Goal: Information Seeking & Learning: Learn about a topic

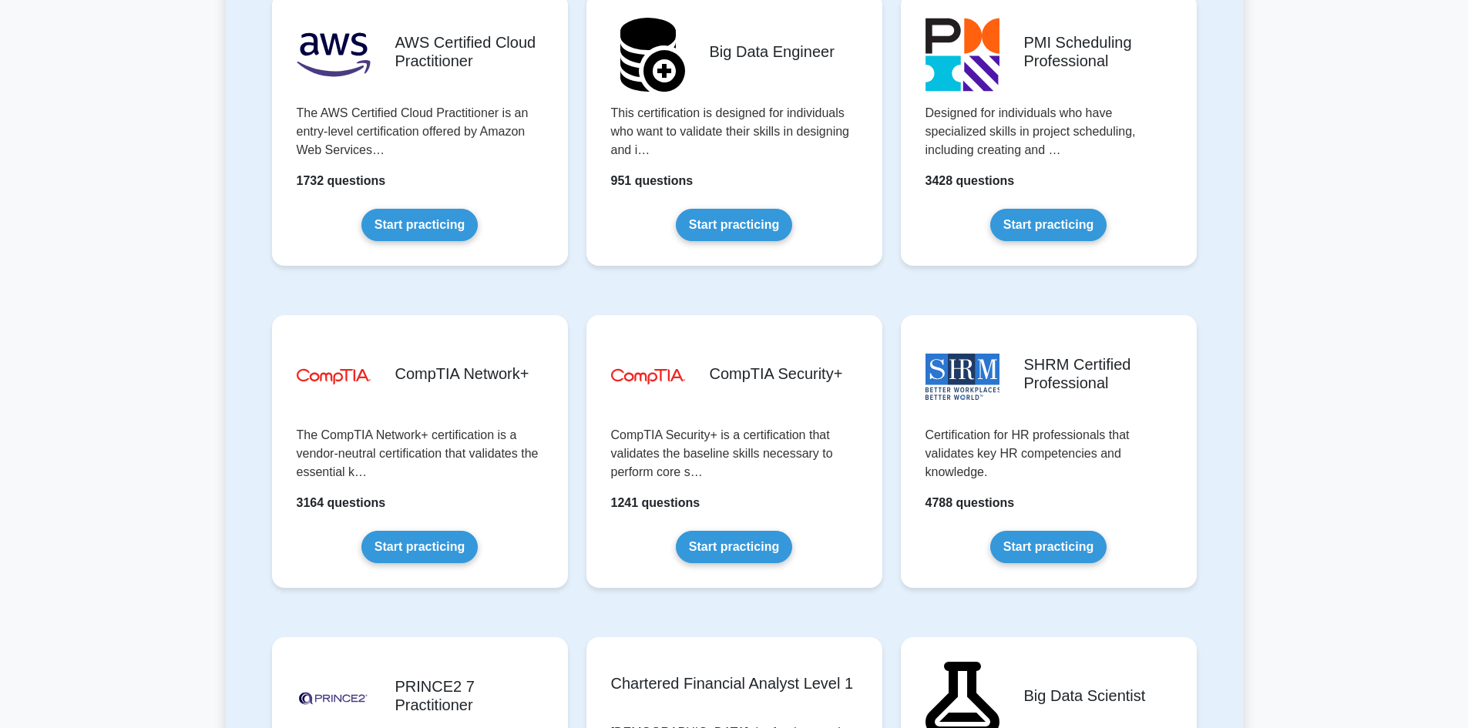
scroll to position [2620, 0]
click at [383, 556] on link "Start practicing" at bounding box center [419, 544] width 116 height 32
click at [459, 530] on link "Start practicing" at bounding box center [419, 544] width 116 height 32
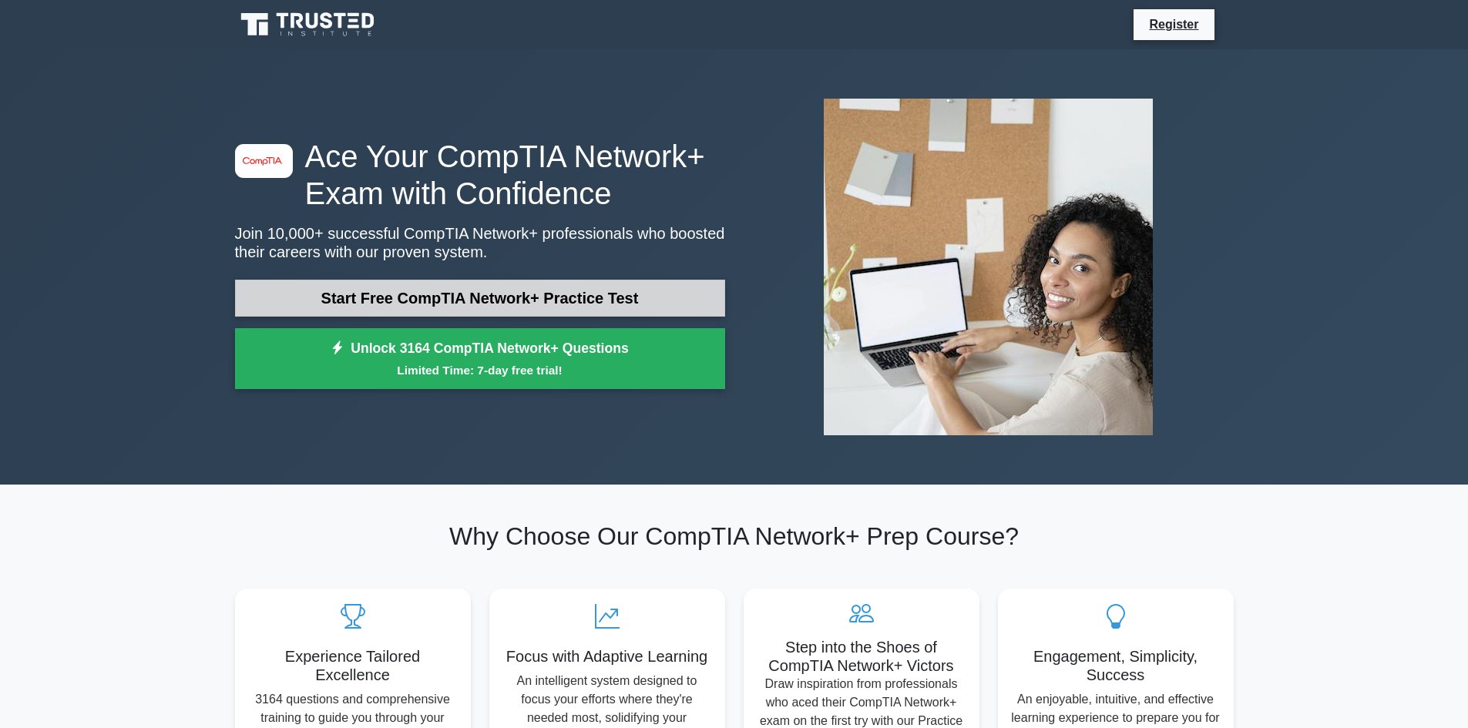
click at [605, 287] on link "Start Free CompTIA Network+ Practice Test" at bounding box center [480, 298] width 490 height 37
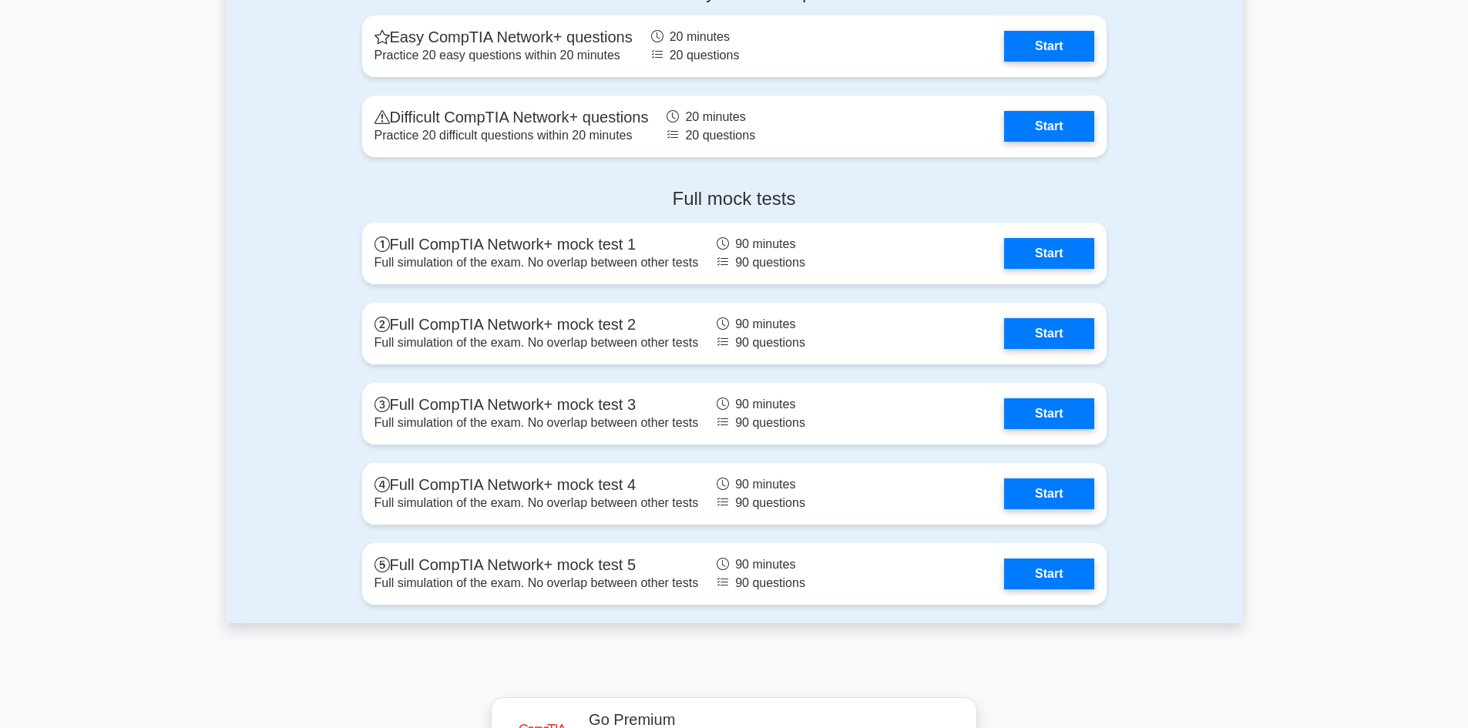
scroll to position [3160, 0]
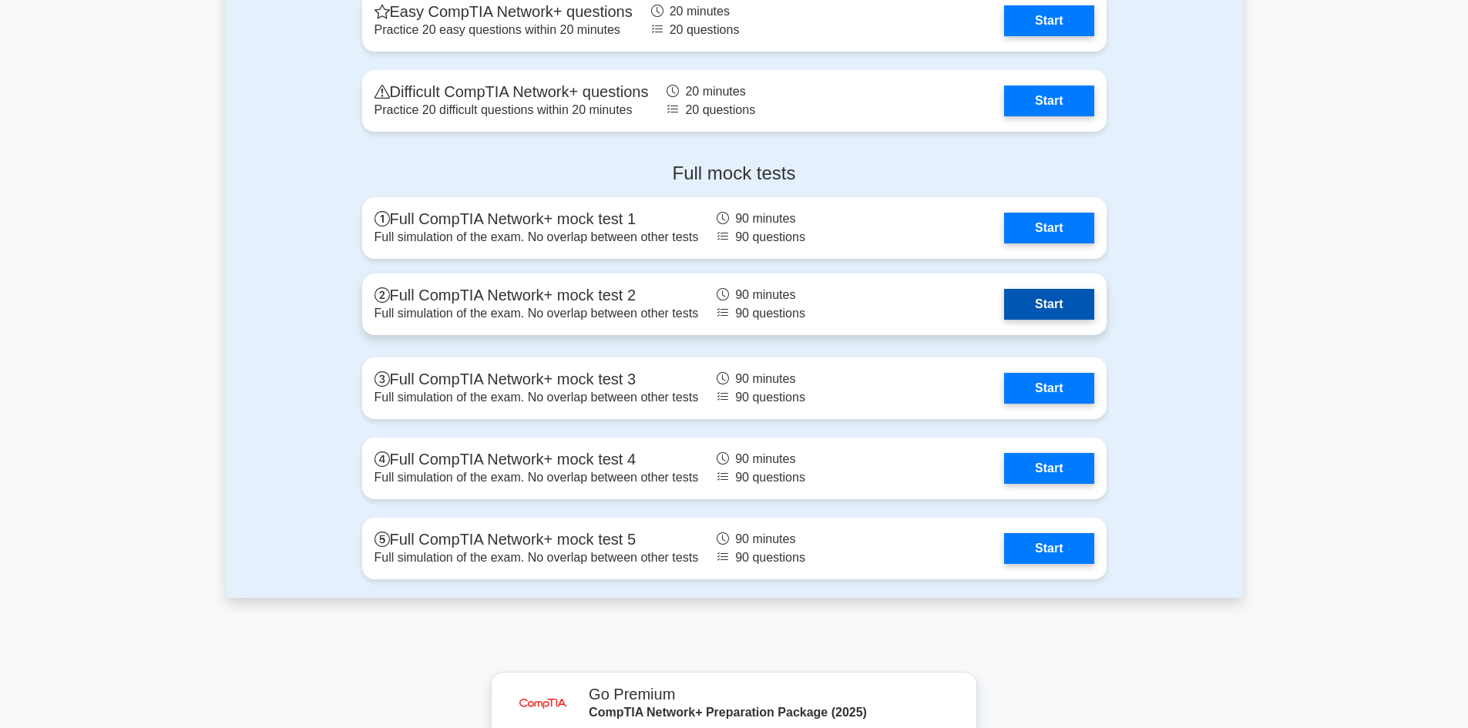
click at [1070, 311] on link "Start" at bounding box center [1048, 304] width 89 height 31
click at [1074, 311] on link "Start" at bounding box center [1048, 304] width 89 height 31
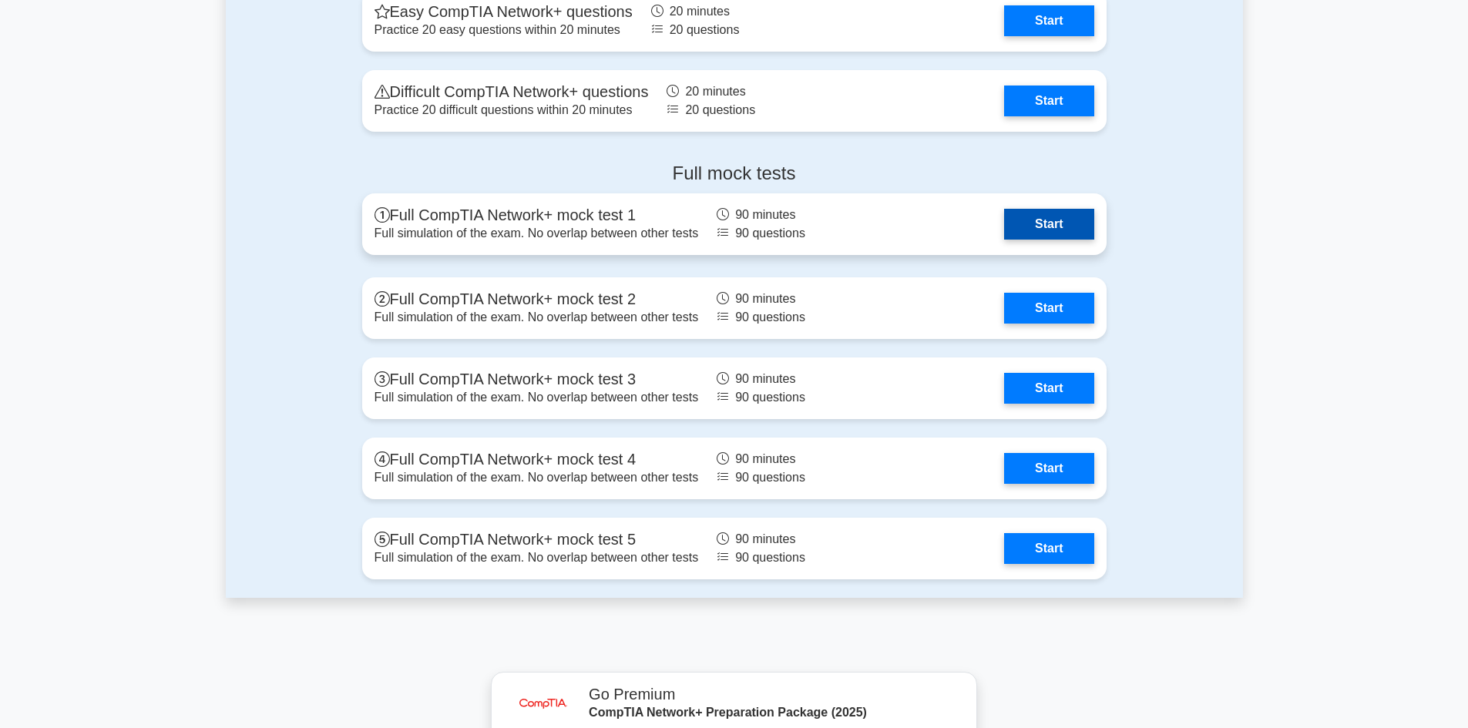
click at [1066, 230] on link "Start" at bounding box center [1048, 224] width 89 height 31
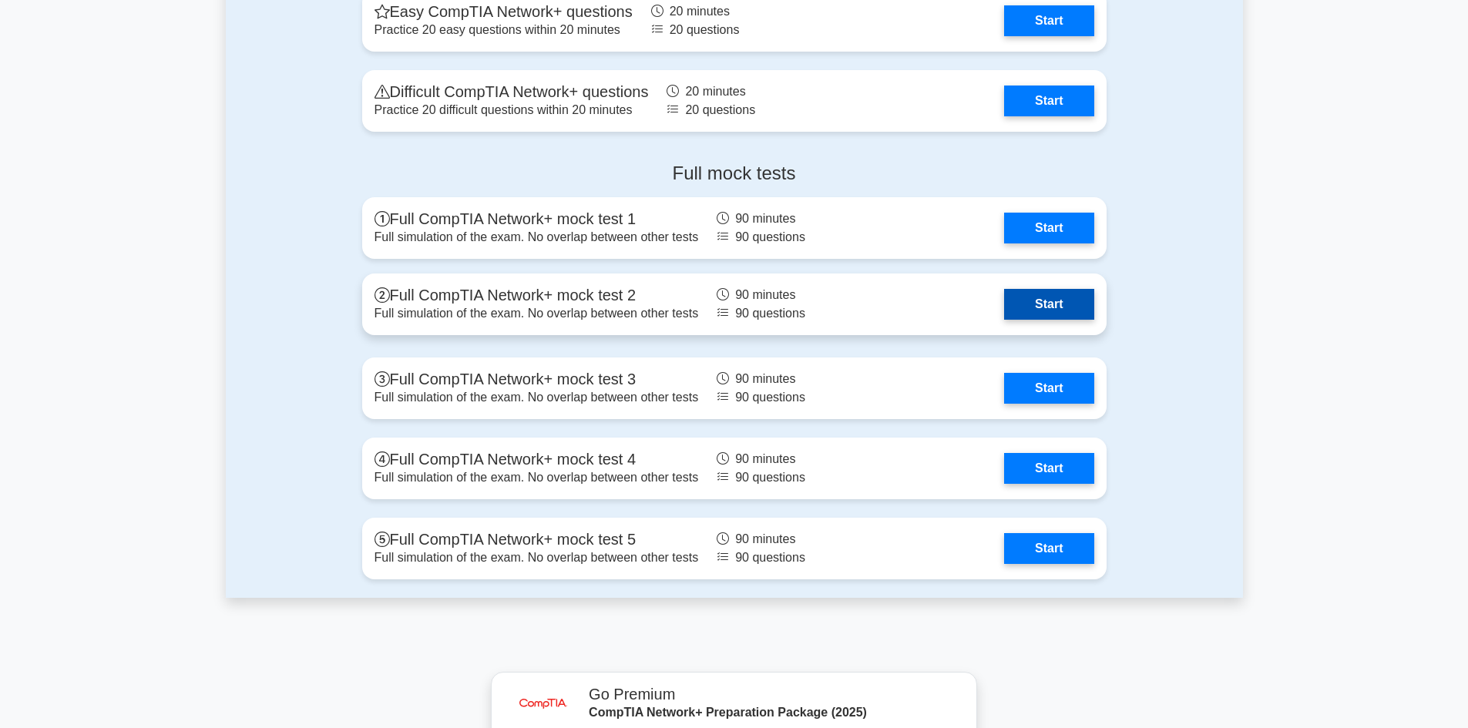
click at [1053, 302] on link "Start" at bounding box center [1048, 304] width 89 height 31
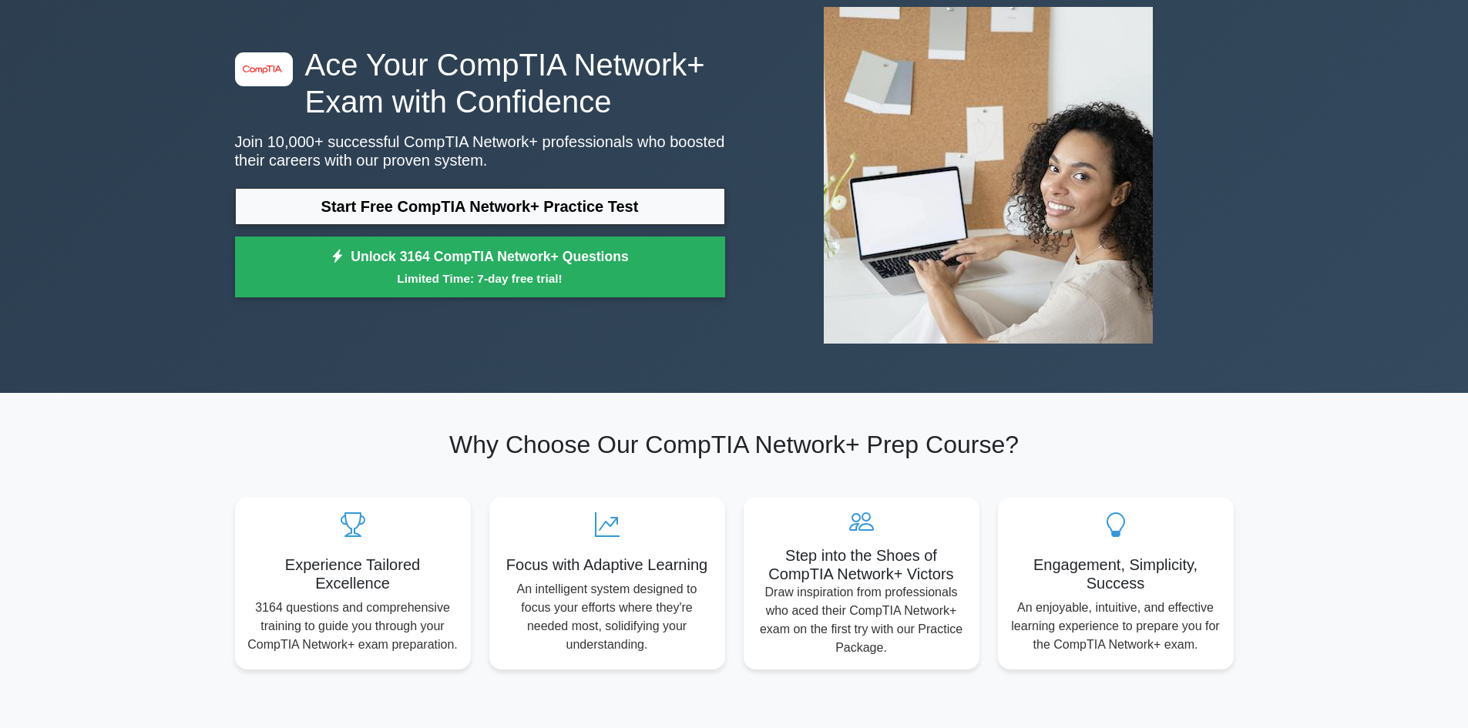
scroll to position [0, 0]
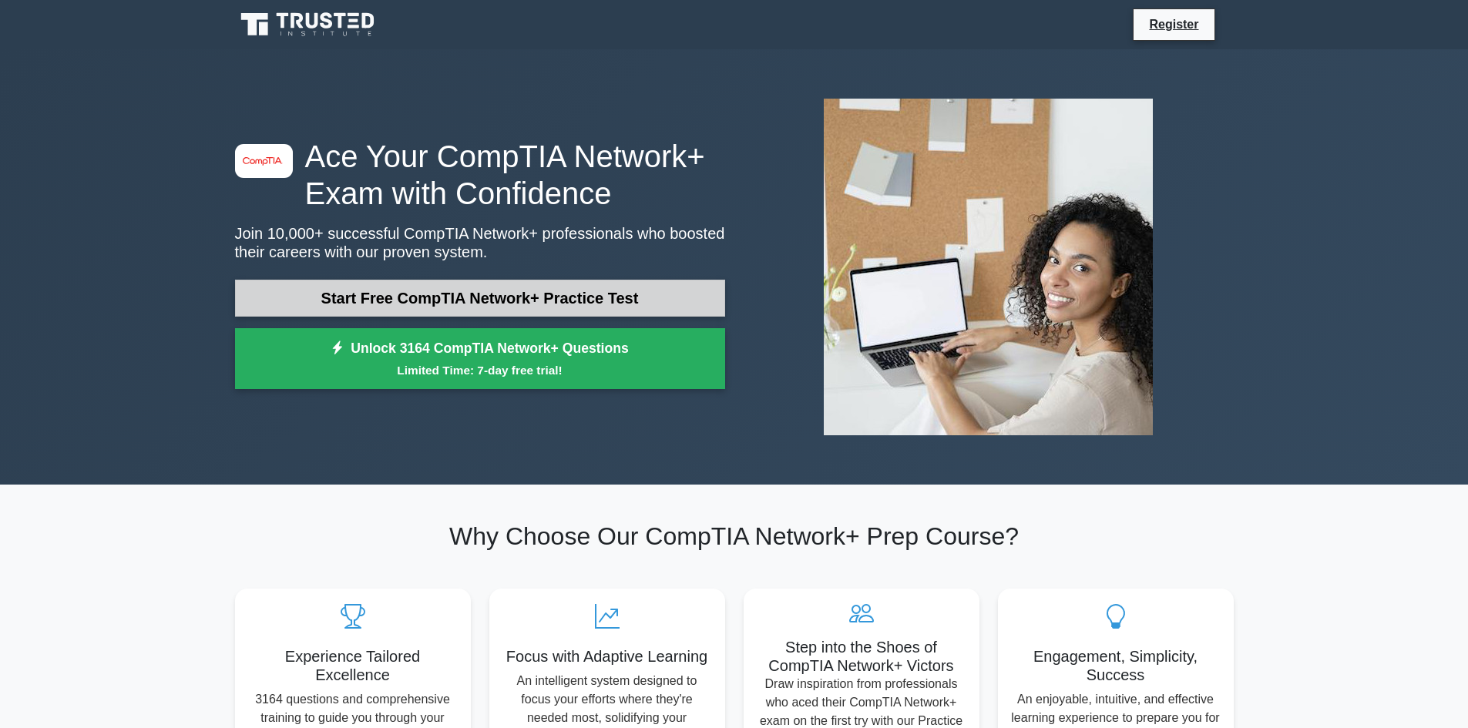
click at [570, 298] on link "Start Free CompTIA Network+ Practice Test" at bounding box center [480, 298] width 490 height 37
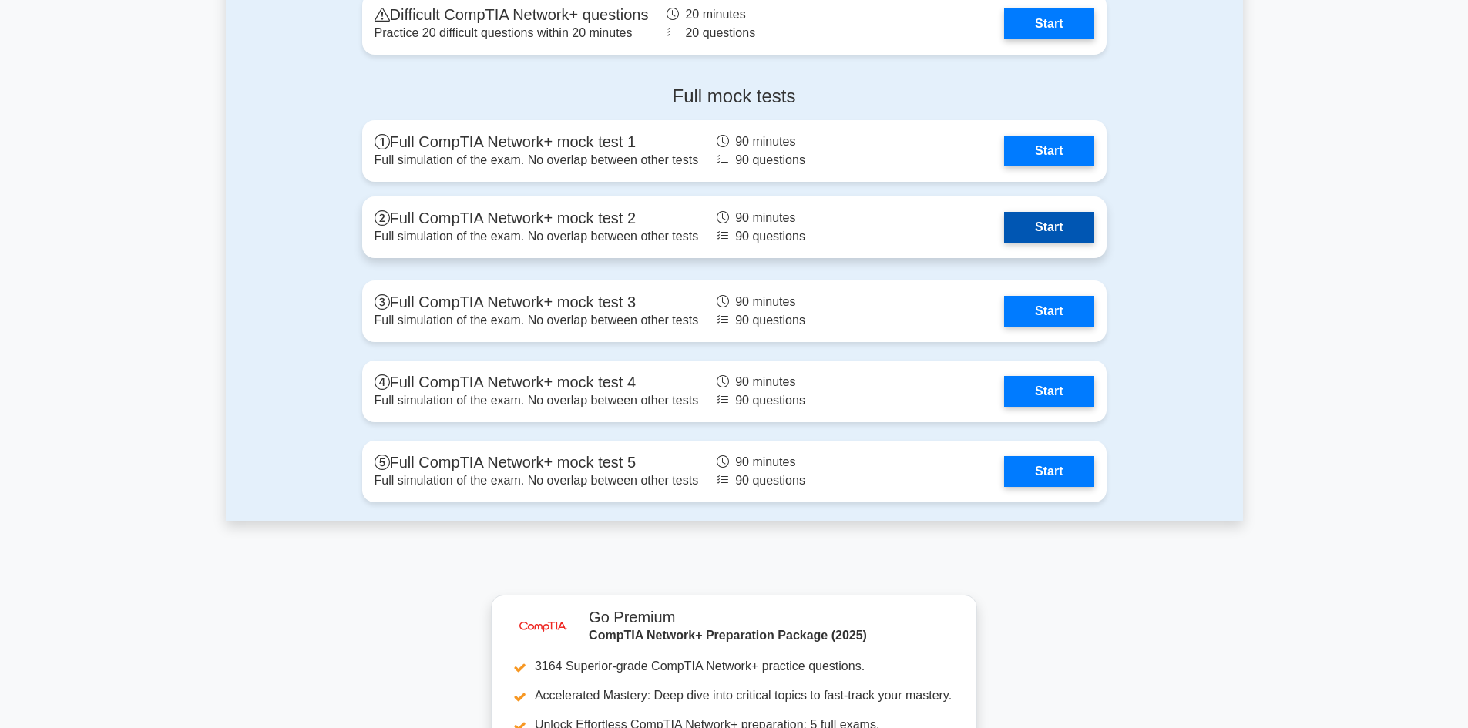
scroll to position [3314, 0]
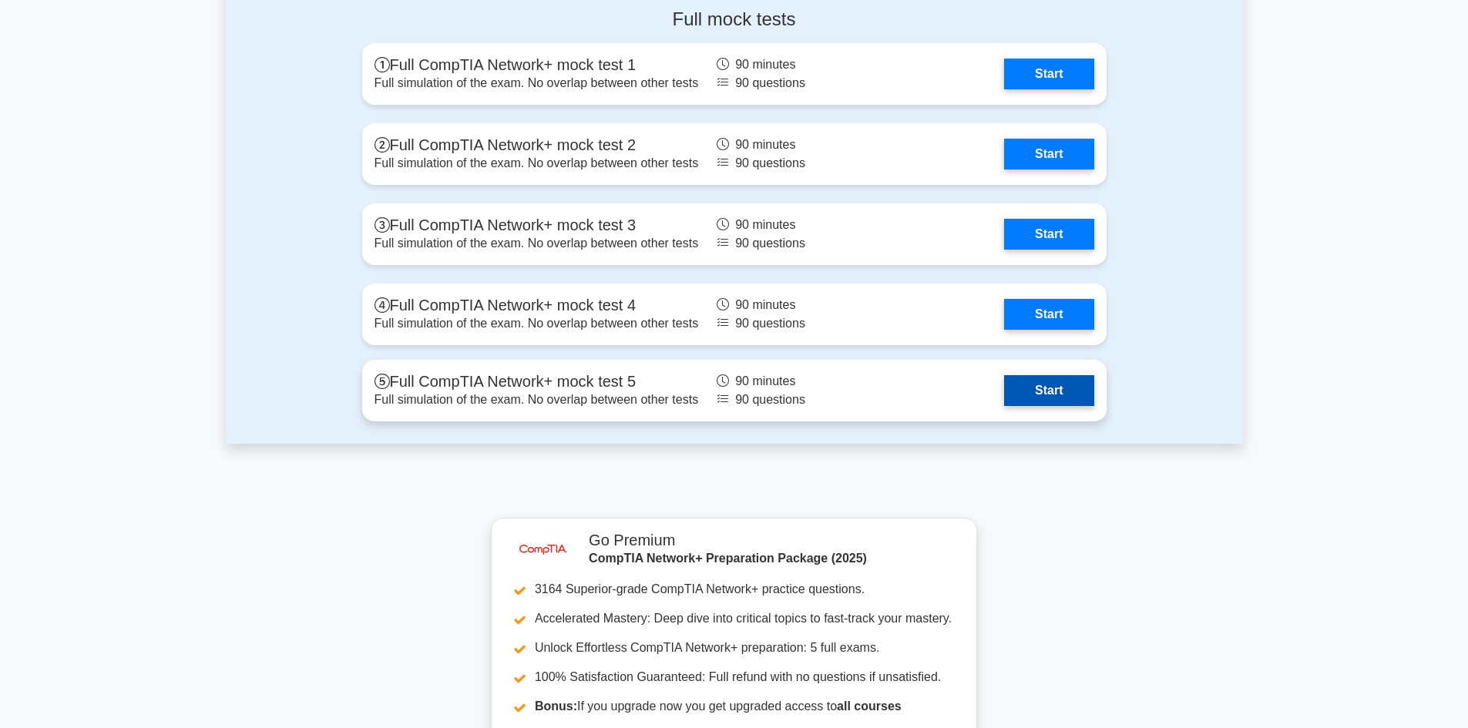
click at [1034, 396] on link "Start" at bounding box center [1048, 390] width 89 height 31
click at [1016, 385] on link "Start" at bounding box center [1048, 390] width 89 height 31
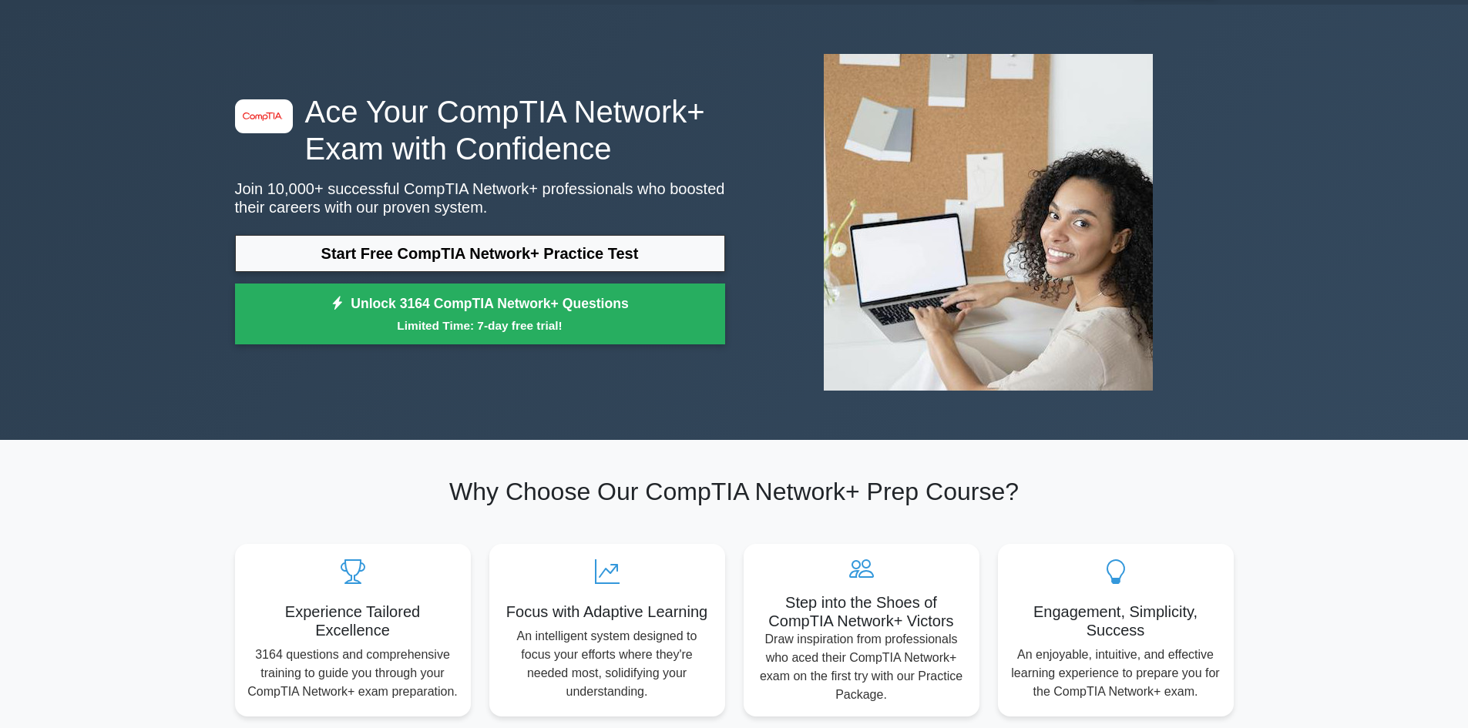
scroll to position [0, 0]
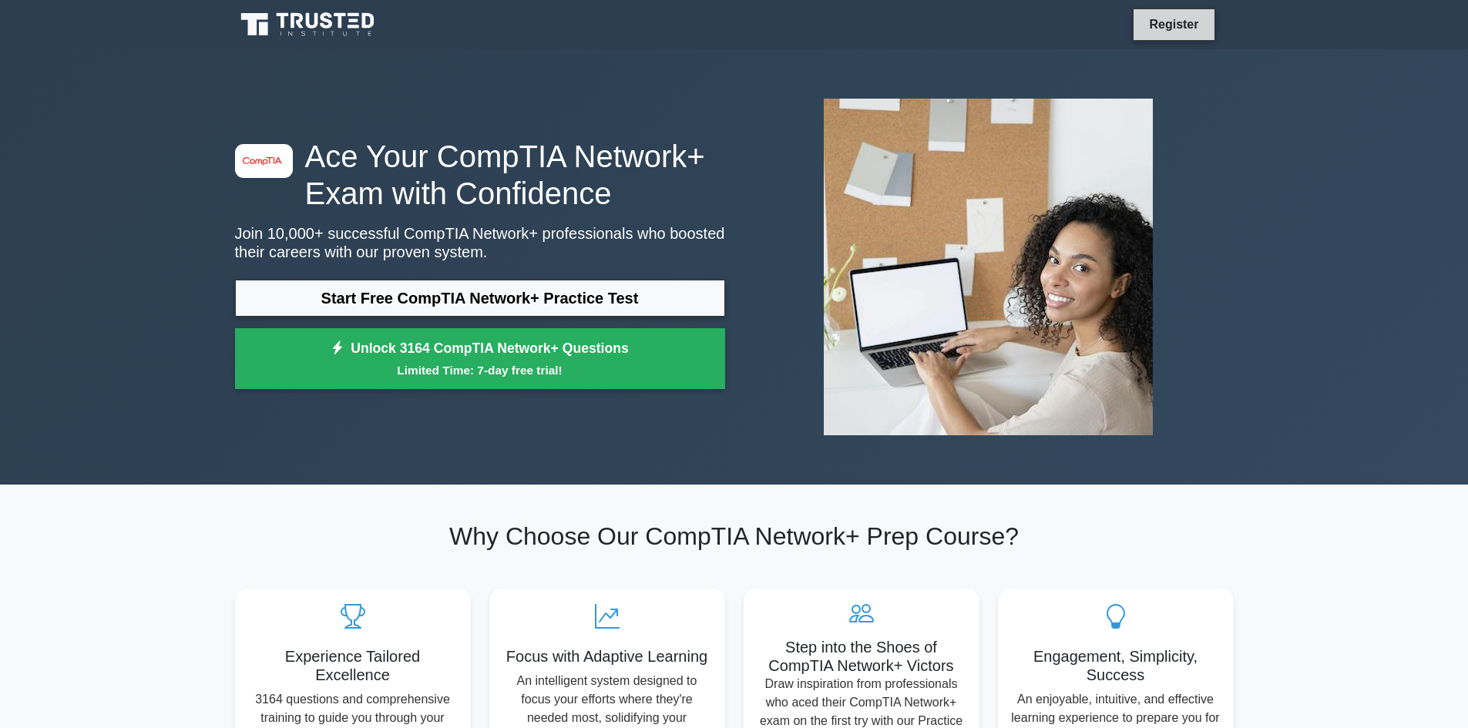
click at [1175, 25] on link "Register" at bounding box center [1174, 24] width 68 height 19
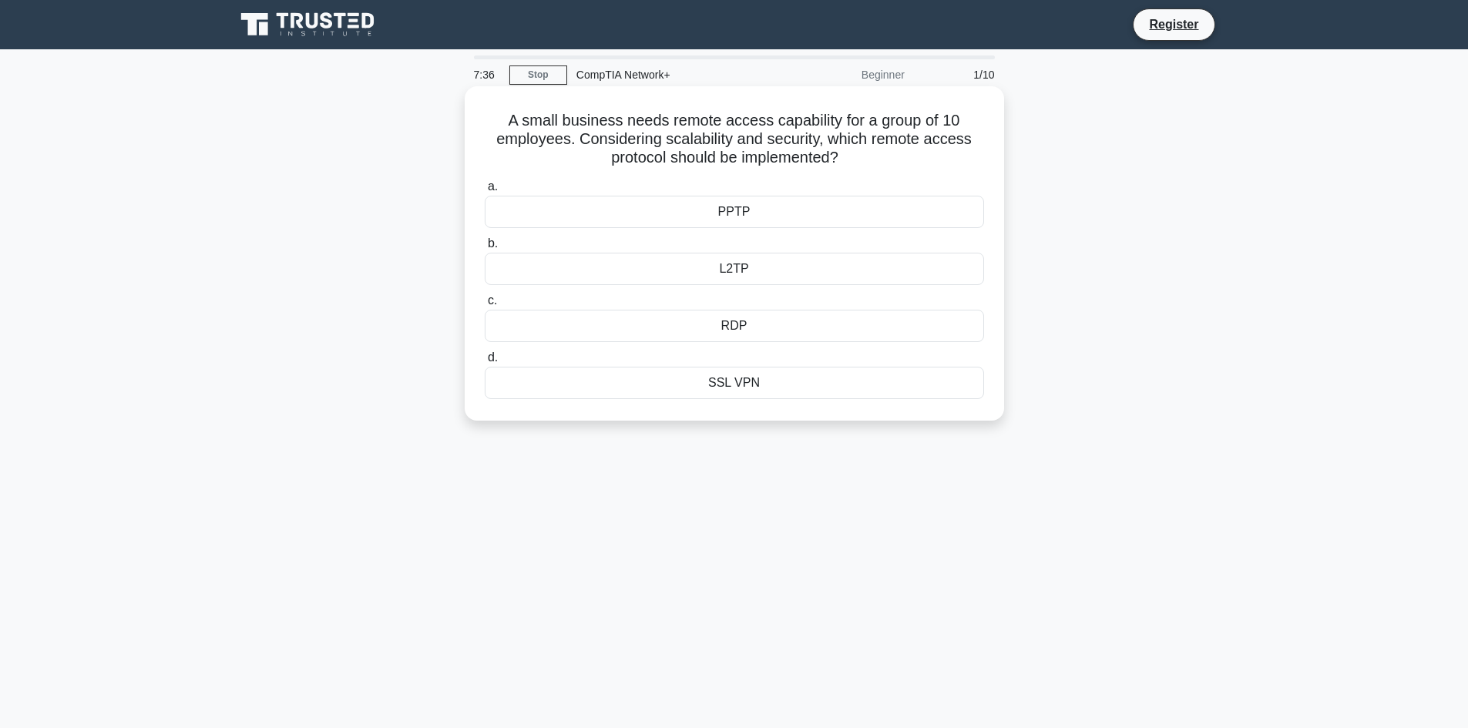
click at [832, 336] on div "RDP" at bounding box center [734, 326] width 499 height 32
click at [485, 306] on input "c. RDP" at bounding box center [485, 301] width 0 height 10
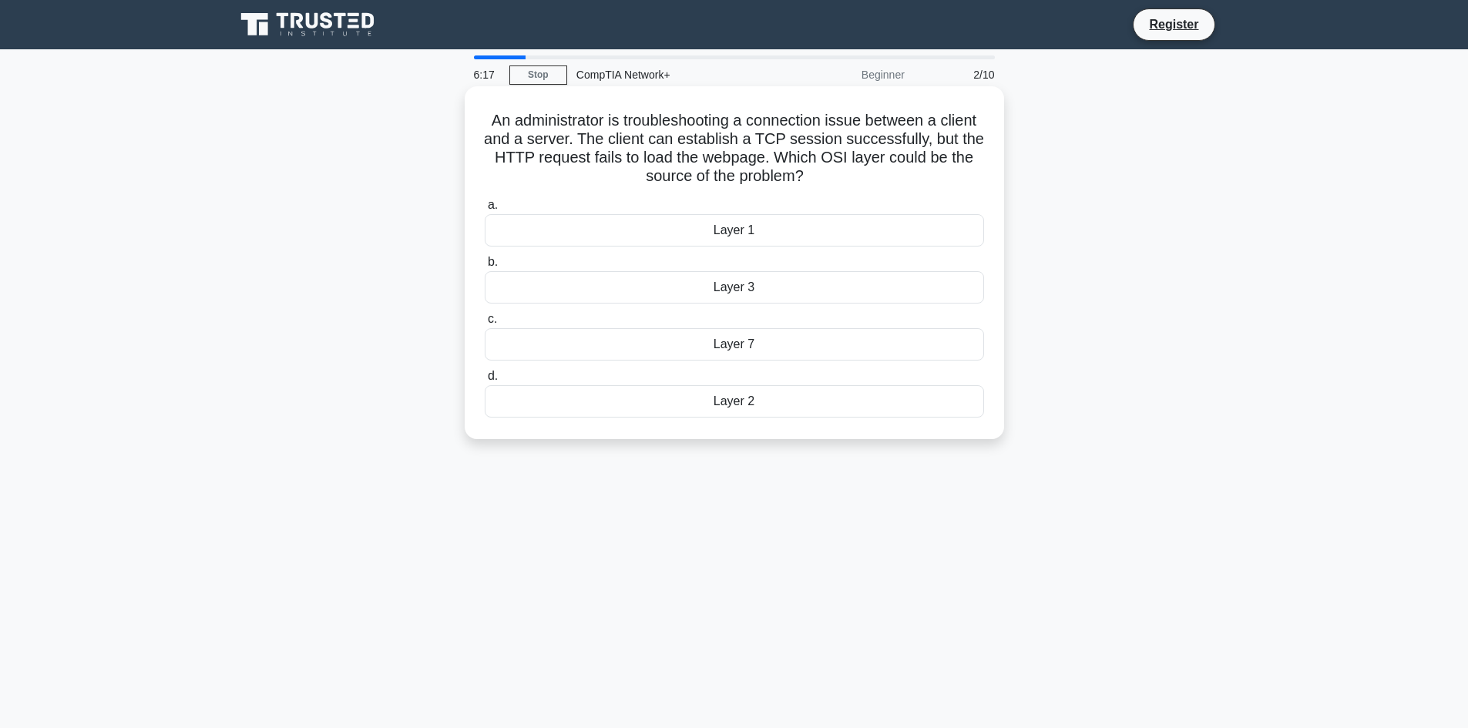
click at [785, 288] on div "Layer 3" at bounding box center [734, 287] width 499 height 32
click at [485, 267] on input "b. Layer 3" at bounding box center [485, 262] width 0 height 10
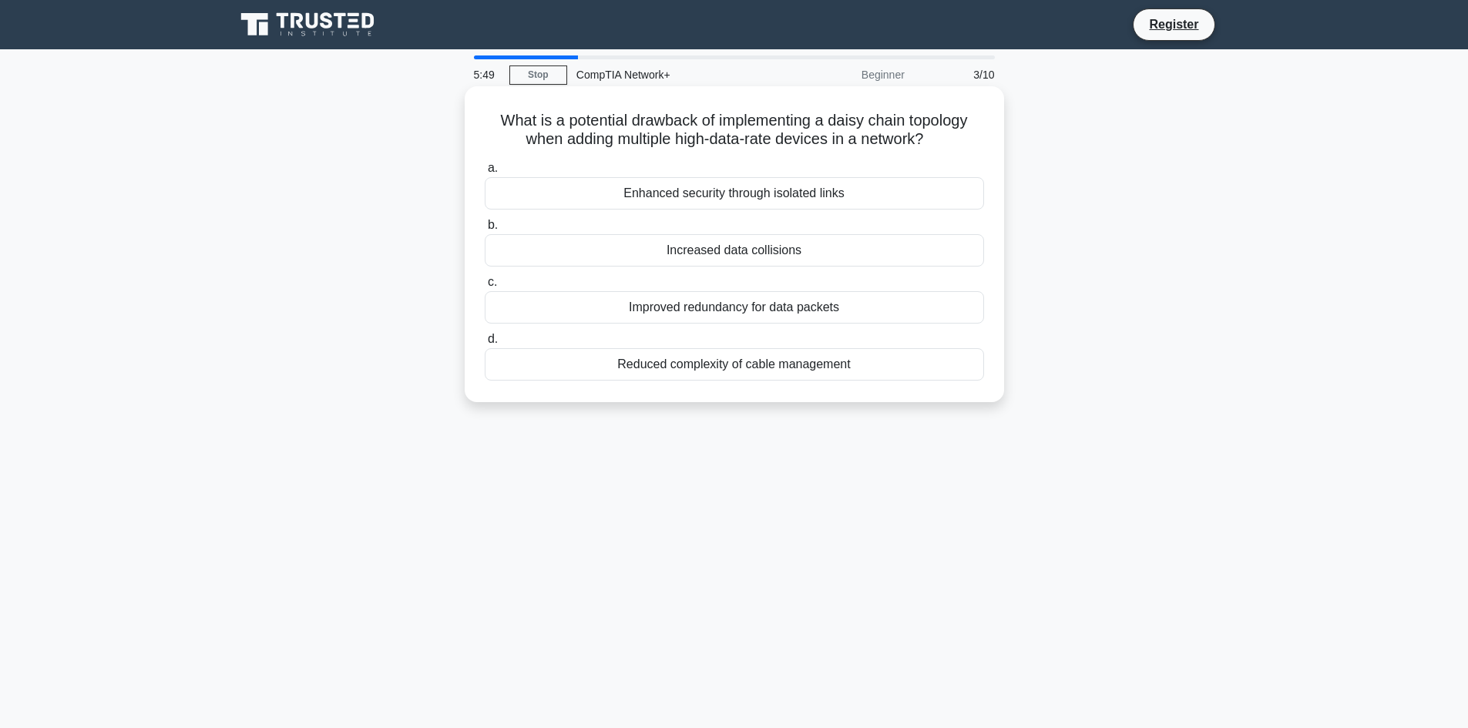
click at [818, 251] on div "Increased data collisions" at bounding box center [734, 250] width 499 height 32
click at [485, 230] on input "b. Increased data collisions" at bounding box center [485, 225] width 0 height 10
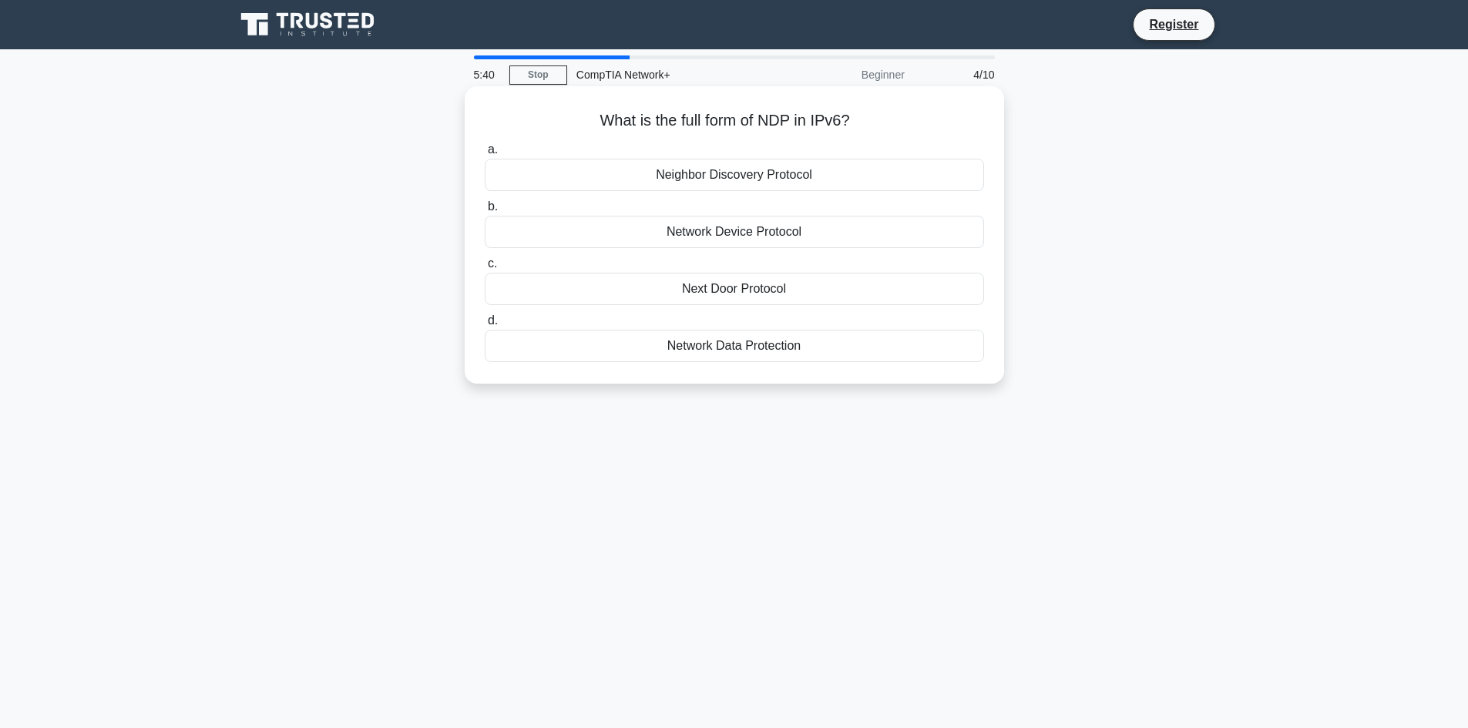
click at [921, 295] on div "Next Door Protocol" at bounding box center [734, 289] width 499 height 32
click at [485, 269] on input "c. Next Door Protocol" at bounding box center [485, 264] width 0 height 10
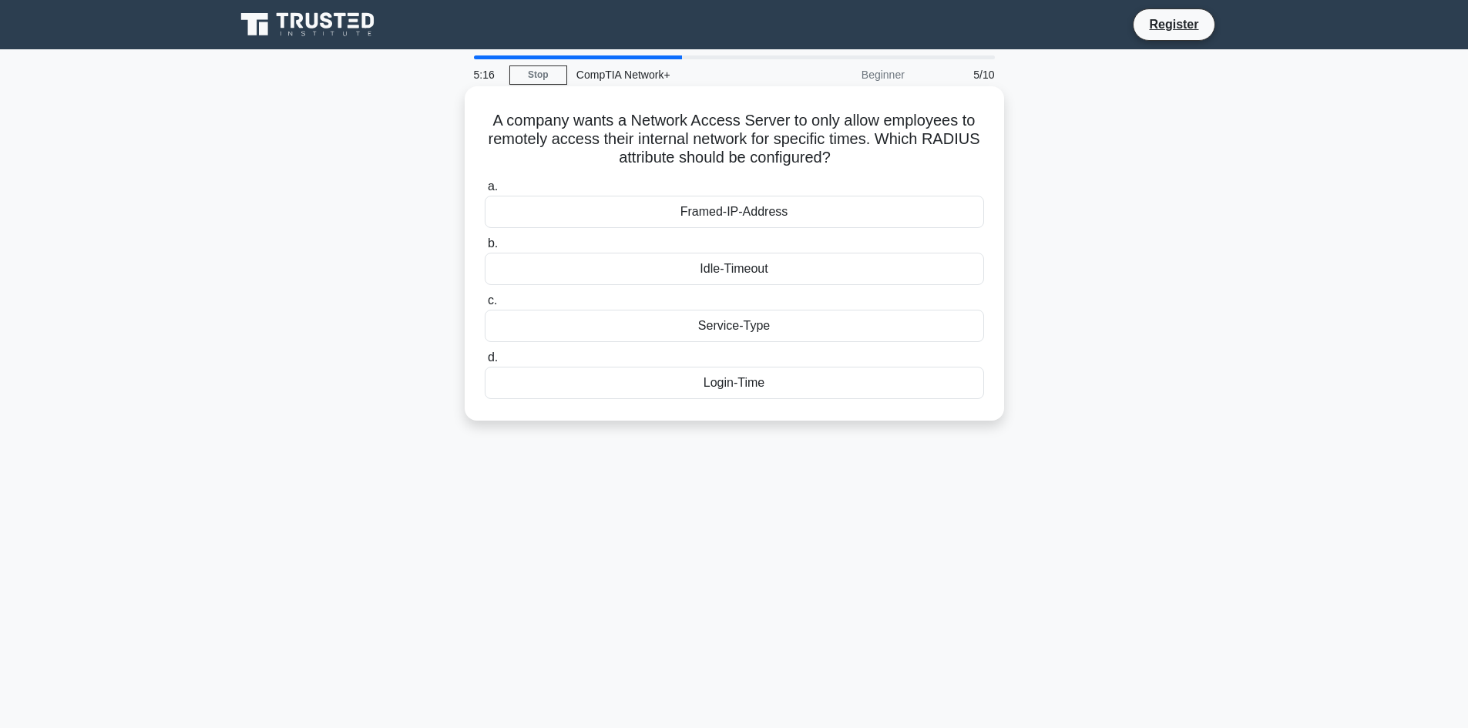
click at [829, 267] on div "Idle-Timeout" at bounding box center [734, 269] width 499 height 32
click at [485, 249] on input "b. Idle-Timeout" at bounding box center [485, 244] width 0 height 10
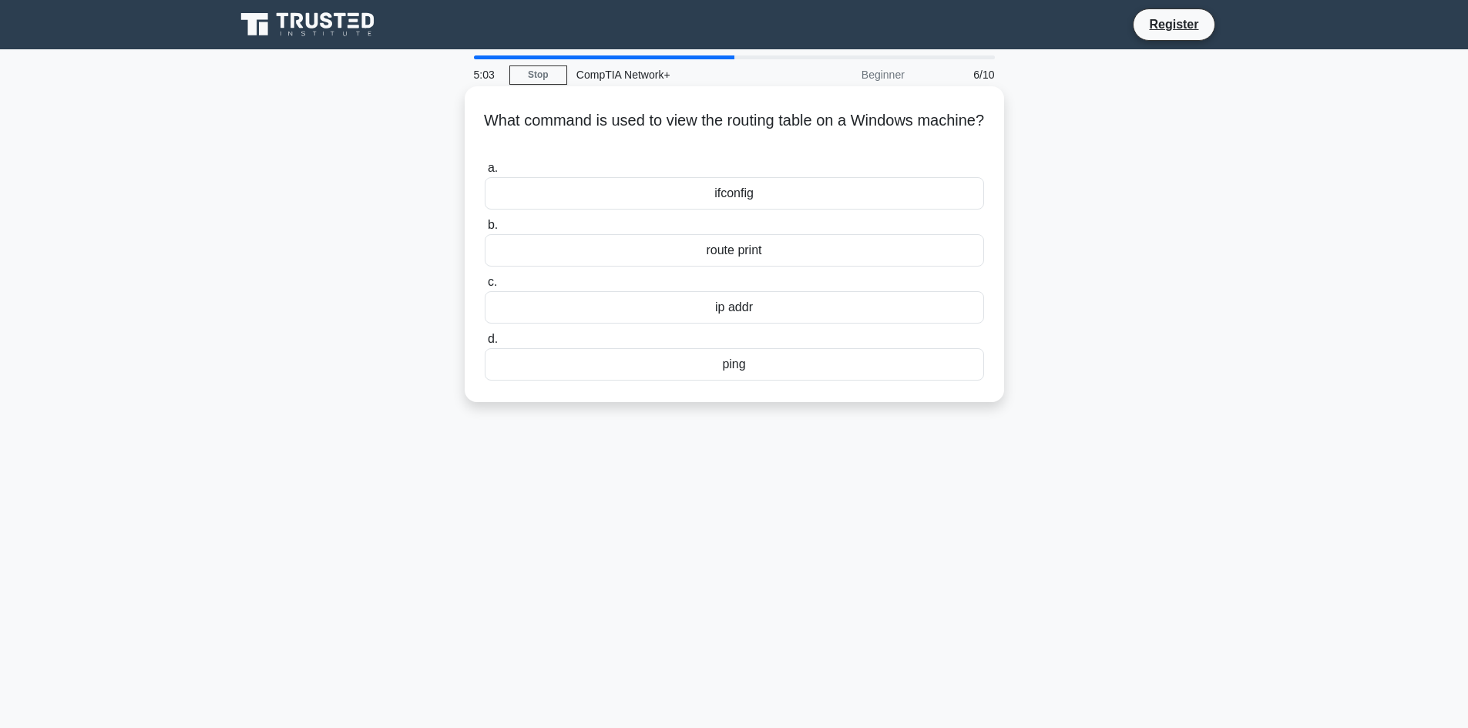
click at [928, 310] on div "ip addr" at bounding box center [734, 307] width 499 height 32
click at [485, 287] on input "c. ip addr" at bounding box center [485, 282] width 0 height 10
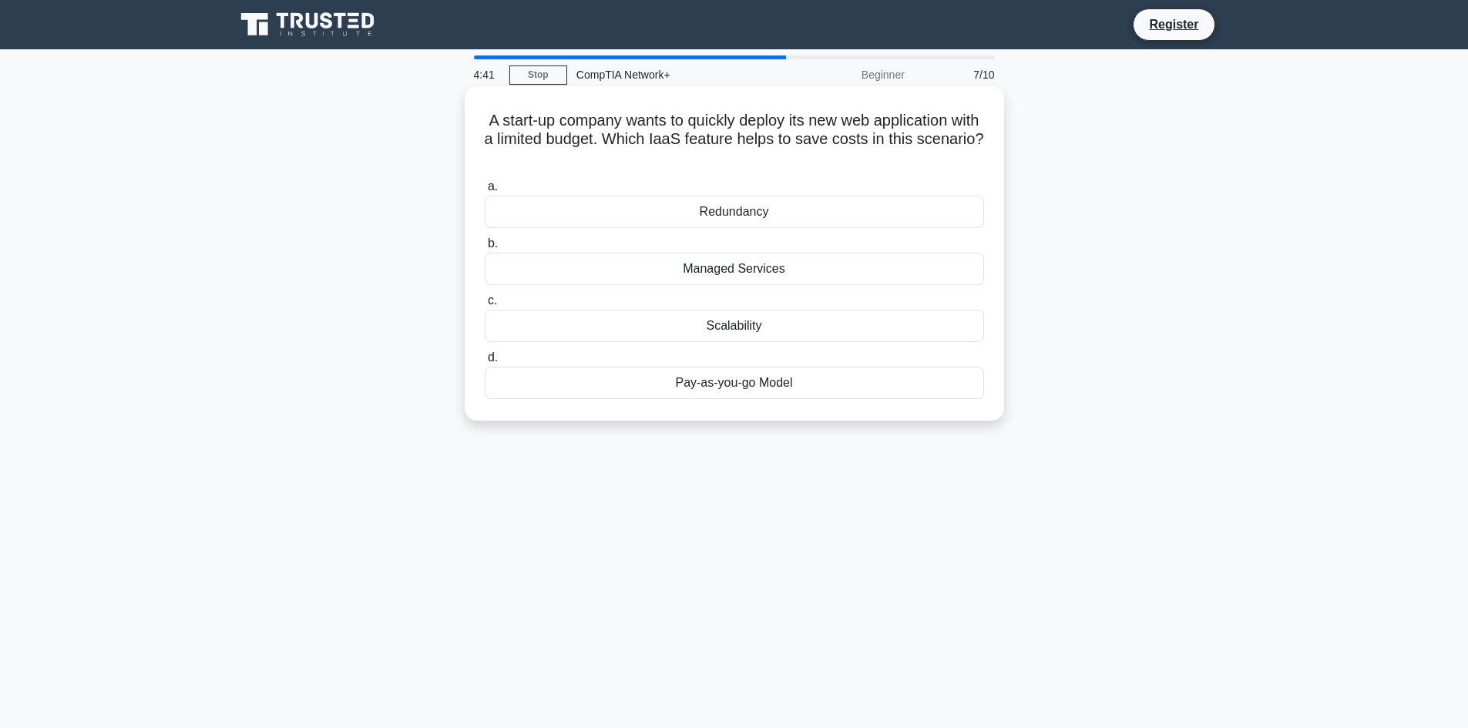
click at [684, 224] on div "Redundancy" at bounding box center [734, 212] width 499 height 32
click at [485, 192] on input "a. Redundancy" at bounding box center [485, 187] width 0 height 10
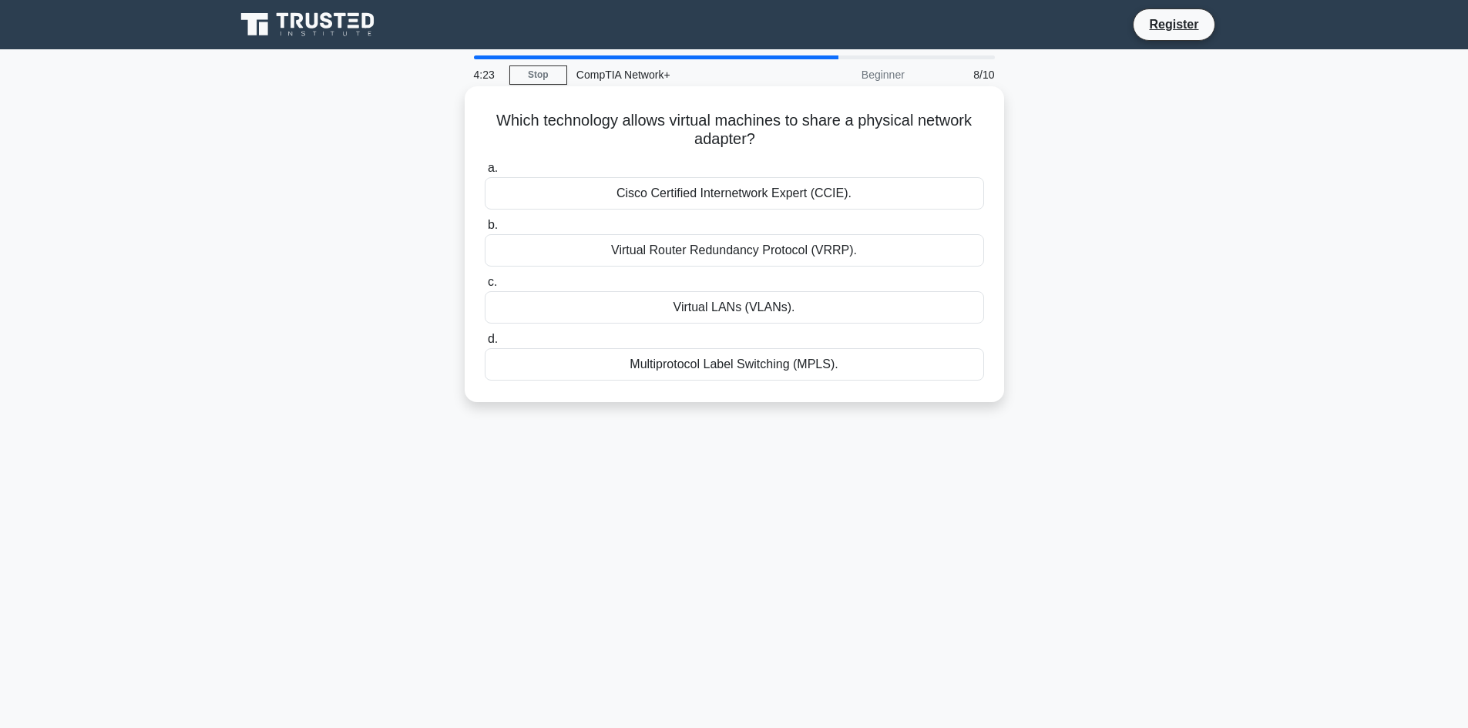
click at [728, 187] on div "Cisco Certified Internetwork Expert (CCIE)." at bounding box center [734, 193] width 499 height 32
click at [485, 173] on input "a. Cisco Certified Internetwork Expert (CCIE)." at bounding box center [485, 168] width 0 height 10
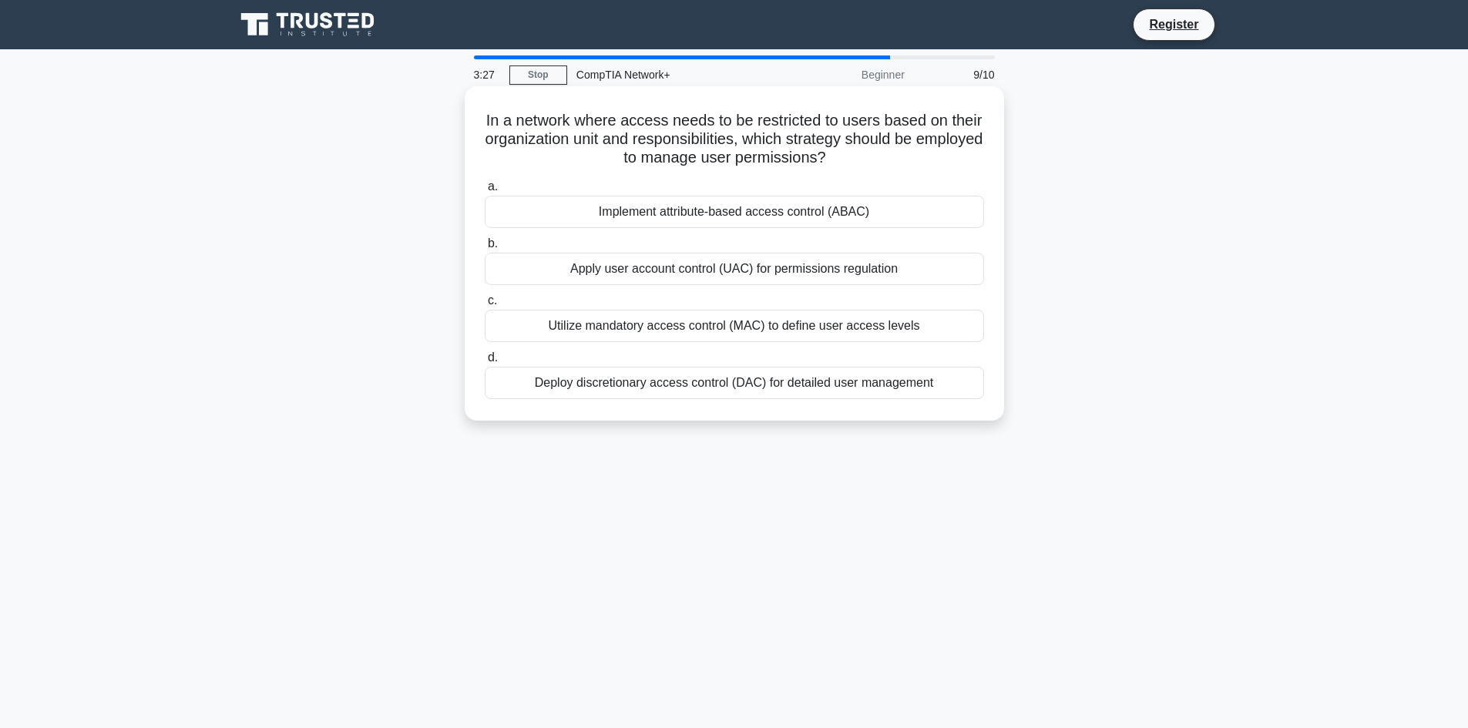
click at [905, 277] on div "Apply user account control (UAC) for permissions regulation" at bounding box center [734, 269] width 499 height 32
click at [485, 249] on input "b. Apply user account control (UAC) for permissions regulation" at bounding box center [485, 244] width 0 height 10
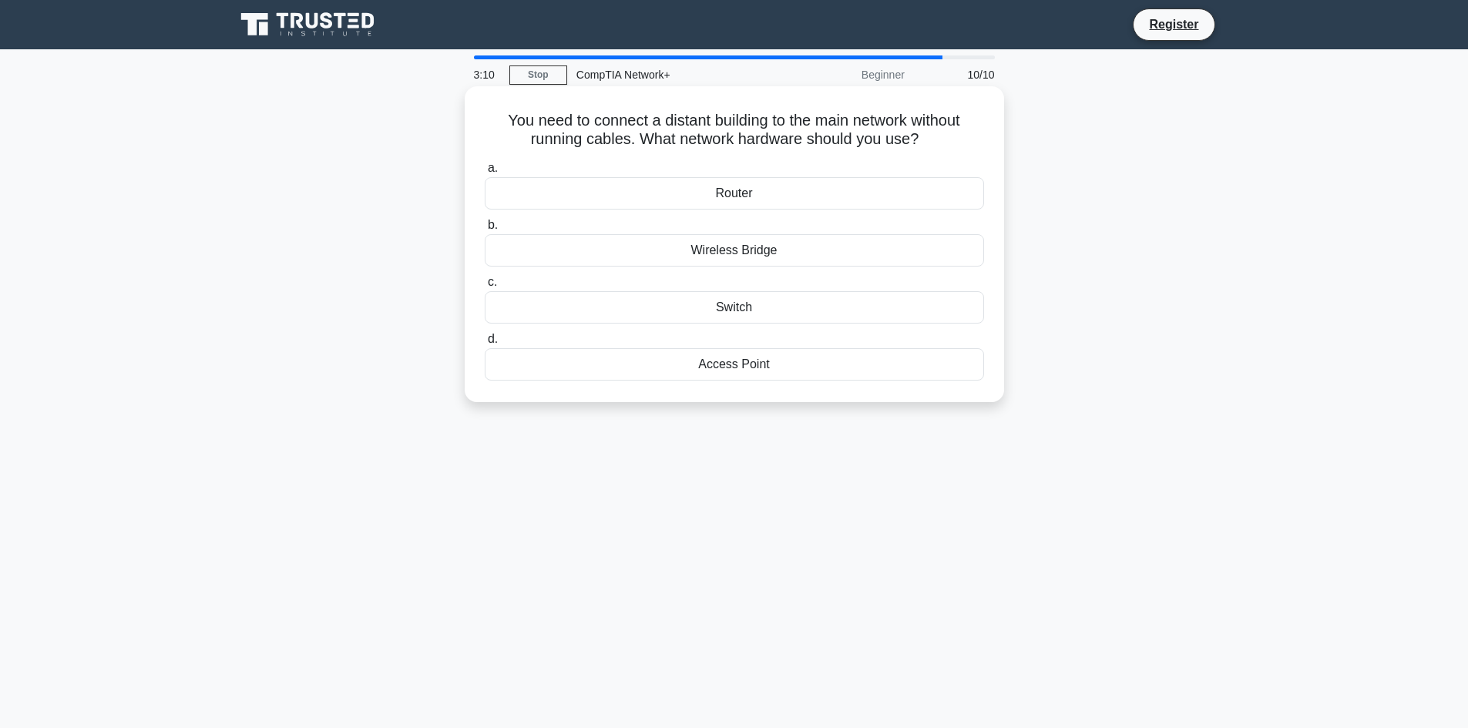
click at [826, 252] on div "Wireless Bridge" at bounding box center [734, 250] width 499 height 32
click at [485, 230] on input "b. Wireless Bridge" at bounding box center [485, 225] width 0 height 10
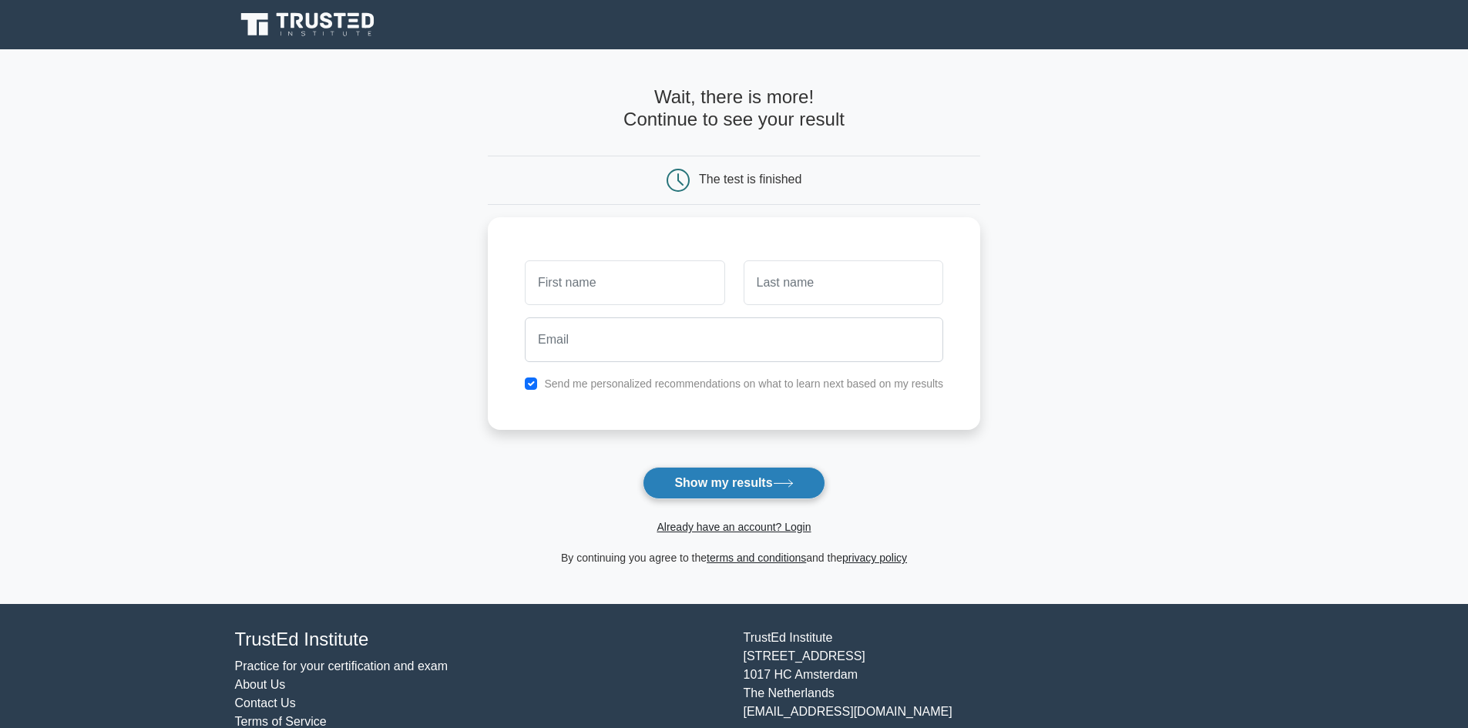
click at [810, 476] on button "Show my results" at bounding box center [734, 483] width 182 height 32
click at [811, 482] on button "Show my results" at bounding box center [734, 483] width 182 height 32
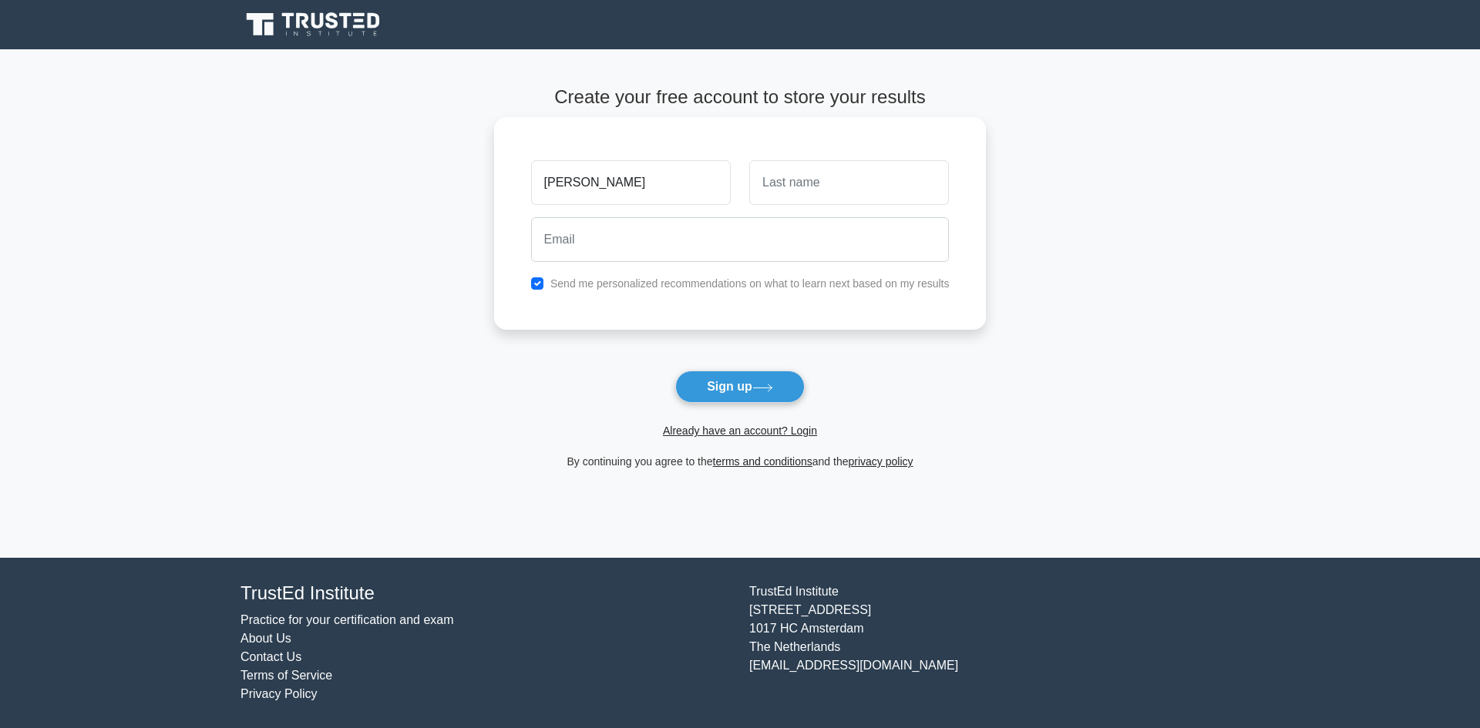
type input "[PERSON_NAME]"
click at [850, 182] on input "text" at bounding box center [849, 182] width 200 height 45
type input "AGARWAL"
click at [768, 230] on input "email" at bounding box center [740, 239] width 418 height 45
click at [764, 290] on label "Send me personalized recommendations on what to learn next based on my results" at bounding box center [749, 283] width 399 height 12
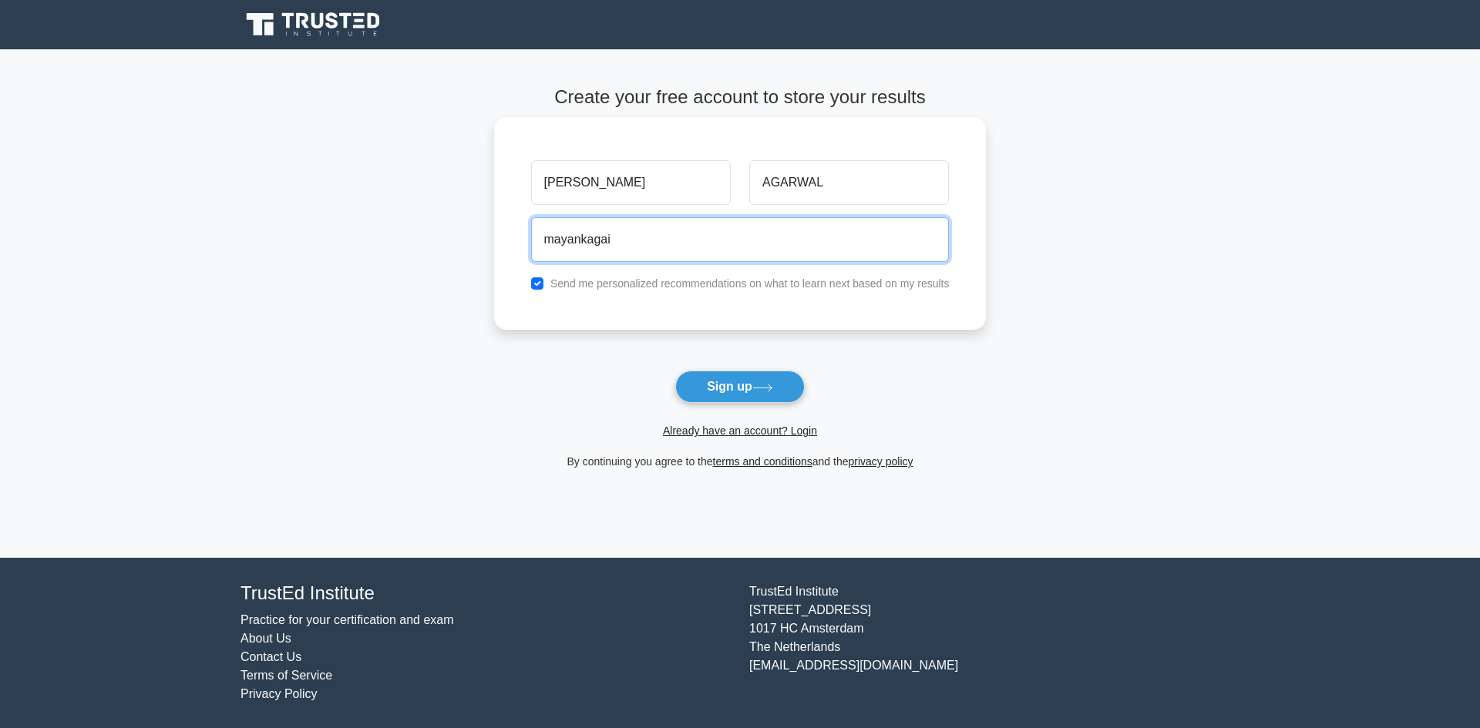
click at [701, 237] on input "mayankagai" at bounding box center [740, 239] width 418 height 45
click at [673, 239] on input "mayankagarwalbhussnia@gmail.com" at bounding box center [740, 239] width 418 height 45
type input "mayankagarwalbhusania@gmail.com"
click at [549, 281] on div "Send me personalized recommendations on what to learn next based on my results" at bounding box center [740, 283] width 437 height 18
click at [545, 285] on div "Send me personalized recommendations on what to learn next based on my results" at bounding box center [740, 283] width 437 height 18
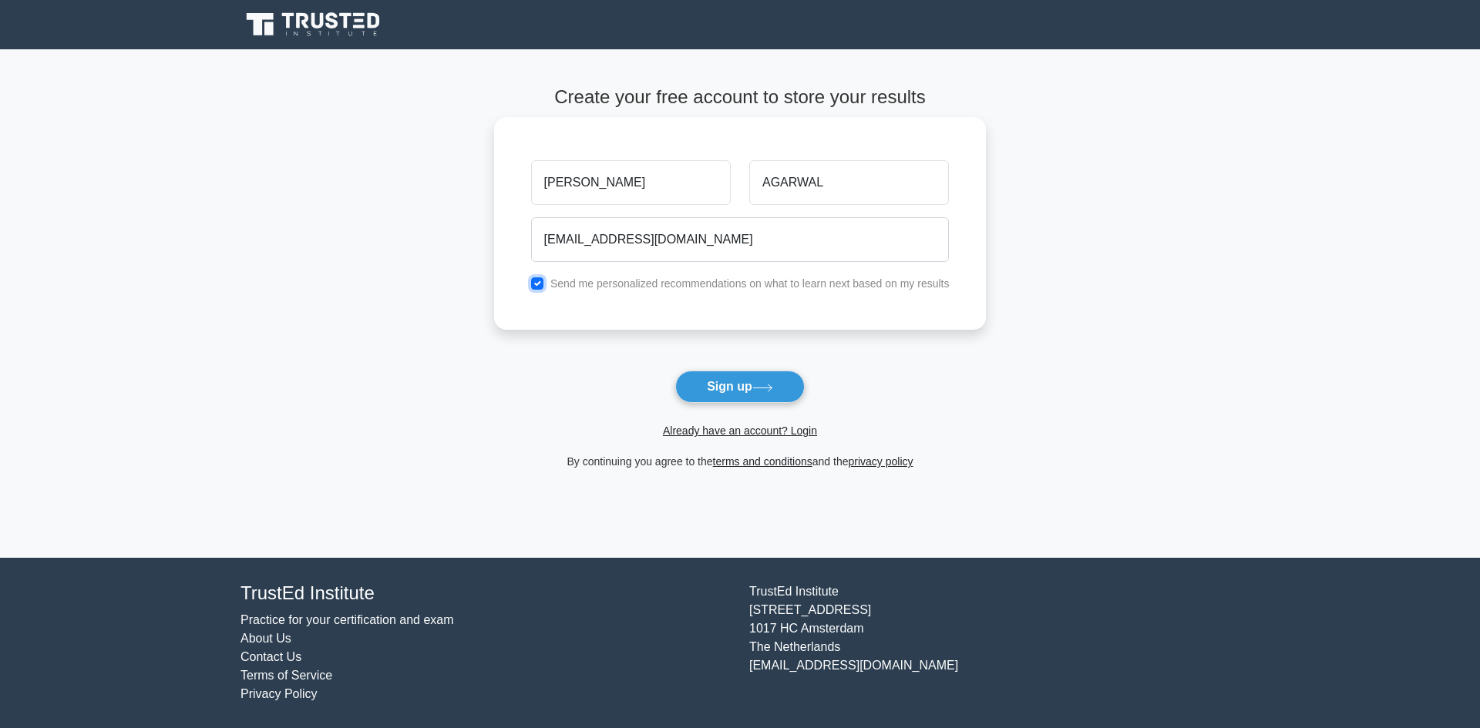
click at [541, 282] on input "checkbox" at bounding box center [537, 283] width 12 height 12
checkbox input "false"
click at [738, 395] on button "Sign up" at bounding box center [739, 387] width 129 height 32
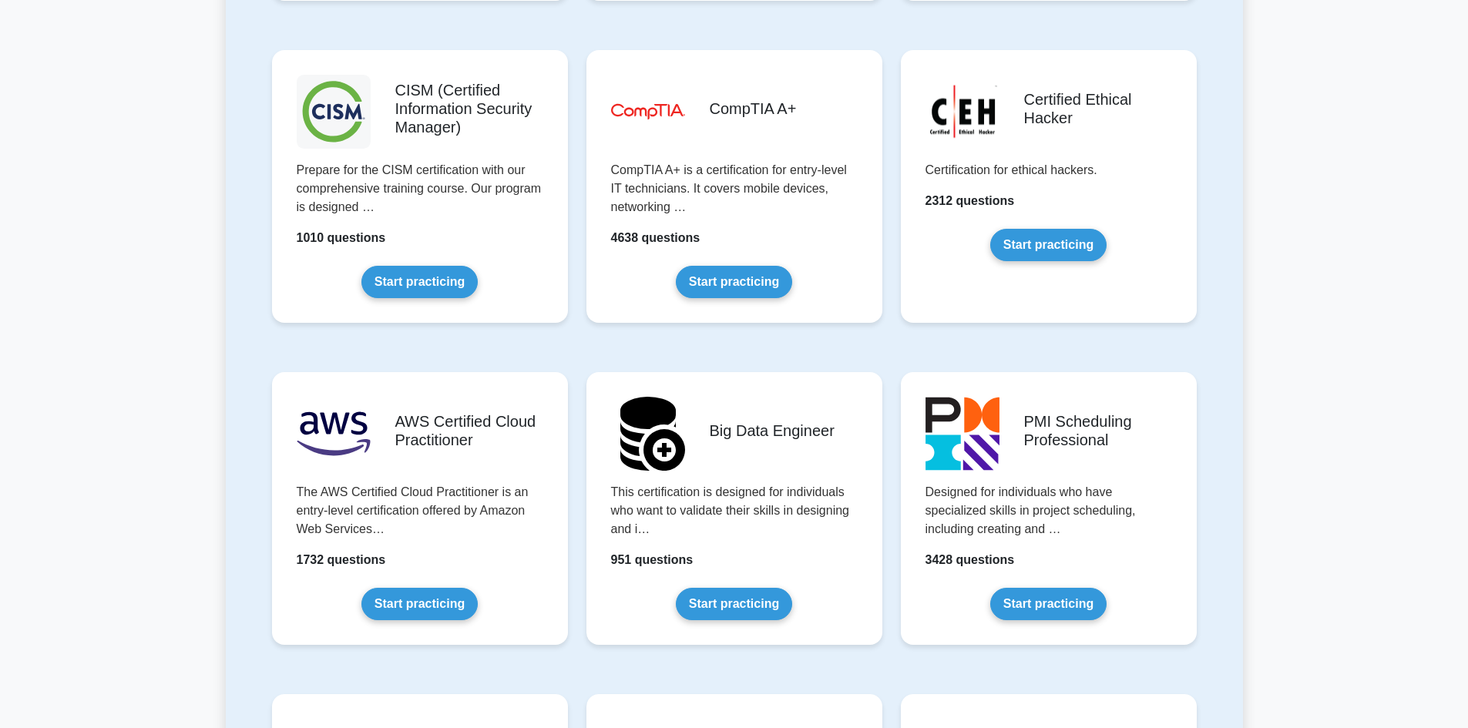
scroll to position [2543, 0]
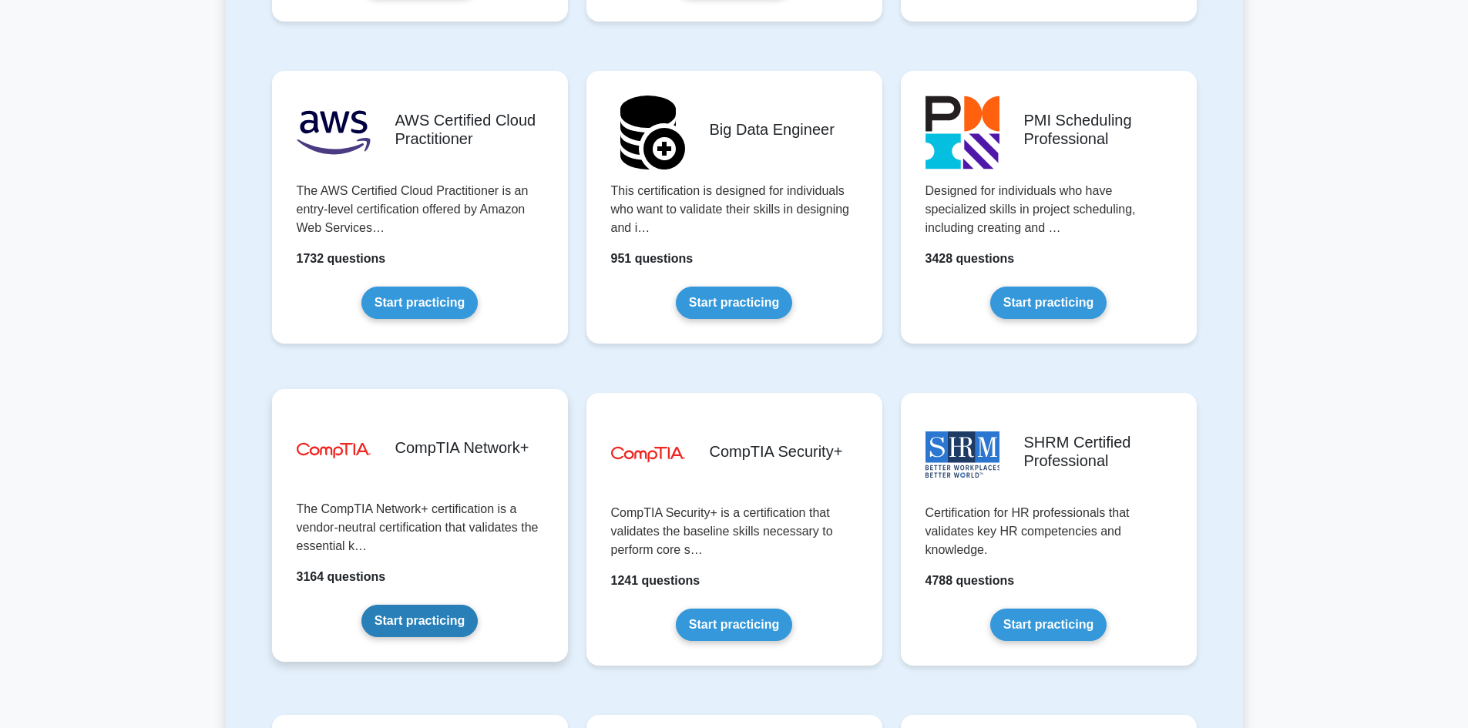
click at [438, 605] on link "Start practicing" at bounding box center [419, 621] width 116 height 32
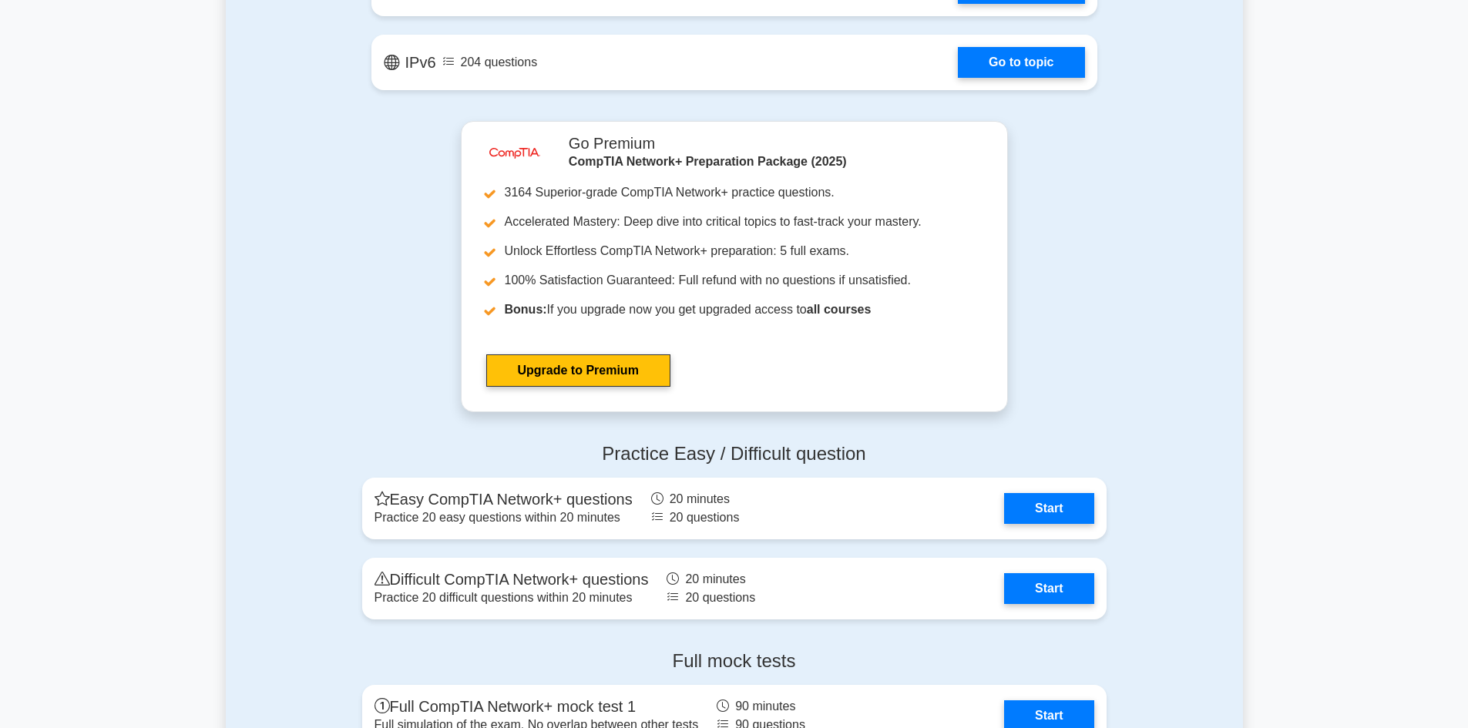
scroll to position [3083, 0]
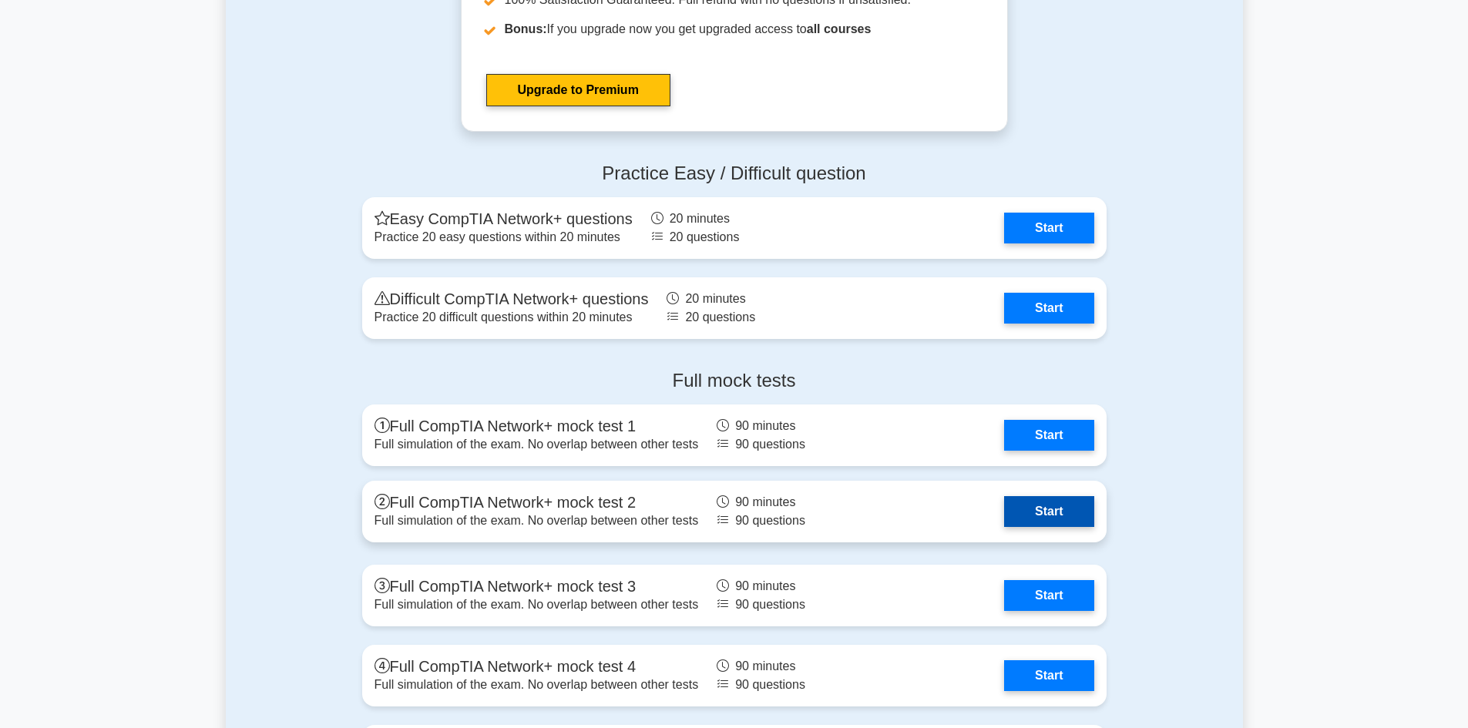
click at [1048, 498] on link "Start" at bounding box center [1048, 511] width 89 height 31
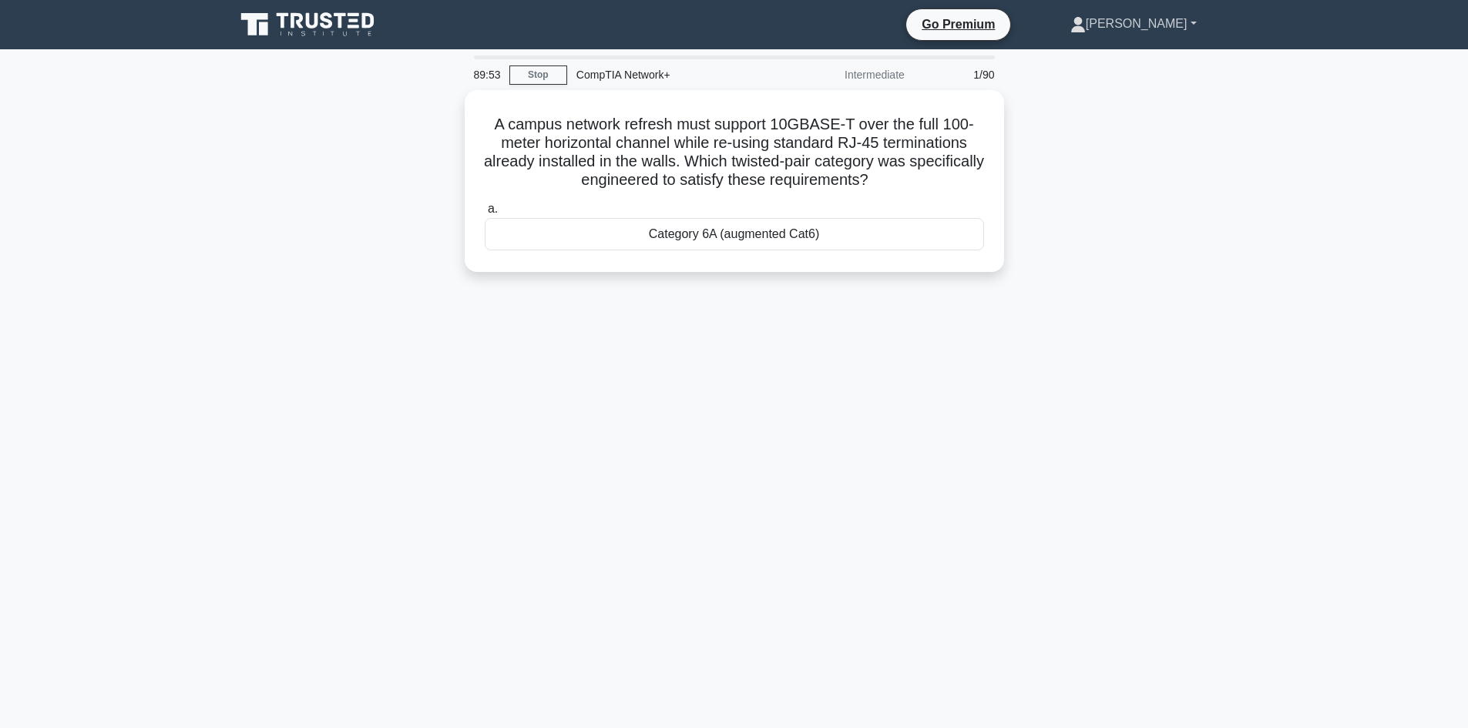
click at [1189, 18] on link "[PERSON_NAME]" at bounding box center [1133, 23] width 200 height 31
click at [1057, 180] on div "A campus network refresh must support 10GBASE-T over the full 100-meter horizon…" at bounding box center [734, 190] width 1017 height 200
click at [936, 219] on div "Category 6A (augmented Cat6)" at bounding box center [734, 230] width 499 height 32
click at [485, 210] on input "a. Category 6A (augmented Cat6)" at bounding box center [485, 205] width 0 height 10
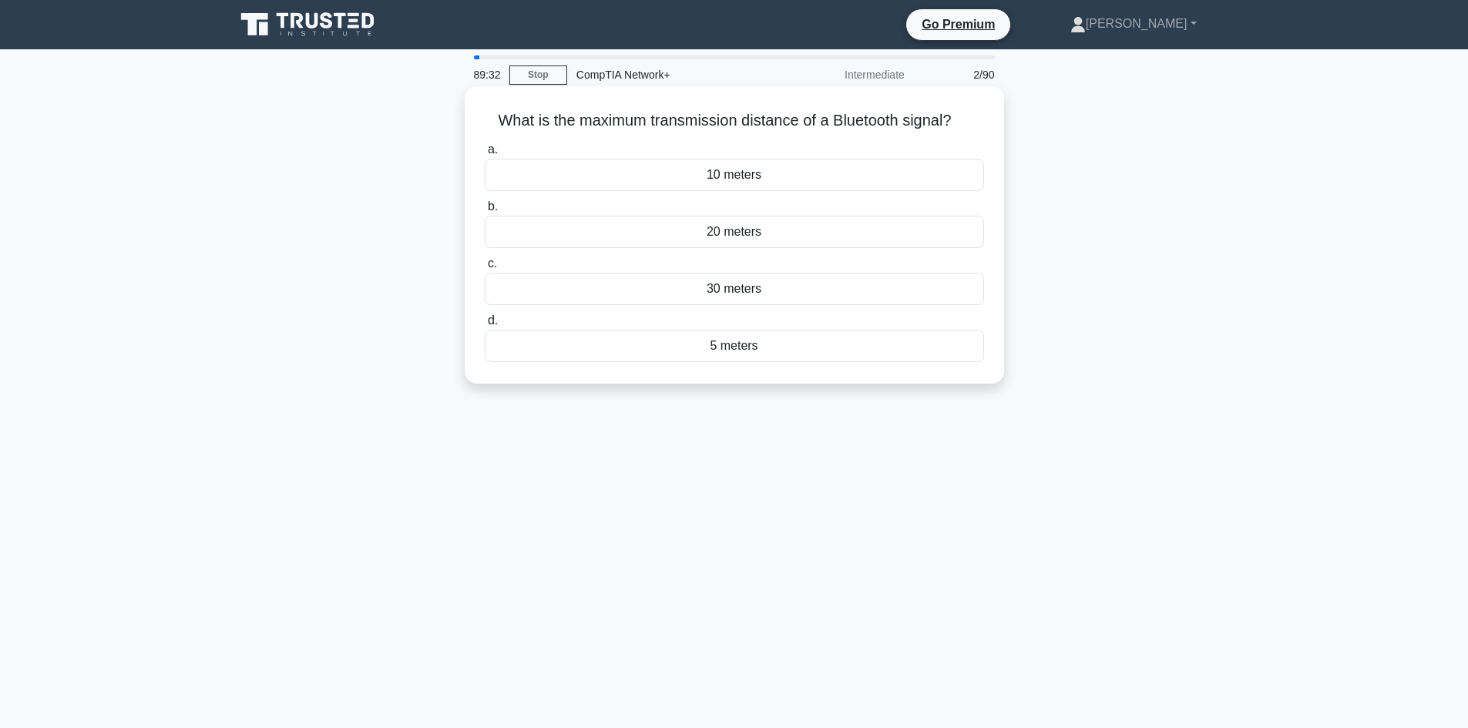
click at [946, 289] on div "30 meters" at bounding box center [734, 289] width 499 height 32
click at [485, 269] on input "c. 30 meters" at bounding box center [485, 264] width 0 height 10
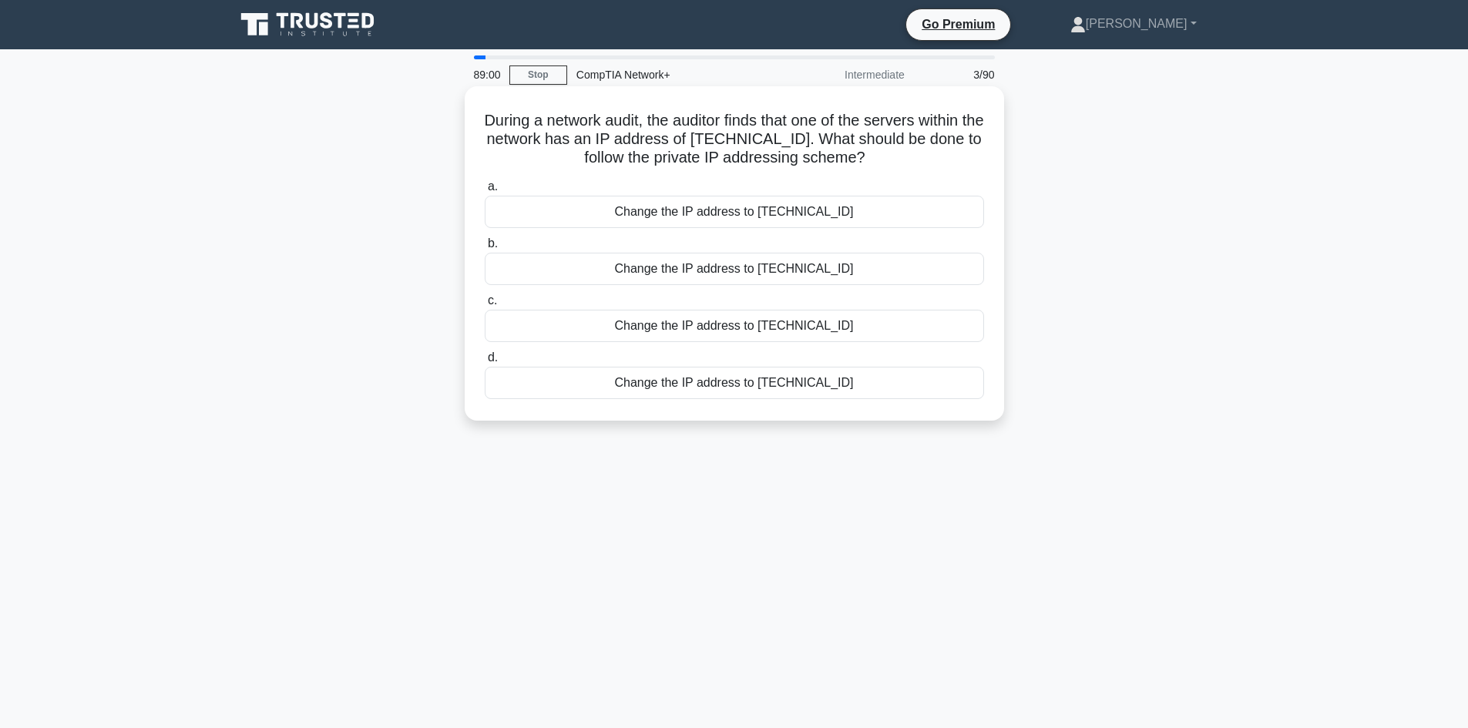
click at [926, 217] on div "Change the IP address to 170.20.10.1" at bounding box center [734, 212] width 499 height 32
click at [485, 192] on input "a. Change the IP address to 170.20.10.1" at bounding box center [485, 187] width 0 height 10
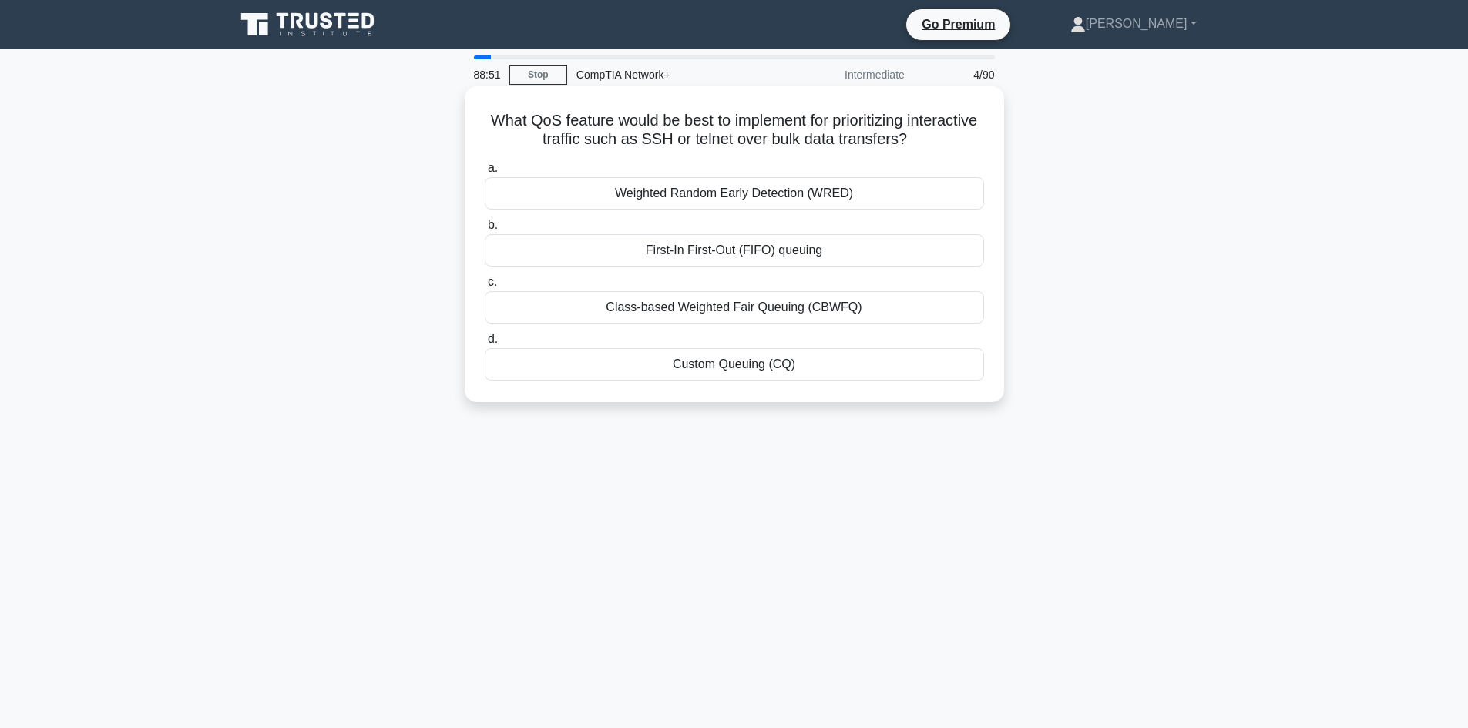
click at [926, 254] on div "First-In First-Out (FIFO) queuing" at bounding box center [734, 250] width 499 height 32
click at [485, 230] on input "b. First-In First-Out (FIFO) queuing" at bounding box center [485, 225] width 0 height 10
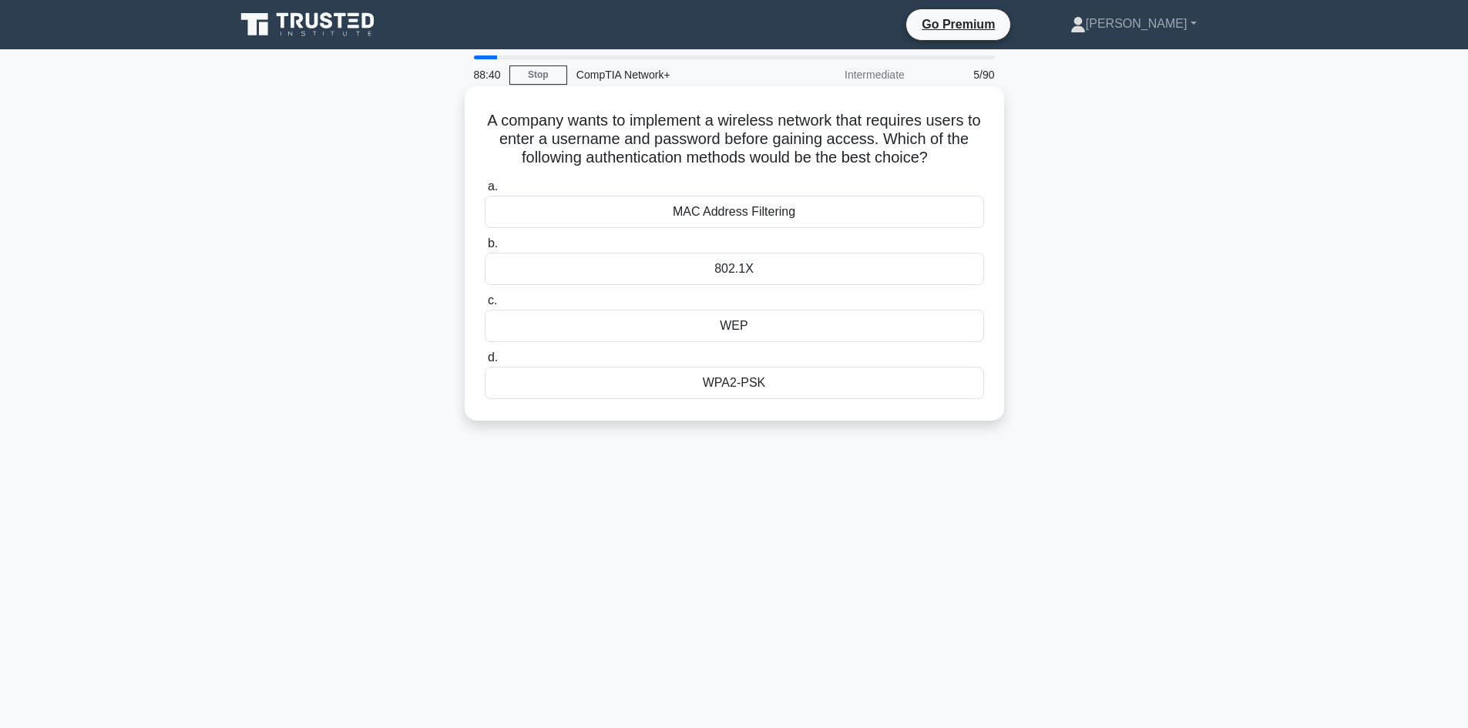
click at [794, 222] on div "MAC Address Filtering" at bounding box center [734, 212] width 499 height 32
click at [485, 192] on input "a. MAC Address Filtering" at bounding box center [485, 187] width 0 height 10
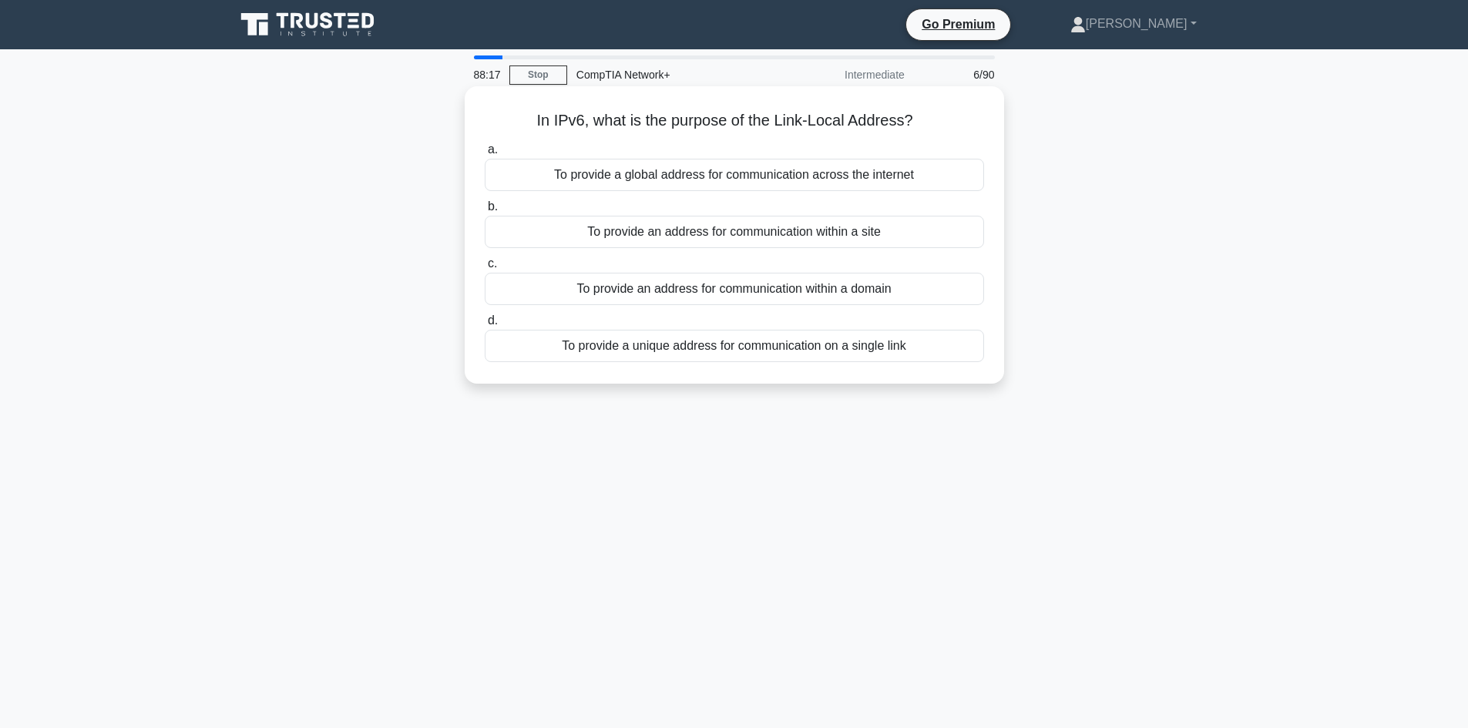
drag, startPoint x: 533, startPoint y: 120, endPoint x: 959, endPoint y: 113, distance: 427.0
click at [959, 113] on h5 "In IPv6, what is the purpose of the Link-Local Address? .spinner_0XTQ{transform…" at bounding box center [734, 121] width 502 height 20
click at [956, 342] on div "To provide a unique address for communication on a single link" at bounding box center [734, 346] width 499 height 32
click at [485, 326] on input "d. To provide a unique address for communication on a single link" at bounding box center [485, 321] width 0 height 10
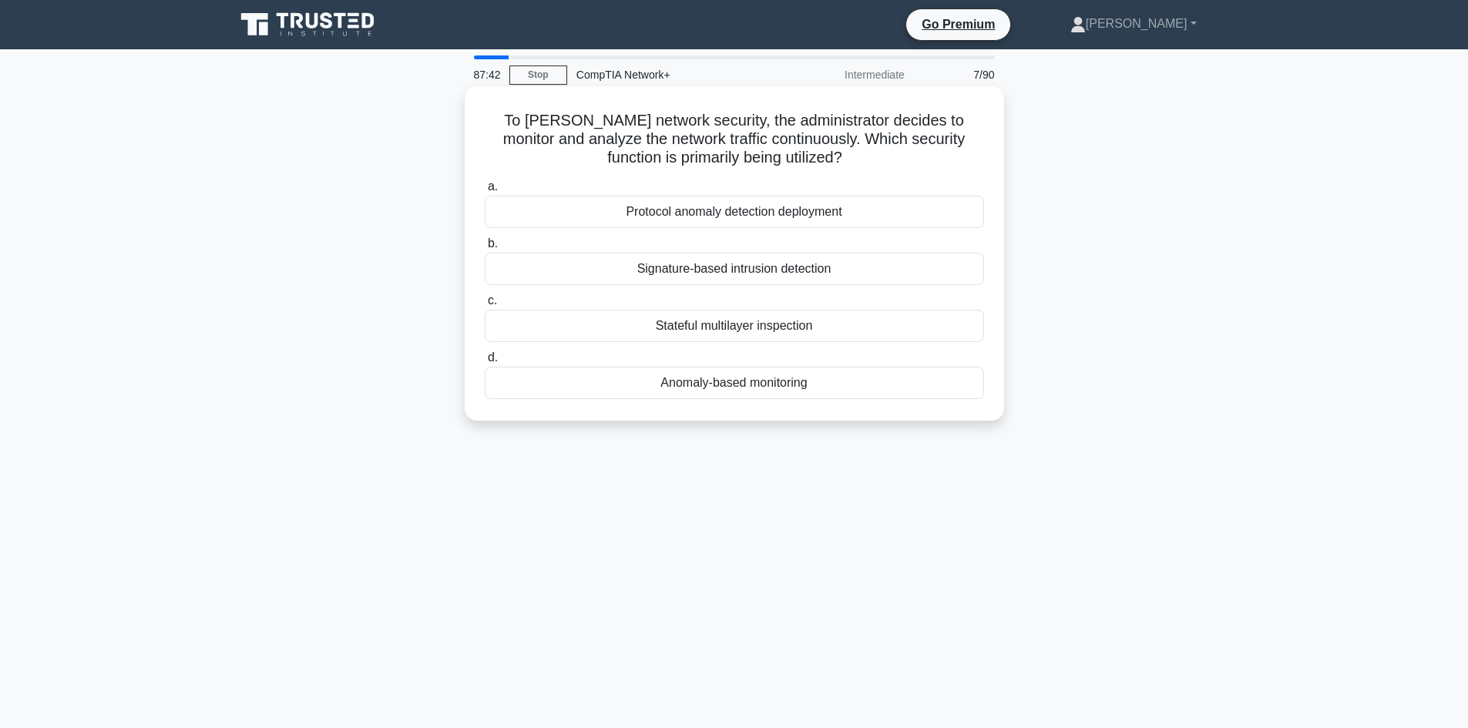
click at [937, 269] on div "Signature-based intrusion detection" at bounding box center [734, 269] width 499 height 32
click at [485, 249] on input "b. Signature-based intrusion detection" at bounding box center [485, 244] width 0 height 10
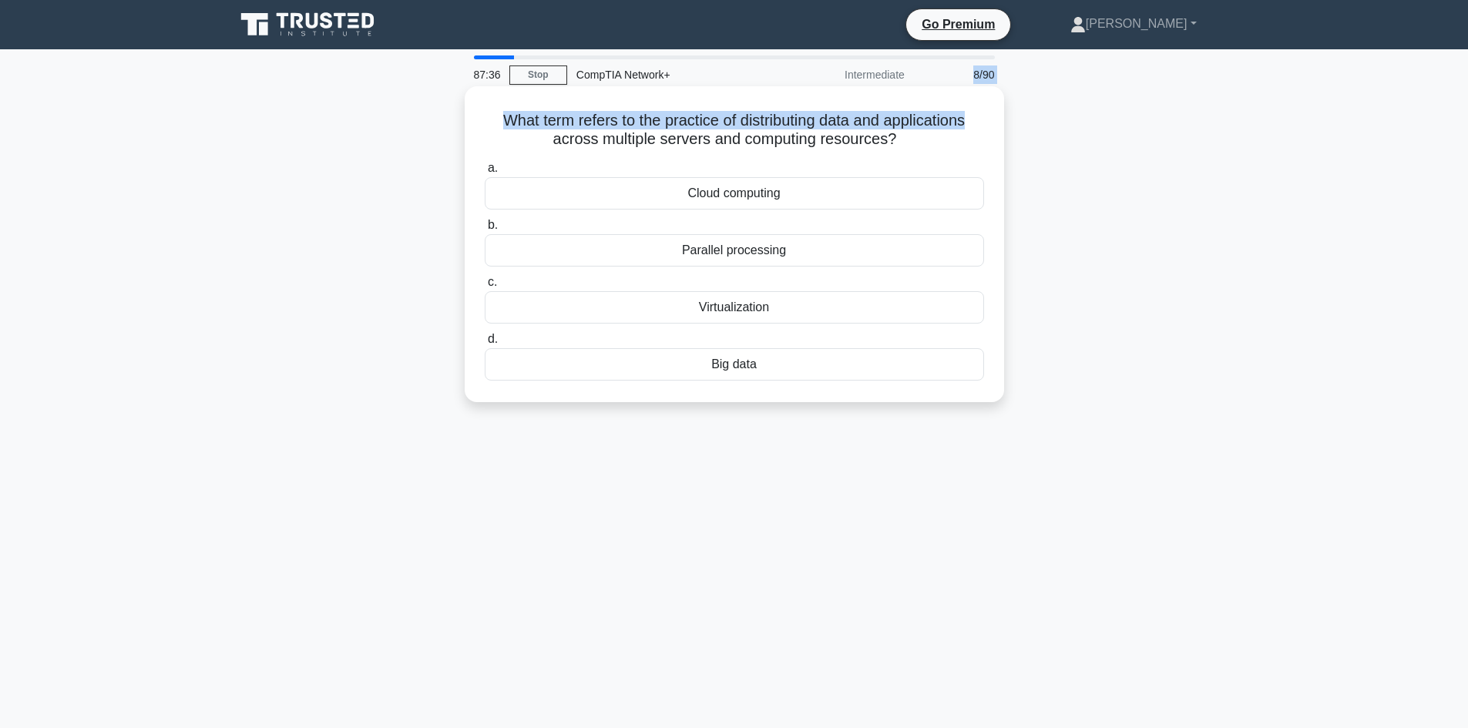
drag, startPoint x: 976, startPoint y: 86, endPoint x: 962, endPoint y: 99, distance: 19.1
click at [975, 86] on div "87:36 Stop CompTIA Network+ Intermediate 8/90 What term refers to the practice …" at bounding box center [734, 440] width 1017 height 771
click at [946, 136] on h5 "What term refers to the practice of distributing data and applications across m…" at bounding box center [734, 130] width 502 height 39
click at [847, 193] on div "Cloud computing" at bounding box center [734, 193] width 499 height 32
click at [485, 173] on input "a. Cloud computing" at bounding box center [485, 168] width 0 height 10
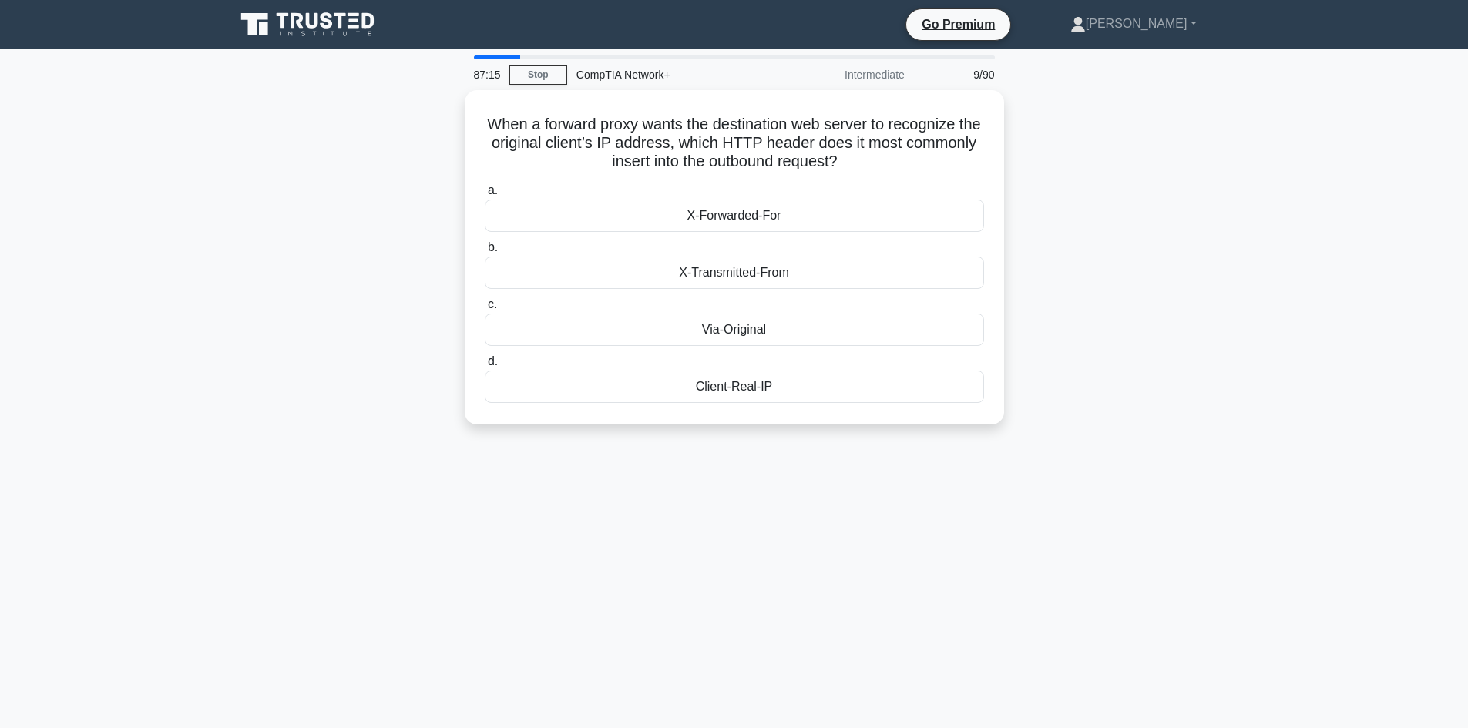
click at [887, 73] on div "Intermediate" at bounding box center [846, 74] width 135 height 31
click at [791, 381] on div "Client-Real-IP" at bounding box center [734, 383] width 499 height 32
click at [485, 363] on input "d. Client-Real-IP" at bounding box center [485, 358] width 0 height 10
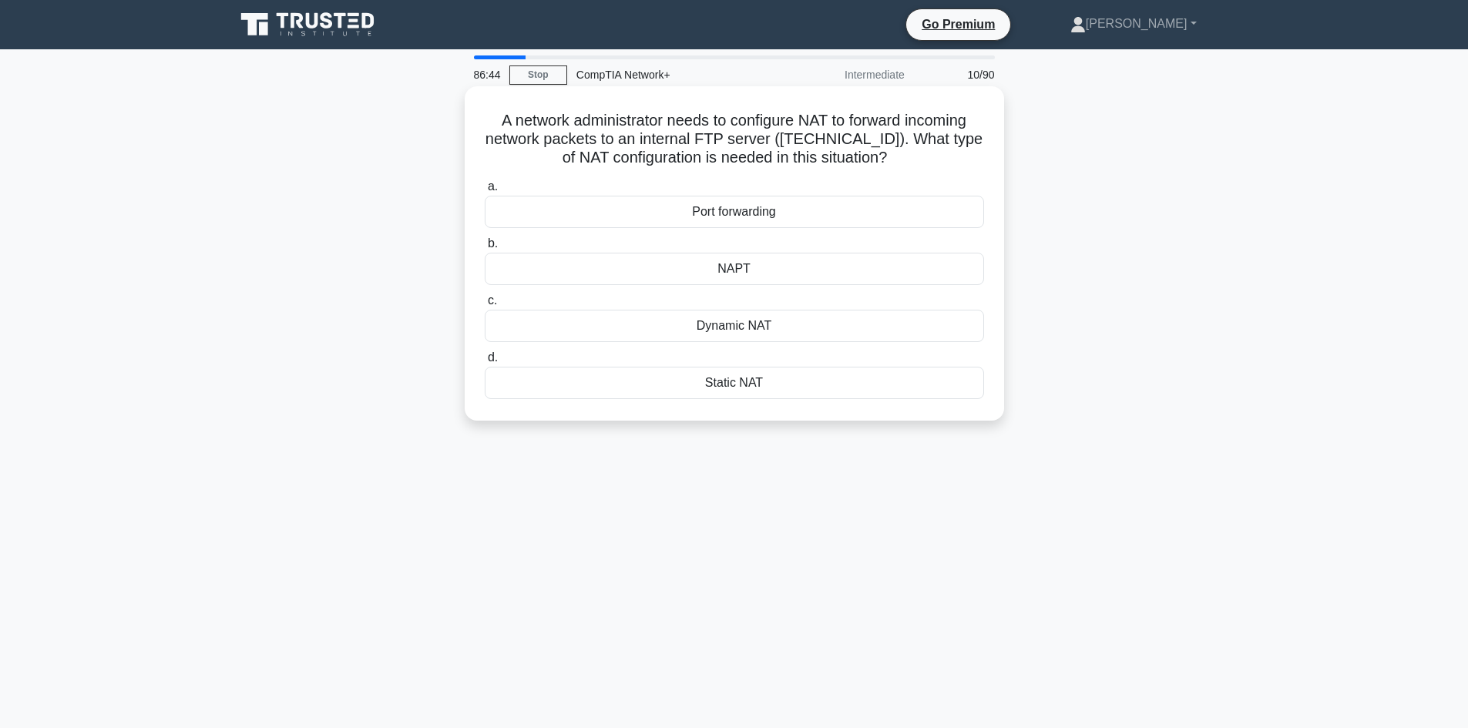
click at [878, 221] on div "Port forwarding" at bounding box center [734, 212] width 499 height 32
click at [485, 192] on input "a. Port forwarding" at bounding box center [485, 187] width 0 height 10
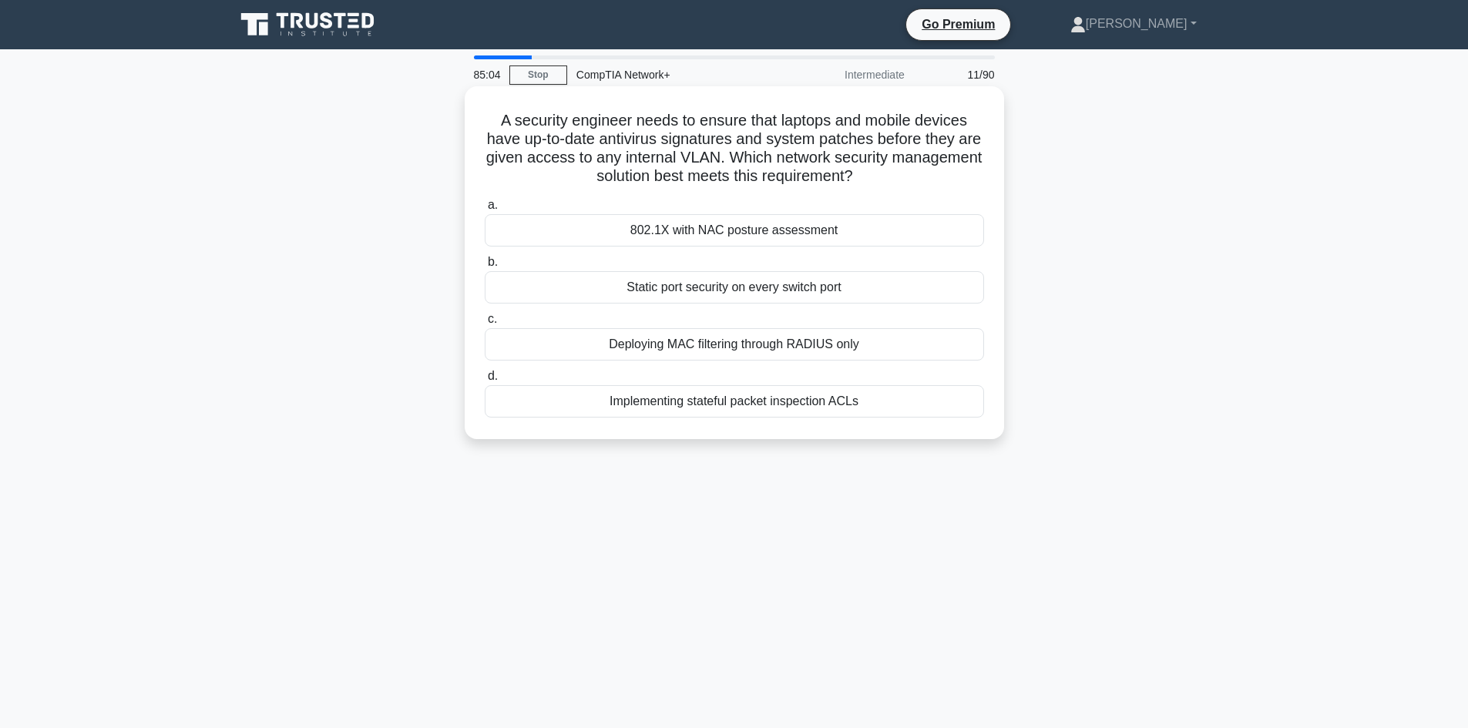
click at [788, 354] on div "Deploying MAC filtering through RADIUS only" at bounding box center [734, 344] width 499 height 32
click at [485, 324] on input "c. Deploying MAC filtering through RADIUS only" at bounding box center [485, 319] width 0 height 10
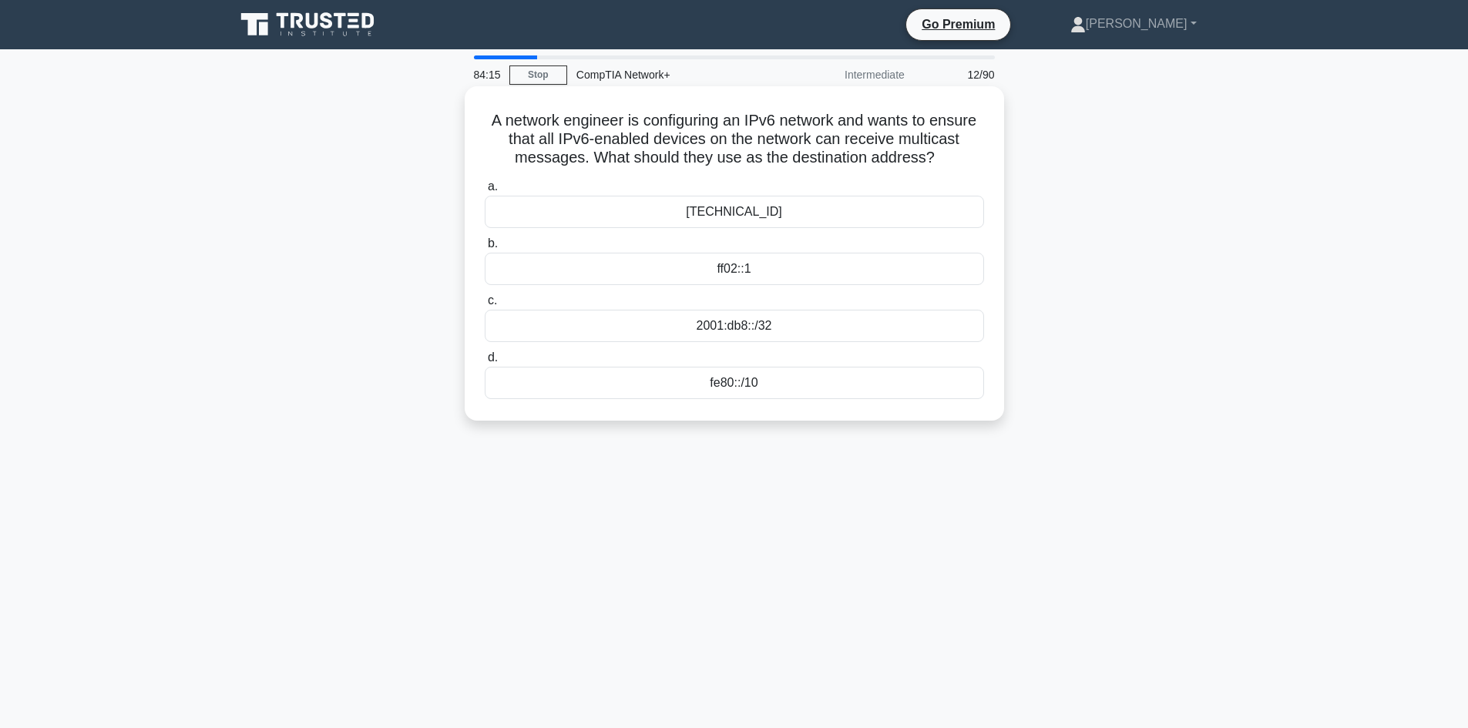
click at [812, 220] on div "::1/128" at bounding box center [734, 212] width 499 height 32
click at [485, 192] on input "a. ::1/128" at bounding box center [485, 187] width 0 height 10
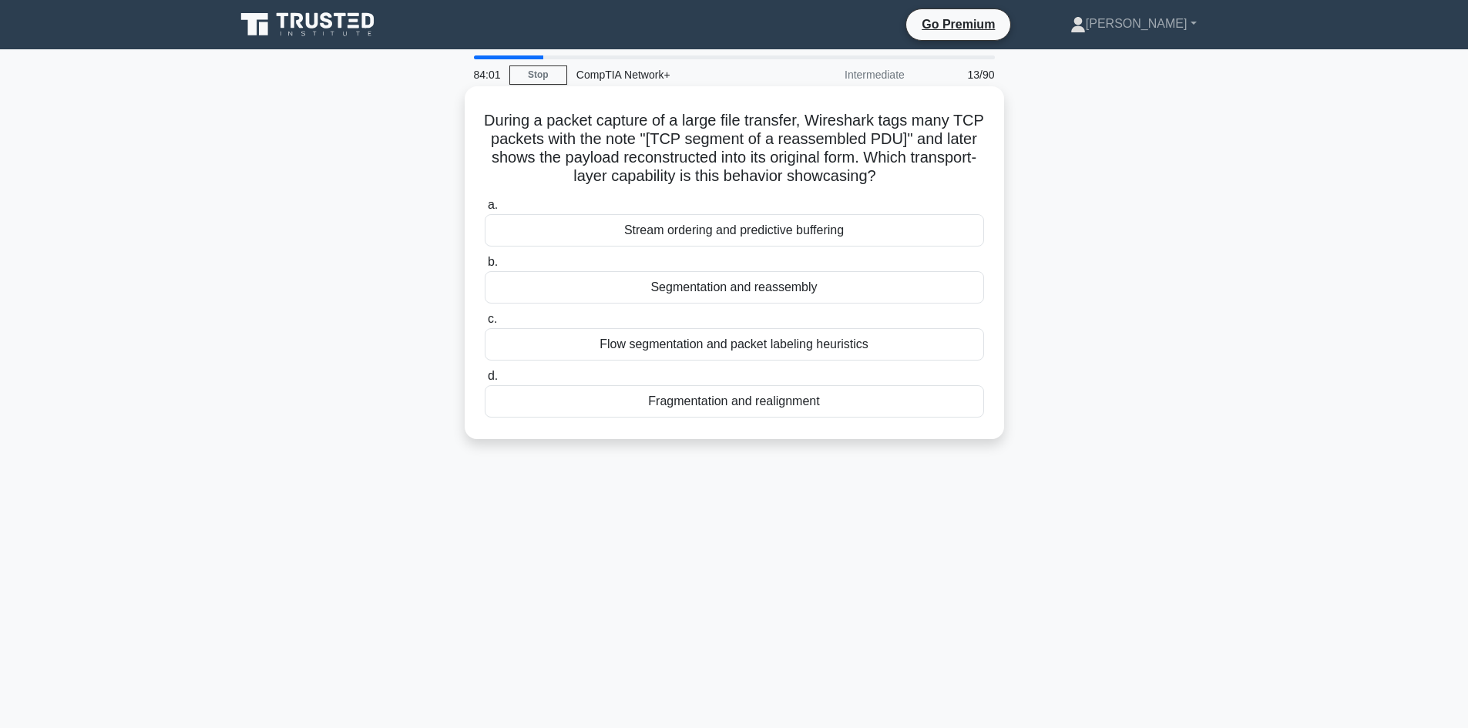
click at [857, 339] on div "Flow segmentation and packet labeling heuristics" at bounding box center [734, 344] width 499 height 32
click at [485, 324] on input "c. Flow segmentation and packet labeling heuristics" at bounding box center [485, 319] width 0 height 10
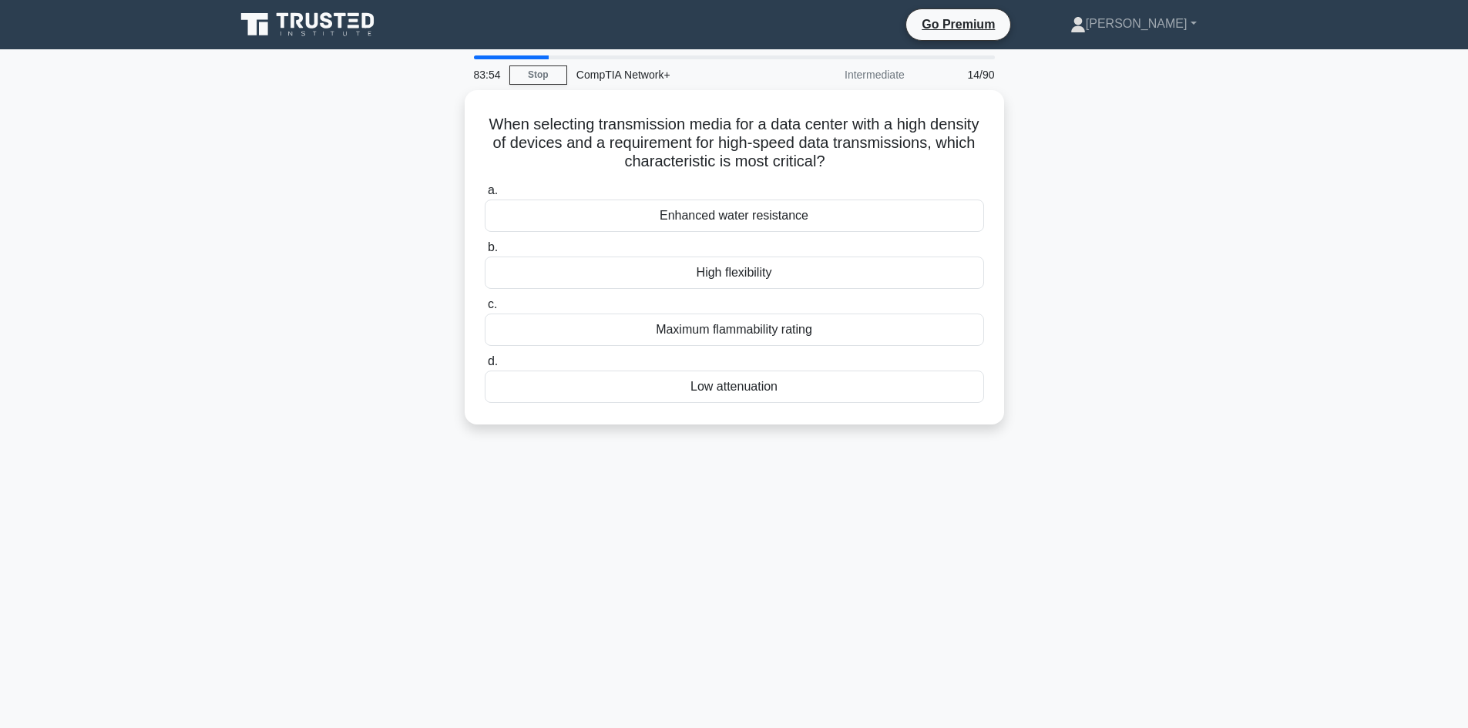
click at [1063, 375] on div "When selecting transmission media for a data center with a high density of devi…" at bounding box center [734, 266] width 1017 height 353
click at [882, 224] on div "Enhanced water resistance" at bounding box center [734, 212] width 499 height 32
click at [485, 192] on input "a. Enhanced water resistance" at bounding box center [485, 187] width 0 height 10
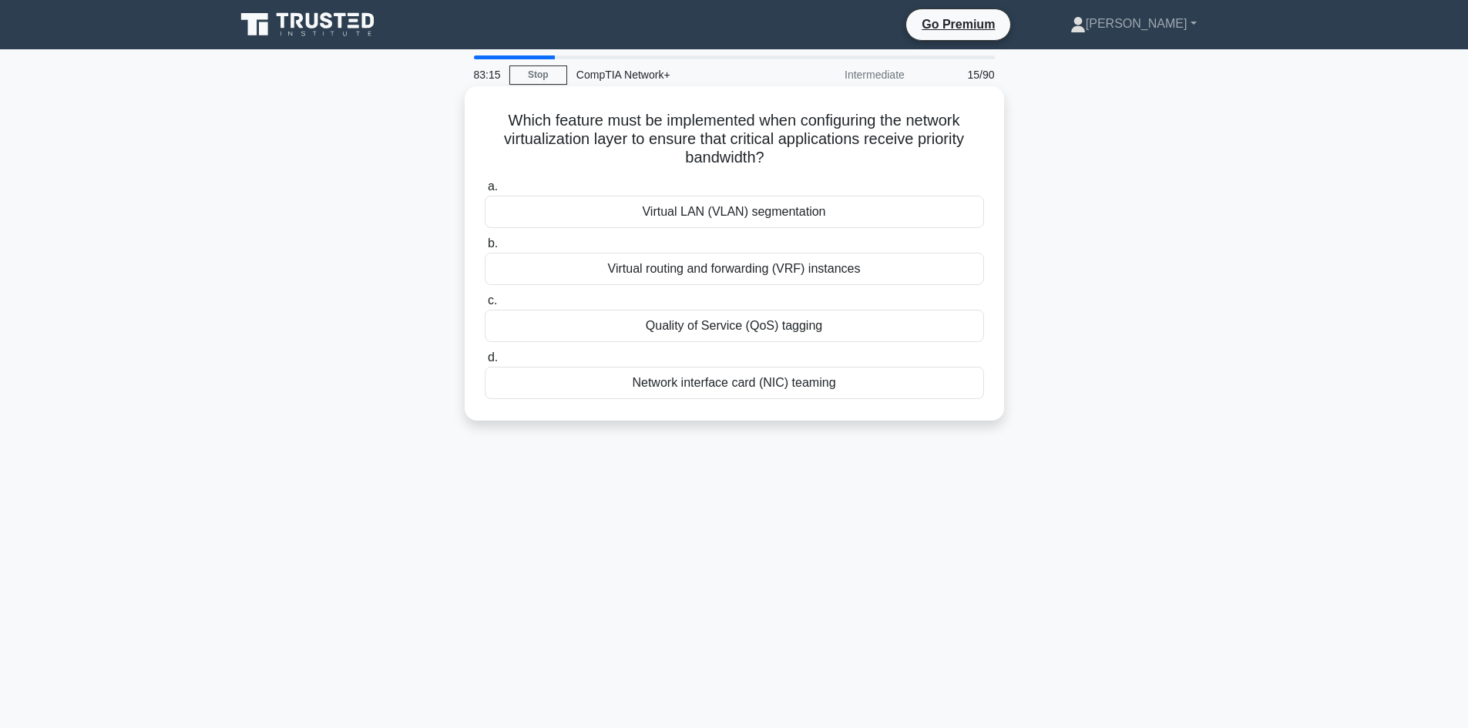
click at [923, 377] on div "Network interface card (NIC) teaming" at bounding box center [734, 383] width 499 height 32
click at [485, 363] on input "d. Network interface card (NIC) teaming" at bounding box center [485, 358] width 0 height 10
click at [693, 212] on div "Authentication Header (AH)" at bounding box center [734, 212] width 499 height 32
click at [485, 192] on input "a. Authentication Header (AH)" at bounding box center [485, 187] width 0 height 10
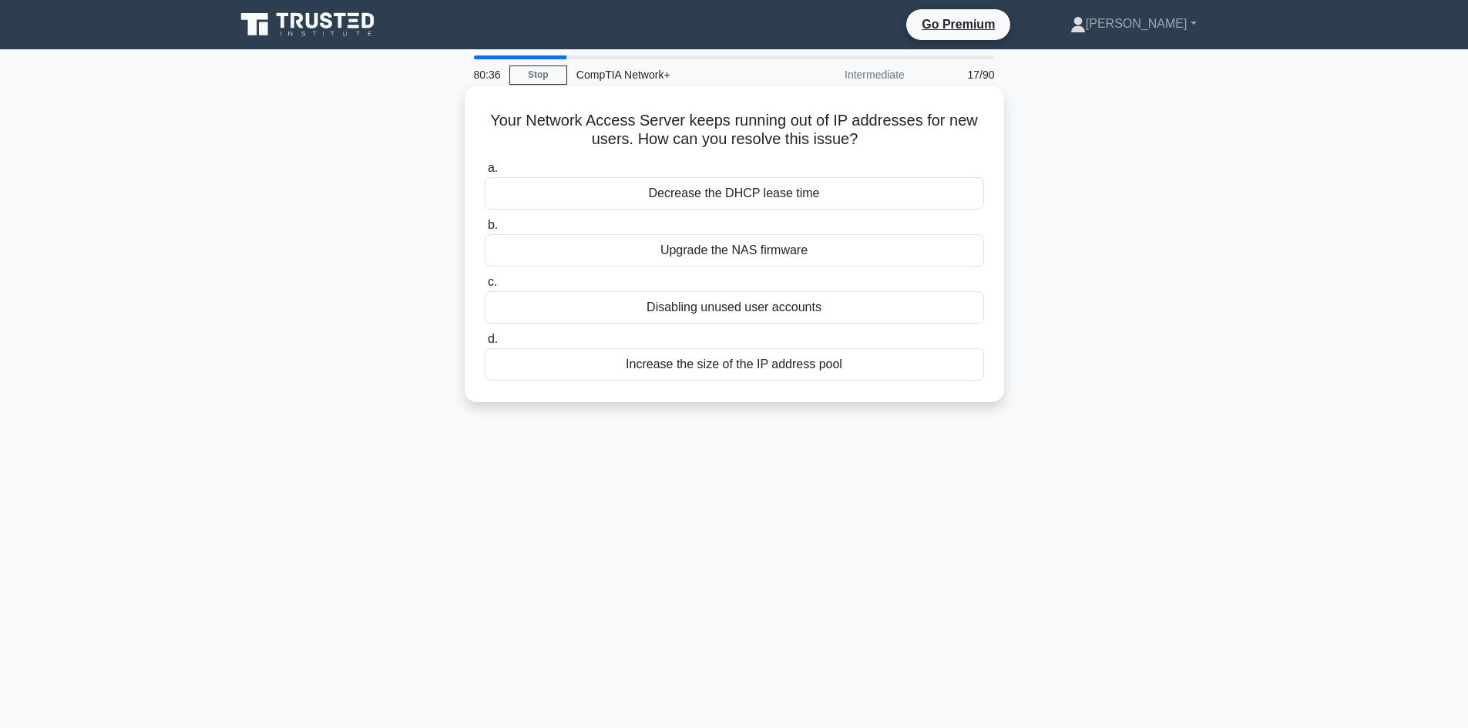
click at [749, 365] on div "Increase the size of the IP address pool" at bounding box center [734, 364] width 499 height 32
click at [485, 344] on input "d. Increase the size of the IP address pool" at bounding box center [485, 339] width 0 height 10
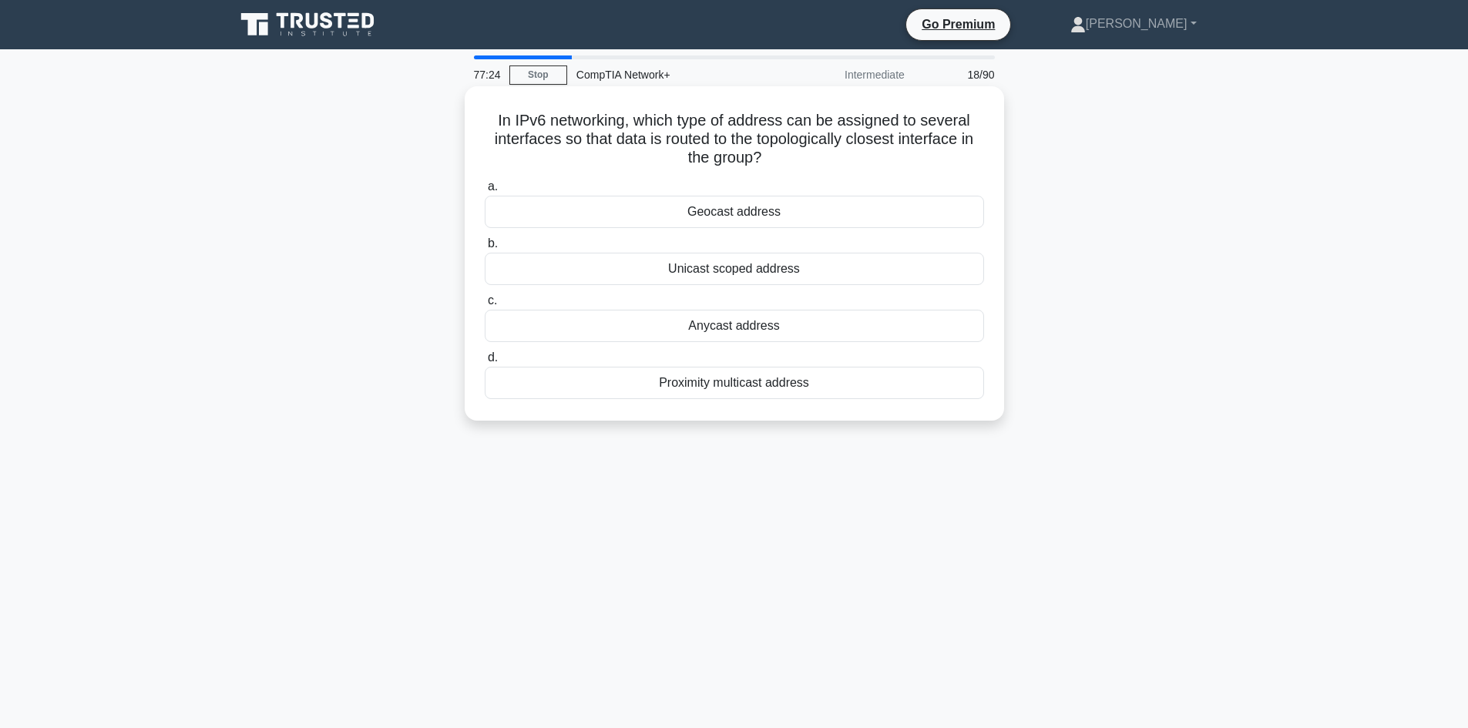
click at [730, 392] on div "Proximity multicast address" at bounding box center [734, 383] width 499 height 32
click at [485, 363] on input "d. Proximity multicast address" at bounding box center [485, 358] width 0 height 10
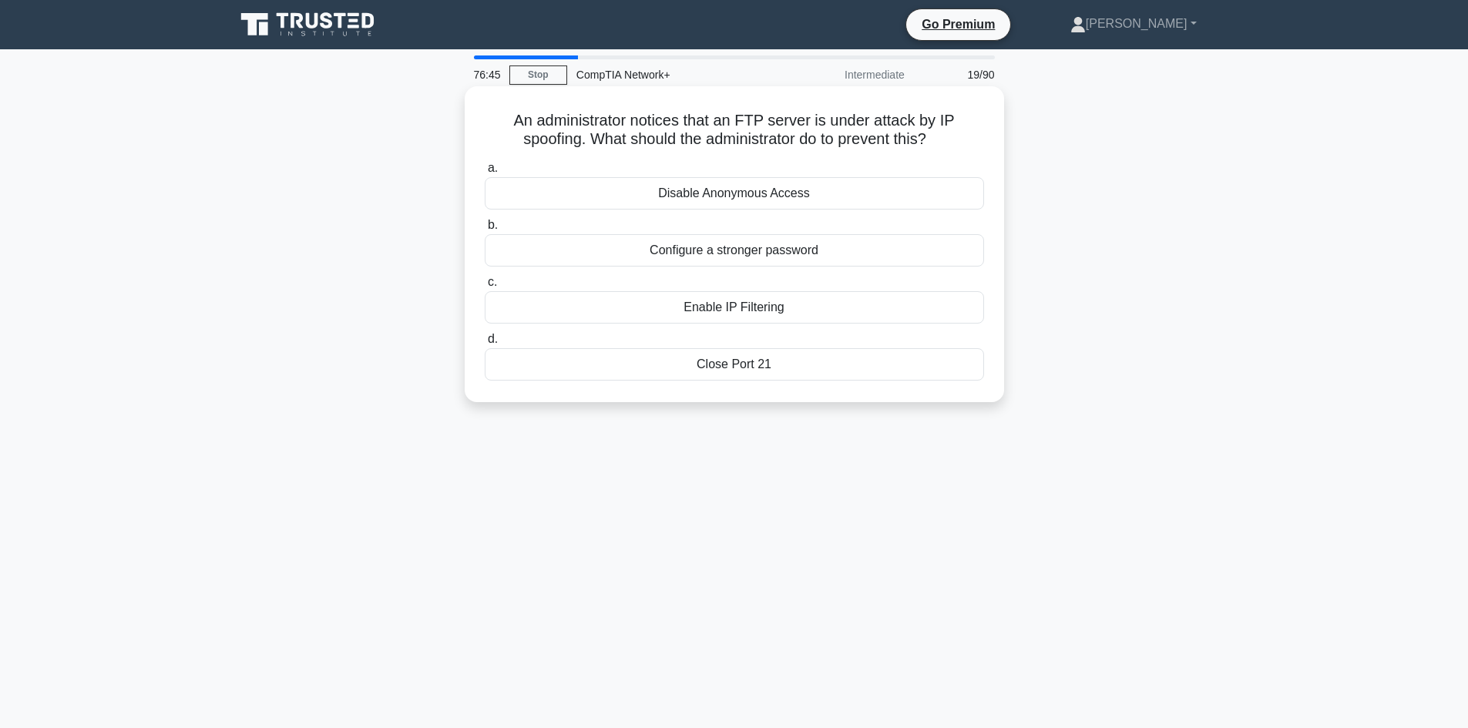
click at [858, 362] on div "Close Port 21" at bounding box center [734, 364] width 499 height 32
click at [485, 344] on input "d. Close Port 21" at bounding box center [485, 339] width 0 height 10
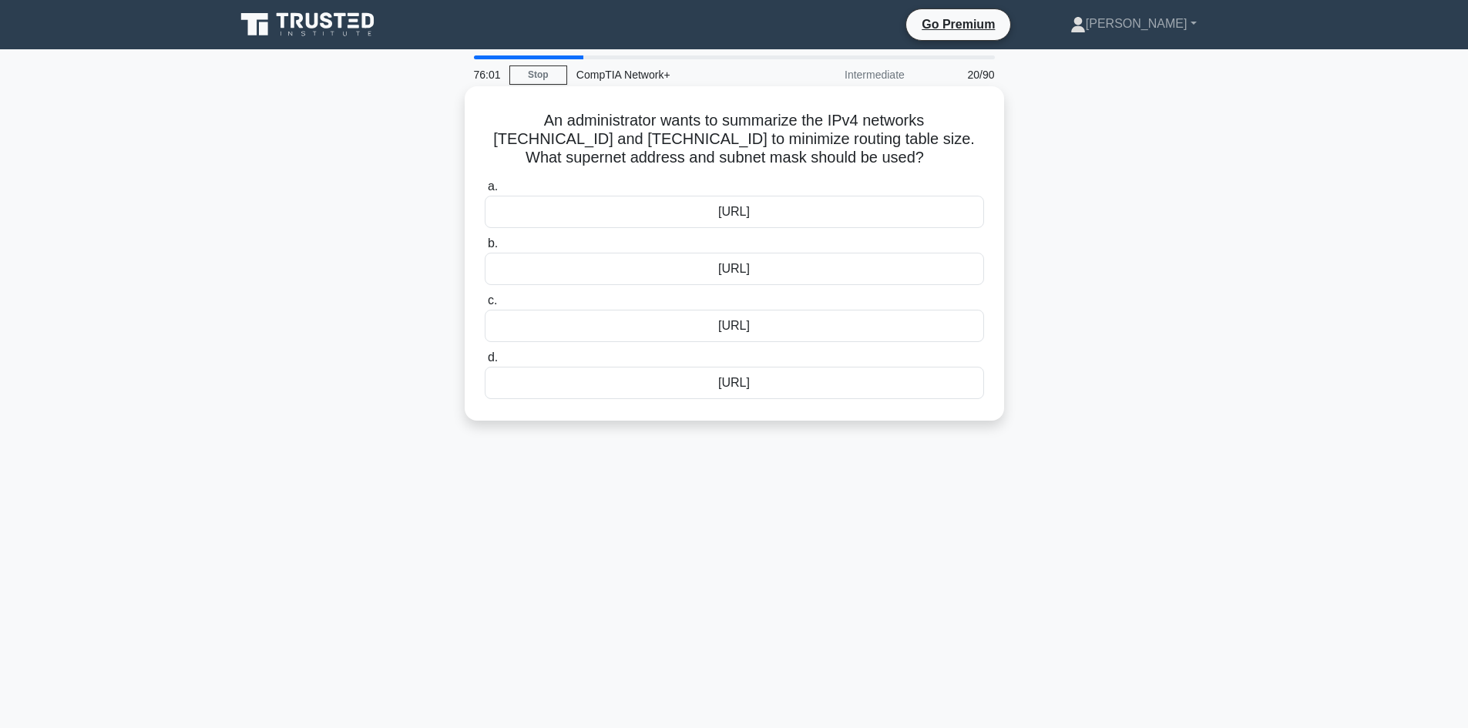
click at [721, 326] on div "192.168.31.0/23" at bounding box center [734, 326] width 499 height 32
click at [485, 306] on input "c. 192.168.31.0/23" at bounding box center [485, 301] width 0 height 10
click at [767, 281] on div "ICMPv6 Router Solicitation" at bounding box center [734, 269] width 499 height 32
click at [485, 249] on input "b. ICMPv6 Router Solicitation" at bounding box center [485, 244] width 0 height 10
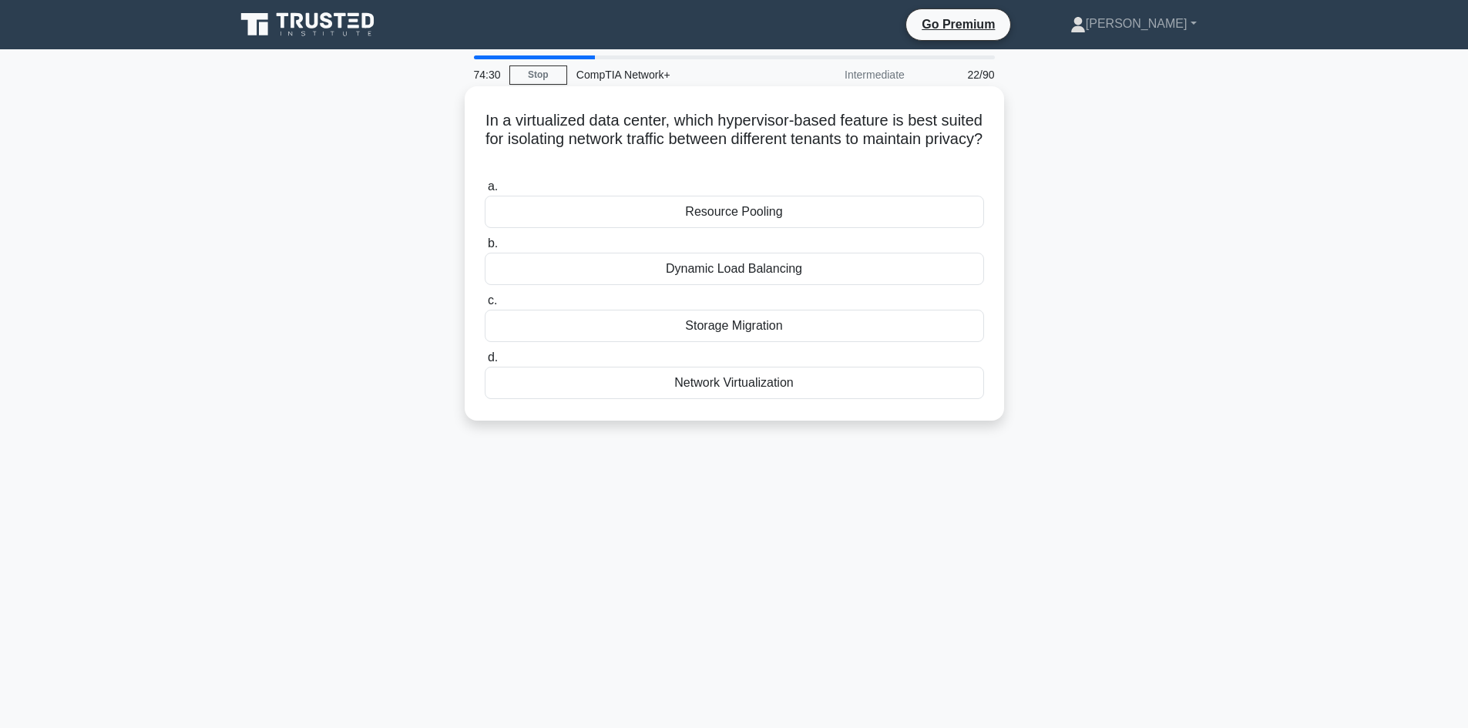
click at [784, 388] on div "Network Virtualization" at bounding box center [734, 383] width 499 height 32
click at [485, 363] on input "d. Network Virtualization" at bounding box center [485, 358] width 0 height 10
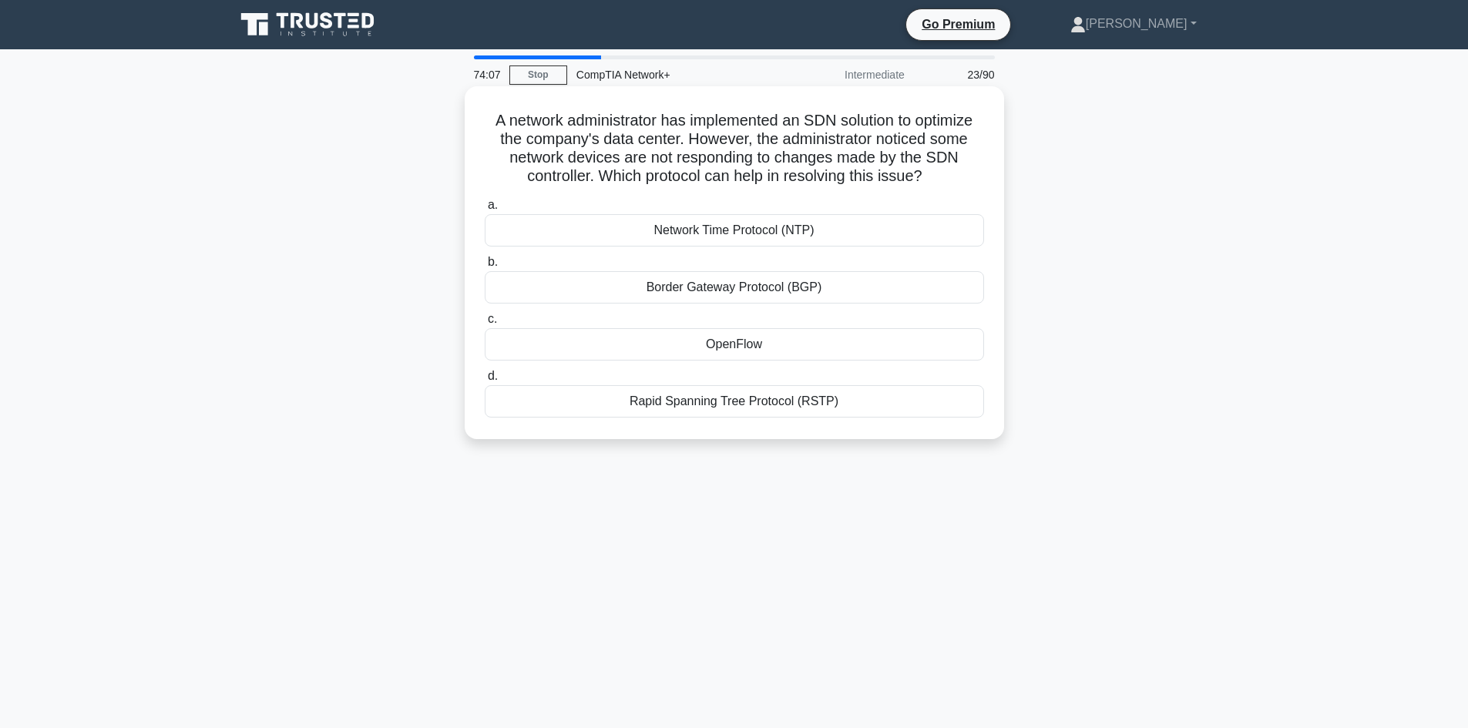
click at [816, 287] on div "Border Gateway Protocol (BGP)" at bounding box center [734, 287] width 499 height 32
click at [485, 267] on input "b. Border Gateway Protocol (BGP)" at bounding box center [485, 262] width 0 height 10
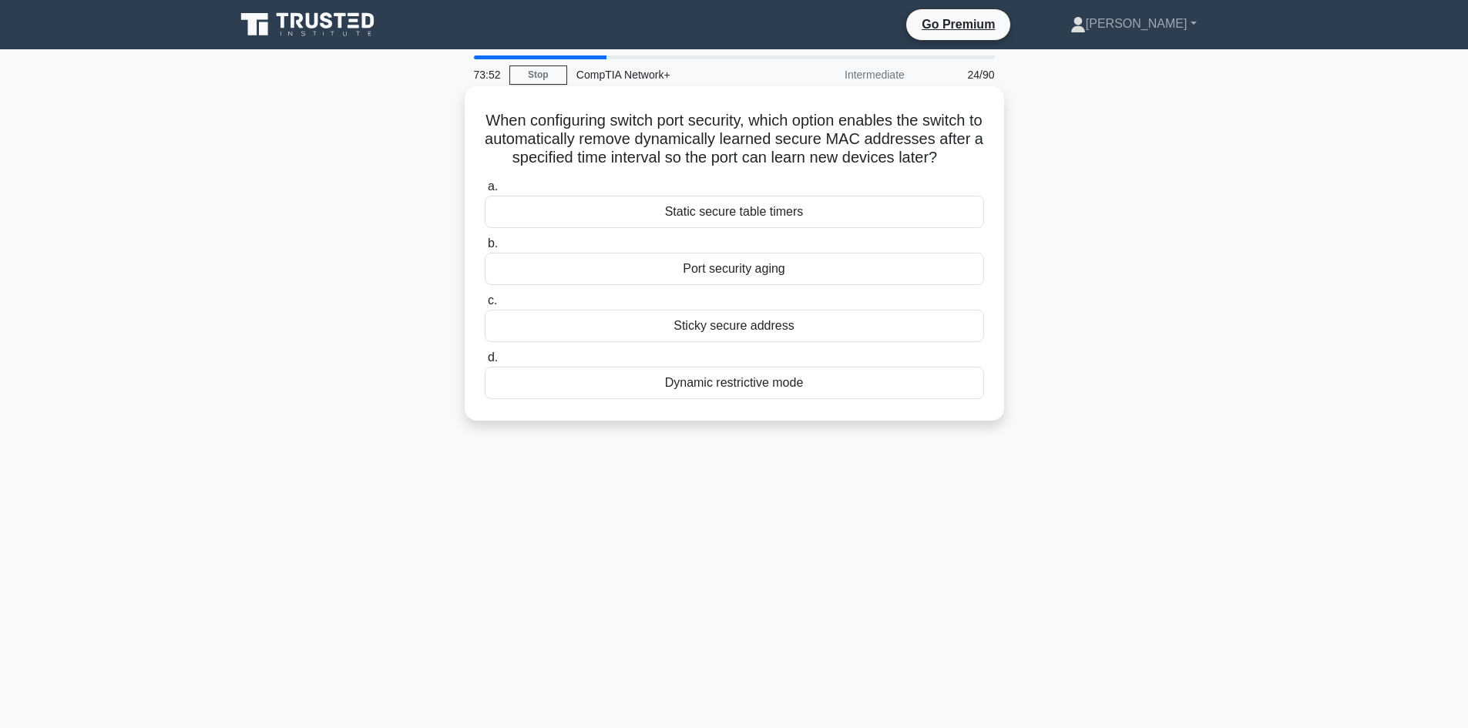
click at [809, 399] on div "Dynamic restrictive mode" at bounding box center [734, 383] width 499 height 32
click at [485, 363] on input "d. Dynamic restrictive mode" at bounding box center [485, 358] width 0 height 10
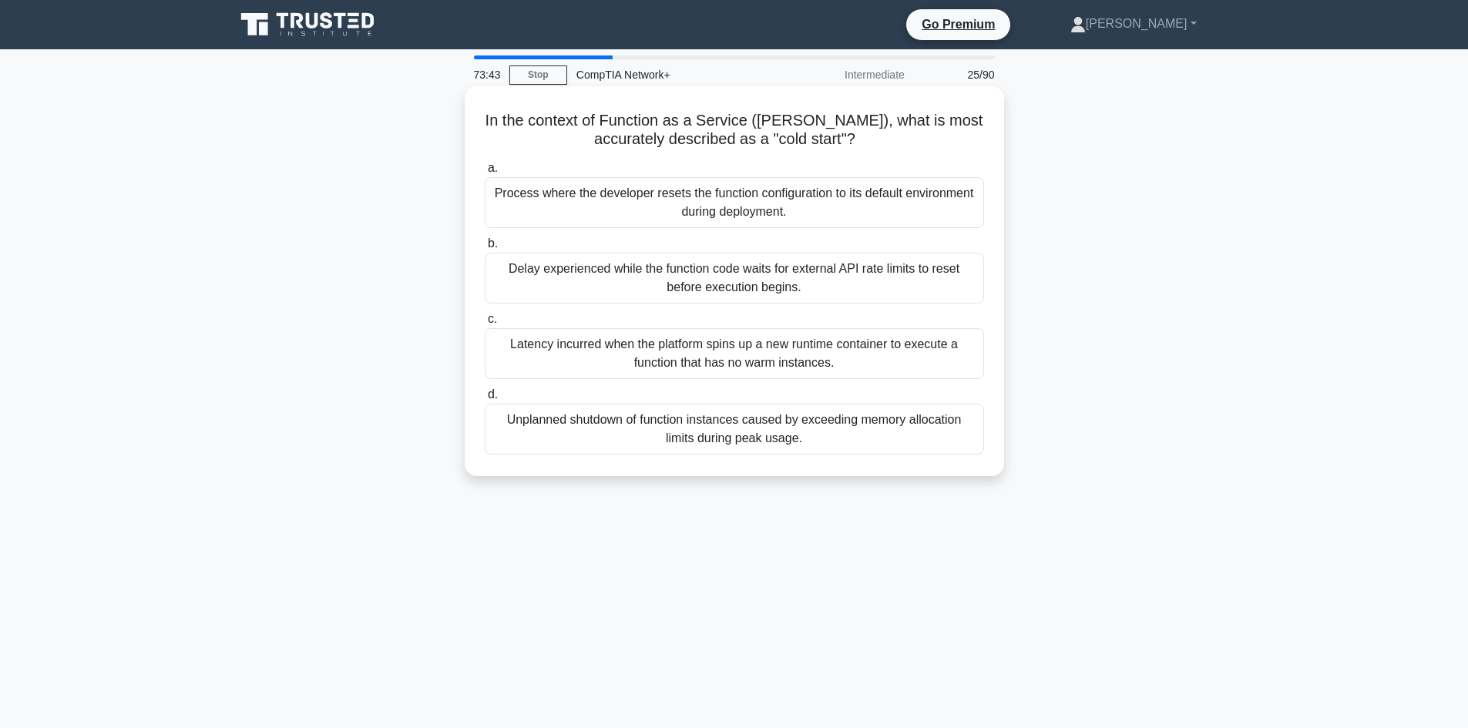
click at [800, 193] on div "Process where the developer resets the function configuration to its default en…" at bounding box center [734, 202] width 499 height 51
click at [485, 173] on input "a. Process where the developer resets the function configuration to its default…" at bounding box center [485, 168] width 0 height 10
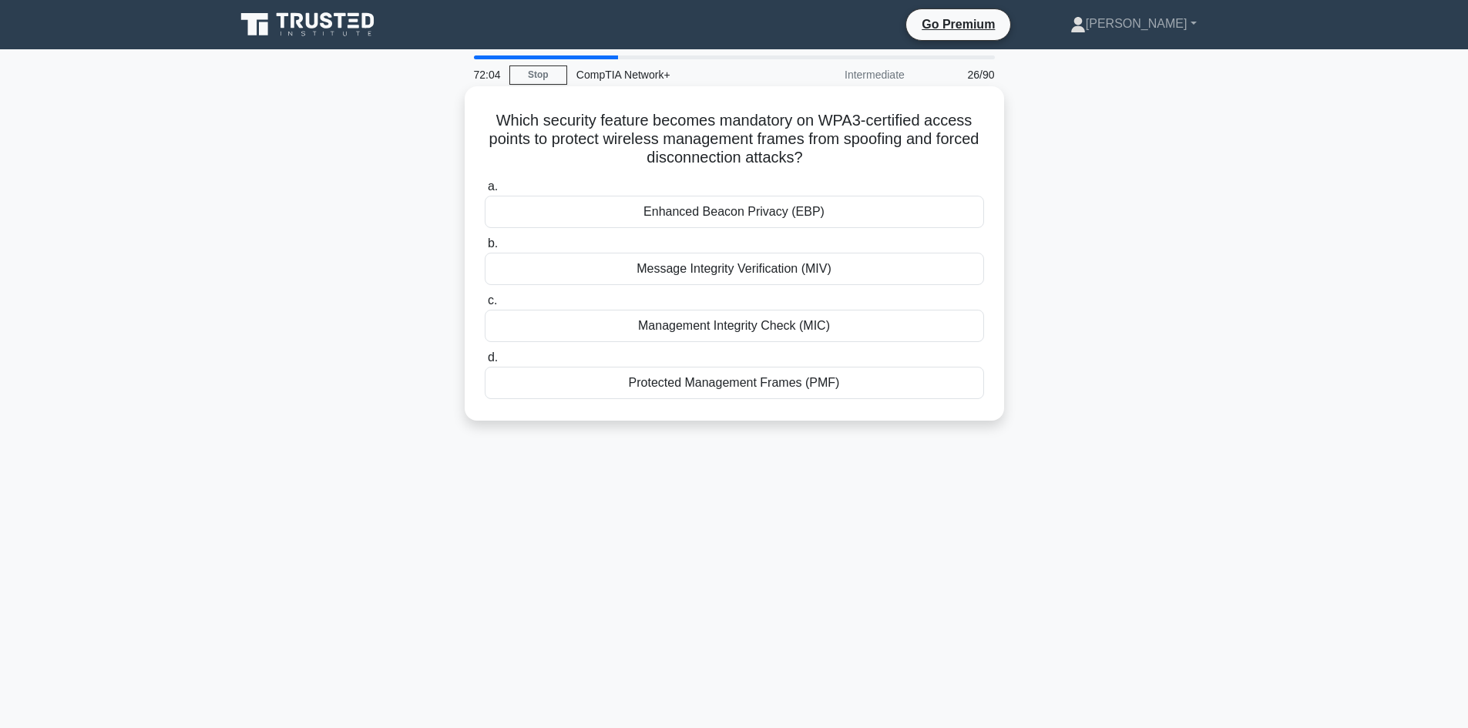
click at [900, 319] on div "Management Integrity Check (MIC)" at bounding box center [734, 326] width 499 height 32
click at [485, 306] on input "c. Management Integrity Check (MIC)" at bounding box center [485, 301] width 0 height 10
click at [761, 324] on div "Increase the weight for the specific routes in question" at bounding box center [734, 326] width 499 height 32
click at [485, 306] on input "c. Increase the weight for the specific routes in question" at bounding box center [485, 301] width 0 height 10
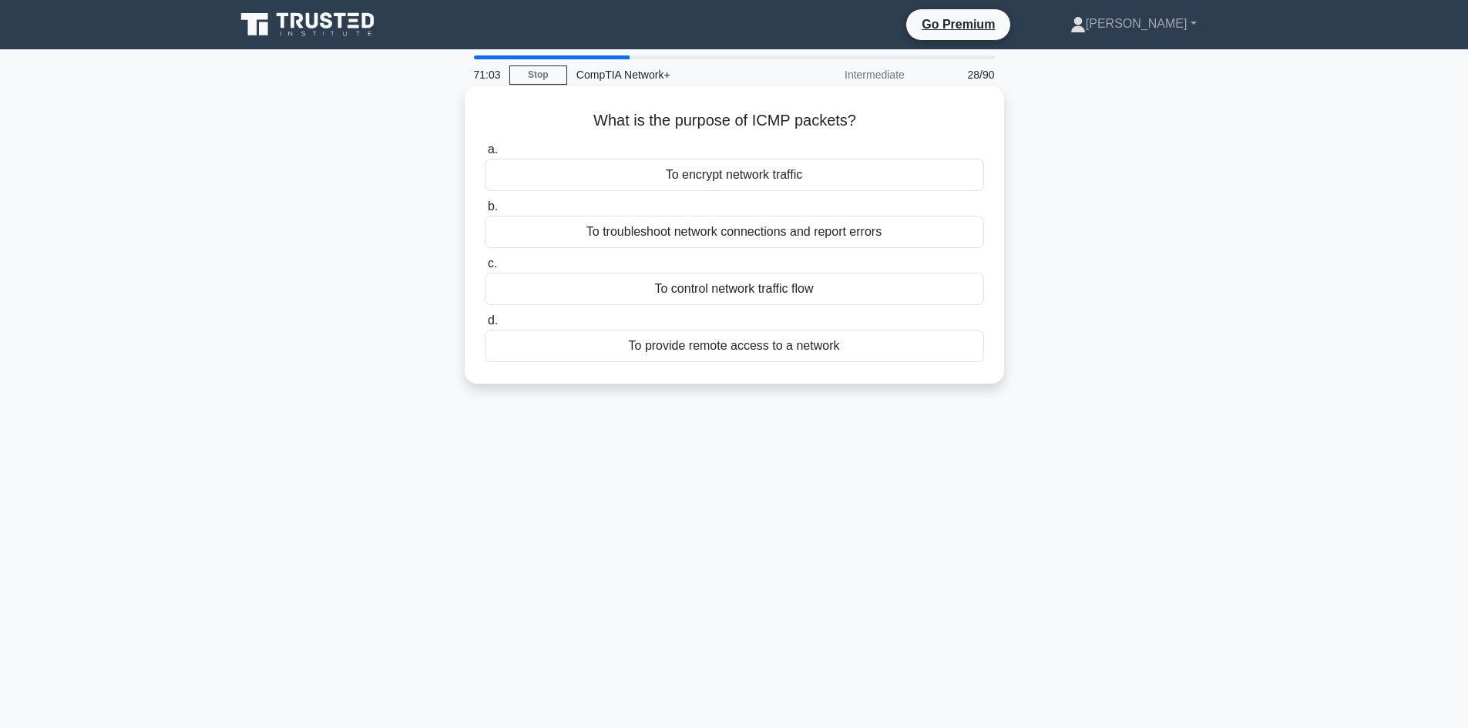
click at [842, 183] on div "To encrypt network traffic" at bounding box center [734, 175] width 499 height 32
click at [485, 155] on input "a. To encrypt network traffic" at bounding box center [485, 150] width 0 height 10
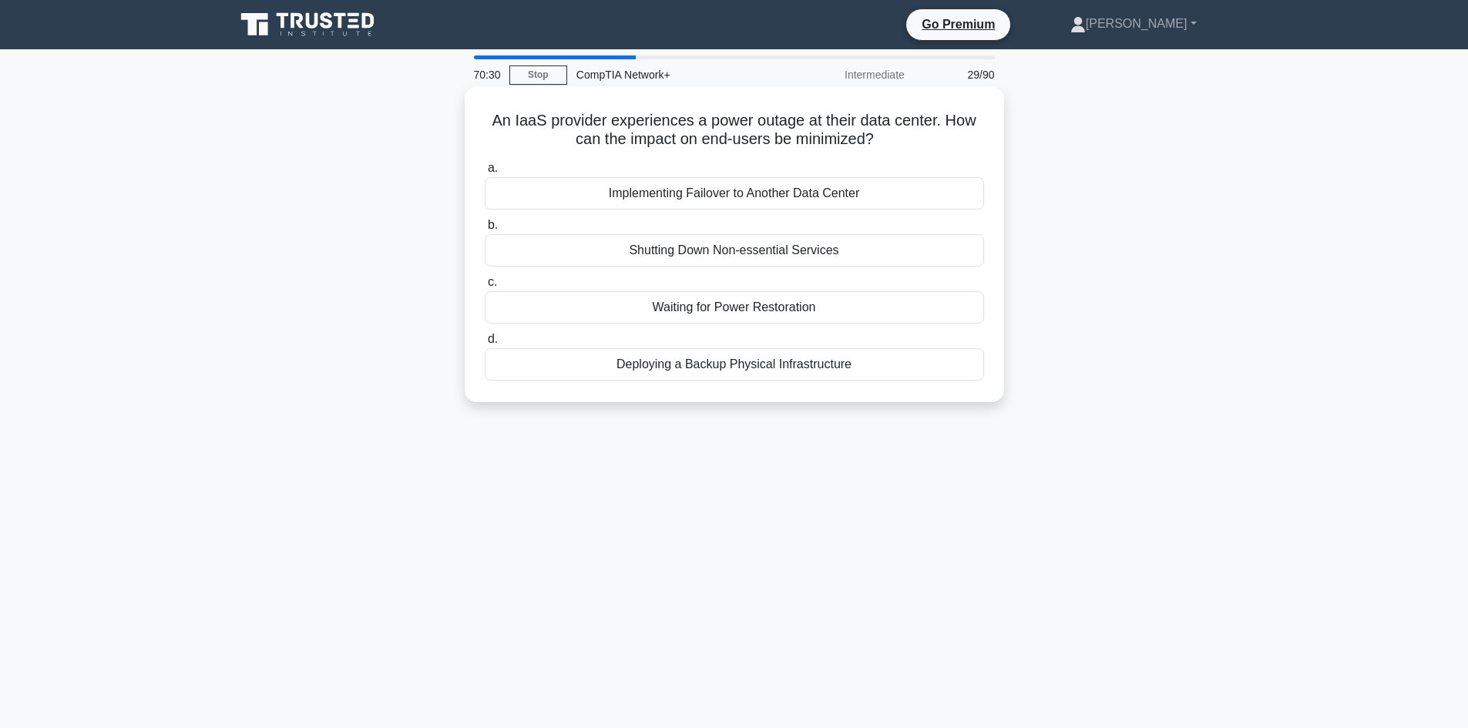
click at [686, 128] on h5 "An IaaS provider experiences a power outage at their data center. How can the i…" at bounding box center [734, 130] width 502 height 39
click at [714, 140] on h5 "An IaaS provider experiences a power outage at their data center. How can the i…" at bounding box center [734, 130] width 502 height 39
click at [885, 252] on div "Shutting Down Non-essential Services" at bounding box center [734, 250] width 499 height 32
click at [485, 230] on input "b. Shutting Down Non-essential Services" at bounding box center [485, 225] width 0 height 10
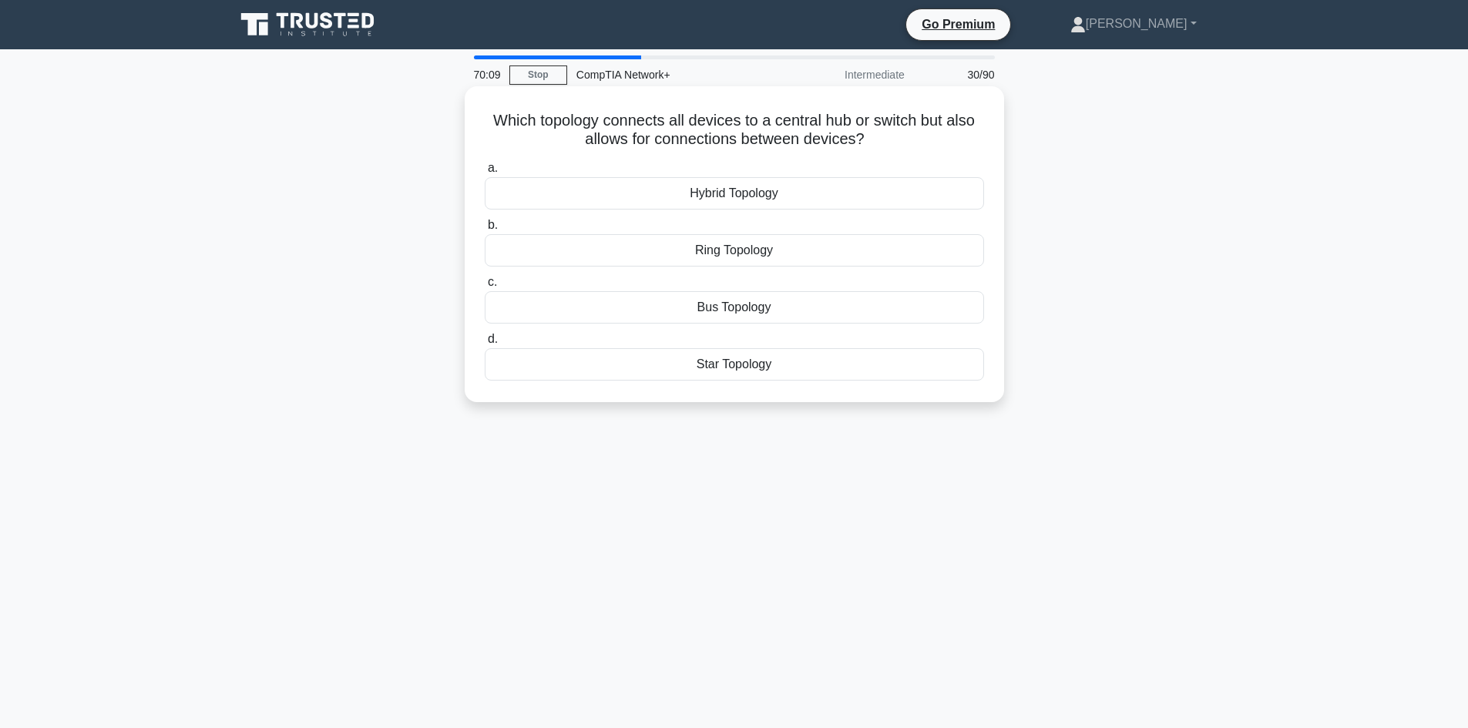
click at [753, 371] on div "Star Topology" at bounding box center [734, 364] width 499 height 32
click at [485, 344] on input "d. Star Topology" at bounding box center [485, 339] width 0 height 10
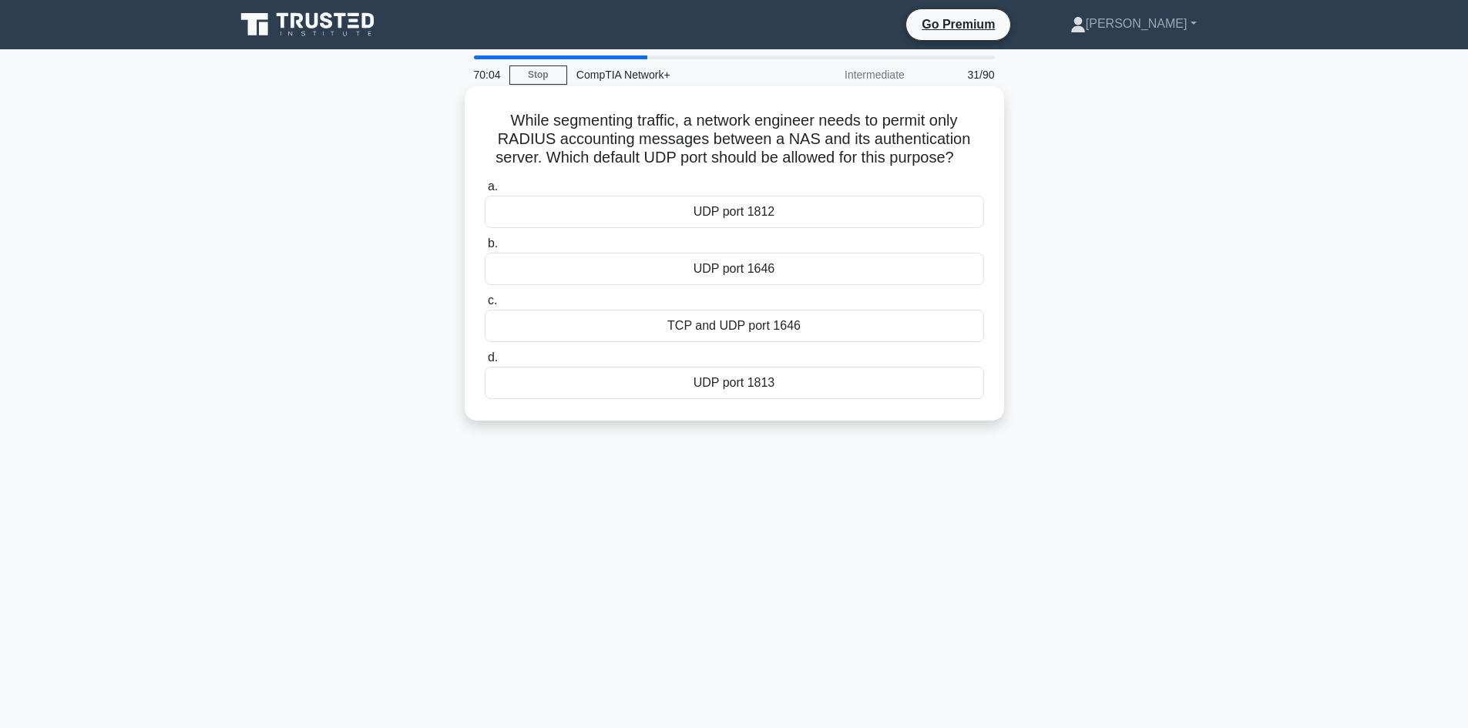
click at [832, 283] on div "UDP port 1646" at bounding box center [734, 269] width 499 height 32
click at [485, 249] on input "b. UDP port 1646" at bounding box center [485, 244] width 0 height 10
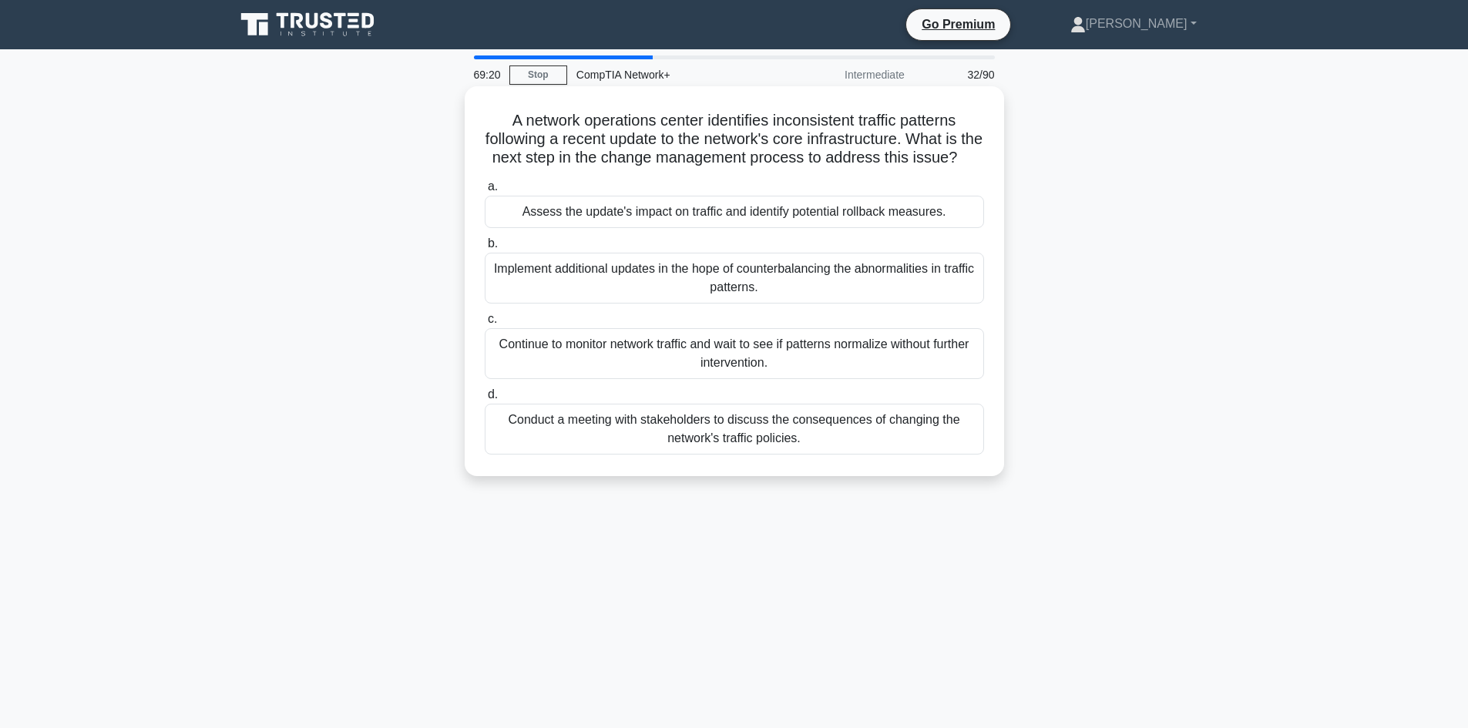
click at [712, 378] on div "Continue to monitor network traffic and wait to see if patterns normalize witho…" at bounding box center [734, 353] width 499 height 51
click at [485, 324] on input "c. Continue to monitor network traffic and wait to see if patterns normalize wi…" at bounding box center [485, 319] width 0 height 10
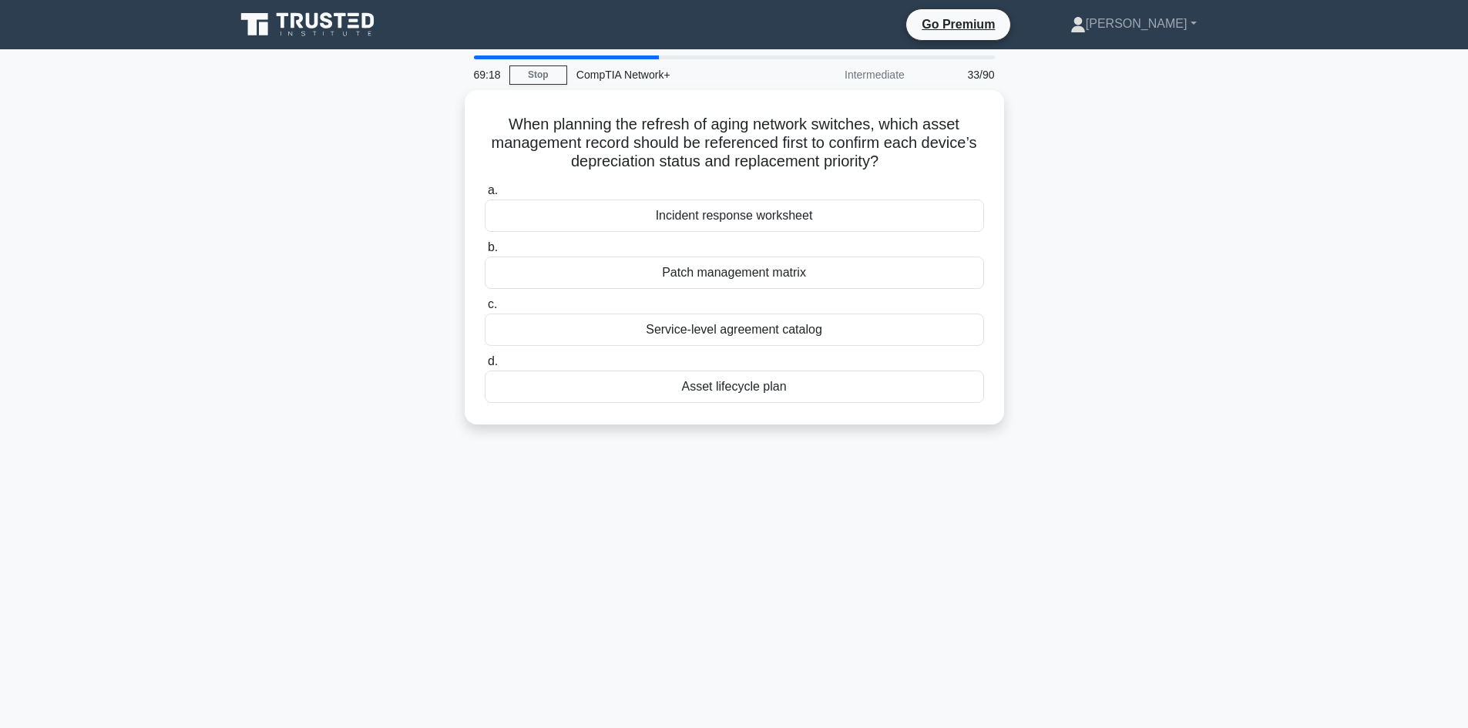
drag, startPoint x: 712, startPoint y: 378, endPoint x: 534, endPoint y: 479, distance: 204.7
click at [534, 479] on div "69:18 Stop CompTIA Network+ Intermediate 33/90 When planning the refresh of agi…" at bounding box center [734, 440] width 1017 height 771
click at [830, 334] on div "Service-level agreement catalog" at bounding box center [734, 326] width 499 height 32
click at [485, 306] on input "c. Service-level agreement catalog" at bounding box center [485, 301] width 0 height 10
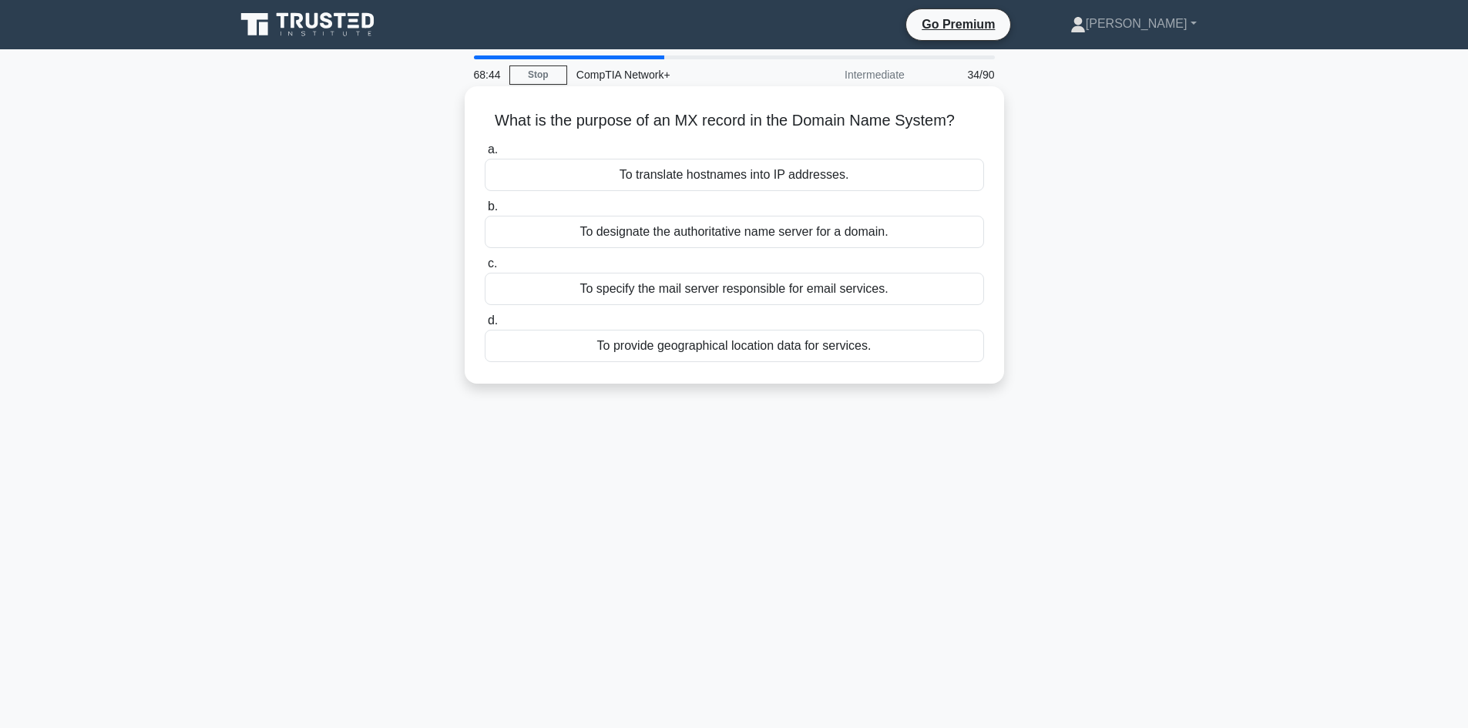
drag, startPoint x: 908, startPoint y: 275, endPoint x: 929, endPoint y: 244, distance: 38.3
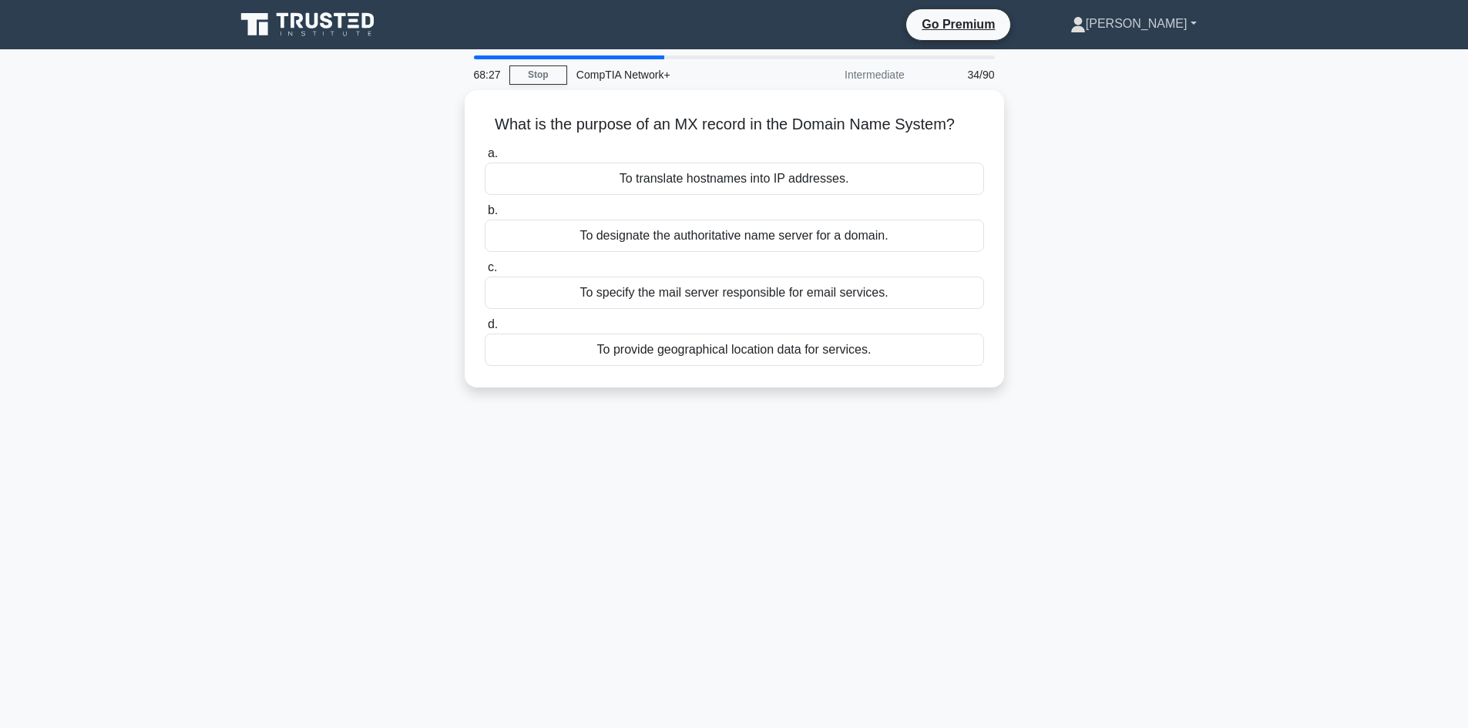
click at [1166, 33] on link "[PERSON_NAME]" at bounding box center [1133, 23] width 200 height 31
click at [1156, 66] on link "Profile" at bounding box center [1095, 60] width 122 height 25
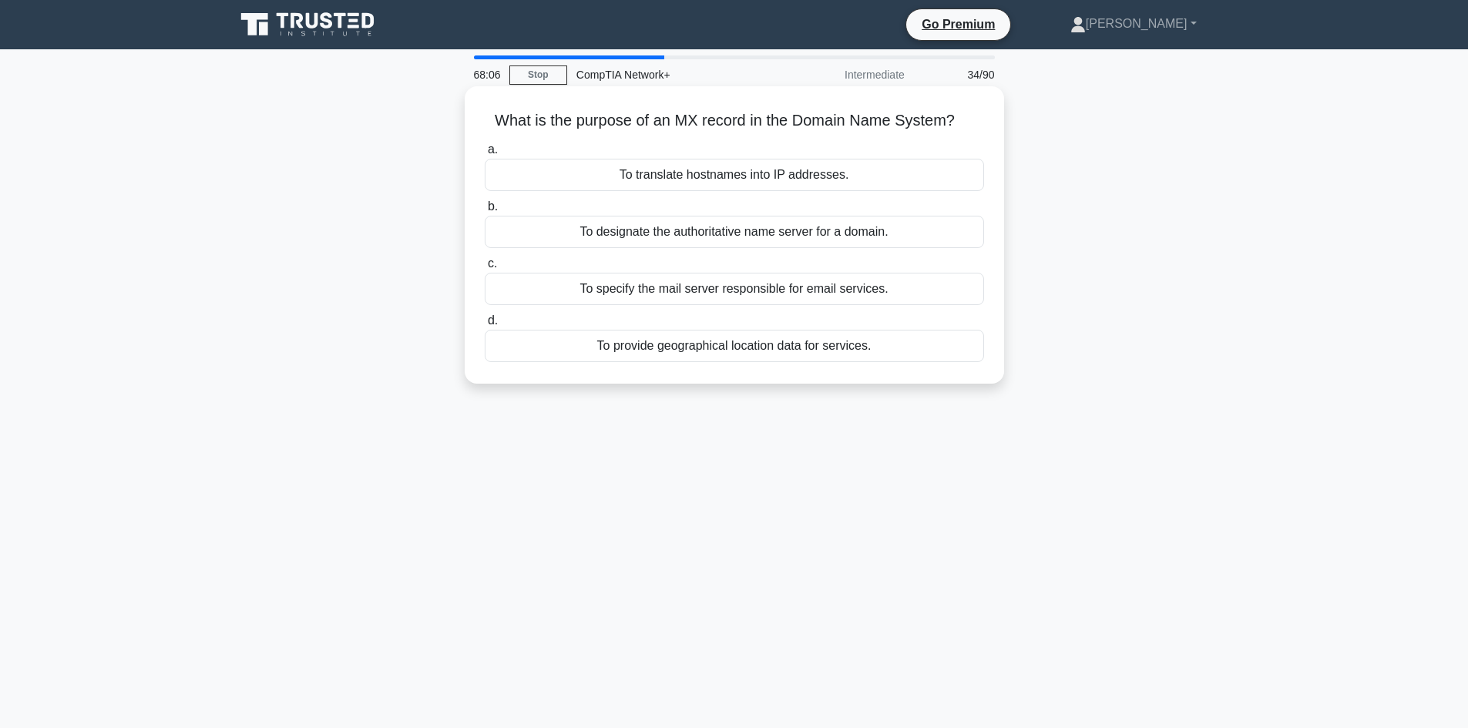
click at [866, 284] on div "To specify the mail server responsible for email services." at bounding box center [734, 289] width 499 height 32
click at [485, 269] on input "c. To specify the mail server responsible for email services." at bounding box center [485, 264] width 0 height 10
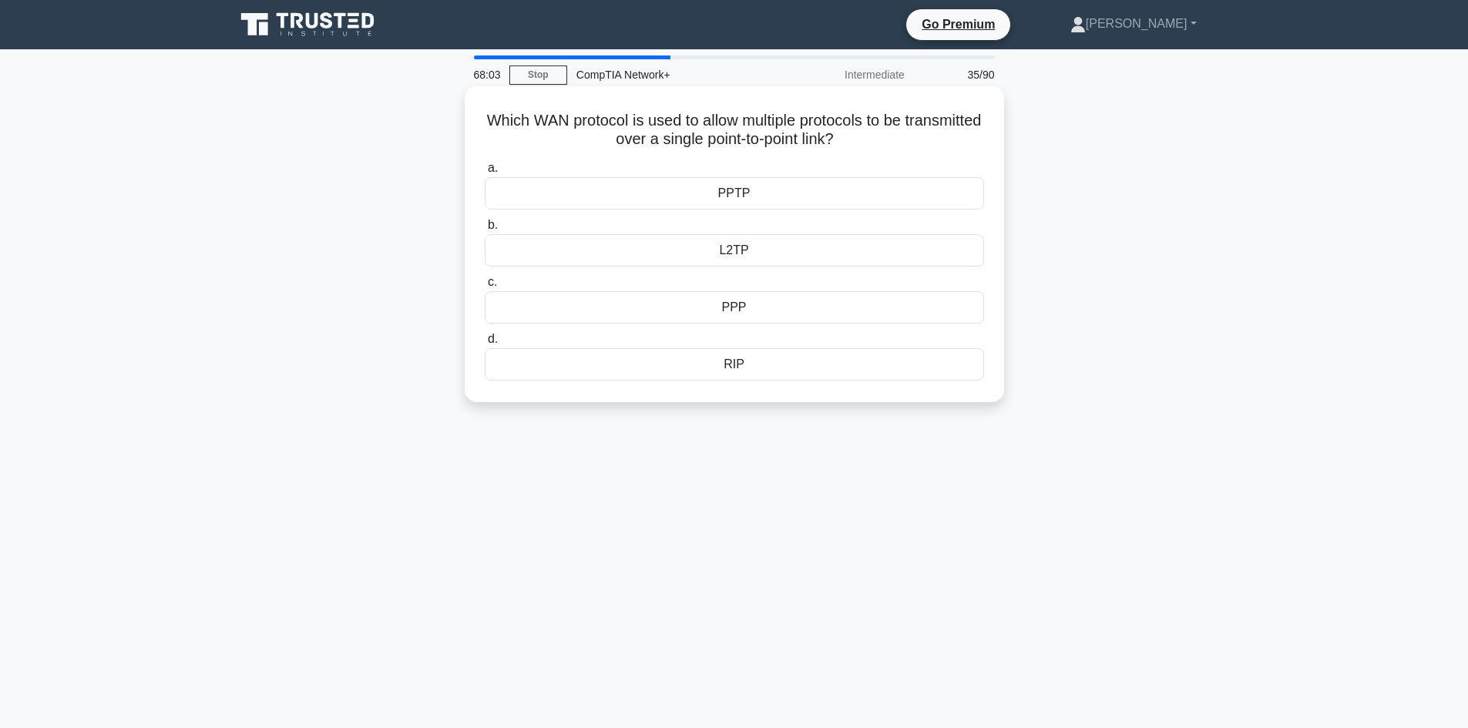
drag, startPoint x: 795, startPoint y: 264, endPoint x: 791, endPoint y: 247, distance: 17.4
drag, startPoint x: 791, startPoint y: 247, endPoint x: 848, endPoint y: 86, distance: 170.9
click at [848, 86] on div "Intermediate" at bounding box center [846, 74] width 135 height 31
drag, startPoint x: 813, startPoint y: 223, endPoint x: 830, endPoint y: 193, distance: 33.8
click at [830, 193] on div "a. PPTP b. L2TP c." at bounding box center [734, 270] width 518 height 228
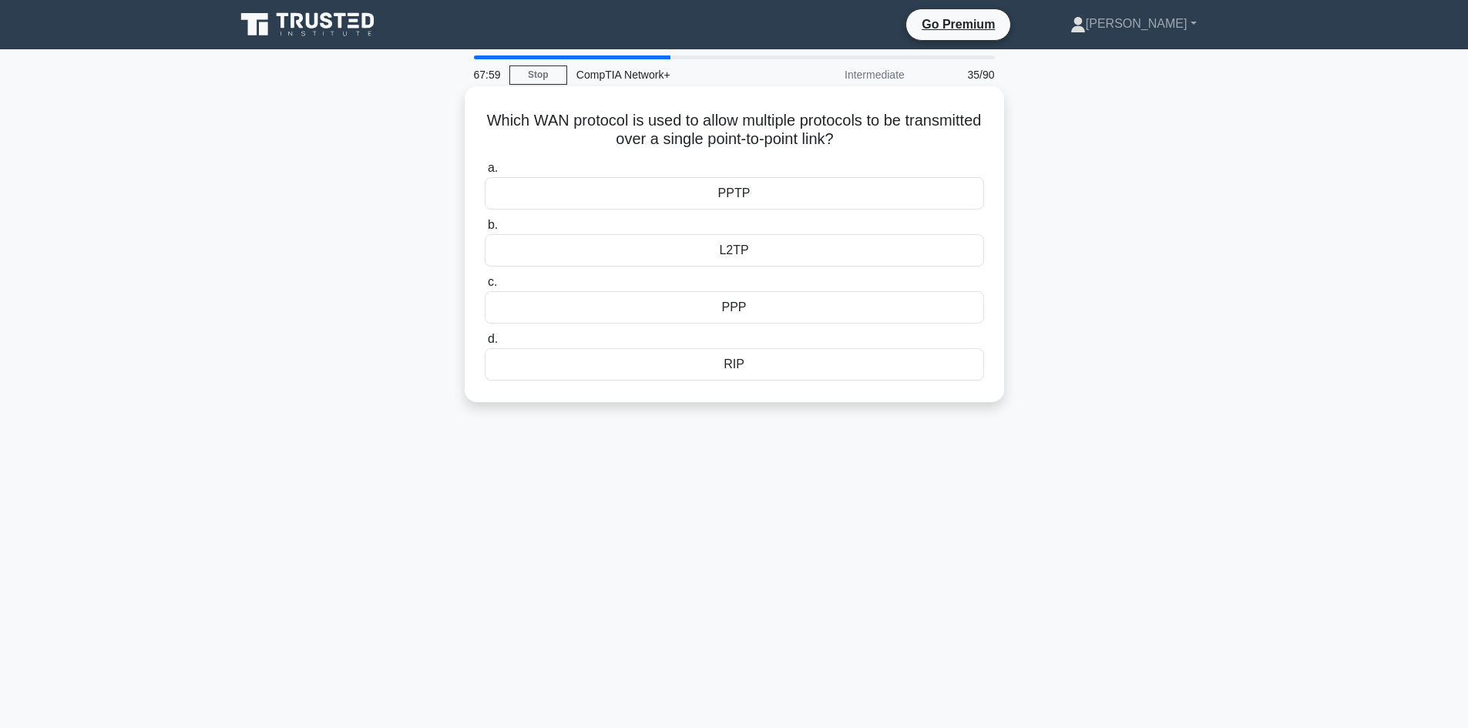
click at [808, 236] on div "L2TP" at bounding box center [734, 250] width 499 height 32
click at [485, 230] on input "b. L2TP" at bounding box center [485, 225] width 0 height 10
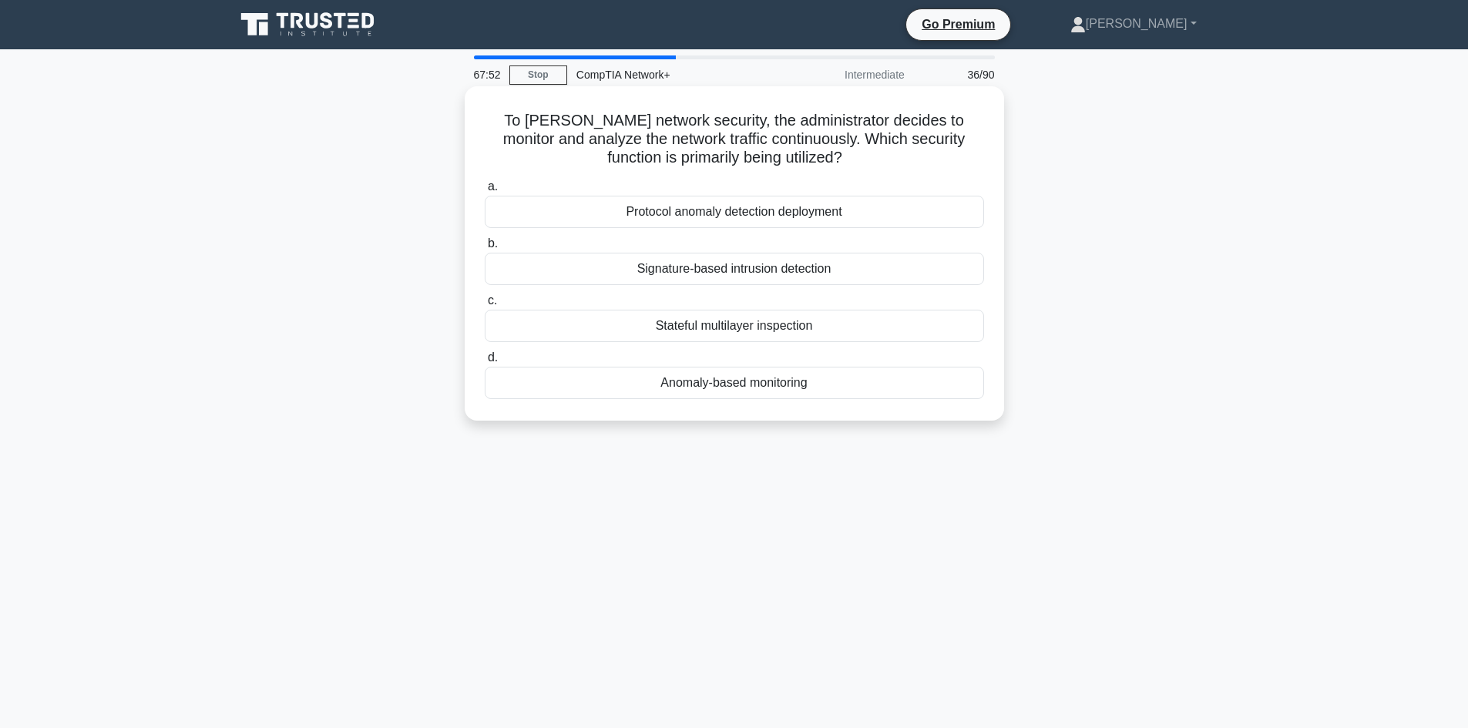
click at [768, 273] on div "Signature-based intrusion detection" at bounding box center [734, 269] width 499 height 32
click at [485, 249] on input "b. Signature-based intrusion detection" at bounding box center [485, 244] width 0 height 10
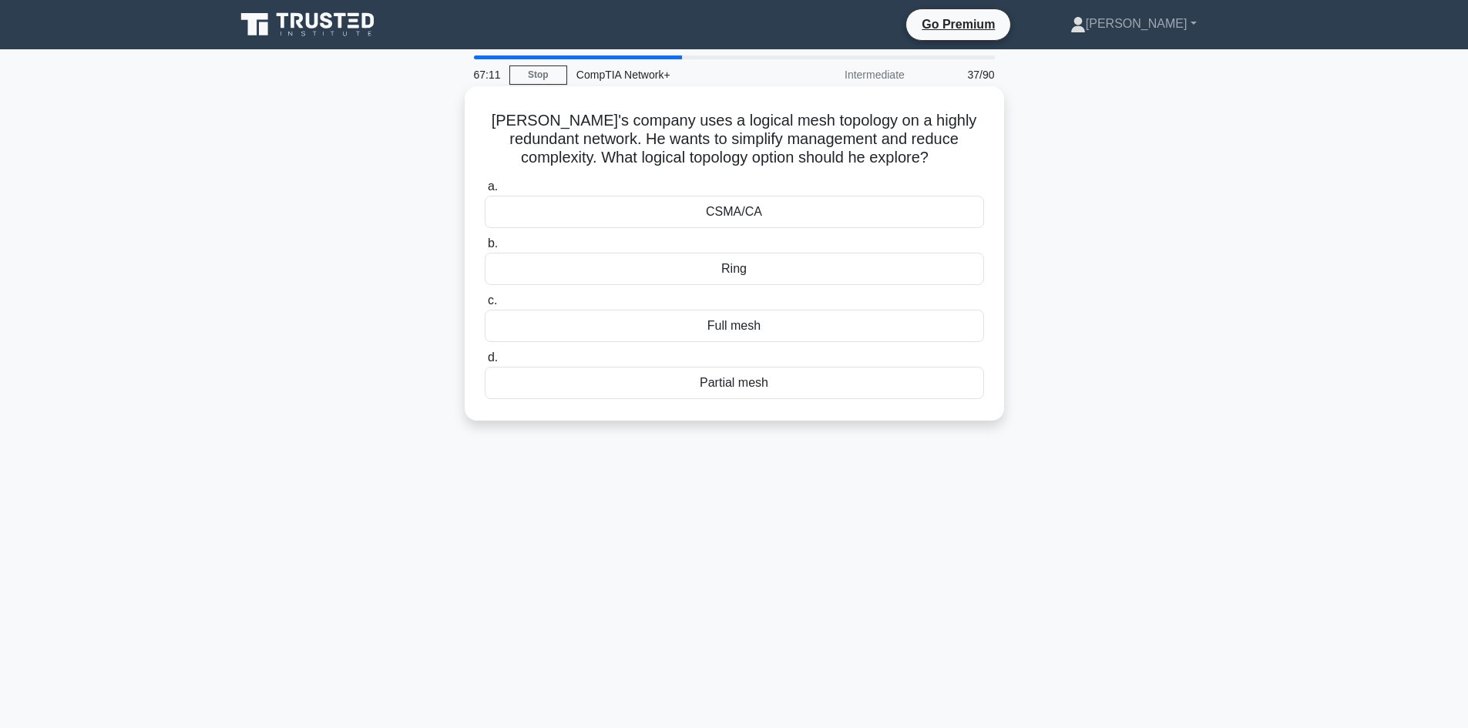
click at [684, 214] on div "CSMA/CA" at bounding box center [734, 212] width 499 height 32
click at [485, 192] on input "a. CSMA/CA" at bounding box center [485, 187] width 0 height 10
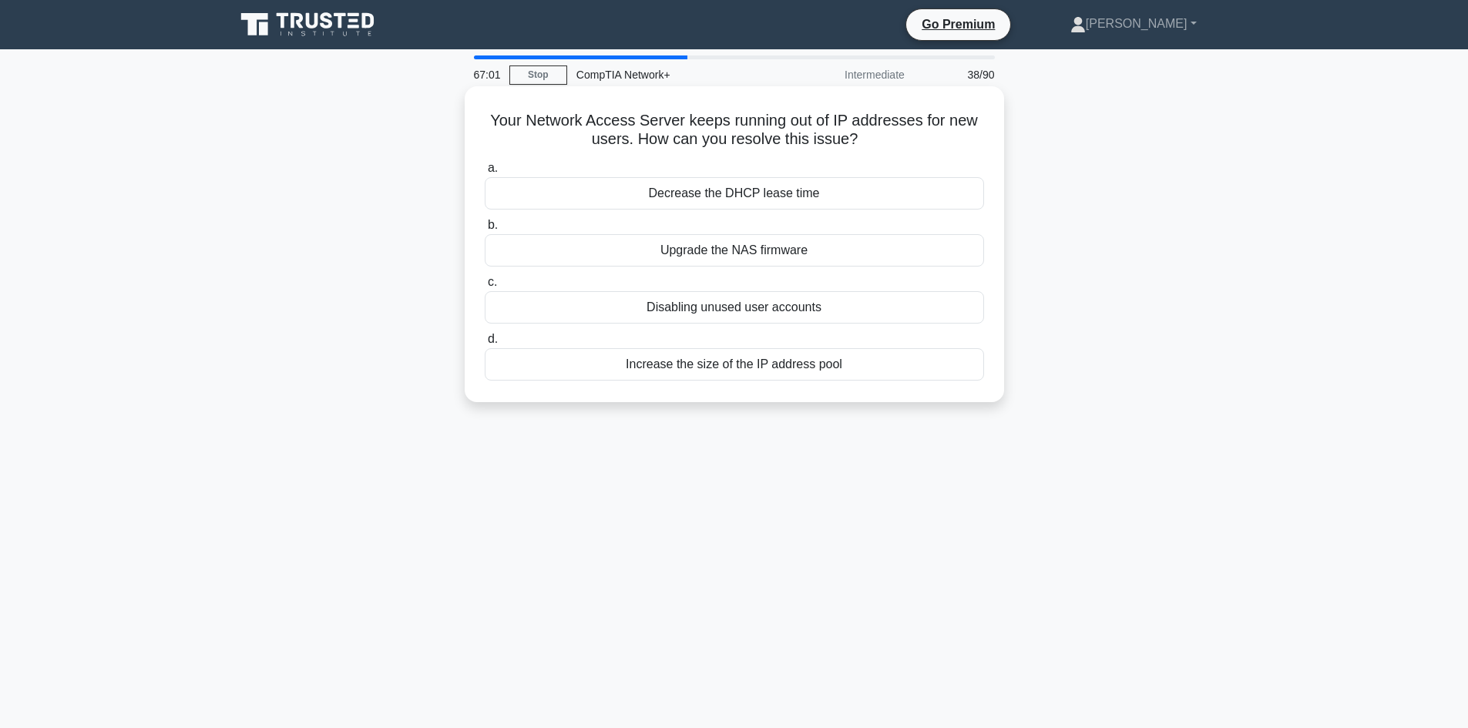
click at [782, 306] on div "Disabling unused user accounts" at bounding box center [734, 307] width 499 height 32
click at [485, 287] on input "c. Disabling unused user accounts" at bounding box center [485, 282] width 0 height 10
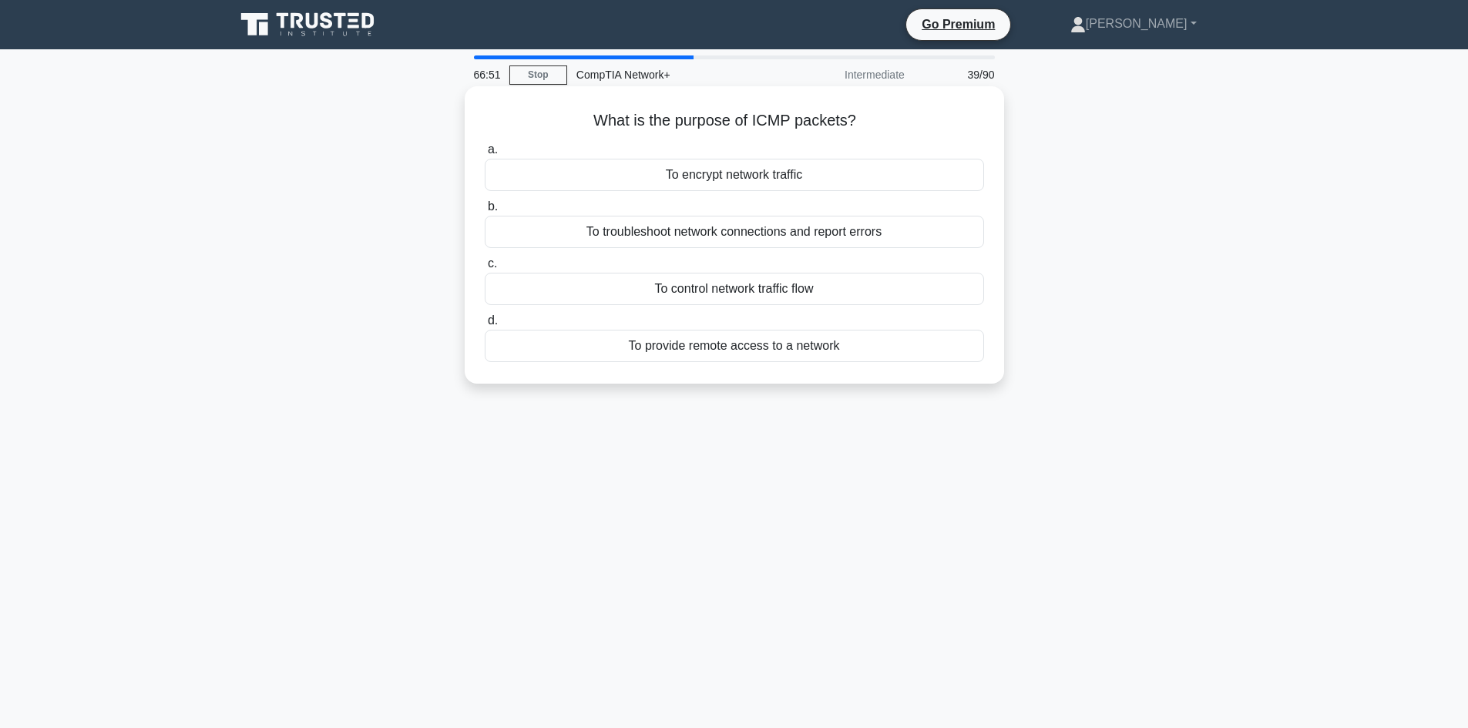
click at [884, 175] on div "To encrypt network traffic" at bounding box center [734, 175] width 499 height 32
click at [485, 155] on input "a. To encrypt network traffic" at bounding box center [485, 150] width 0 height 10
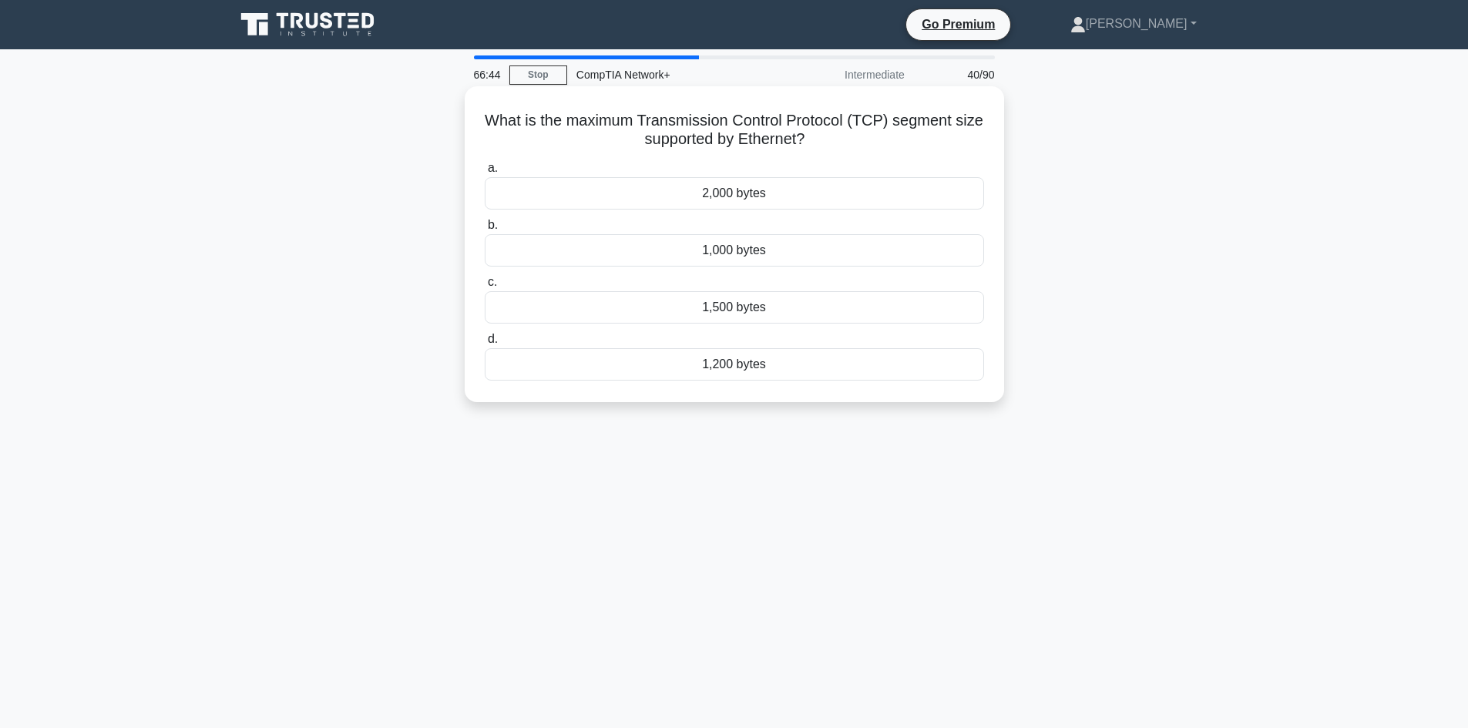
click at [926, 367] on div "1,200 bytes" at bounding box center [734, 364] width 499 height 32
click at [485, 344] on input "d. 1,200 bytes" at bounding box center [485, 339] width 0 height 10
click at [805, 185] on div "Throughput tester" at bounding box center [734, 193] width 499 height 32
click at [485, 173] on input "a. Throughput tester" at bounding box center [485, 168] width 0 height 10
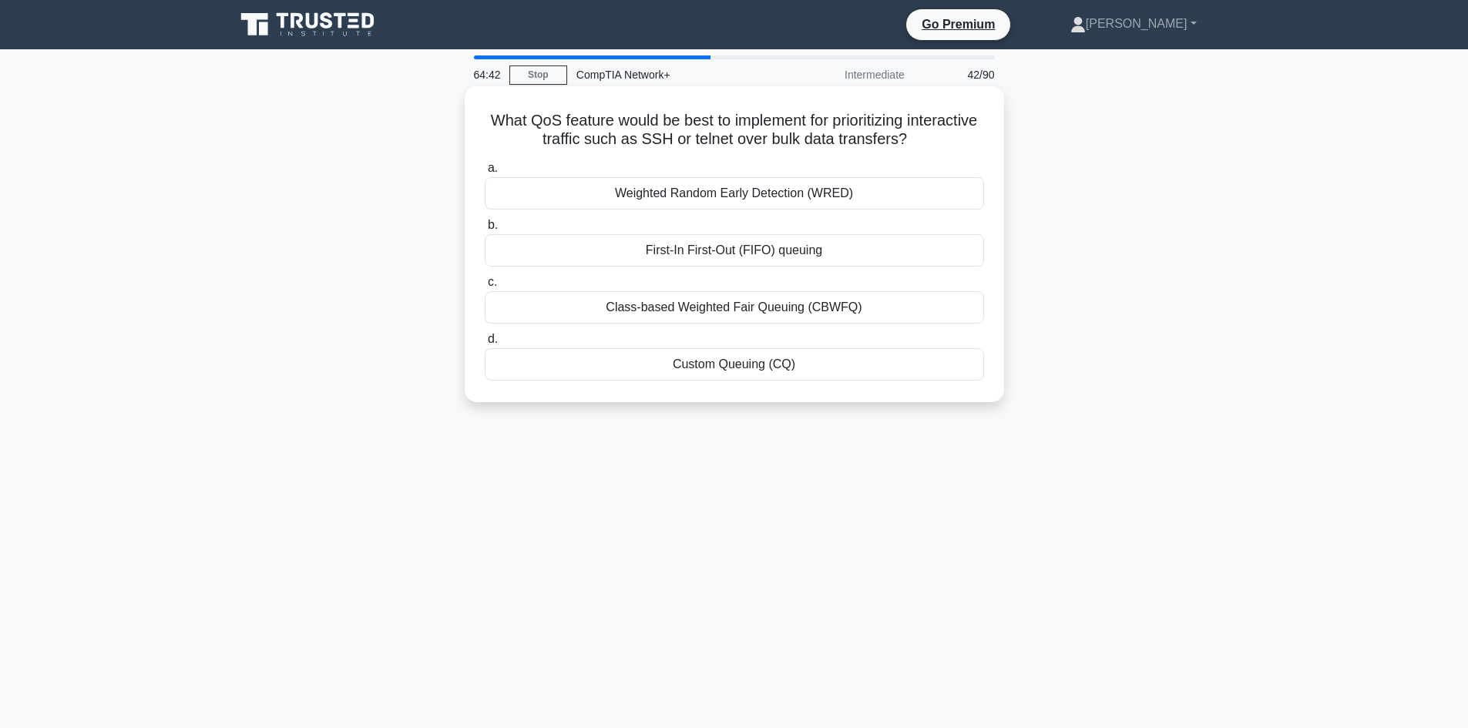
click at [682, 257] on div "First-In First-Out (FIFO) queuing" at bounding box center [734, 250] width 499 height 32
click at [485, 230] on input "b. First-In First-Out (FIFO) queuing" at bounding box center [485, 225] width 0 height 10
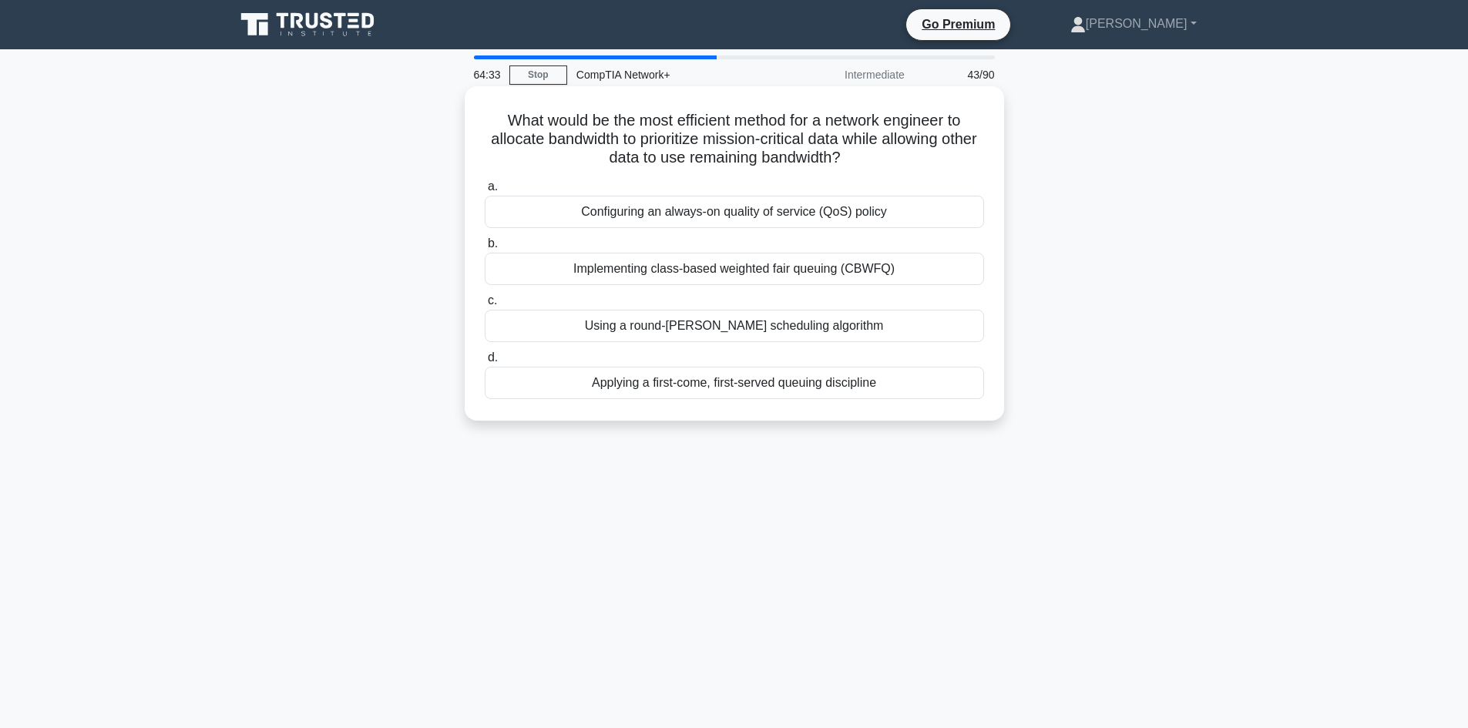
click at [700, 200] on div "Configuring an always-on quality of service (QoS) policy" at bounding box center [734, 212] width 499 height 32
click at [485, 192] on input "a. Configuring an always-on quality of service (QoS) policy" at bounding box center [485, 187] width 0 height 10
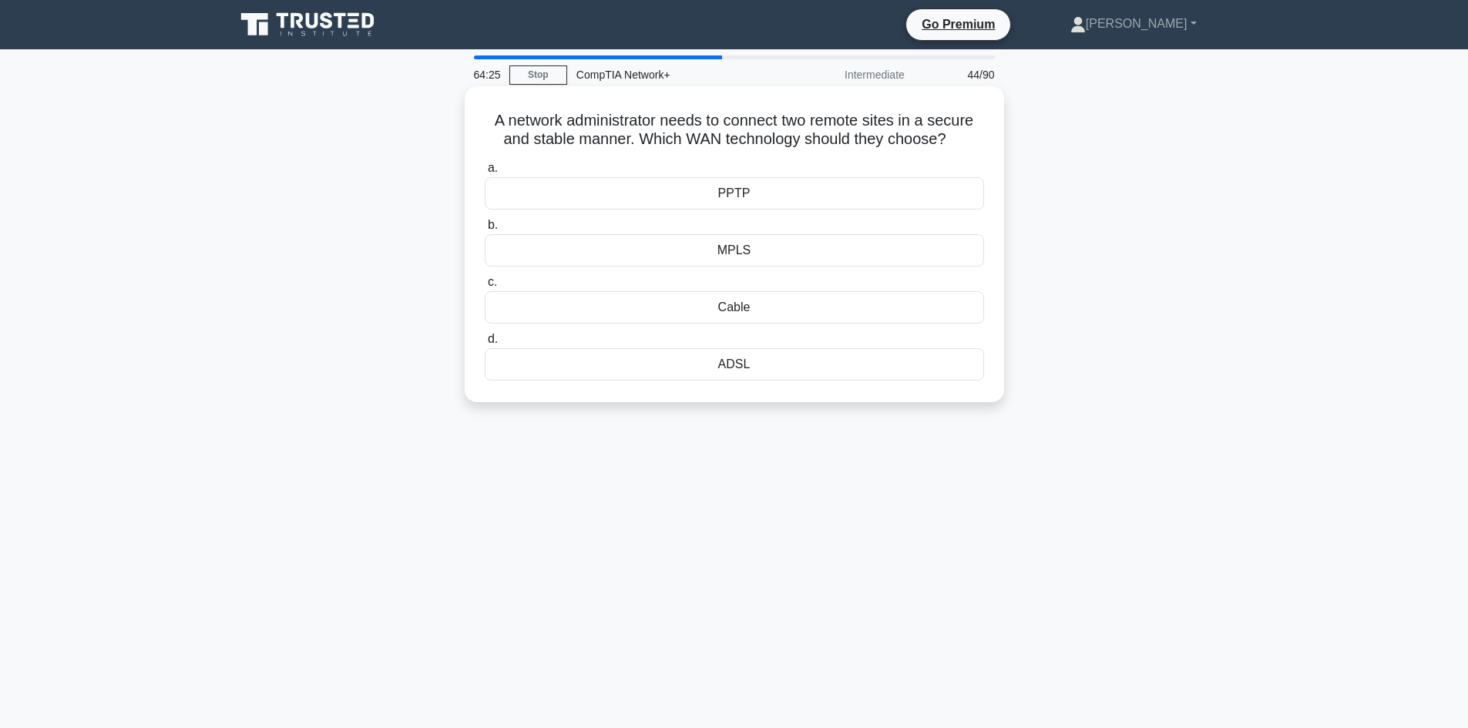
click at [627, 321] on div "Cable" at bounding box center [734, 307] width 499 height 32
click at [485, 287] on input "c. Cable" at bounding box center [485, 282] width 0 height 10
click at [831, 257] on div "FF02::1" at bounding box center [734, 250] width 499 height 32
click at [485, 230] on input "b. FF02::1" at bounding box center [485, 225] width 0 height 10
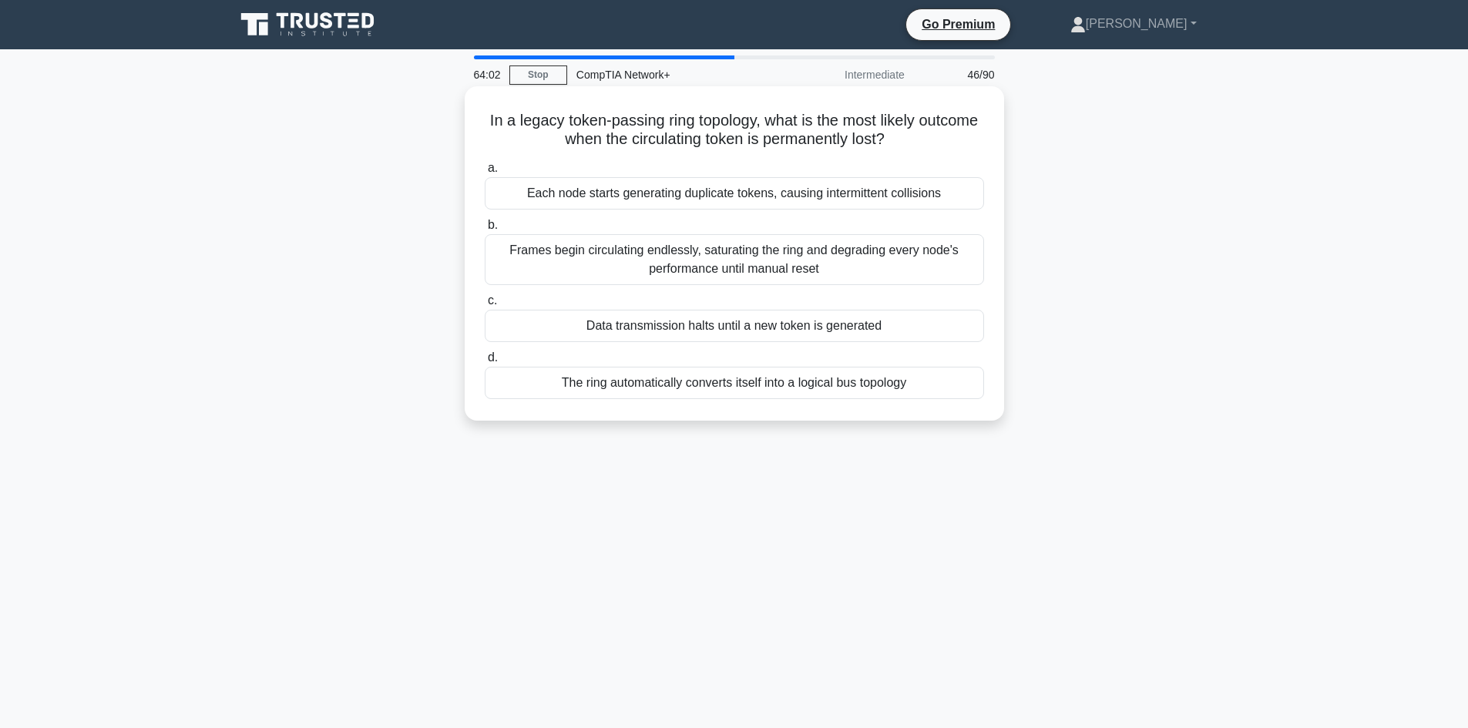
click at [792, 337] on div "Data transmission halts until a new token is generated" at bounding box center [734, 326] width 499 height 32
click at [485, 306] on input "c. Data transmission halts until a new token is generated" at bounding box center [485, 301] width 0 height 10
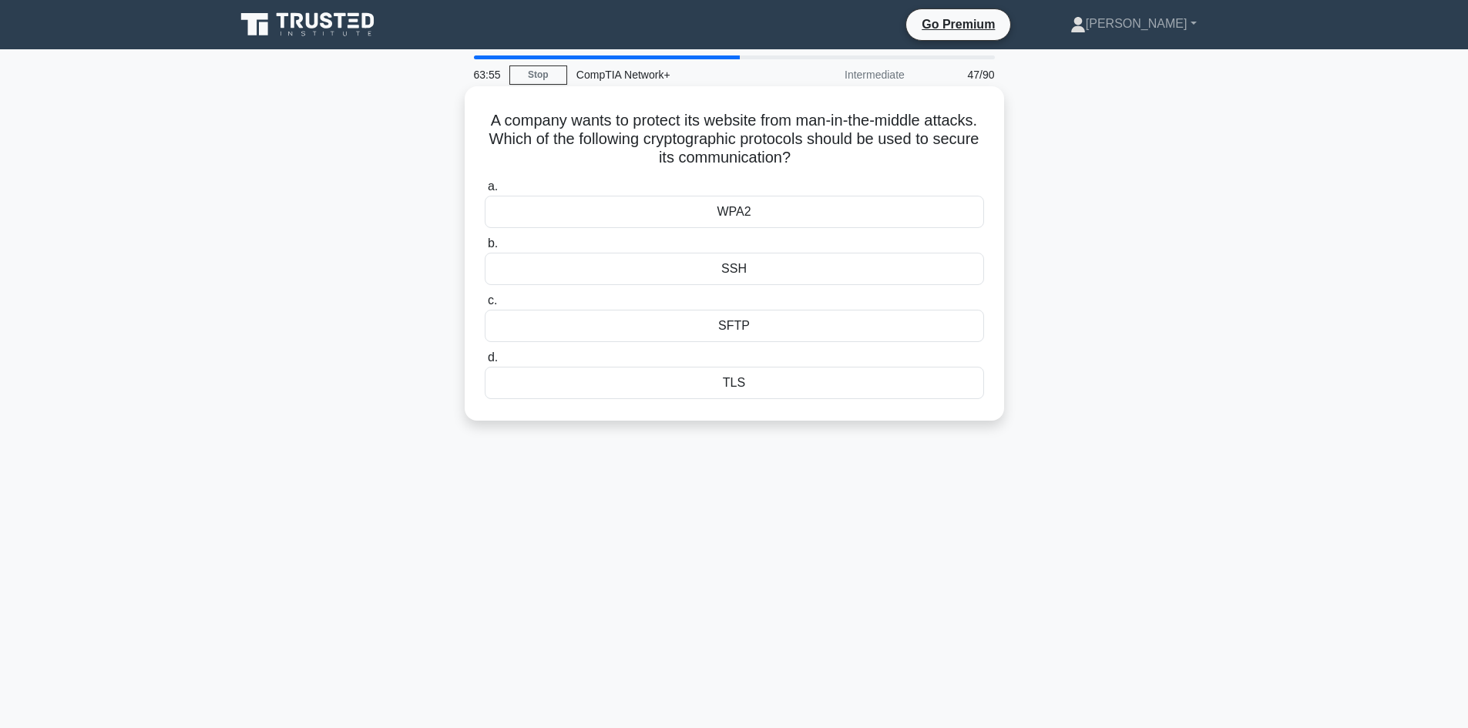
click at [867, 267] on div "SSH" at bounding box center [734, 269] width 499 height 32
click at [485, 249] on input "b. SSH" at bounding box center [485, 244] width 0 height 10
click at [795, 265] on div "burst-mode" at bounding box center [734, 269] width 499 height 32
click at [485, 249] on input "b. burst-mode" at bounding box center [485, 244] width 0 height 10
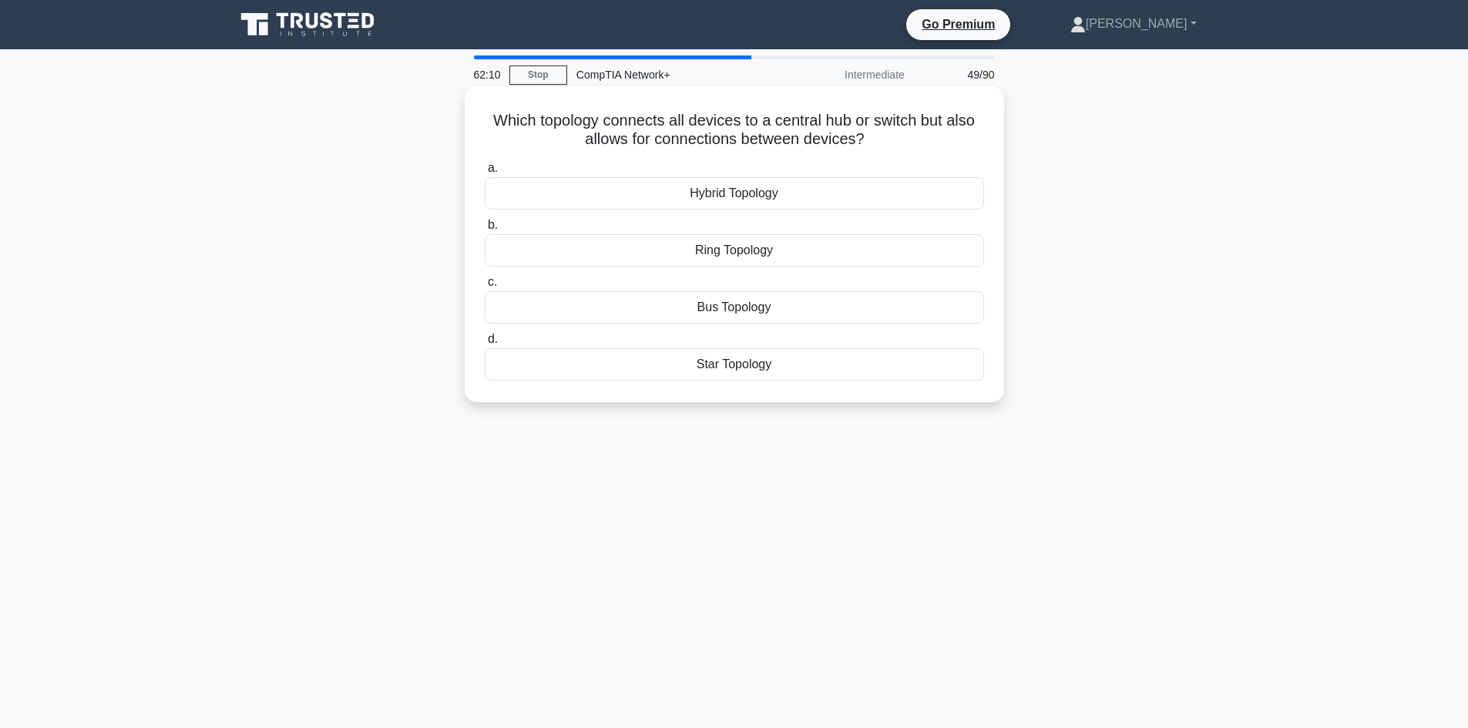
click at [813, 365] on div "Star Topology" at bounding box center [734, 364] width 499 height 32
click at [485, 344] on input "d. Star Topology" at bounding box center [485, 339] width 0 height 10
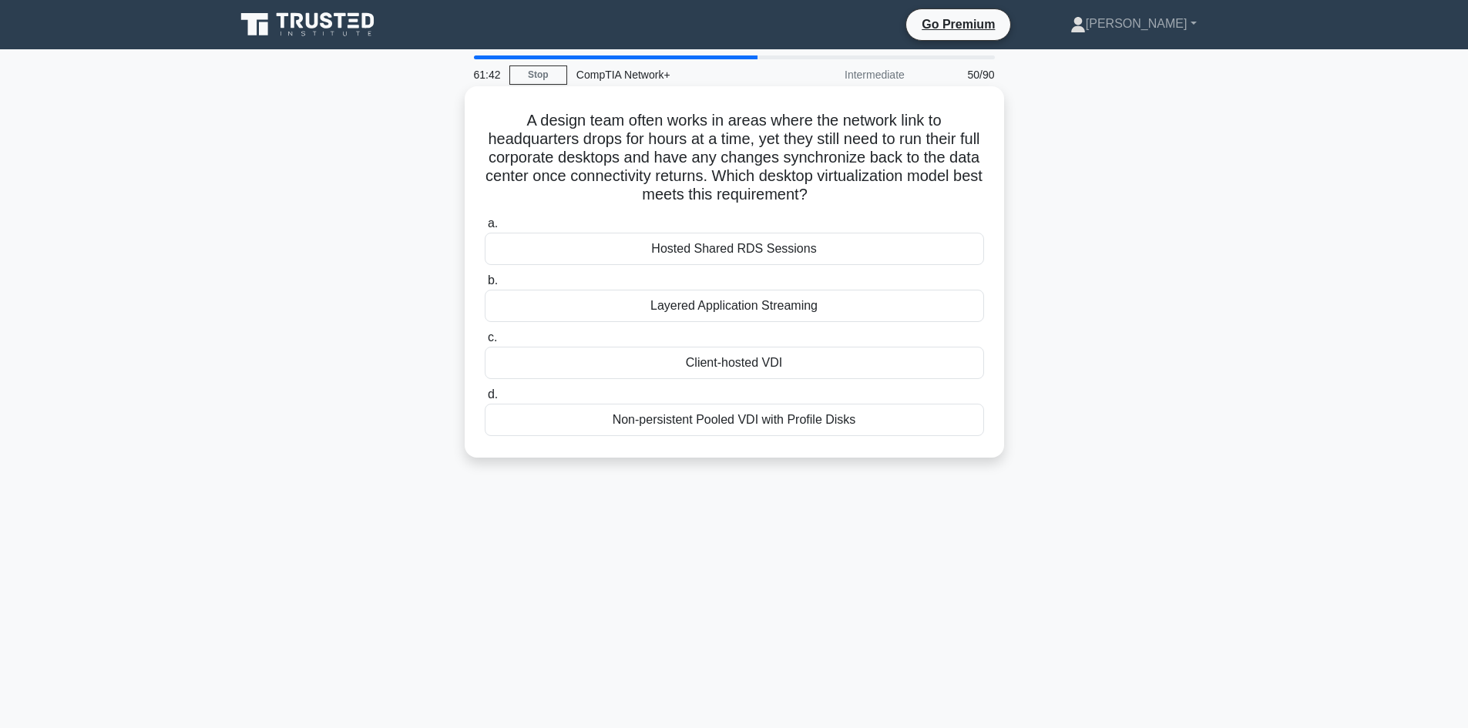
click at [937, 307] on div "Layered Application Streaming" at bounding box center [734, 306] width 499 height 32
click at [485, 286] on input "b. Layered Application Streaming" at bounding box center [485, 281] width 0 height 10
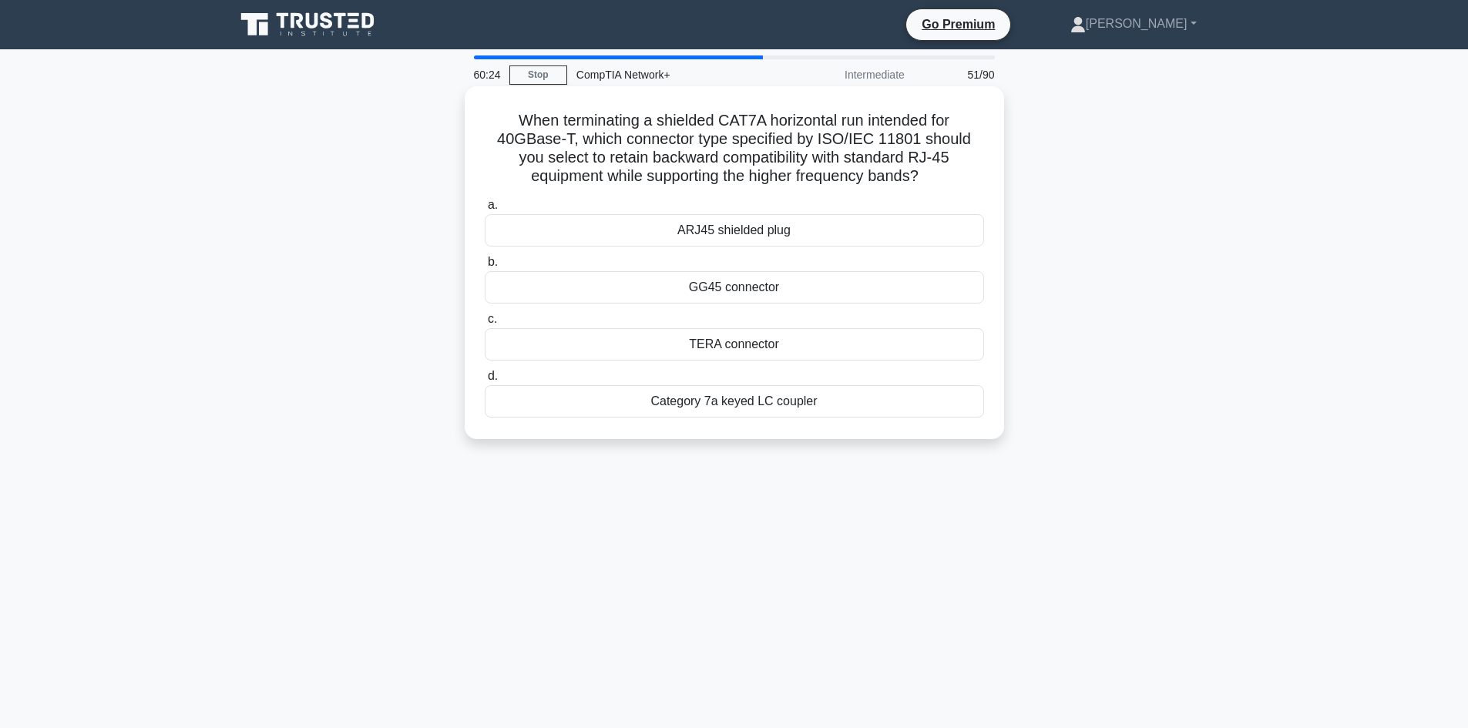
click at [848, 288] on div "GG45 connector" at bounding box center [734, 287] width 499 height 32
click at [485, 267] on input "b. GG45 connector" at bounding box center [485, 262] width 0 height 10
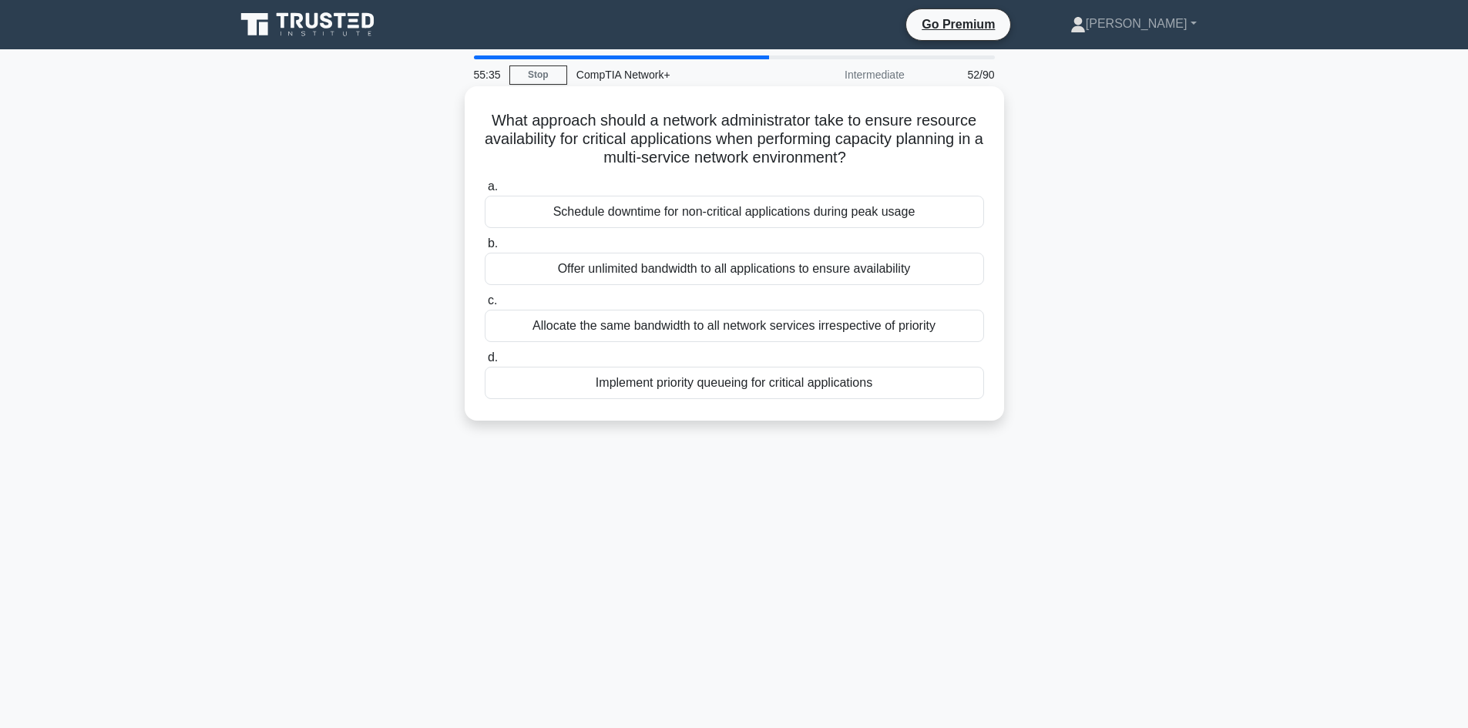
click at [600, 320] on div "Allocate the same bandwidth to all network services irrespective of priority" at bounding box center [734, 326] width 499 height 32
click at [485, 306] on input "c. Allocate the same bandwidth to all network services irrespective of priority" at bounding box center [485, 301] width 0 height 10
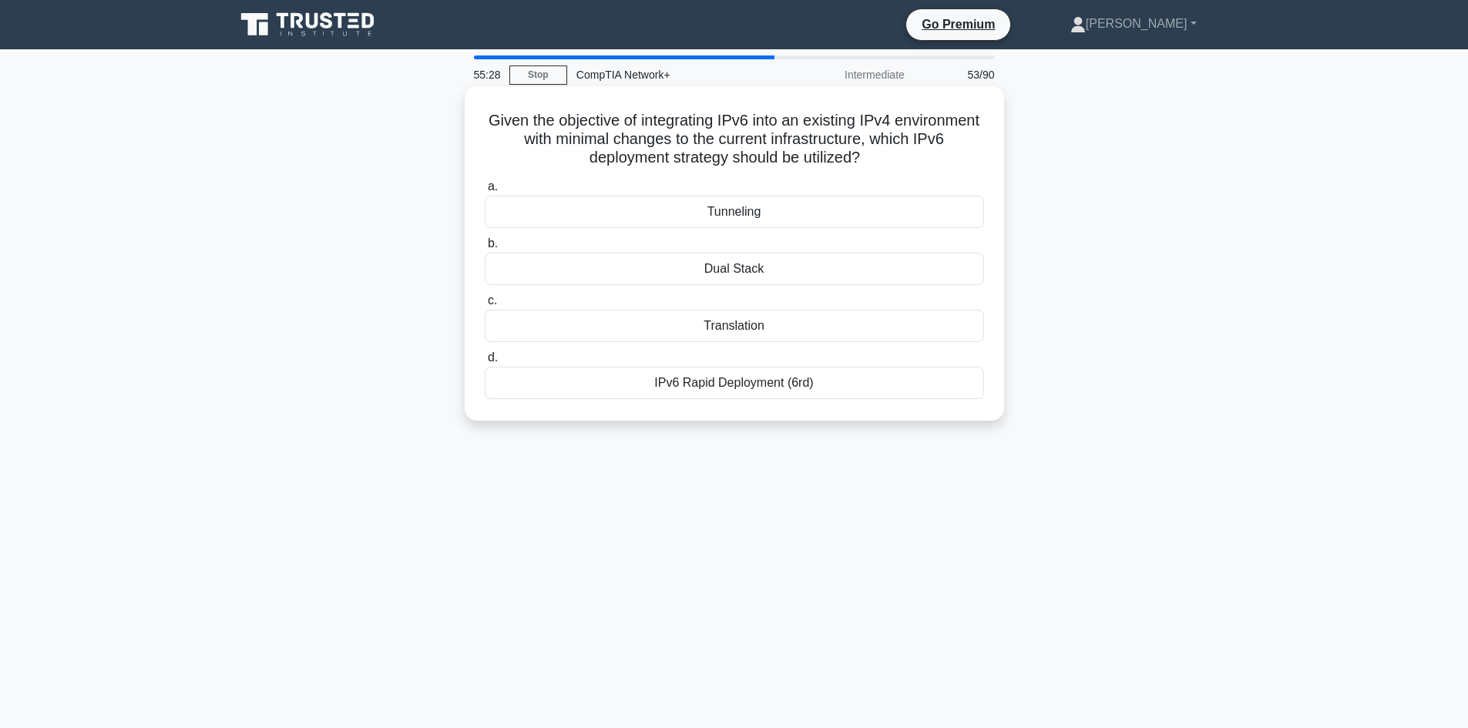
click at [576, 383] on div "IPv6 Rapid Deployment (6rd)" at bounding box center [734, 383] width 499 height 32
click at [485, 363] on input "d. IPv6 Rapid Deployment (6rd)" at bounding box center [485, 358] width 0 height 10
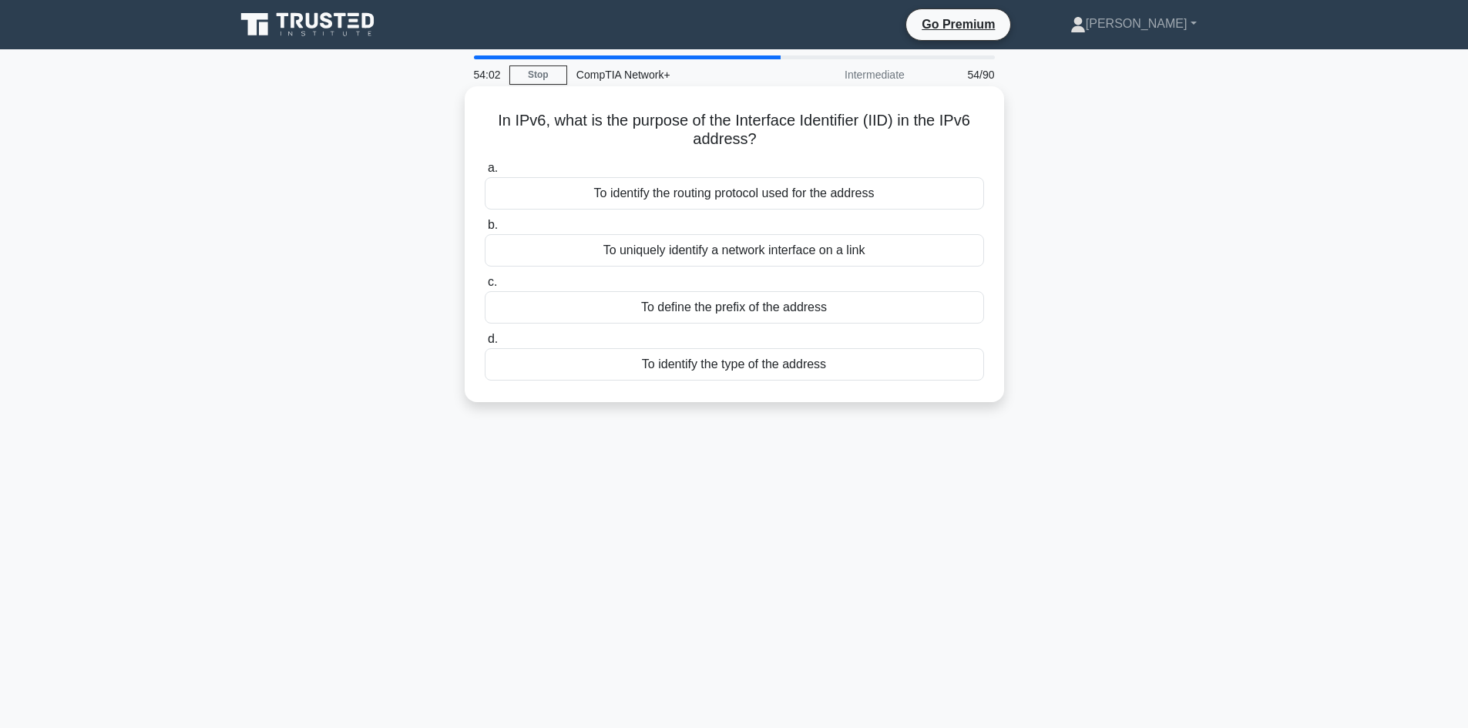
drag, startPoint x: 550, startPoint y: 268, endPoint x: 558, endPoint y: 264, distance: 9.0
click at [554, 267] on div "a. To identify the routing protocol used for the address b. To uniquely identif…" at bounding box center [734, 270] width 518 height 228
click at [558, 264] on div "To uniquely identify a network interface on a link" at bounding box center [734, 250] width 499 height 32
click at [485, 230] on input "b. To uniquely identify a network interface on a link" at bounding box center [485, 225] width 0 height 10
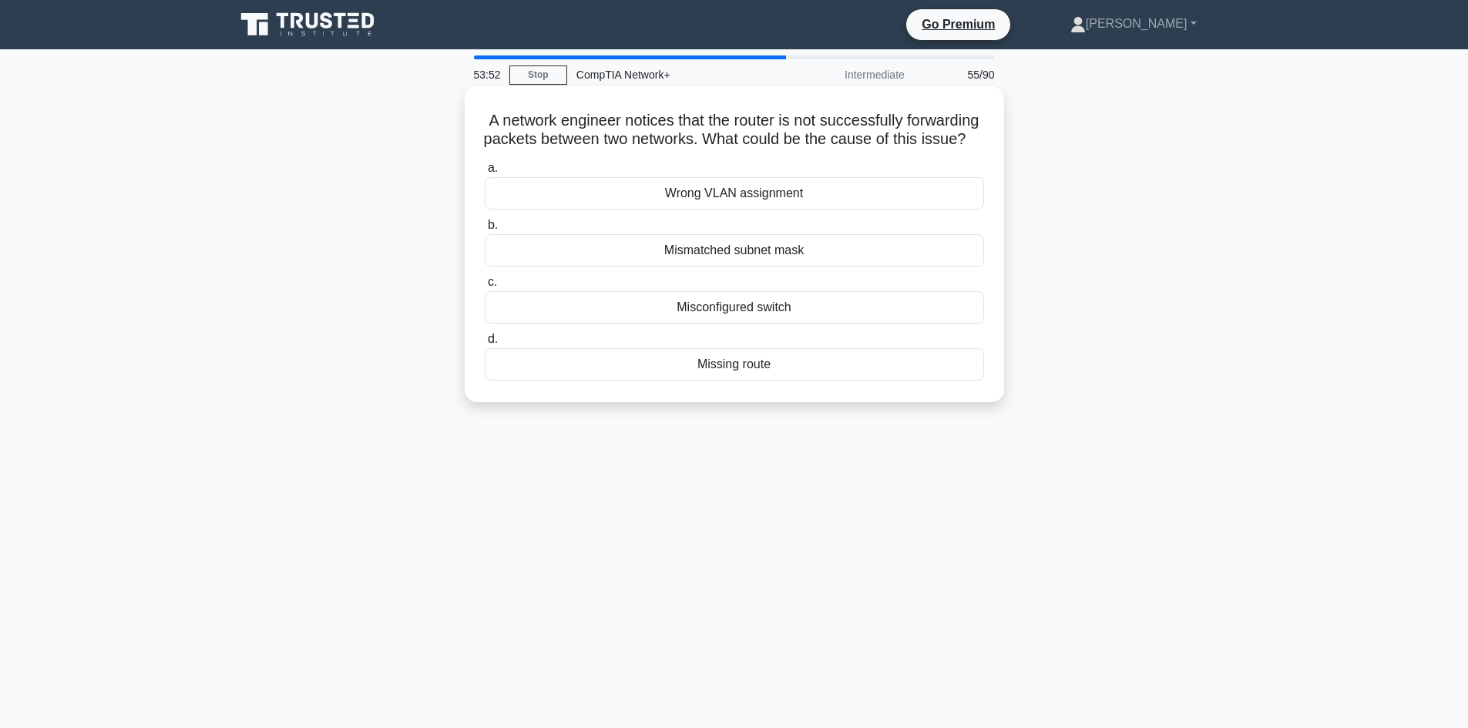
click at [771, 314] on div "Misconfigured switch" at bounding box center [734, 307] width 499 height 32
click at [485, 287] on input "c. Misconfigured switch" at bounding box center [485, 282] width 0 height 10
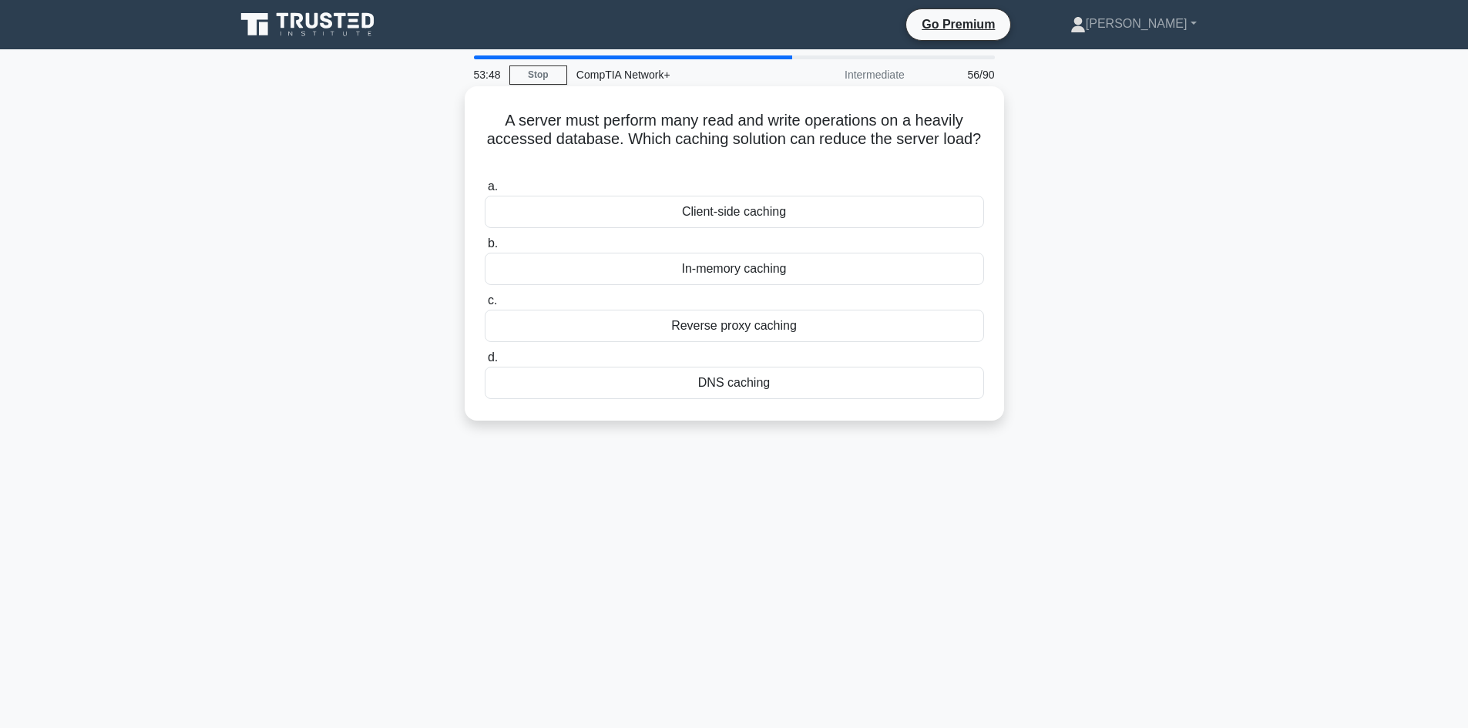
click at [739, 281] on div "In-memory caching" at bounding box center [734, 269] width 499 height 32
click at [485, 249] on input "b. In-memory caching" at bounding box center [485, 244] width 0 height 10
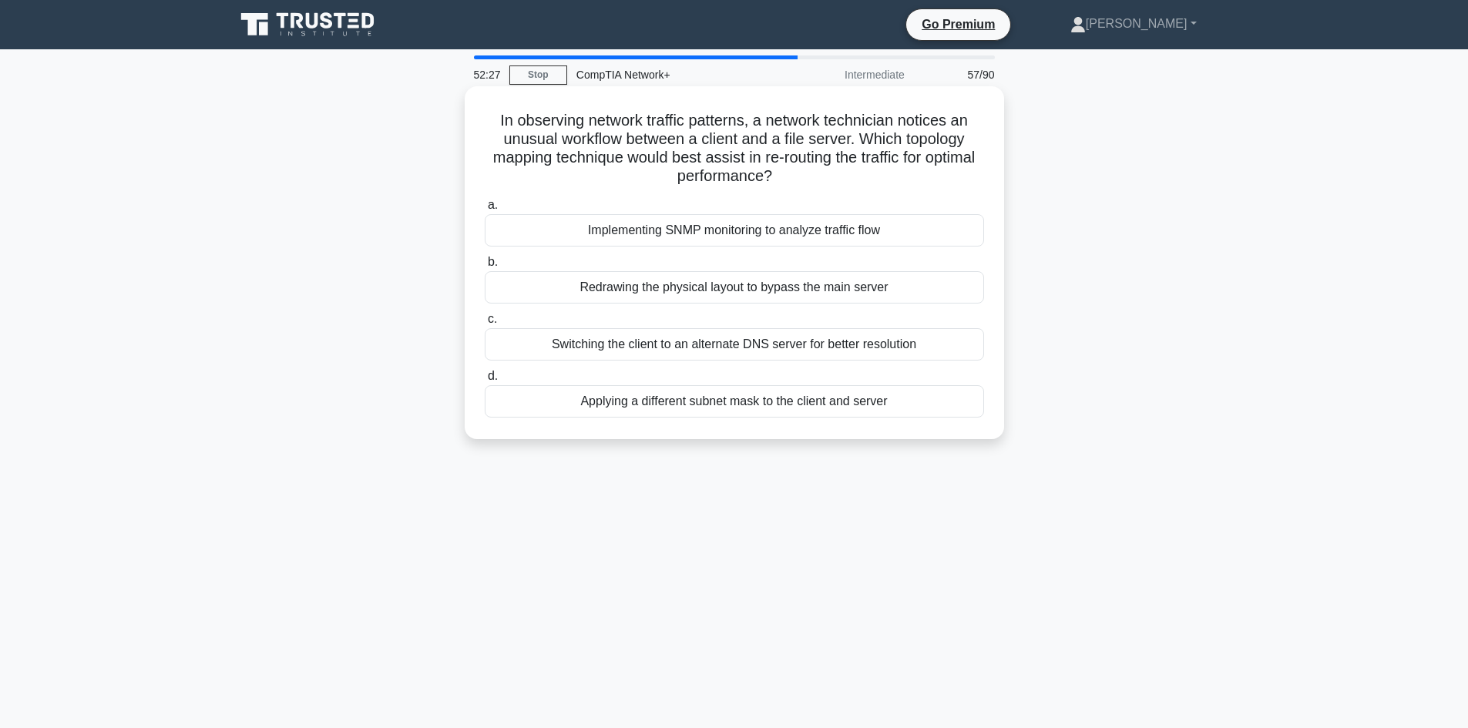
click at [841, 288] on div "Redrawing the physical layout to bypass the main server" at bounding box center [734, 287] width 499 height 32
click at [485, 267] on input "b. Redrawing the physical layout to bypass the main server" at bounding box center [485, 262] width 0 height 10
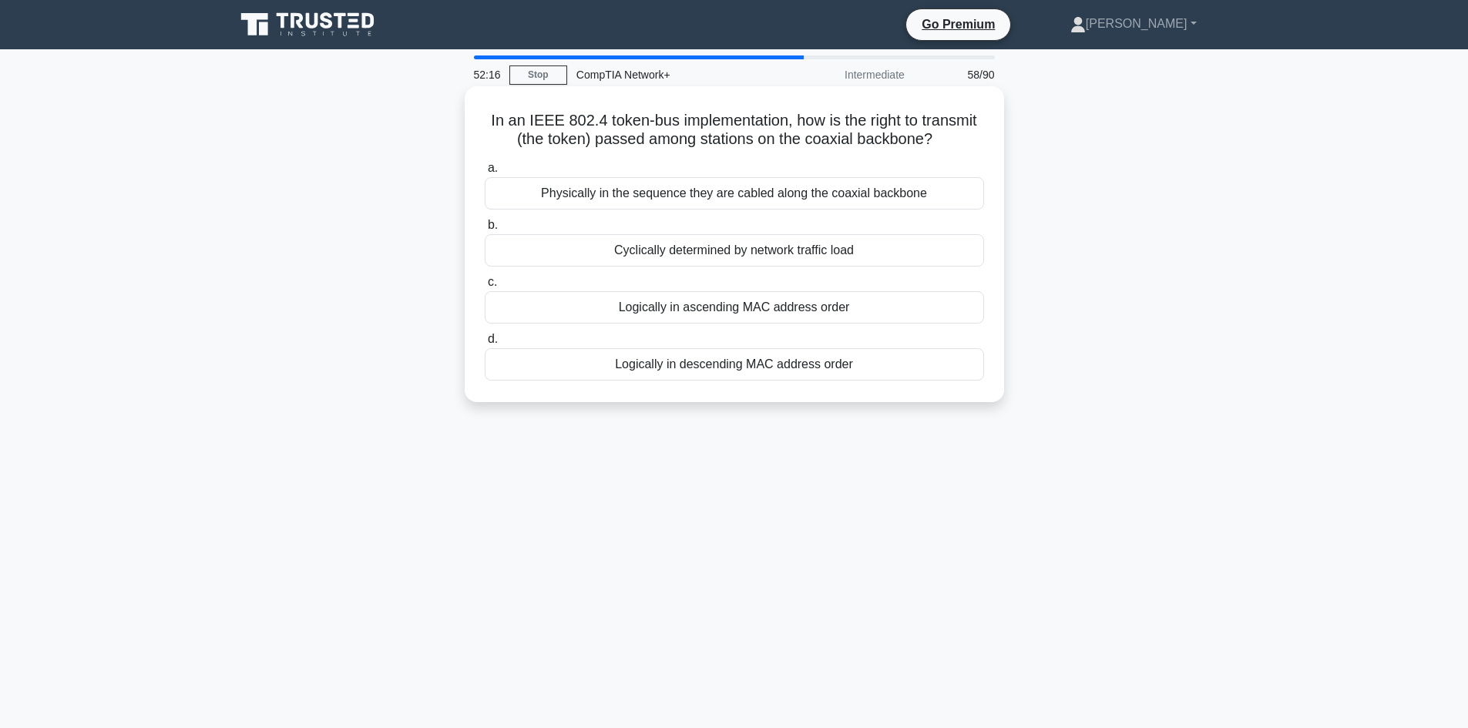
click at [862, 193] on div "Physically in the sequence they are cabled along the coaxial backbone" at bounding box center [734, 193] width 499 height 32
click at [485, 173] on input "a. Physically in the sequence they are cabled along the coaxial backbone" at bounding box center [485, 168] width 0 height 10
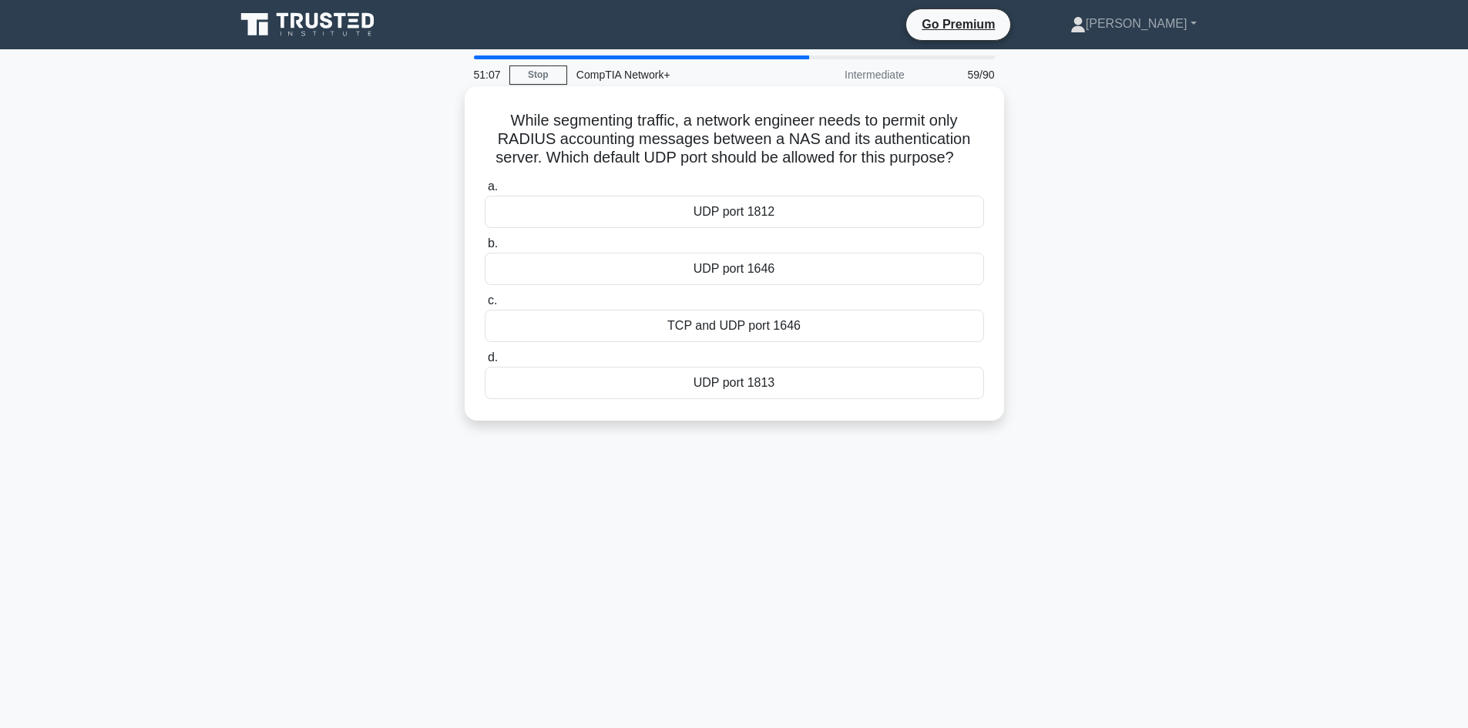
click at [650, 268] on div "UDP port 1646" at bounding box center [734, 269] width 499 height 32
click at [485, 249] on input "b. UDP port 1646" at bounding box center [485, 244] width 0 height 10
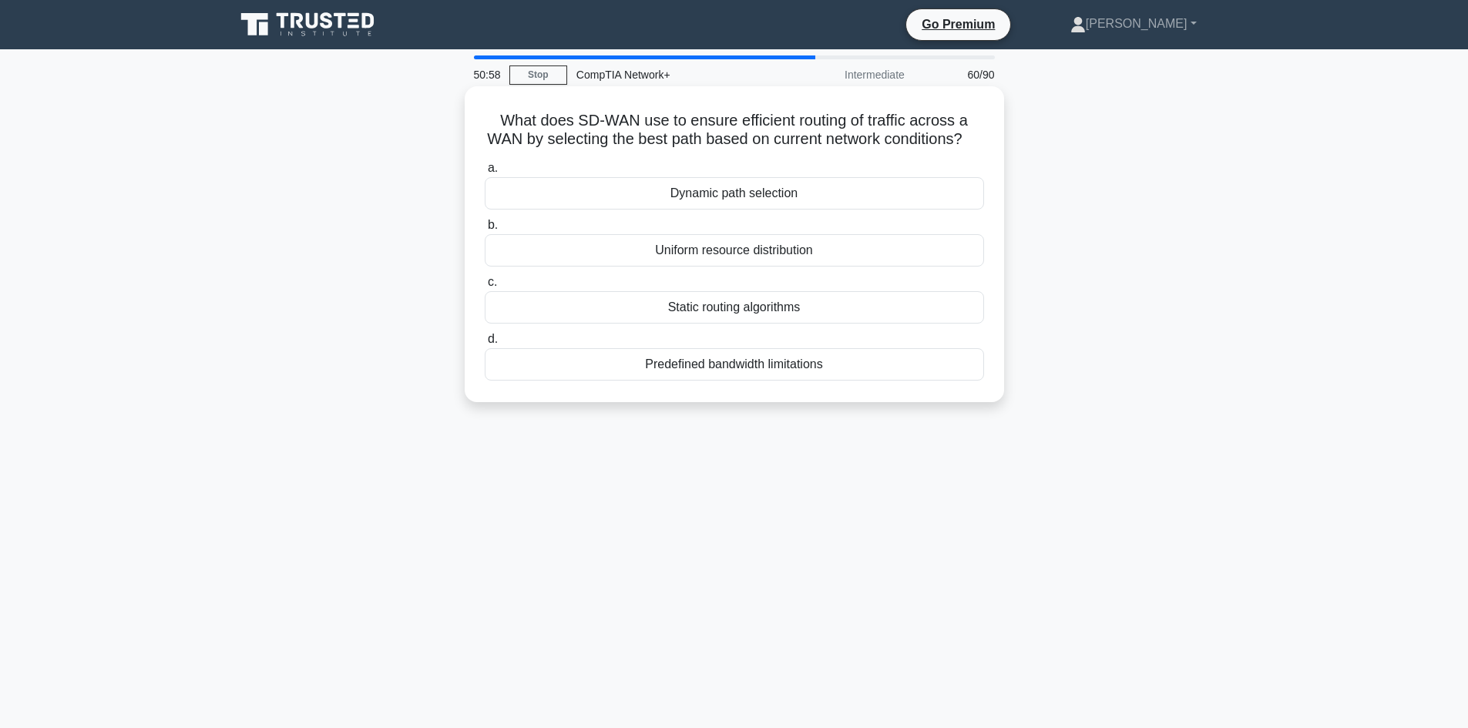
click at [619, 267] on div "Uniform resource distribution" at bounding box center [734, 250] width 499 height 32
click at [485, 230] on input "b. Uniform resource distribution" at bounding box center [485, 225] width 0 height 10
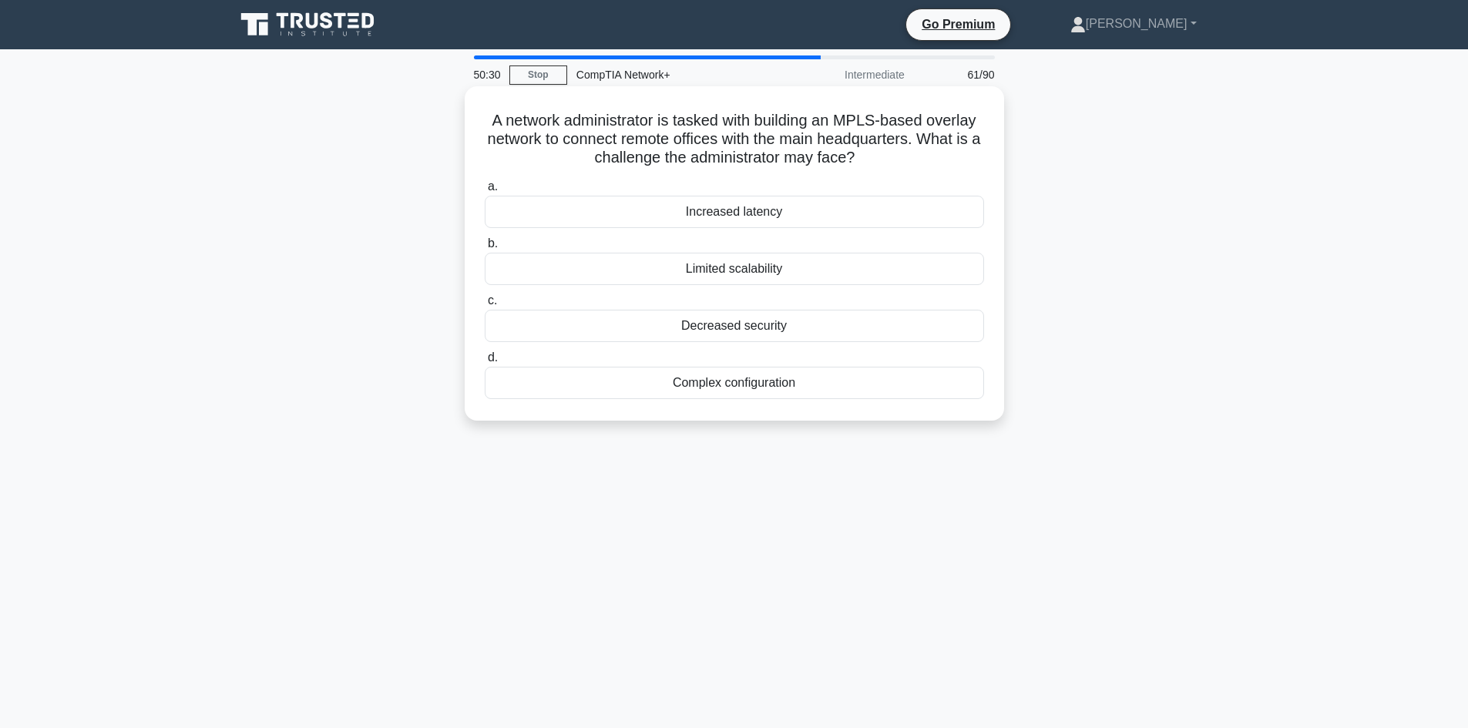
click at [856, 268] on div "Limited scalability" at bounding box center [734, 269] width 499 height 32
click at [485, 249] on input "b. Limited scalability" at bounding box center [485, 244] width 0 height 10
click at [610, 277] on div "X-Transmitted-From" at bounding box center [734, 269] width 499 height 32
click at [485, 249] on input "b. X-Transmitted-From" at bounding box center [485, 244] width 0 height 10
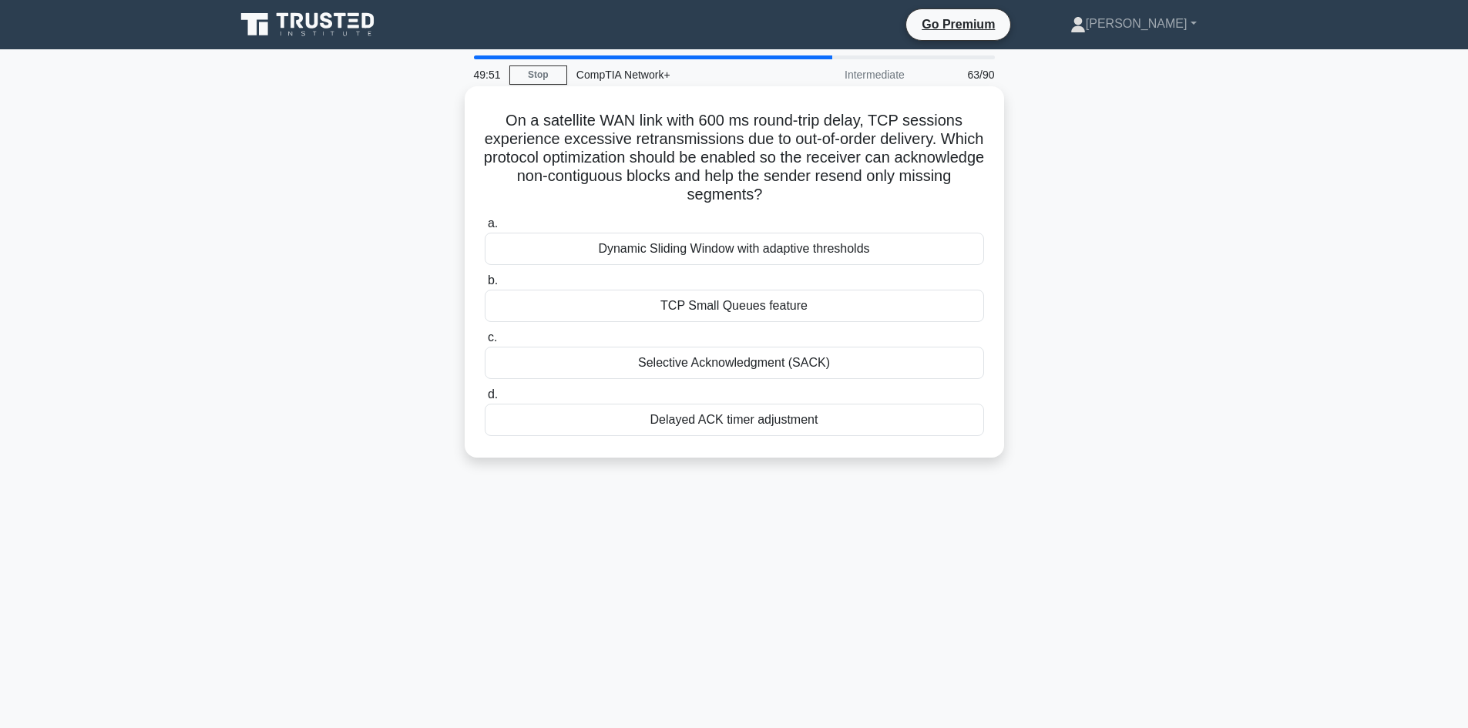
click at [636, 321] on div "TCP Small Queues feature" at bounding box center [734, 306] width 499 height 32
click at [485, 286] on input "b. TCP Small Queues feature" at bounding box center [485, 281] width 0 height 10
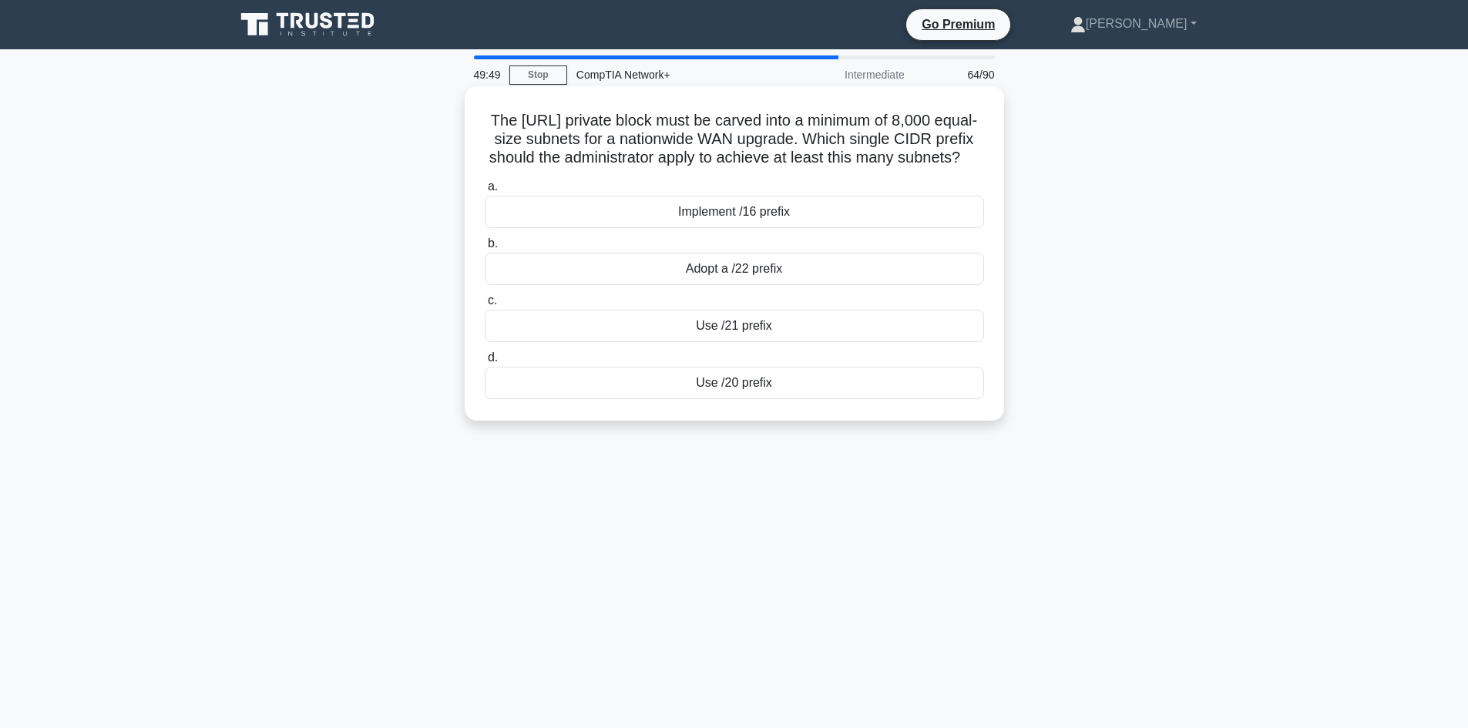
click at [620, 228] on div "Implement /16 prefix" at bounding box center [734, 212] width 499 height 32
click at [485, 192] on input "a. Implement /16 prefix" at bounding box center [485, 187] width 0 height 10
click at [596, 274] on div "Dynamic Load Balancing" at bounding box center [734, 269] width 499 height 32
click at [485, 249] on input "b. Dynamic Load Balancing" at bounding box center [485, 244] width 0 height 10
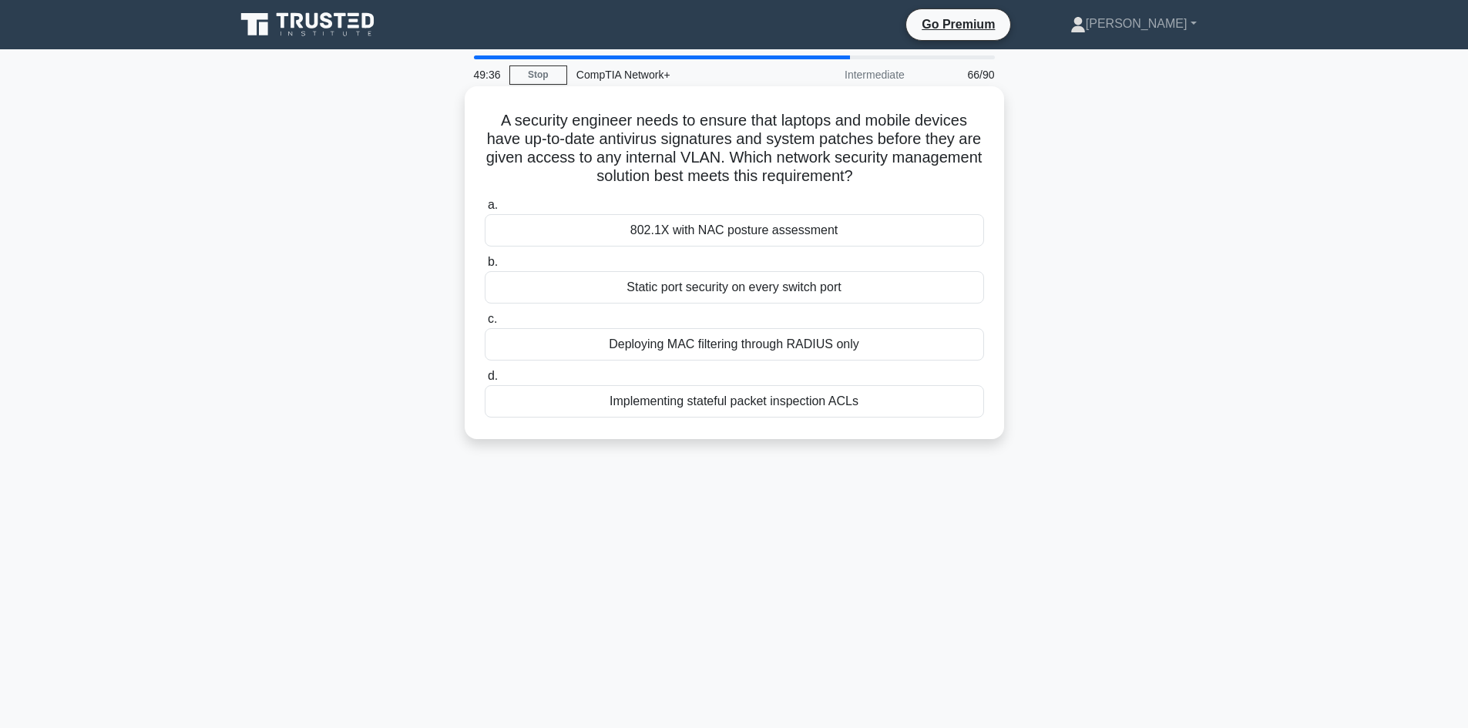
click at [908, 225] on div "802.1X with NAC posture assessment" at bounding box center [734, 230] width 499 height 32
click at [485, 210] on input "a. 802.1X with NAC posture assessment" at bounding box center [485, 205] width 0 height 10
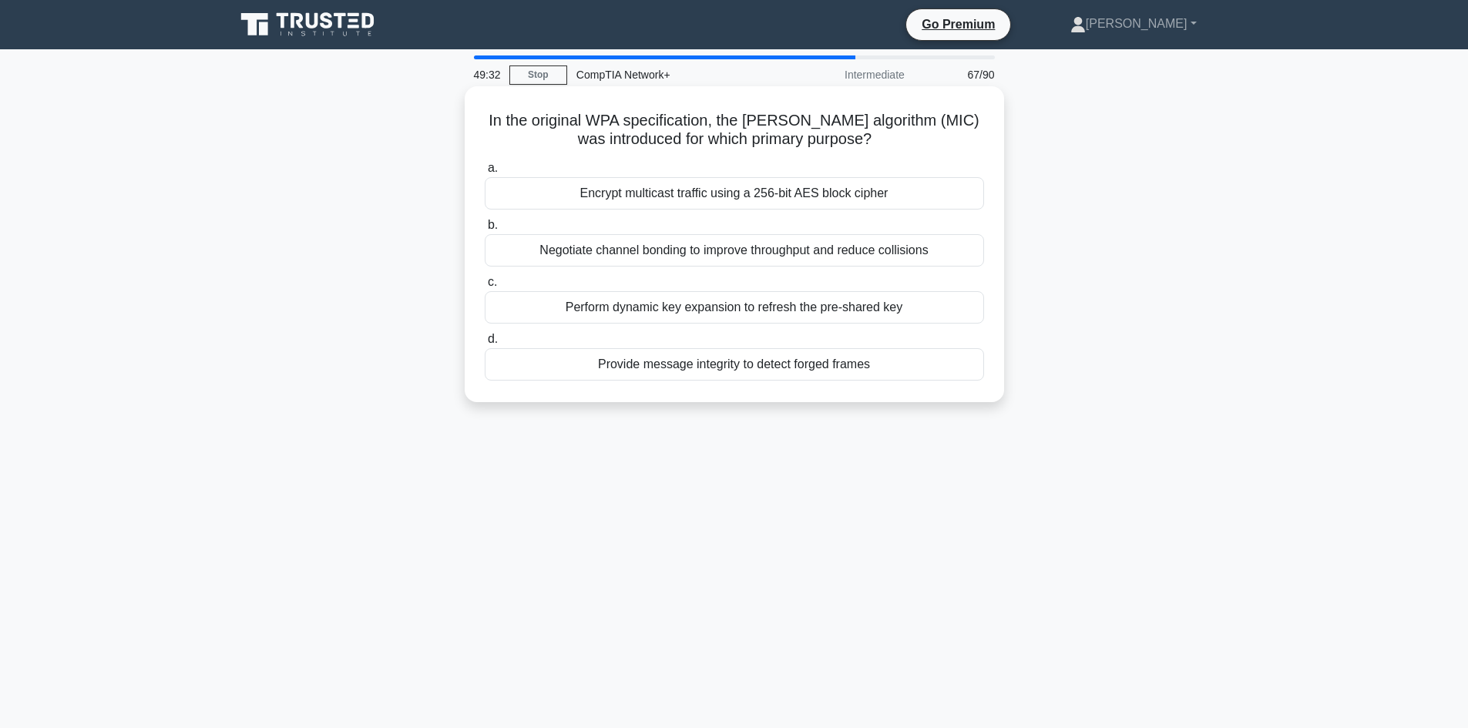
click at [690, 203] on div "Encrypt multicast traffic using a 256-bit AES block cipher" at bounding box center [734, 193] width 499 height 32
click at [485, 173] on input "a. Encrypt multicast traffic using a 256-bit AES block cipher" at bounding box center [485, 168] width 0 height 10
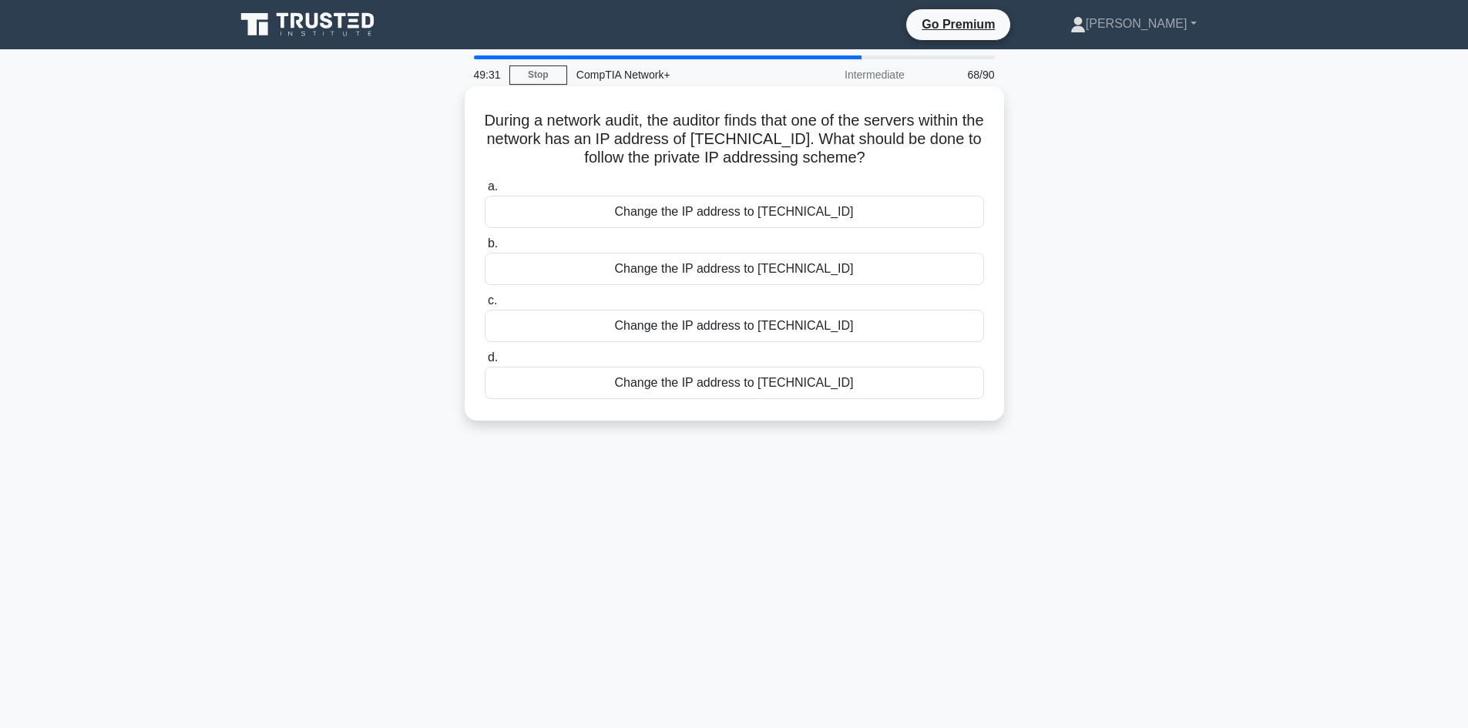
click at [682, 284] on div "Change the IP address to 192.168.10.1" at bounding box center [734, 269] width 499 height 32
click at [485, 249] on input "b. Change the IP address to 192.168.10.1" at bounding box center [485, 244] width 0 height 10
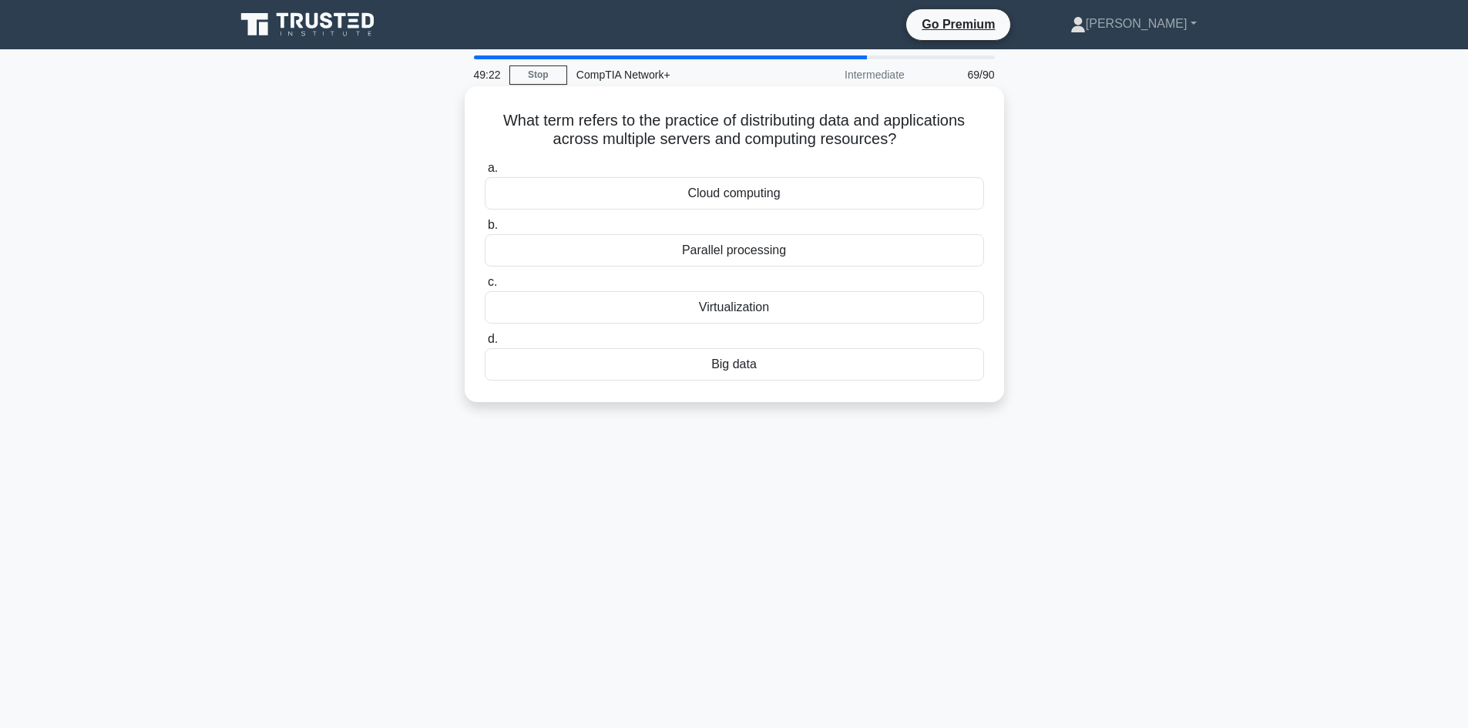
click at [792, 257] on div "Parallel processing" at bounding box center [734, 250] width 499 height 32
click at [485, 230] on input "b. Parallel processing" at bounding box center [485, 225] width 0 height 10
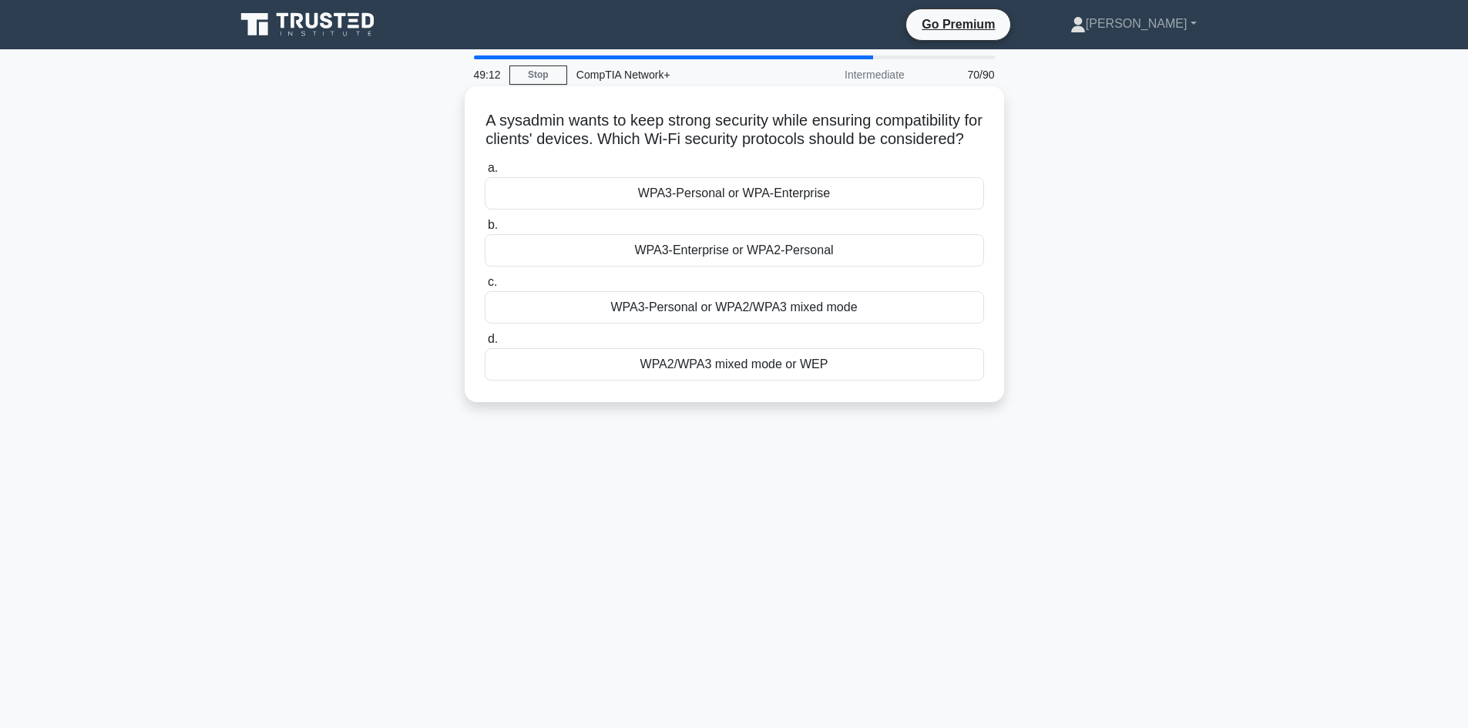
click at [926, 257] on div "WPA3-Enterprise or WPA2-Personal" at bounding box center [734, 250] width 499 height 32
click at [485, 230] on input "b. WPA3-Enterprise or WPA2-Personal" at bounding box center [485, 225] width 0 height 10
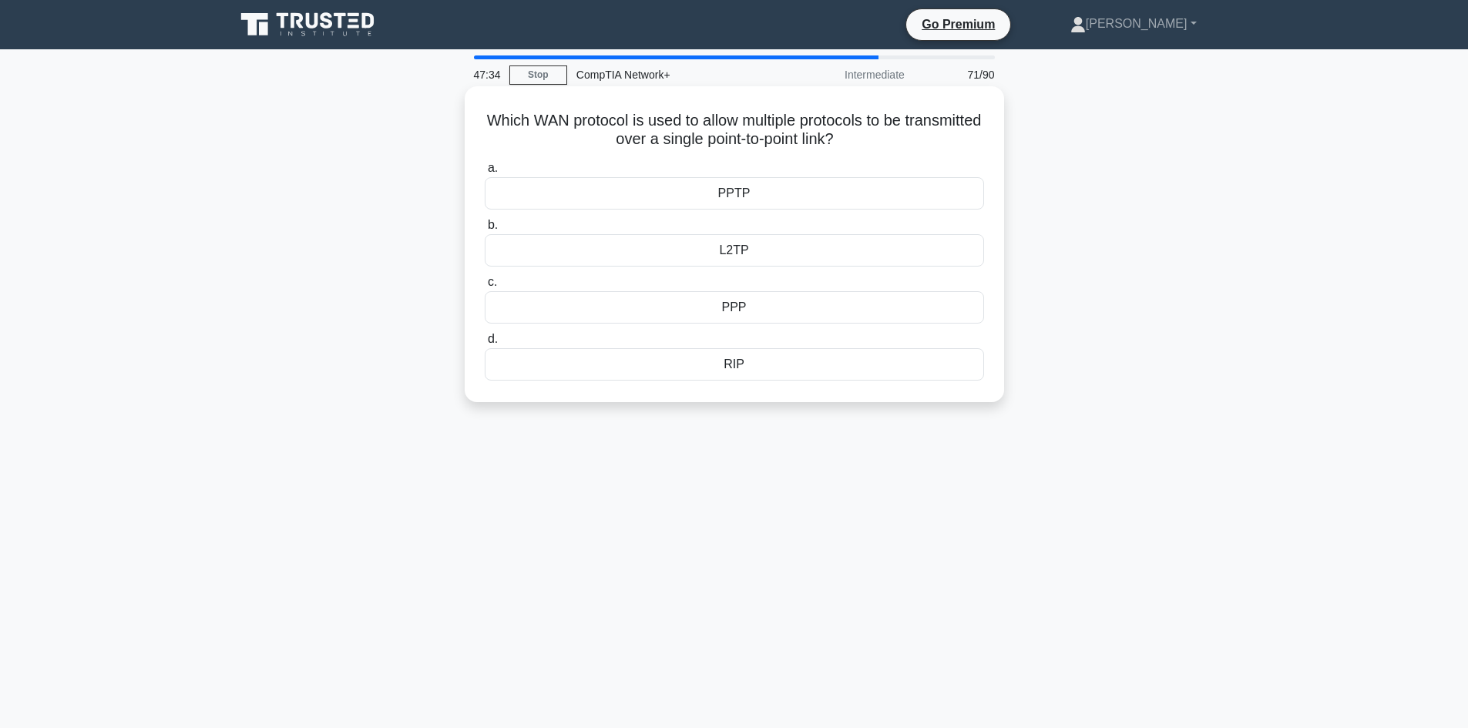
click at [808, 196] on div "PPTP" at bounding box center [734, 193] width 499 height 32
click at [485, 173] on input "a. PPTP" at bounding box center [485, 168] width 0 height 10
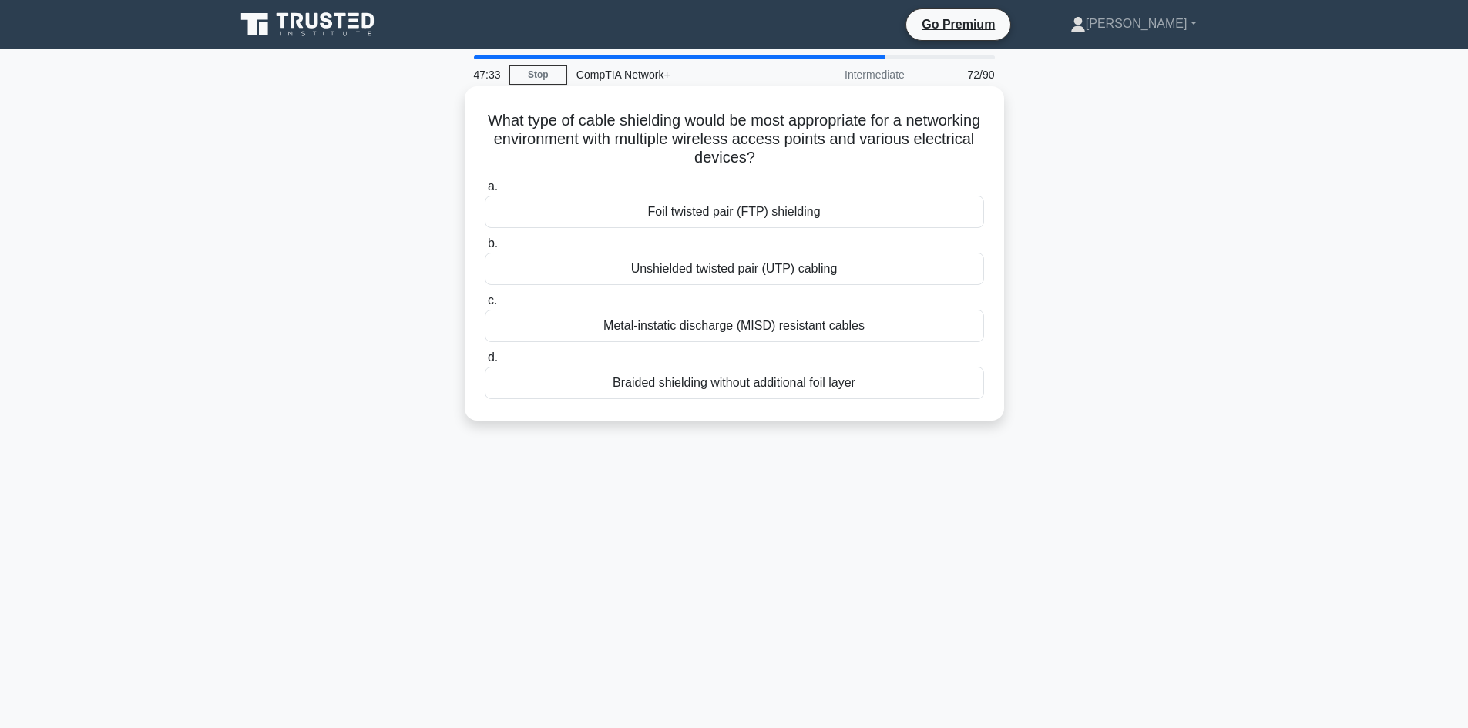
click at [798, 215] on div "Foil twisted pair (FTP) shielding" at bounding box center [734, 212] width 499 height 32
click at [485, 192] on input "a. Foil twisted pair (FTP) shielding" at bounding box center [485, 187] width 0 height 10
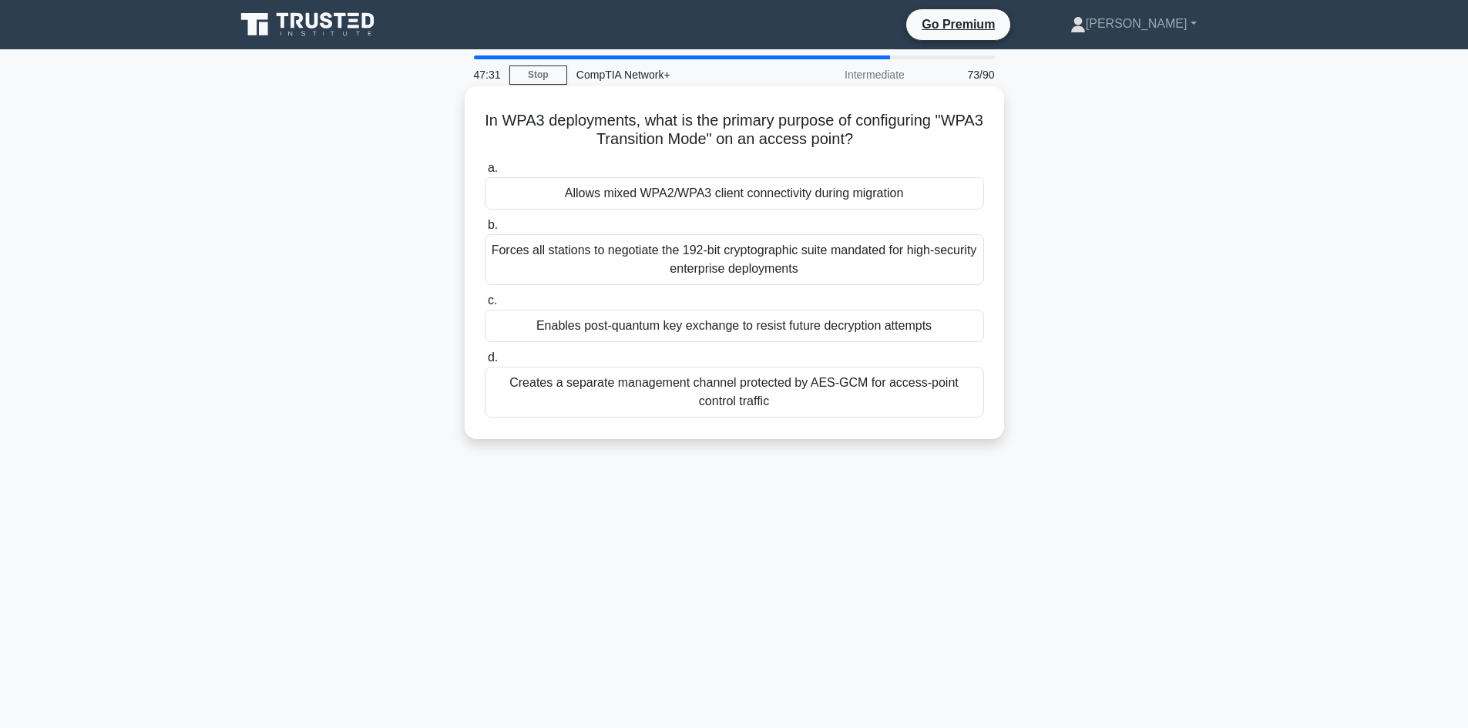
click at [778, 259] on div "Forces all stations to negotiate the 192-bit cryptographic suite mandated for h…" at bounding box center [734, 259] width 499 height 51
click at [485, 230] on input "b. Forces all stations to negotiate the 192-bit cryptographic suite mandated fo…" at bounding box center [485, 225] width 0 height 10
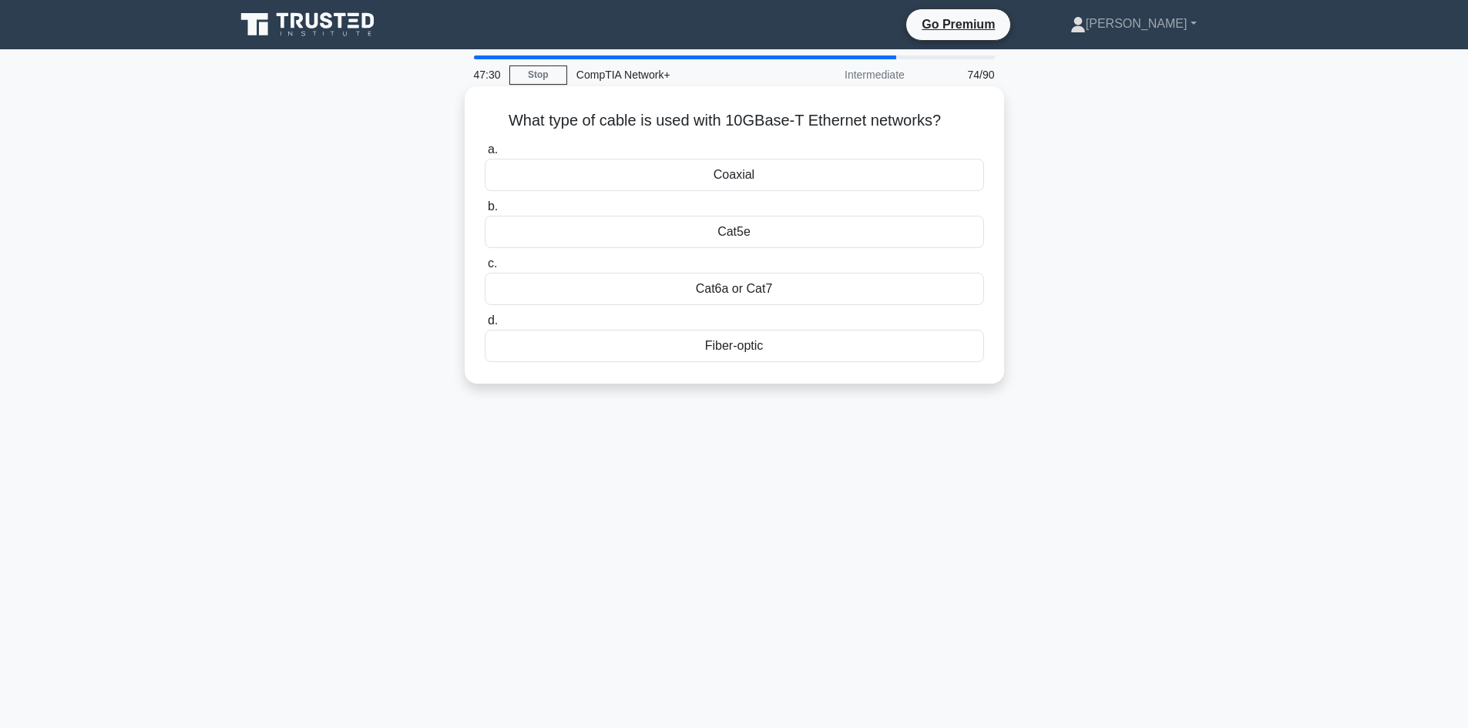
click at [801, 237] on div "Cat5e" at bounding box center [734, 232] width 499 height 32
click at [485, 212] on input "b. Cat5e" at bounding box center [485, 207] width 0 height 10
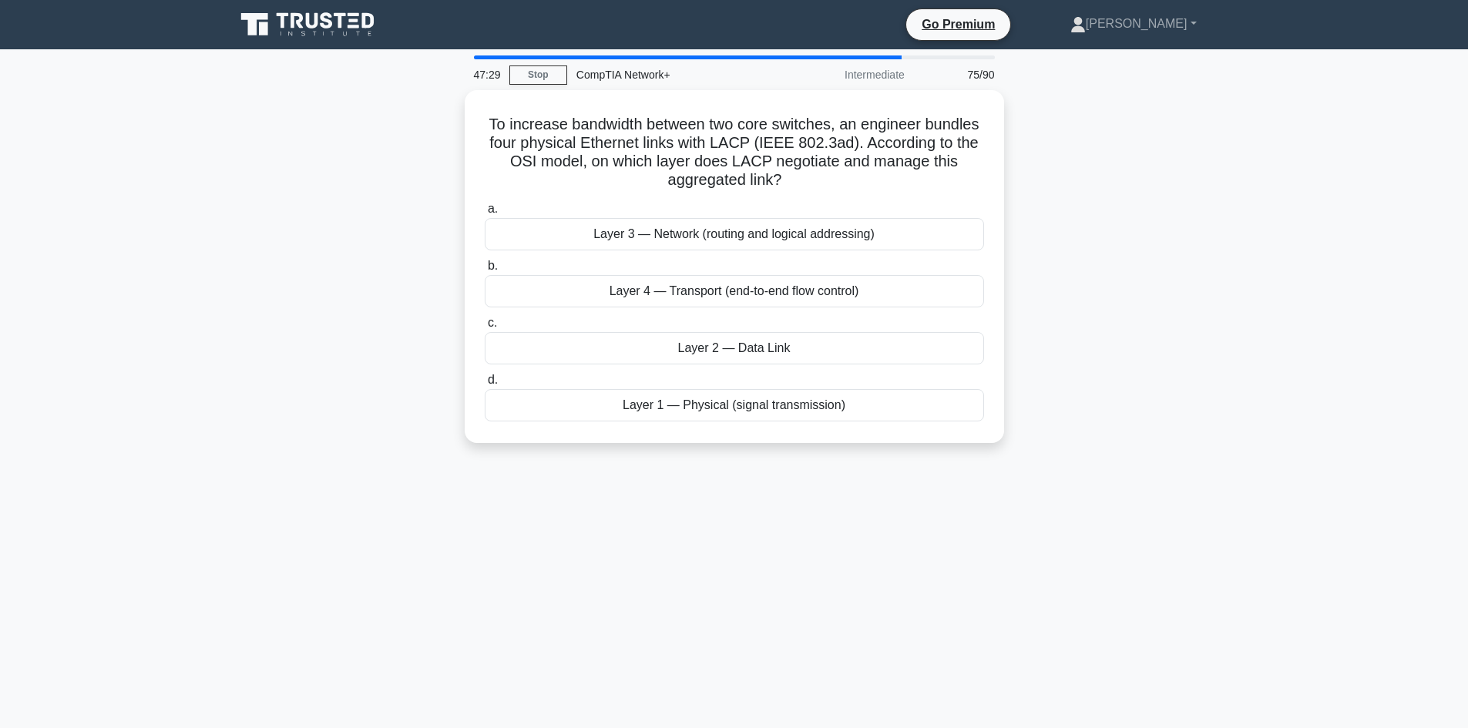
click at [801, 237] on div "Layer 3 — Network (routing and logical addressing)" at bounding box center [734, 234] width 499 height 32
click at [485, 214] on input "a. Layer 3 — Network (routing and logical addressing)" at bounding box center [485, 209] width 0 height 10
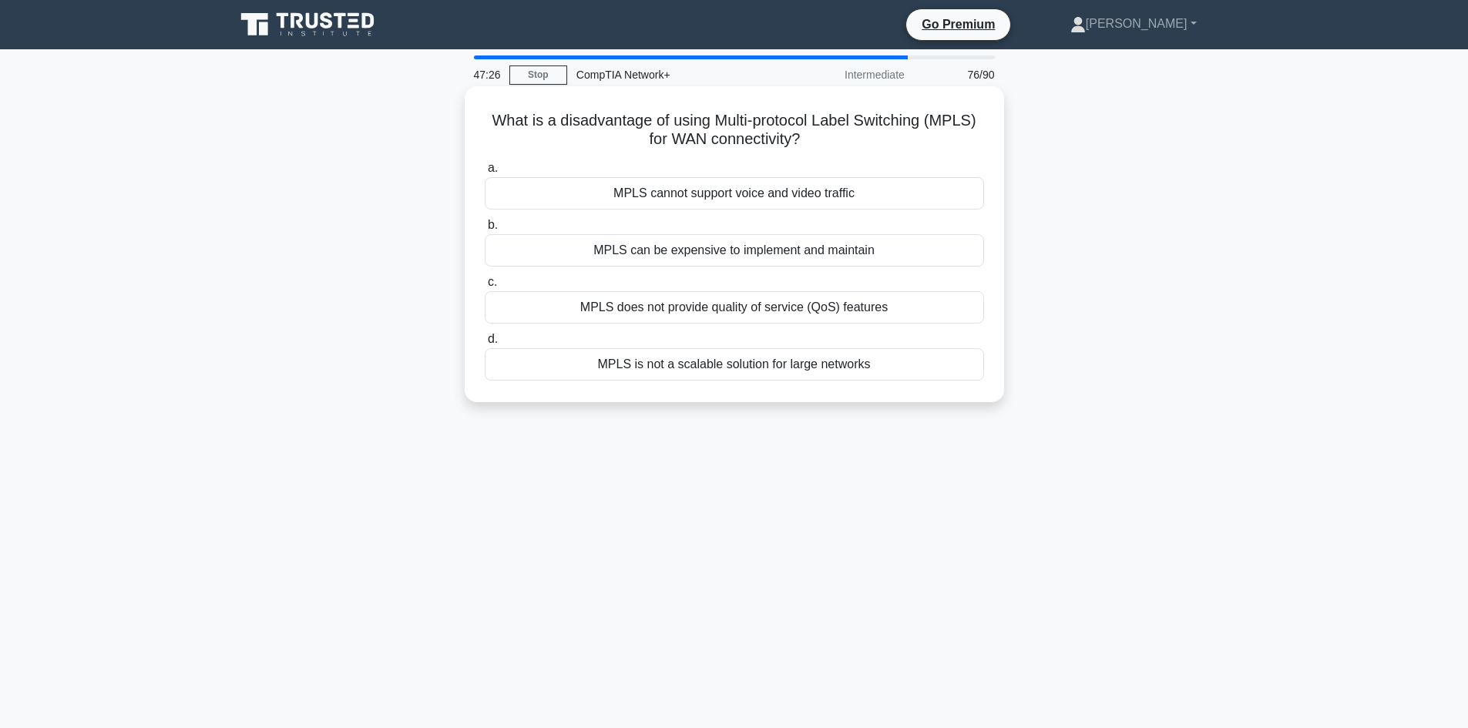
click at [793, 248] on div "MPLS can be expensive to implement and maintain" at bounding box center [734, 250] width 499 height 32
click at [485, 230] on input "b. MPLS can be expensive to implement and maintain" at bounding box center [485, 225] width 0 height 10
click at [728, 324] on div "Port-security MAC address tables for every switch port" at bounding box center [734, 307] width 499 height 32
click at [485, 287] on input "c. Port-security MAC address tables for every switch port" at bounding box center [485, 282] width 0 height 10
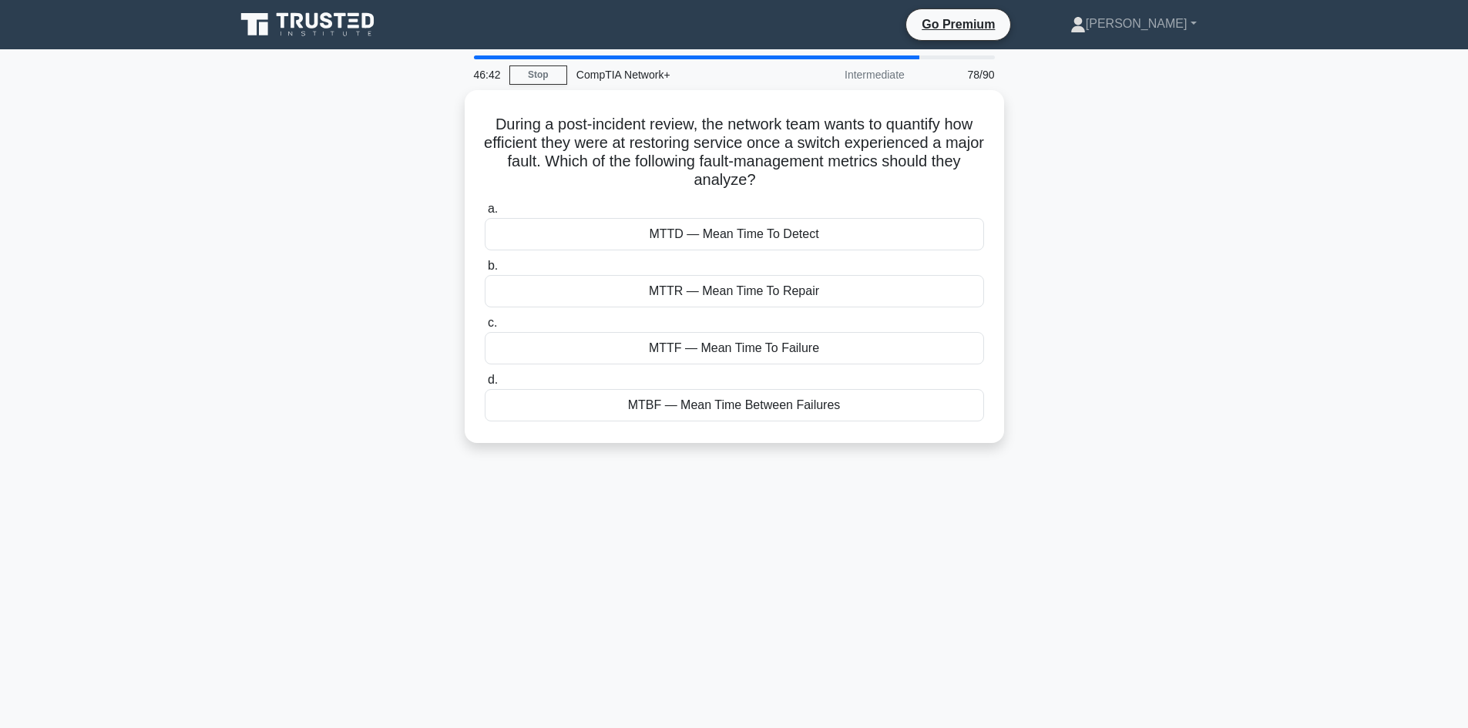
click at [728, 332] on div "MTTF — Mean Time To Failure" at bounding box center [734, 348] width 499 height 32
click at [485, 328] on input "c. MTTF — Mean Time To Failure" at bounding box center [485, 323] width 0 height 10
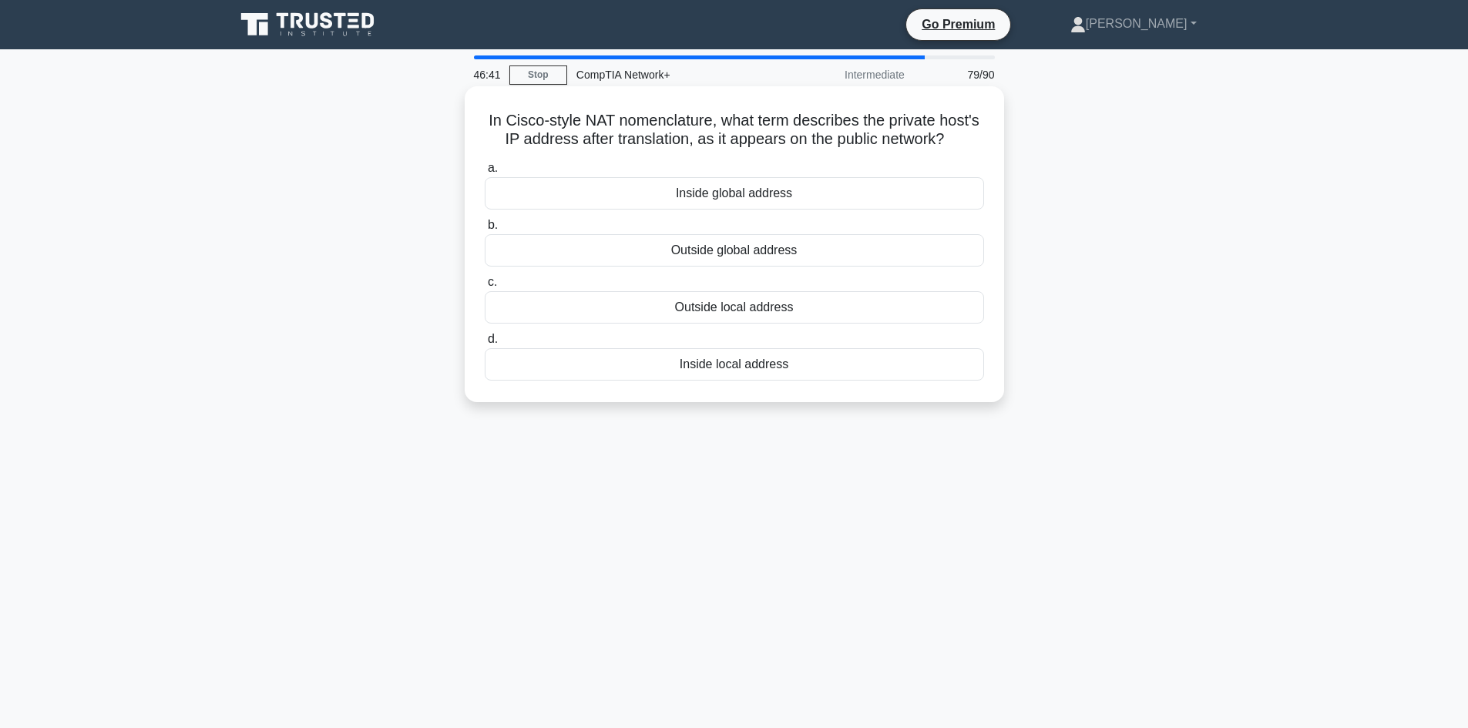
click at [722, 314] on div "Outside local address" at bounding box center [734, 307] width 499 height 32
click at [485, 287] on input "c. Outside local address" at bounding box center [485, 282] width 0 height 10
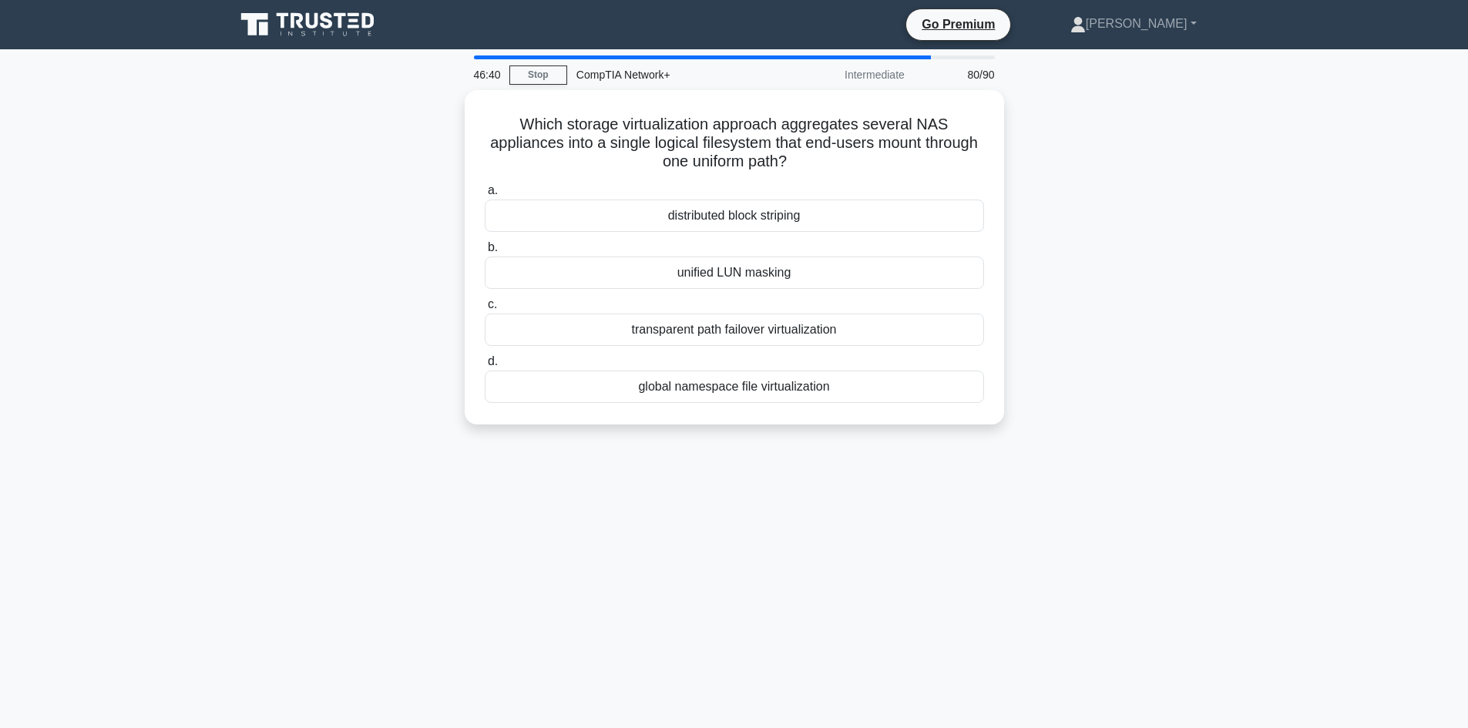
click at [722, 314] on div "transparent path failover virtualization" at bounding box center [734, 330] width 499 height 32
click at [485, 310] on input "c. transparent path failover virtualization" at bounding box center [485, 305] width 0 height 10
click at [721, 336] on div "Immediate patch application upon release" at bounding box center [734, 330] width 499 height 32
click at [485, 310] on input "c. Immediate patch application upon release" at bounding box center [485, 305] width 0 height 10
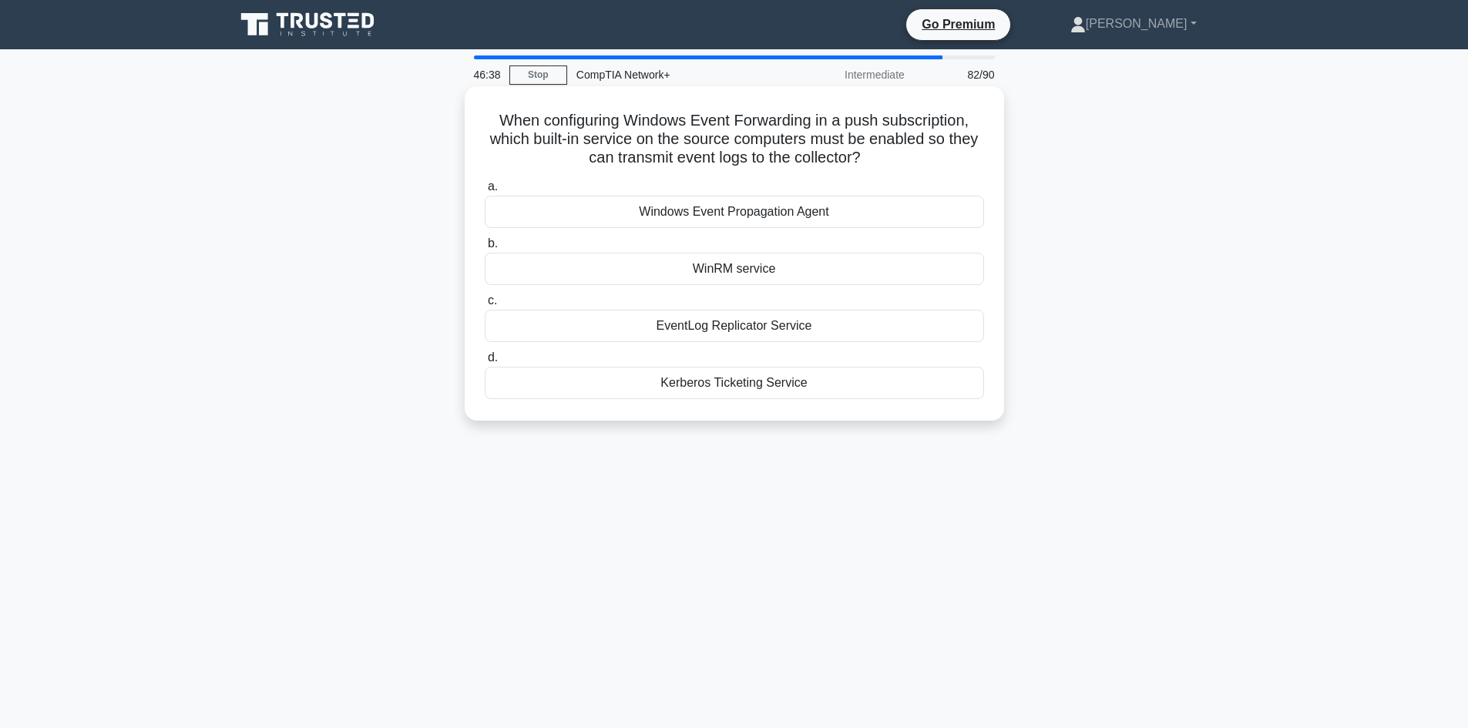
click at [731, 255] on div "WinRM service" at bounding box center [734, 269] width 499 height 32
click at [485, 249] on input "b. WinRM service" at bounding box center [485, 244] width 0 height 10
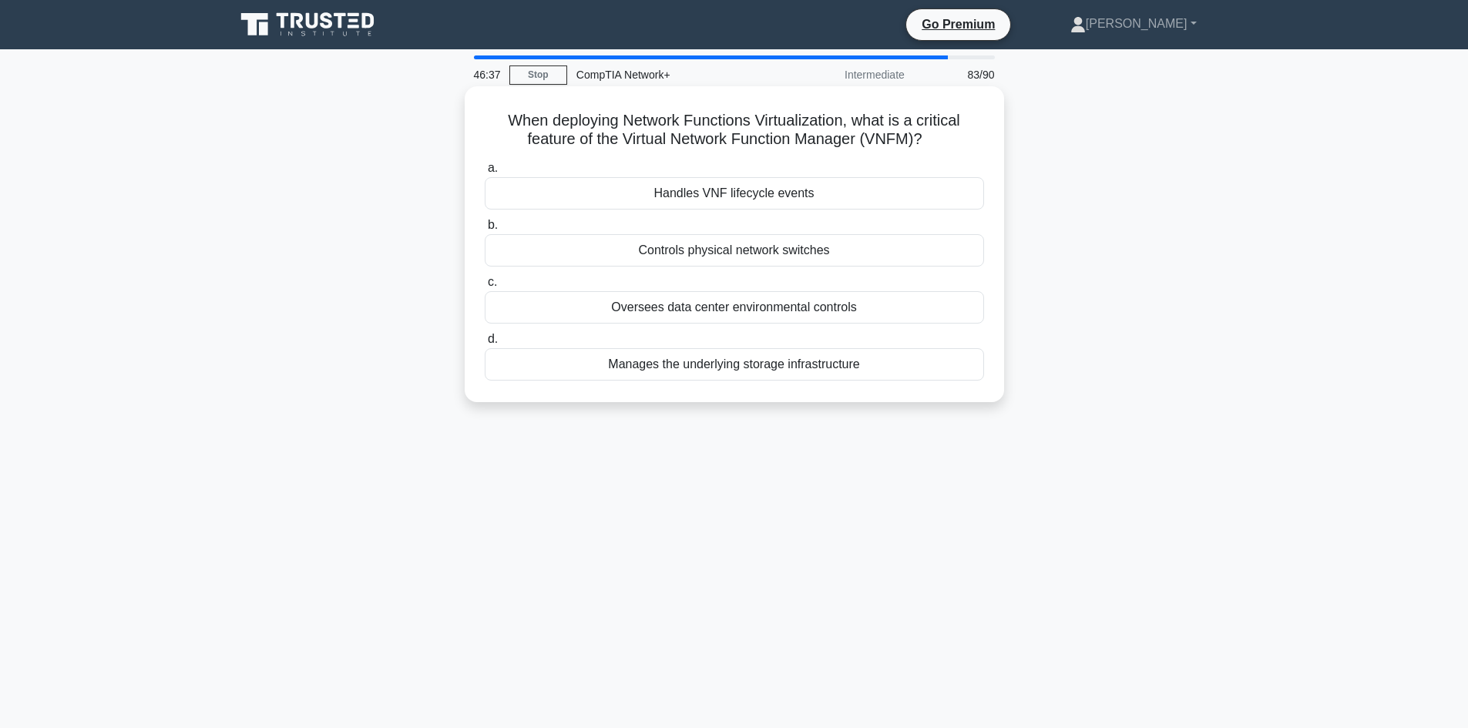
click at [730, 256] on div "Controls physical network switches" at bounding box center [734, 250] width 499 height 32
click at [485, 230] on input "b. Controls physical network switches" at bounding box center [485, 225] width 0 height 10
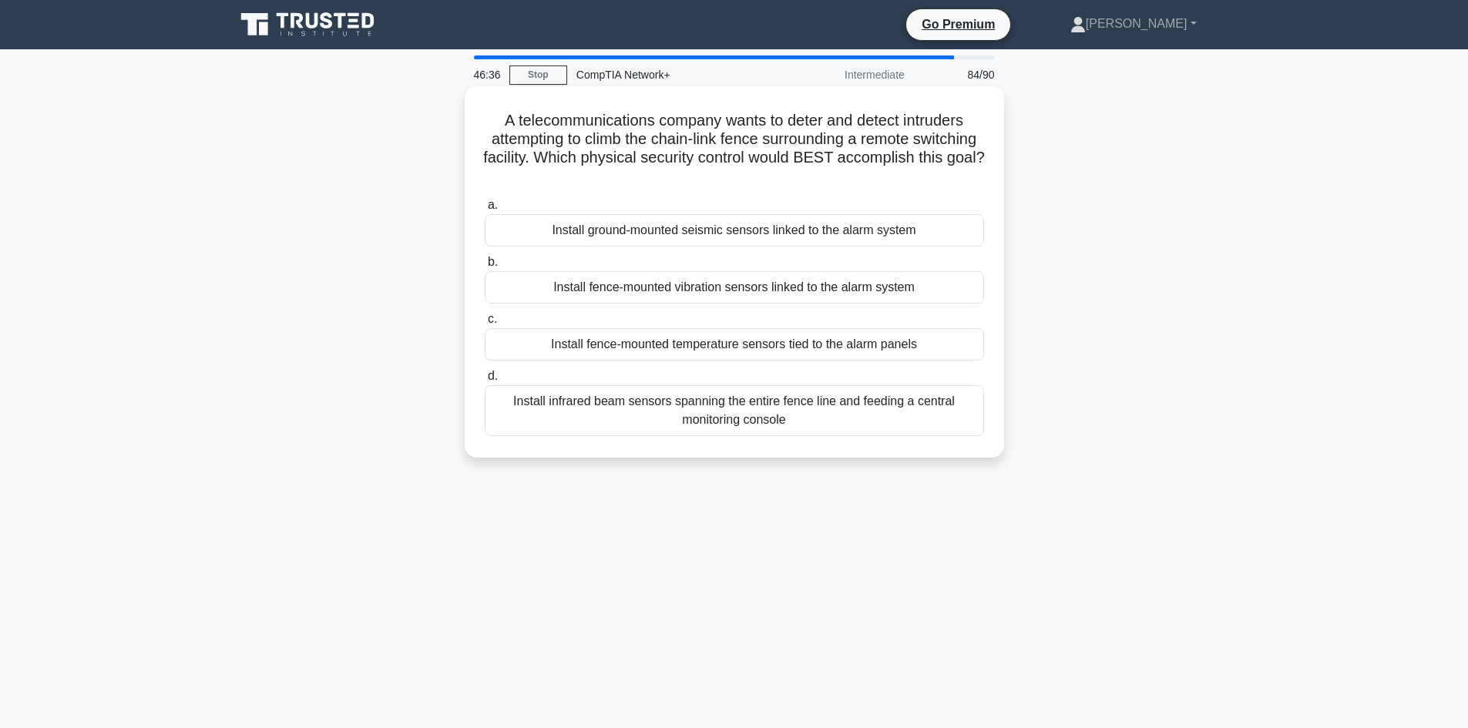
click at [708, 344] on div "Install fence-mounted temperature sensors tied to the alarm panels" at bounding box center [734, 344] width 499 height 32
click at [485, 324] on input "c. Install fence-mounted temperature sensors tied to the alarm panels" at bounding box center [485, 319] width 0 height 10
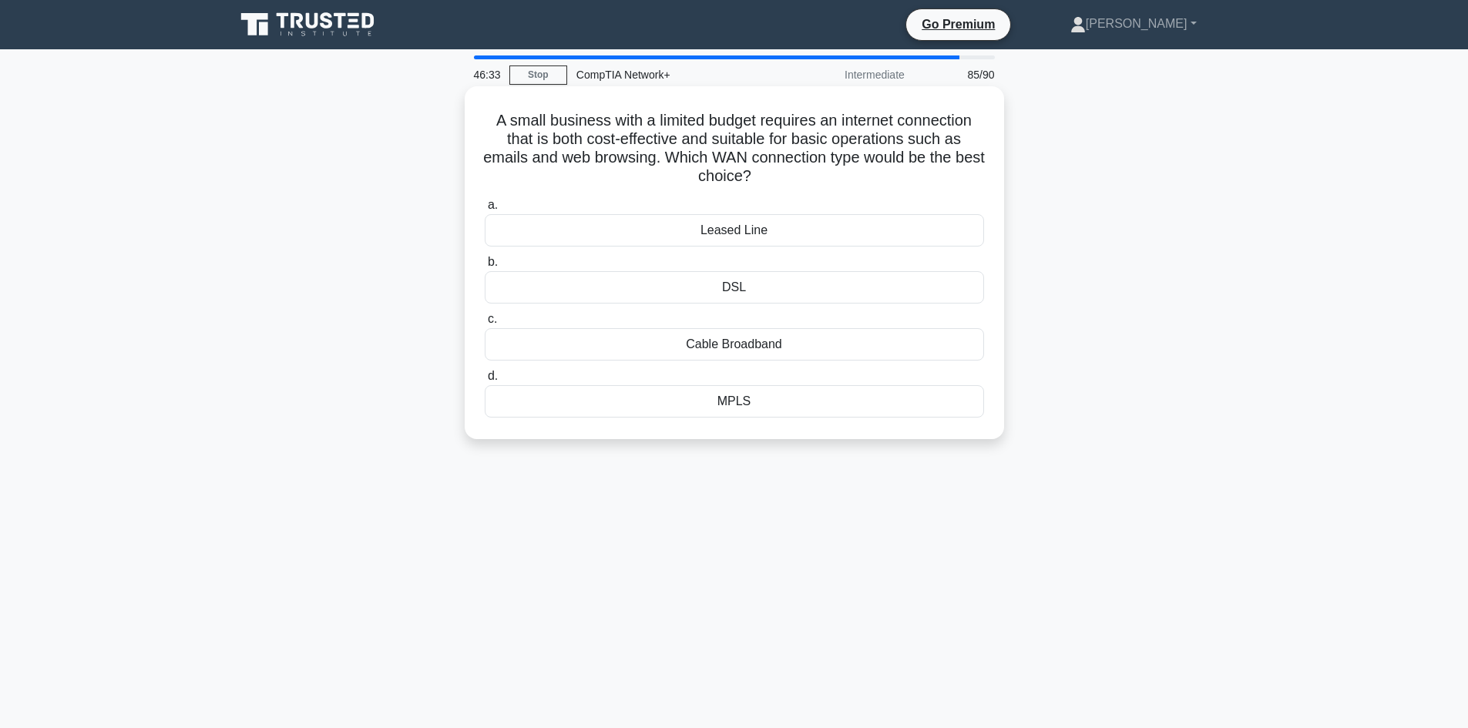
click at [700, 402] on div "MPLS" at bounding box center [734, 401] width 499 height 32
click at [485, 381] on input "d. MPLS" at bounding box center [485, 376] width 0 height 10
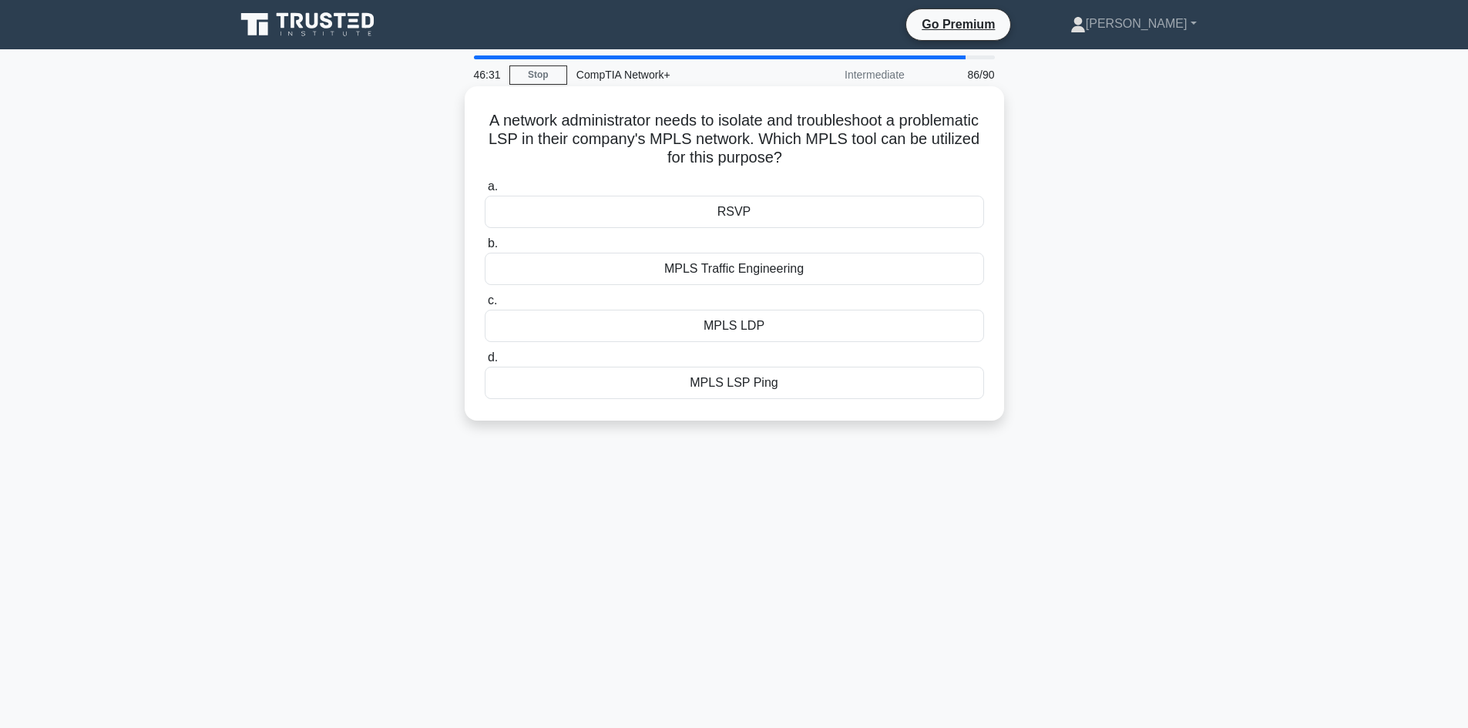
click at [640, 271] on div "MPLS Traffic Engineering" at bounding box center [734, 269] width 499 height 32
click at [485, 249] on input "b. MPLS Traffic Engineering" at bounding box center [485, 244] width 0 height 10
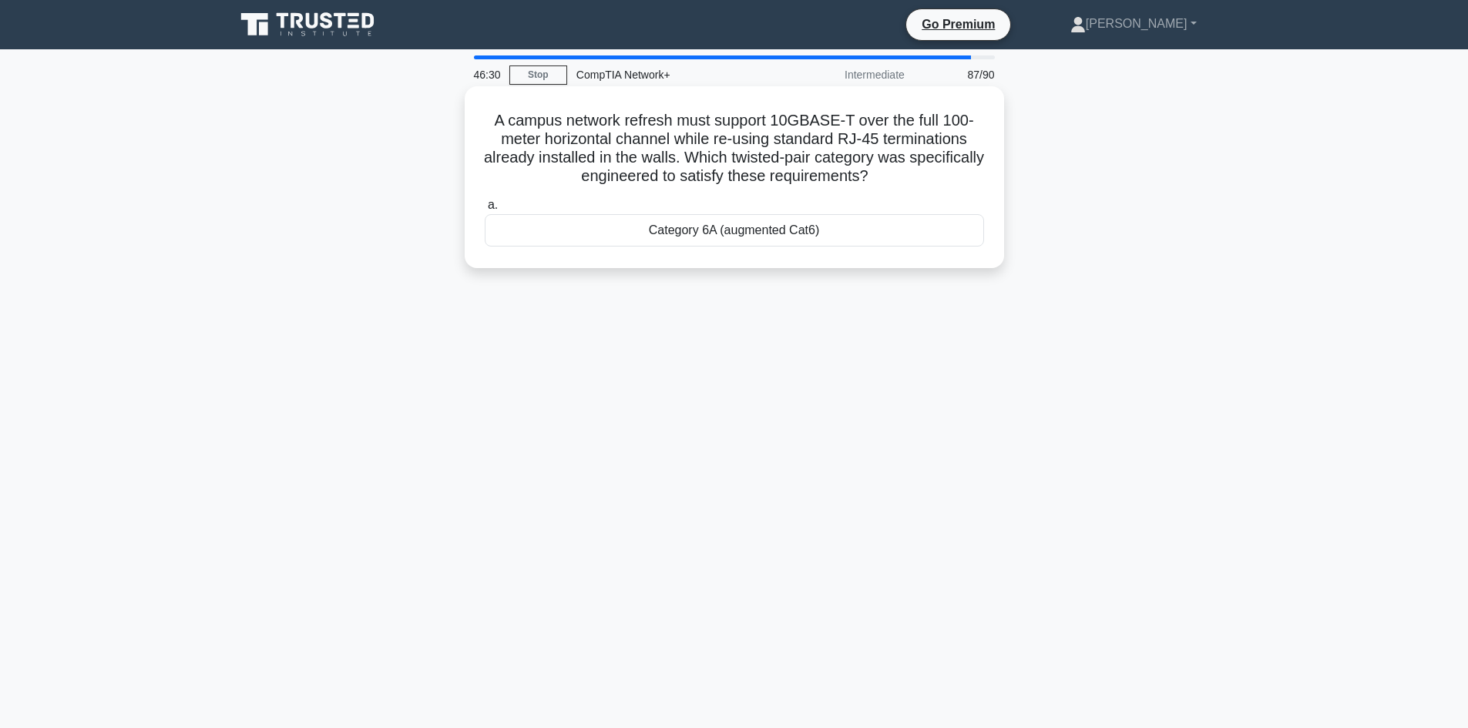
click at [683, 238] on div "Category 6A (augmented Cat6)" at bounding box center [734, 230] width 499 height 32
click at [485, 210] on input "a. Category 6A (augmented Cat6)" at bounding box center [485, 205] width 0 height 10
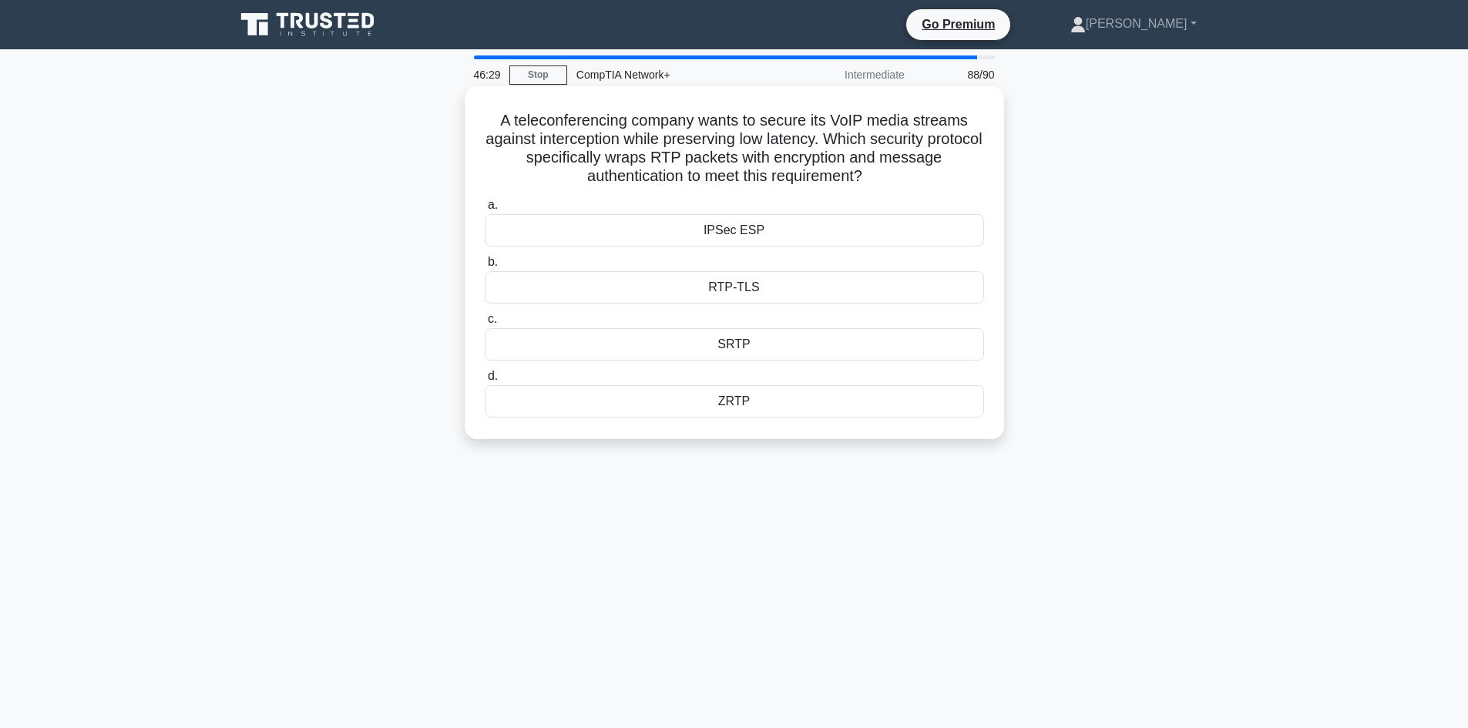
click at [671, 296] on div "RTP-TLS" at bounding box center [734, 287] width 499 height 32
click at [485, 267] on input "b. RTP-TLS" at bounding box center [485, 262] width 0 height 10
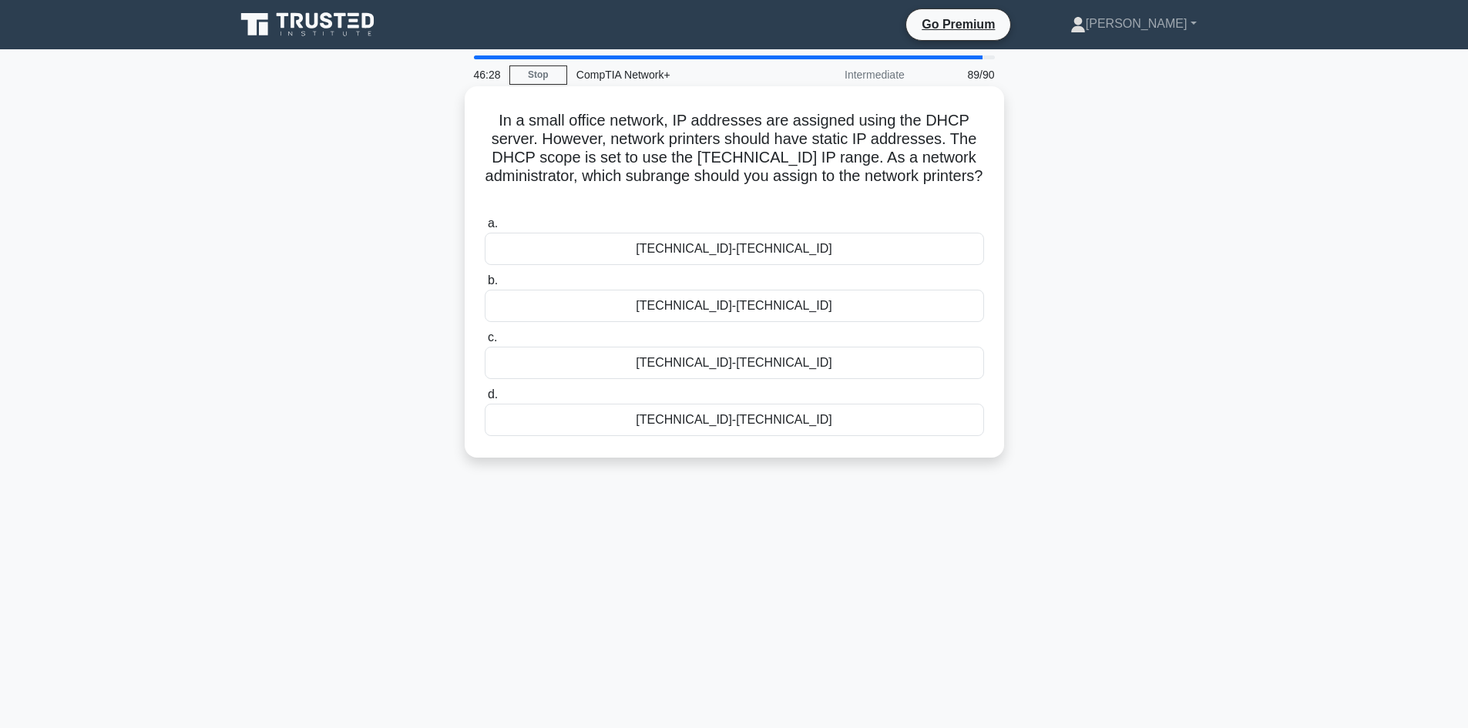
click at [670, 311] on div "192.168.1.50-192.168.1.100" at bounding box center [734, 306] width 499 height 32
click at [485, 286] on input "b. 192.168.1.50-192.168.1.100" at bounding box center [485, 281] width 0 height 10
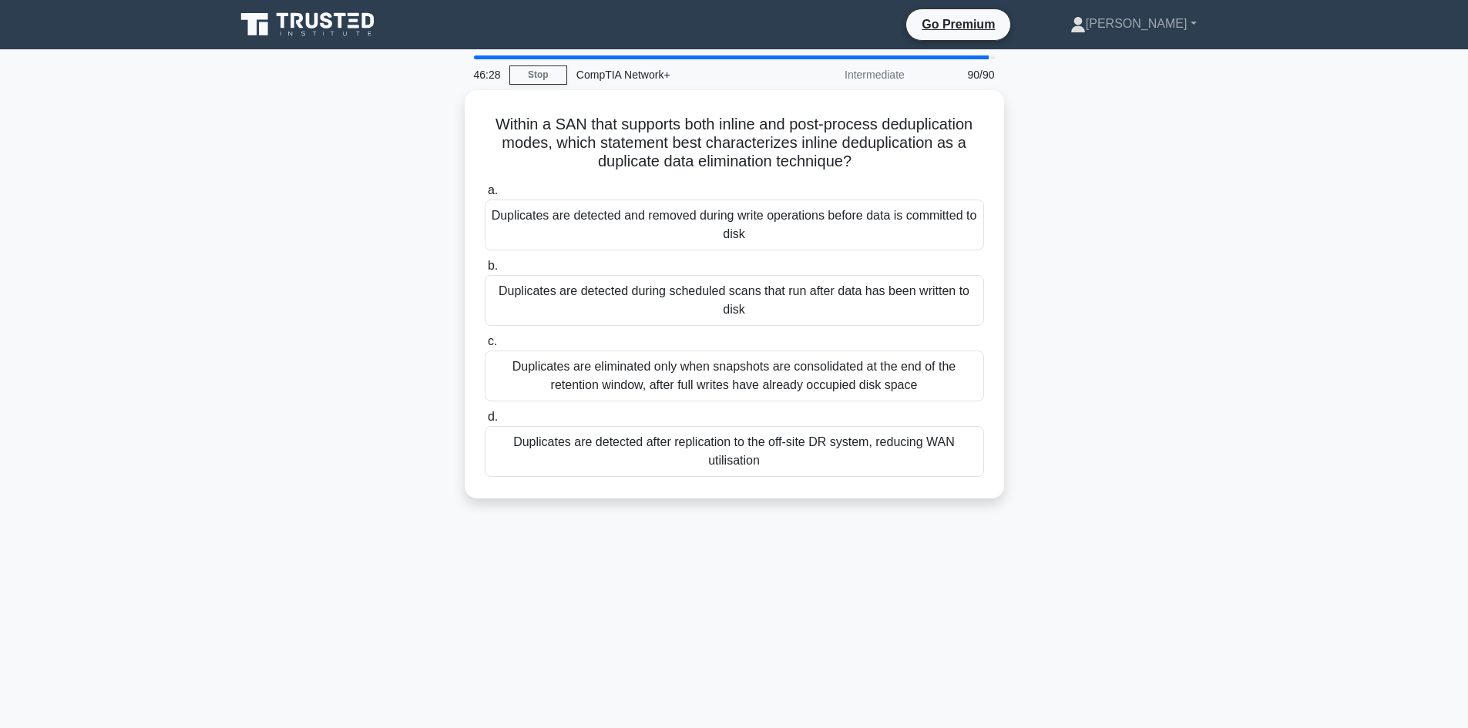
click at [670, 311] on div "Duplicates are detected during scheduled scans that run after data has been wri…" at bounding box center [734, 300] width 499 height 51
click at [485, 271] on input "b. Duplicates are detected during scheduled scans that run after data has been …" at bounding box center [485, 266] width 0 height 10
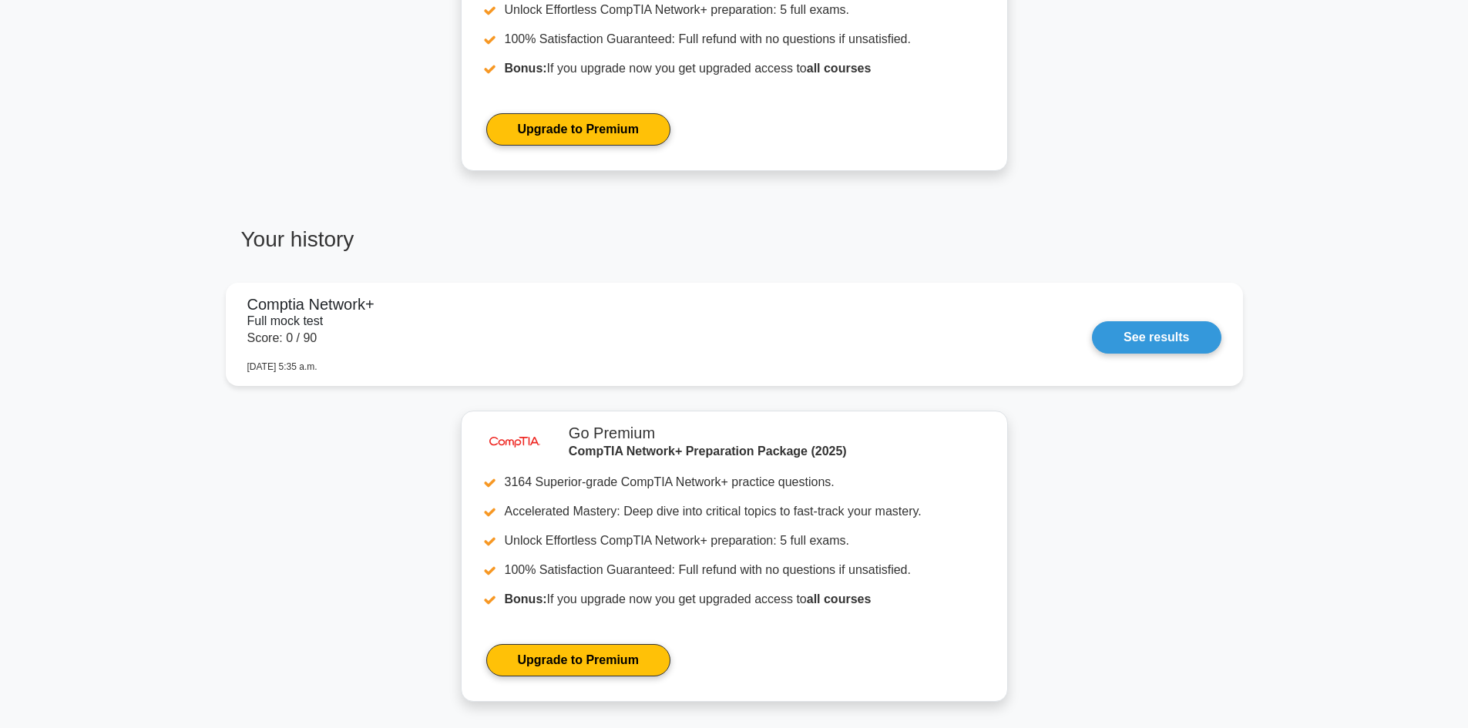
scroll to position [308, 0]
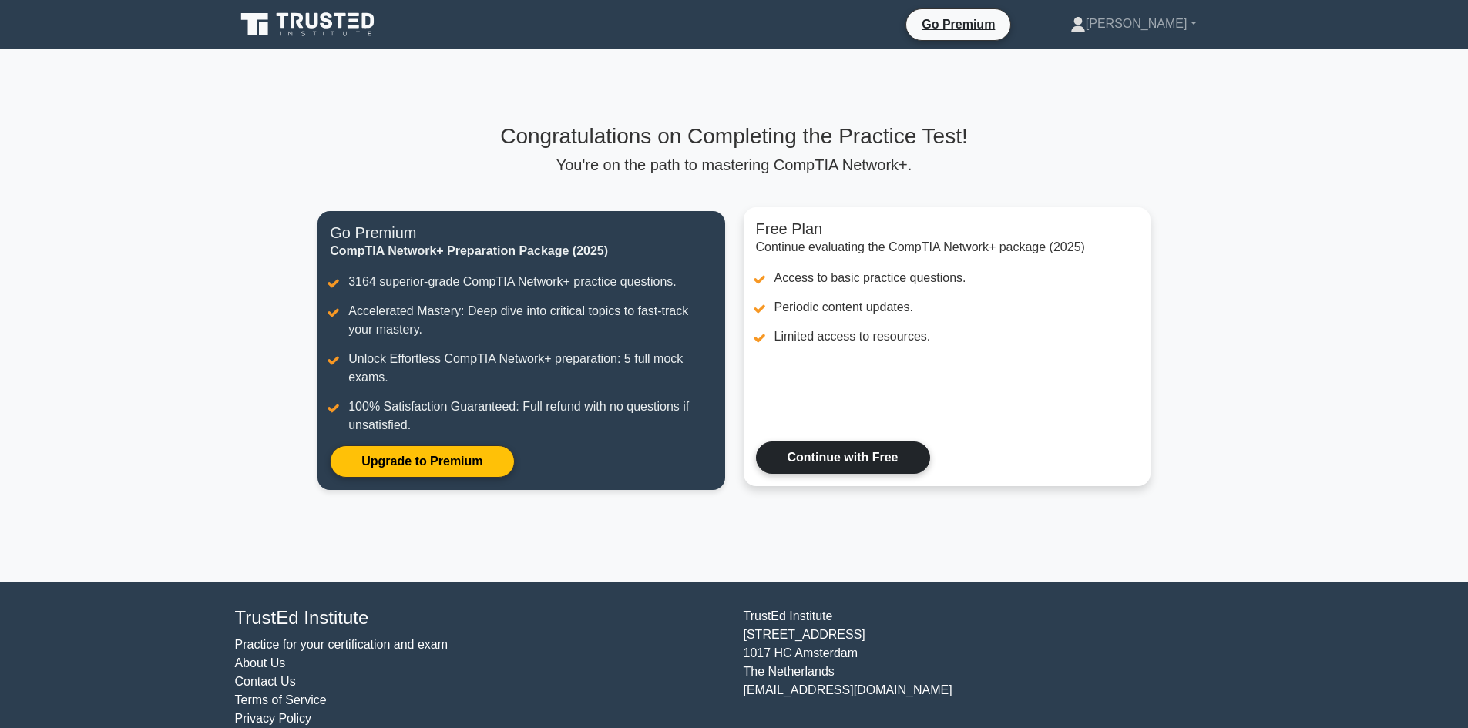
click at [805, 449] on link "Continue with Free" at bounding box center [843, 458] width 174 height 32
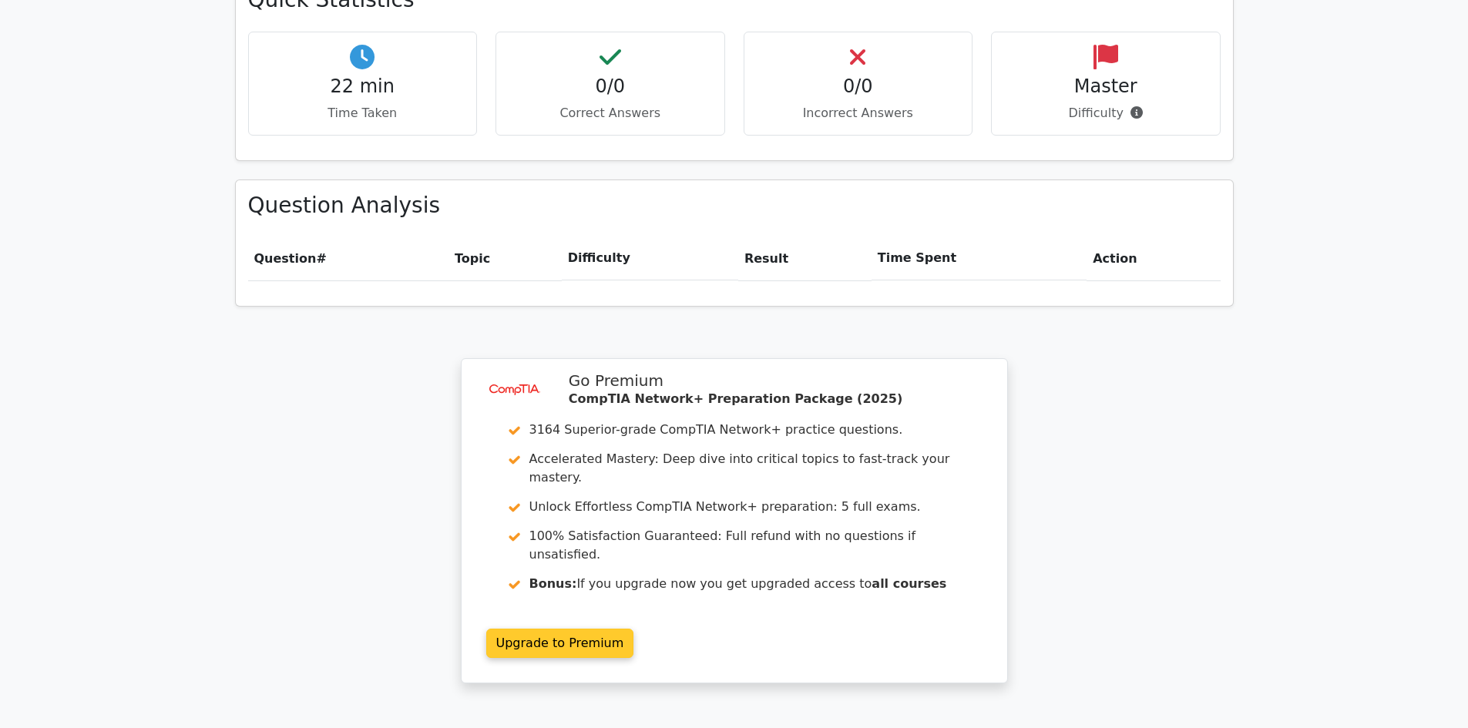
scroll to position [1002, 0]
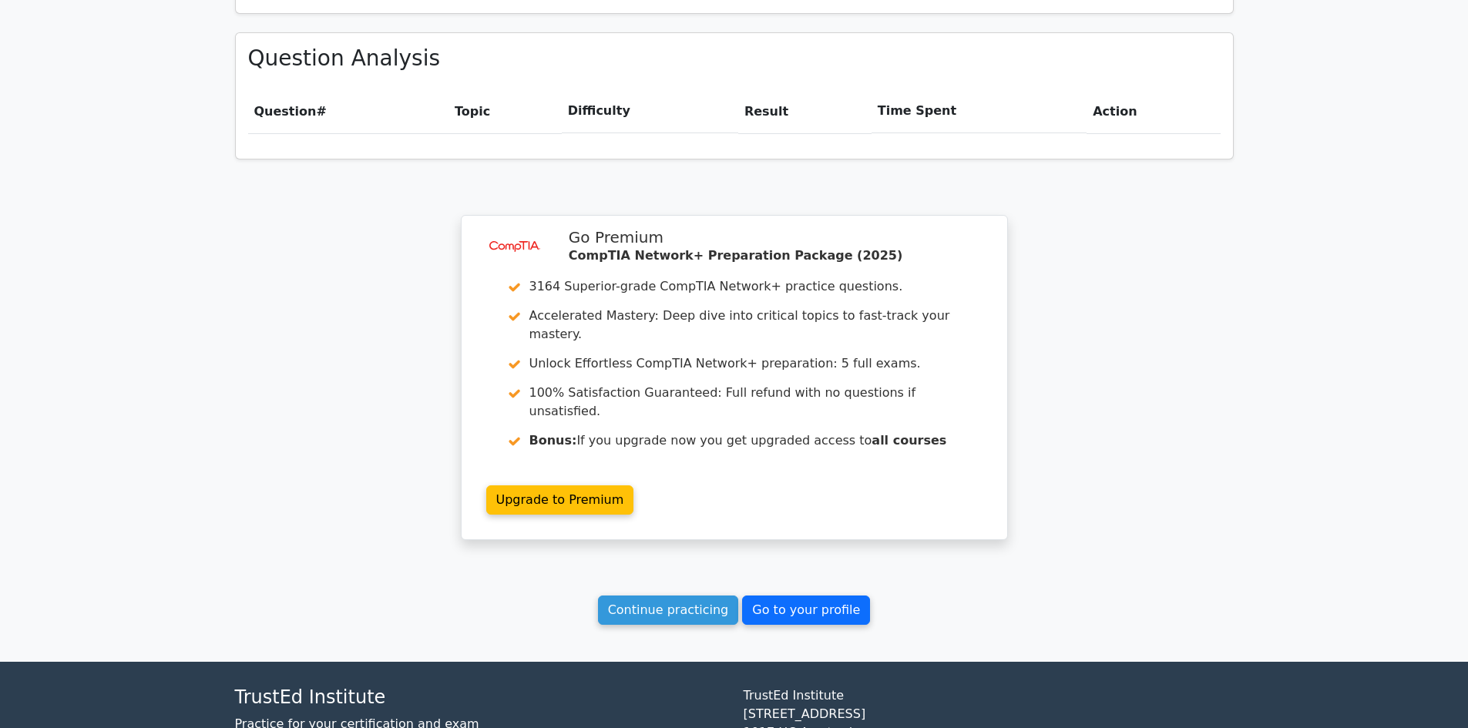
click at [752, 596] on link "Go to your profile" at bounding box center [806, 610] width 128 height 29
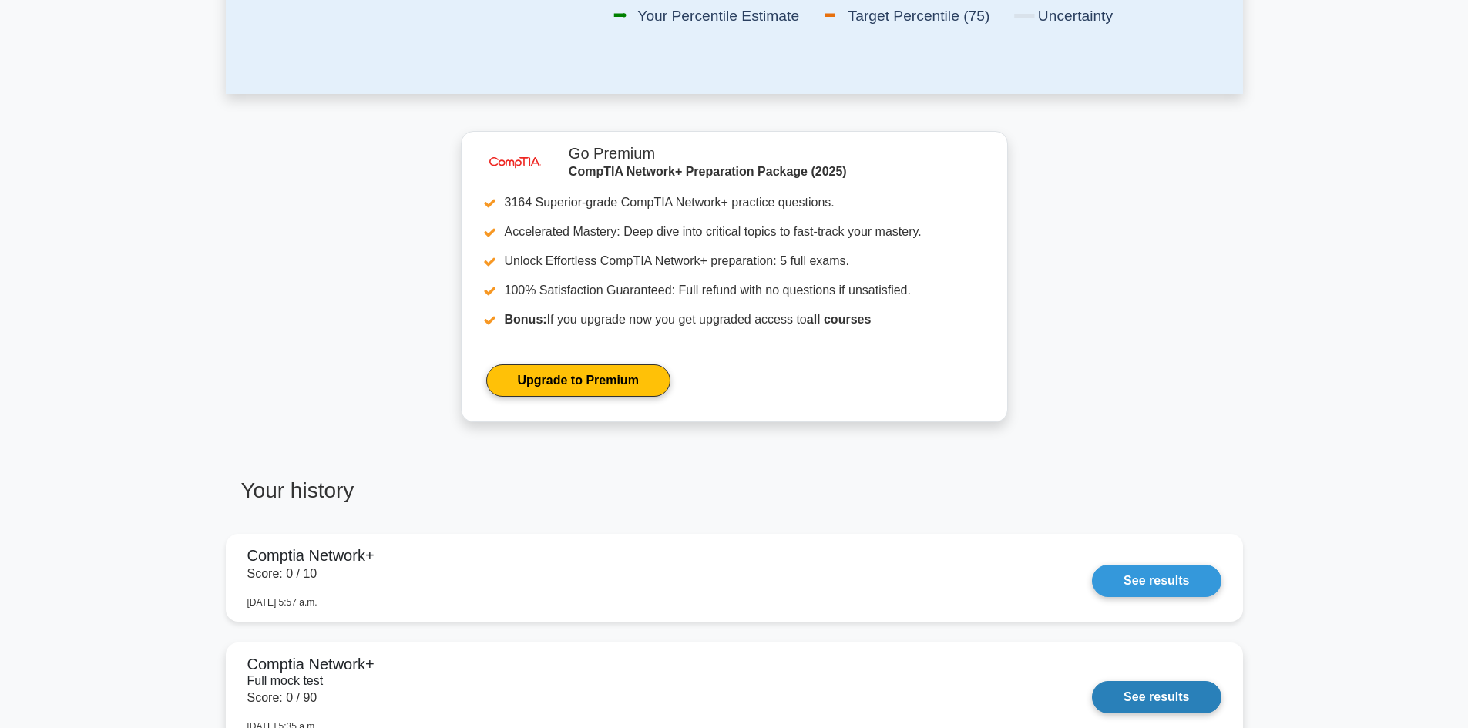
scroll to position [617, 0]
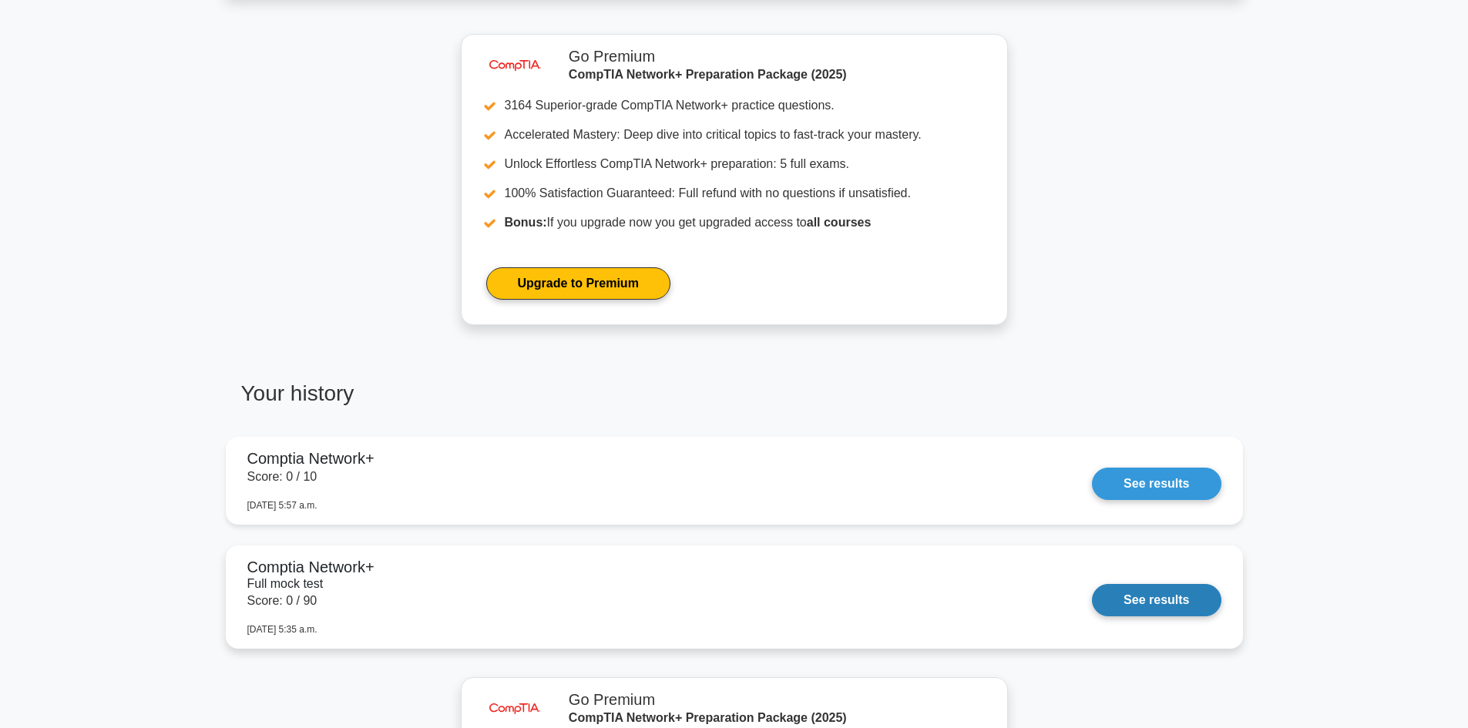
click at [1171, 598] on link "See results" at bounding box center [1156, 600] width 129 height 32
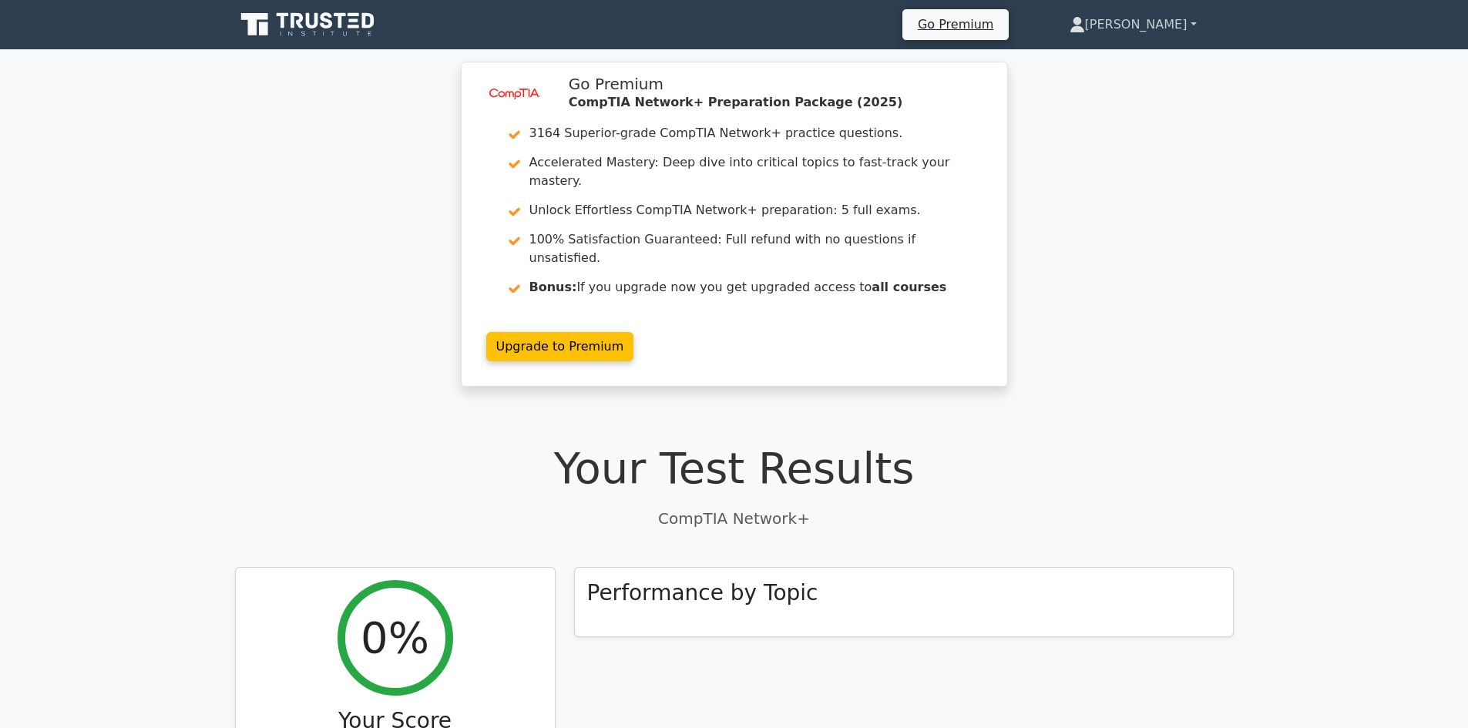
click at [1204, 22] on link "[PERSON_NAME]" at bounding box center [1133, 24] width 201 height 31
click at [1155, 61] on link "Profile" at bounding box center [1094, 61] width 122 height 25
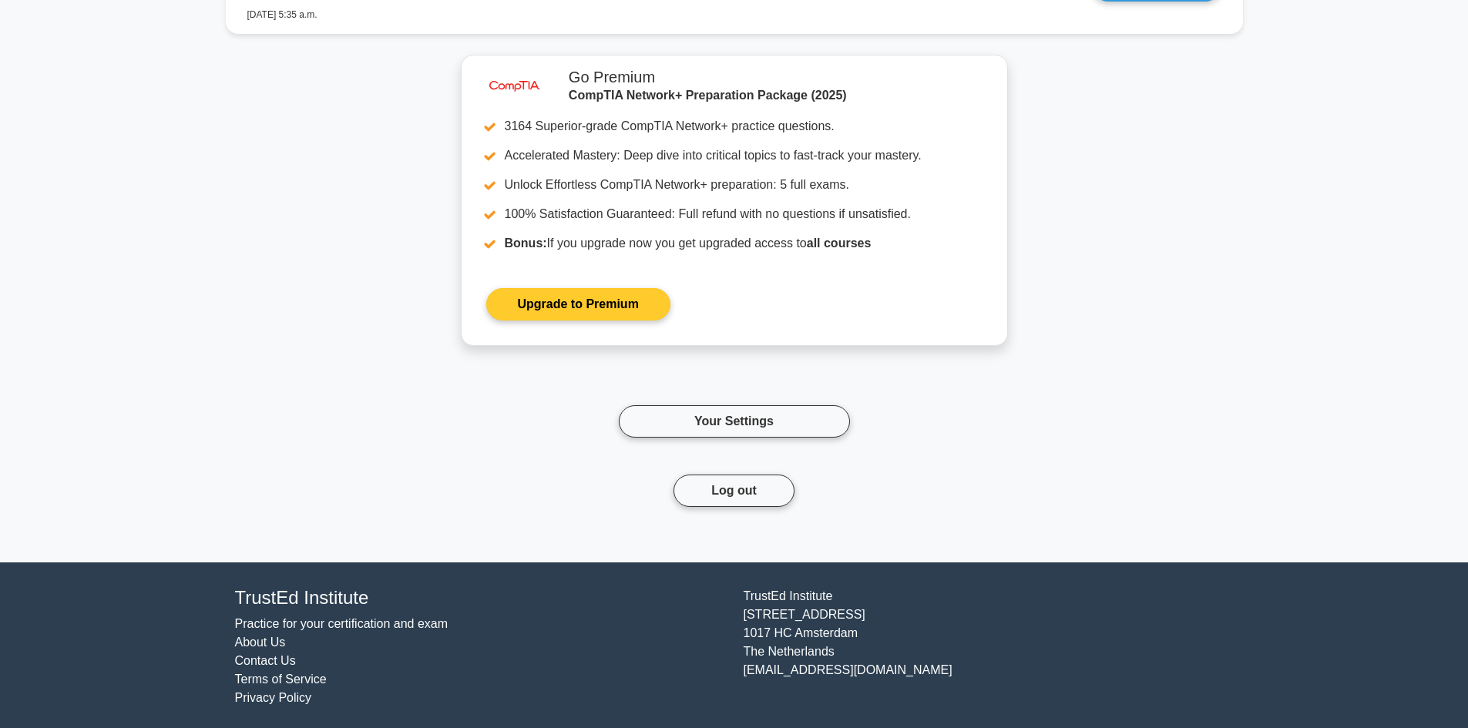
scroll to position [1239, 0]
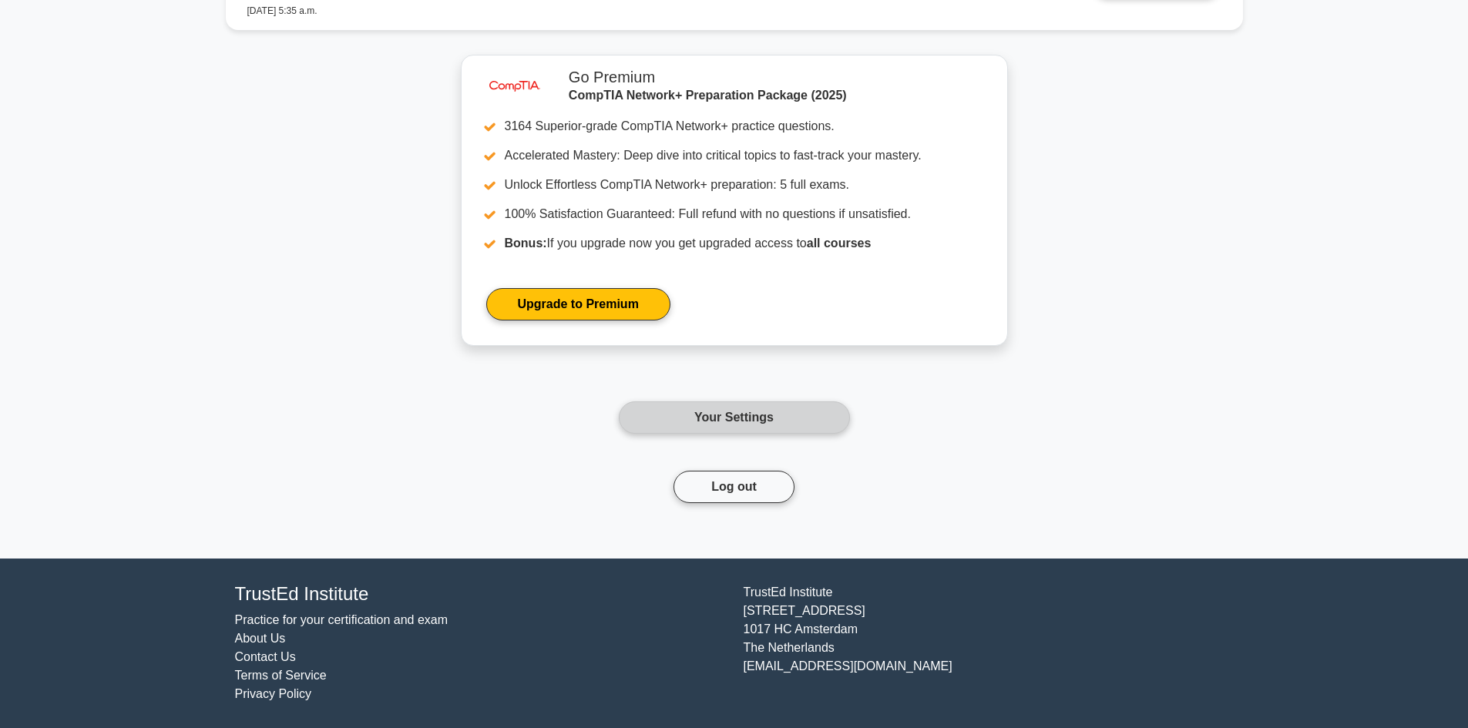
click at [800, 432] on link "Your Settings" at bounding box center [734, 418] width 231 height 32
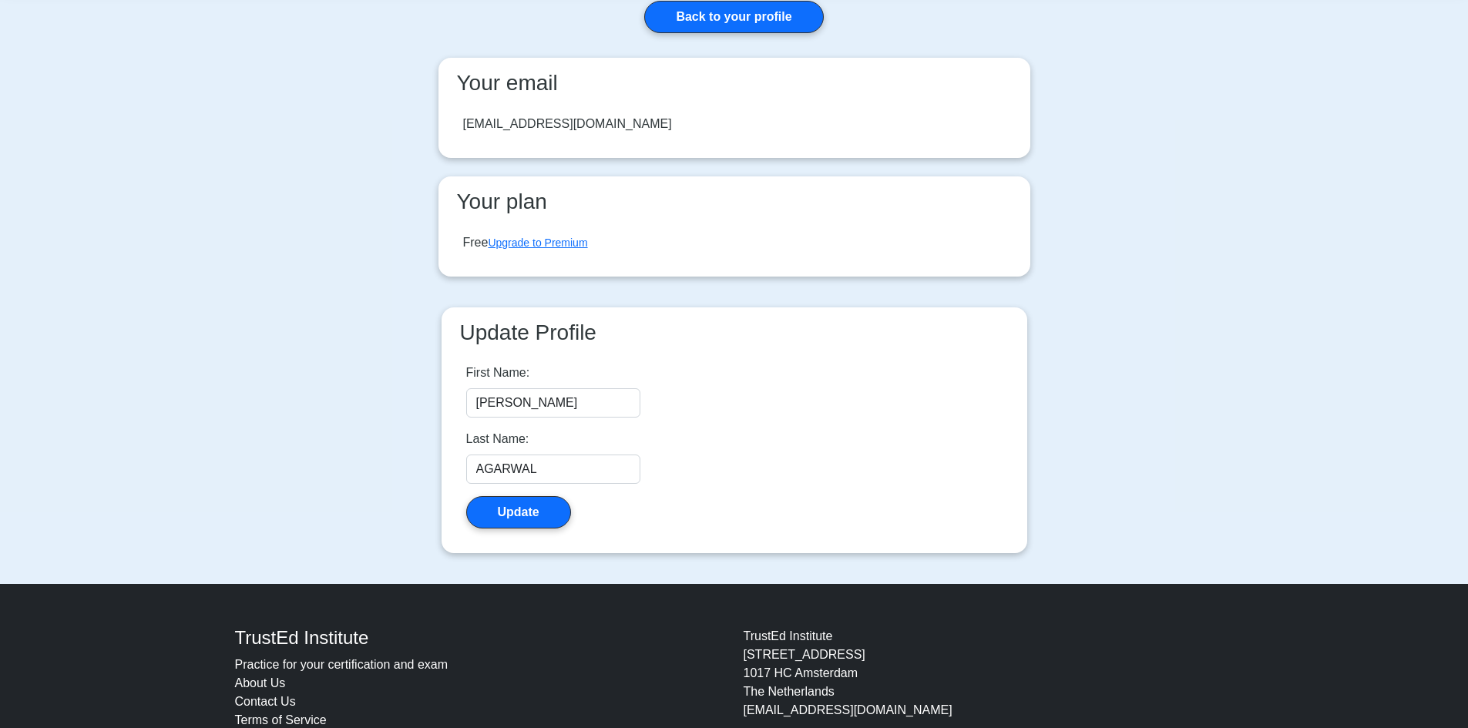
scroll to position [77, 0]
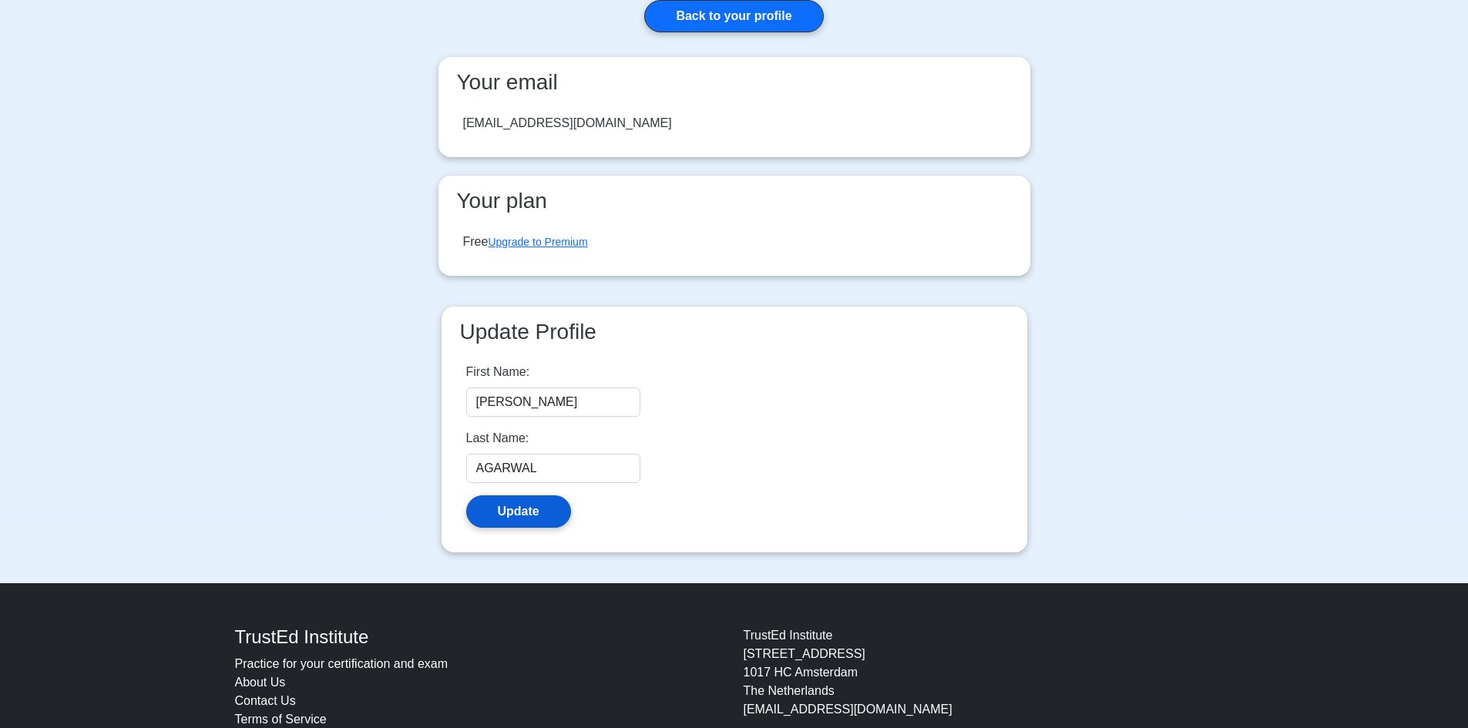
click at [481, 526] on button "Update" at bounding box center [518, 512] width 105 height 32
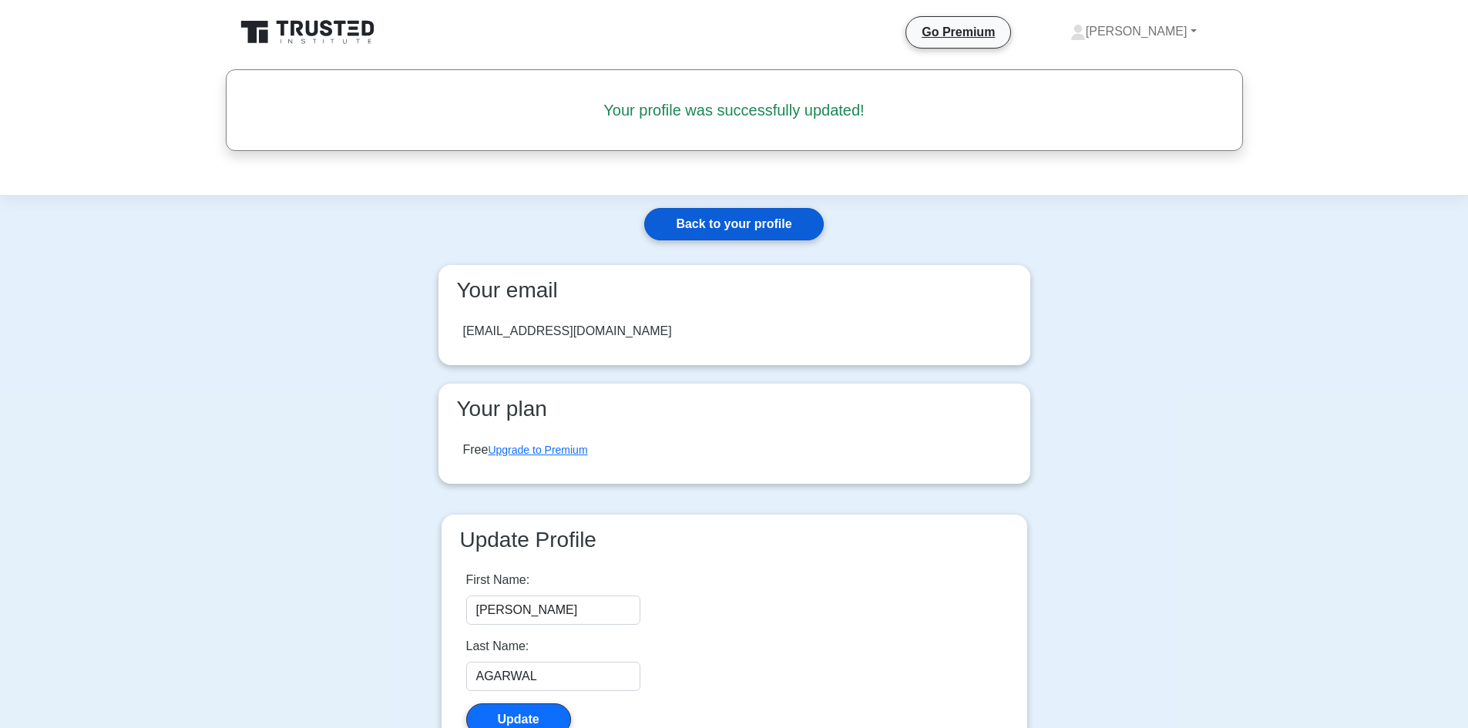
click at [768, 234] on link "Back to your profile" at bounding box center [733, 224] width 179 height 32
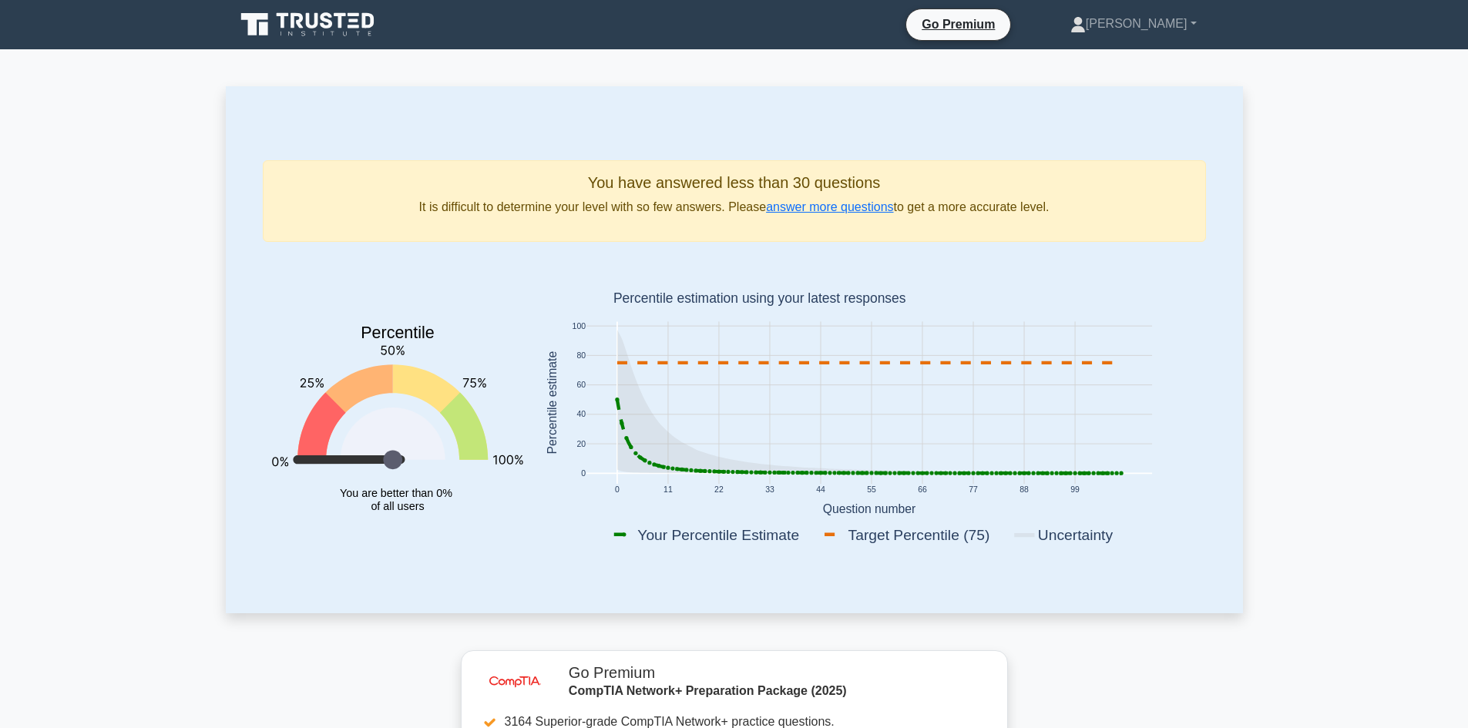
click at [340, 10] on icon at bounding box center [309, 24] width 148 height 29
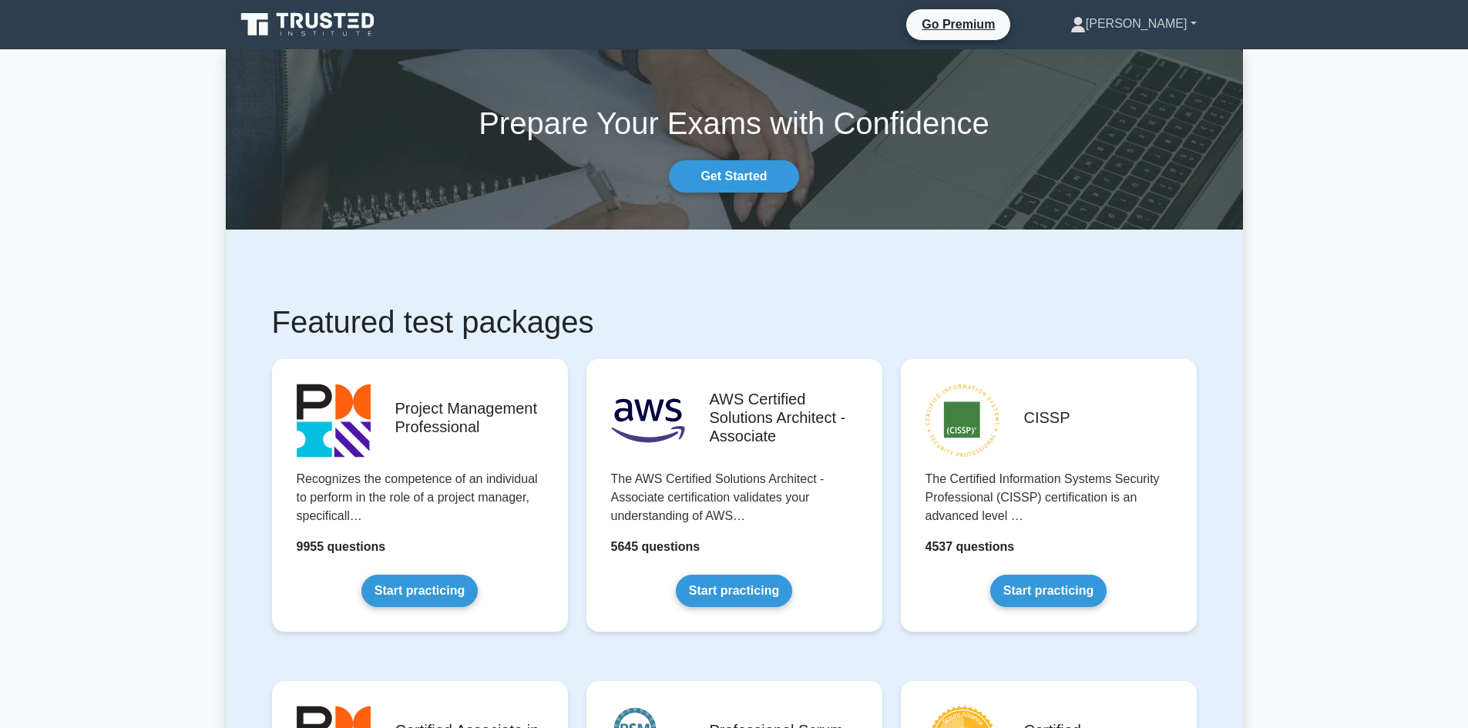
click at [1191, 35] on link "[PERSON_NAME]" at bounding box center [1133, 23] width 200 height 31
click at [1141, 81] on link "Settings" at bounding box center [1095, 84] width 122 height 25
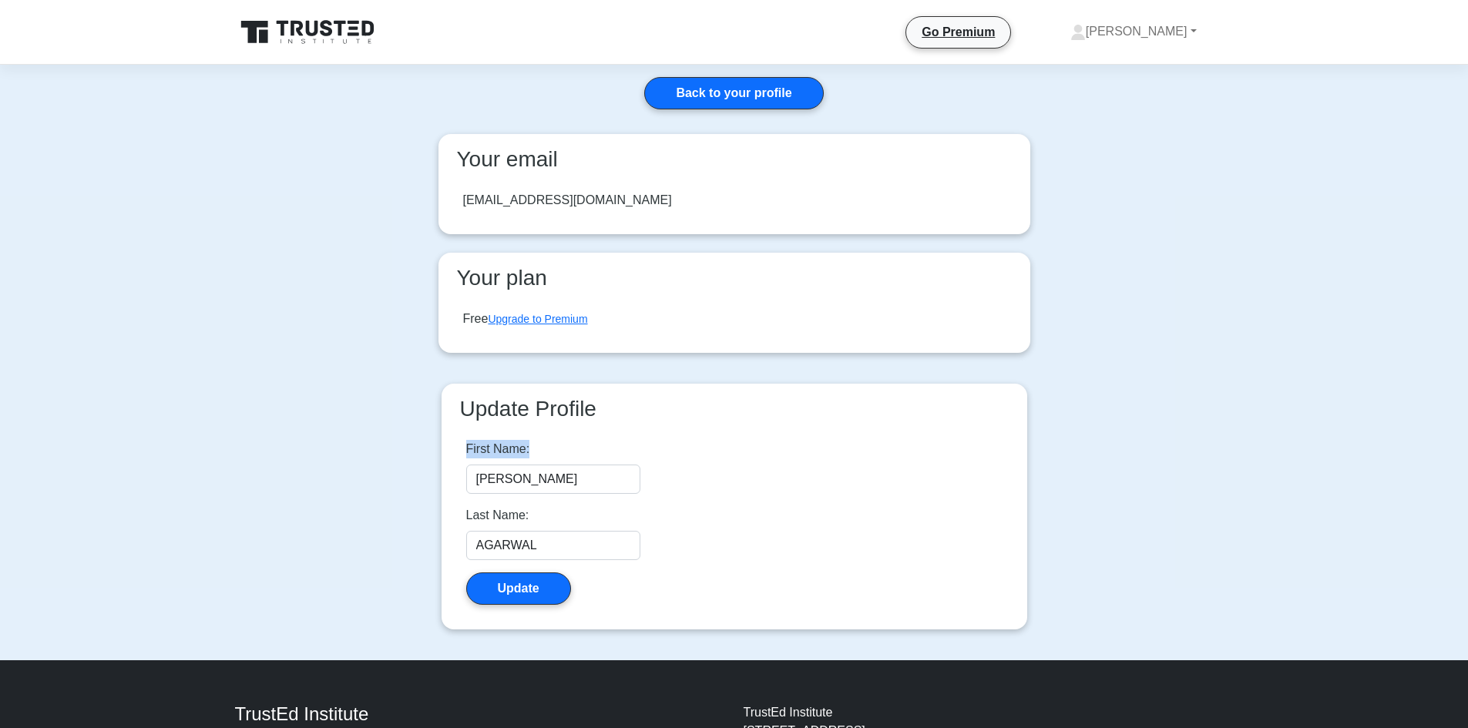
drag, startPoint x: 726, startPoint y: 446, endPoint x: 936, endPoint y: 369, distance: 224.1
click at [936, 369] on div "Your email mayankagarwalbhusania@gmail.com Your plan Free Upgrade to Premium Up…" at bounding box center [734, 397] width 610 height 526
click at [1186, 28] on link "[PERSON_NAME]" at bounding box center [1133, 31] width 200 height 31
click at [1156, 66] on link "Profile" at bounding box center [1095, 67] width 122 height 25
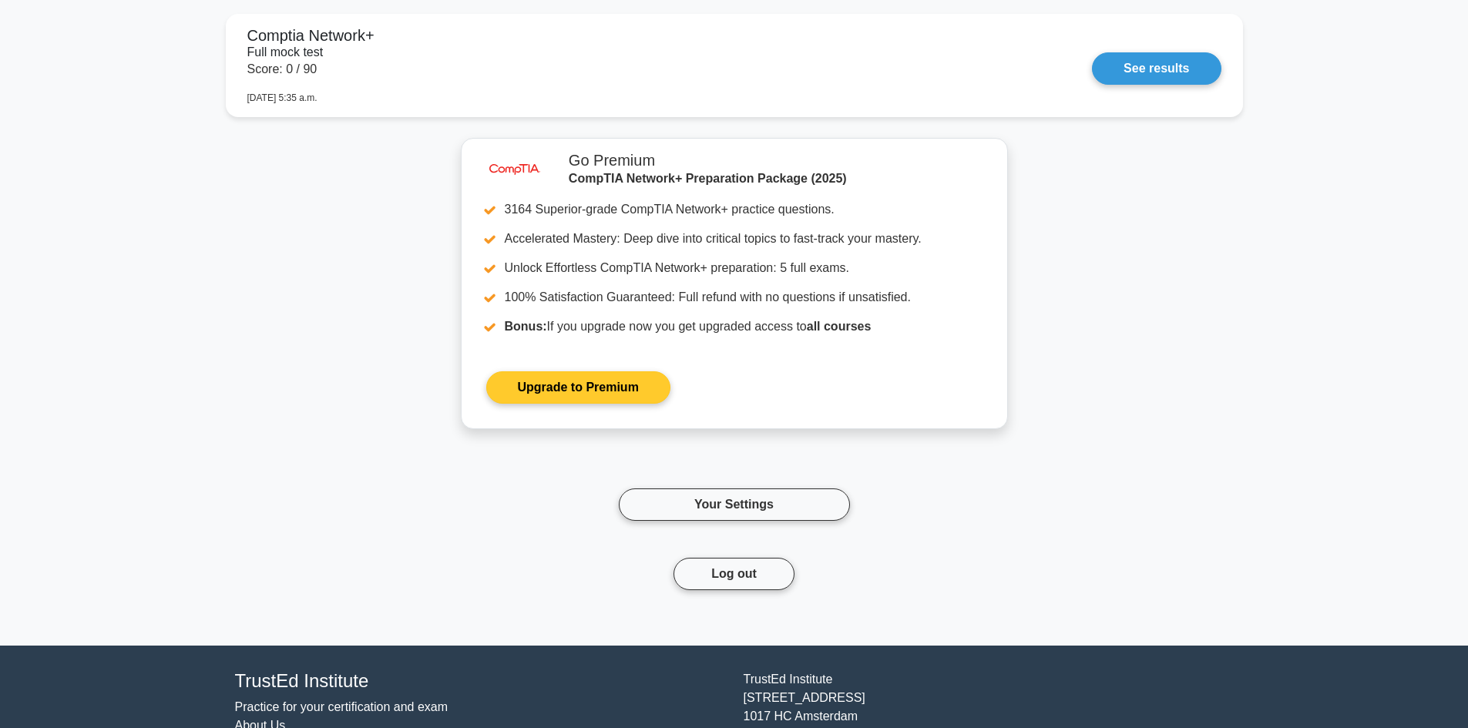
scroll to position [1239, 0]
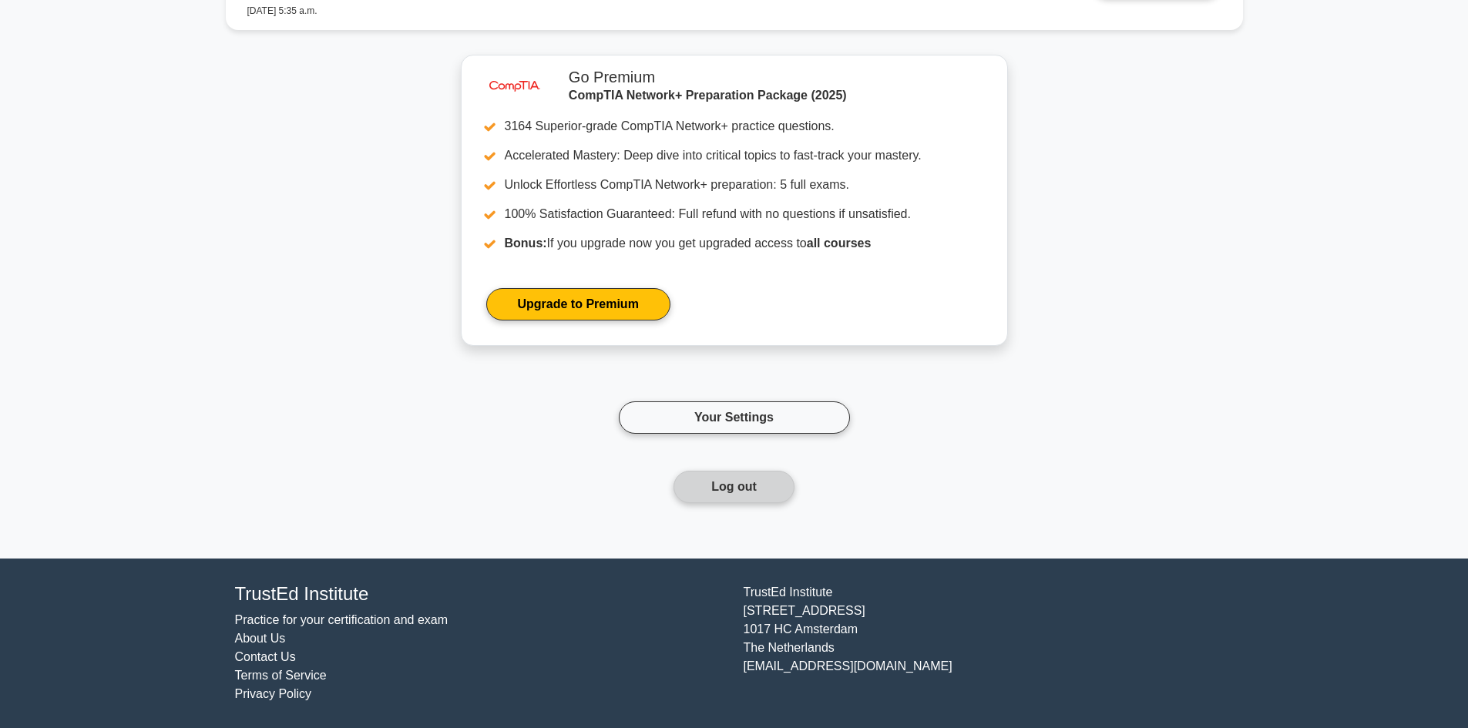
click at [711, 473] on button "Log out" at bounding box center [734, 487] width 121 height 32
